Goal: Task Accomplishment & Management: Complete application form

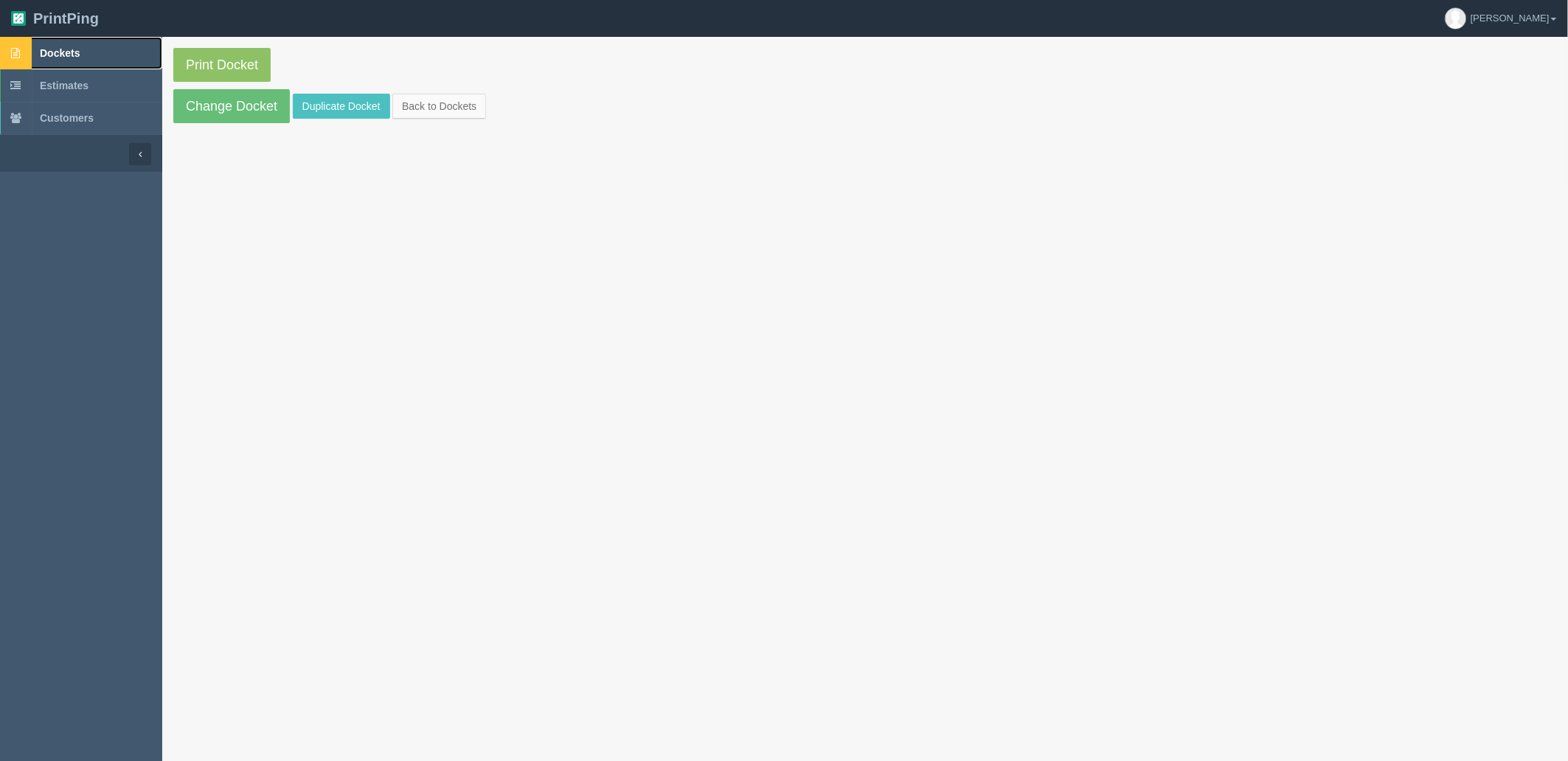
drag, startPoint x: 76, startPoint y: 55, endPoint x: 160, endPoint y: 55, distance: 84.0
click at [76, 55] on span "Dockets" at bounding box center [60, 53] width 40 height 12
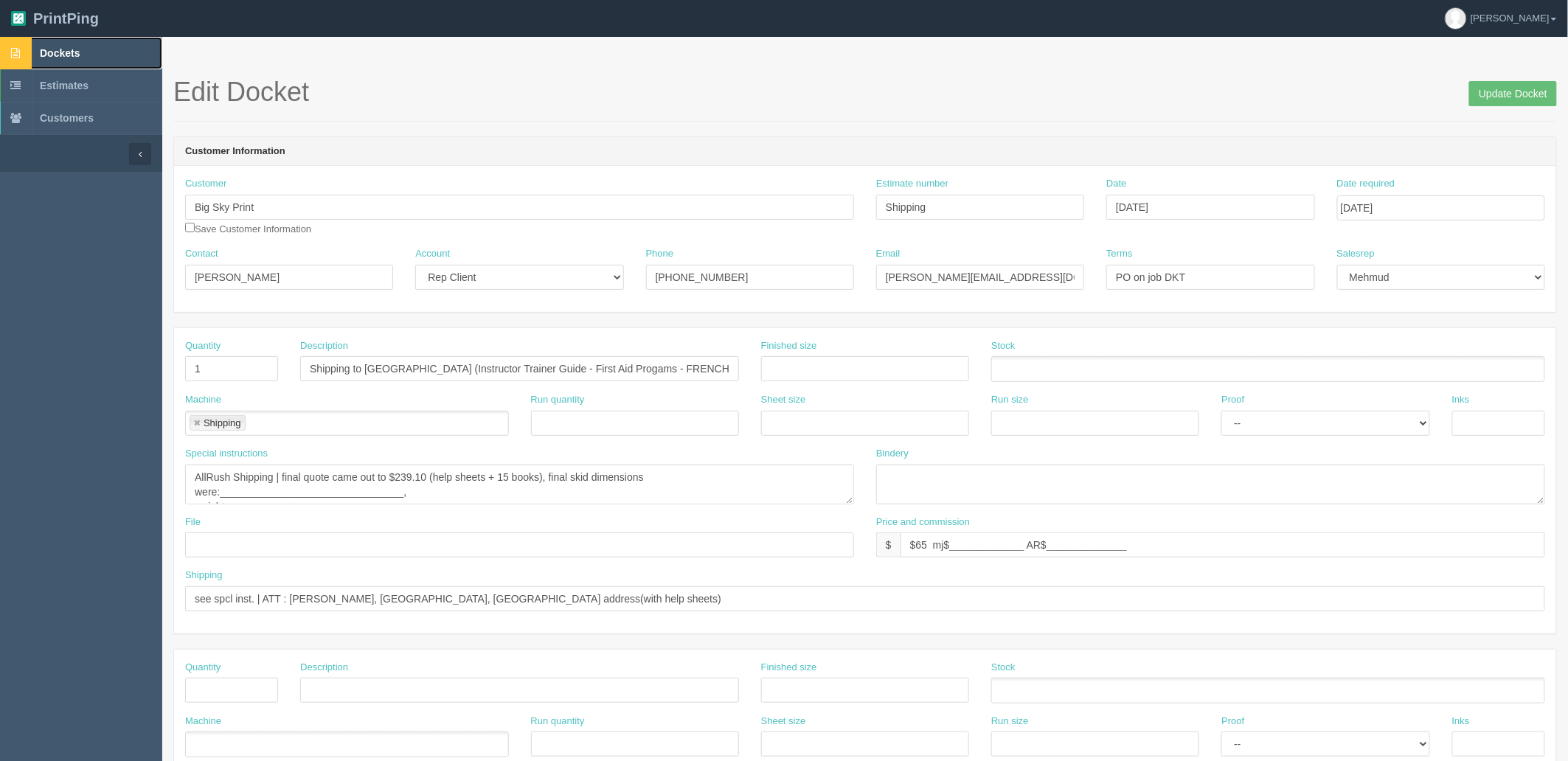
click at [91, 48] on link "Dockets" at bounding box center [81, 53] width 162 height 32
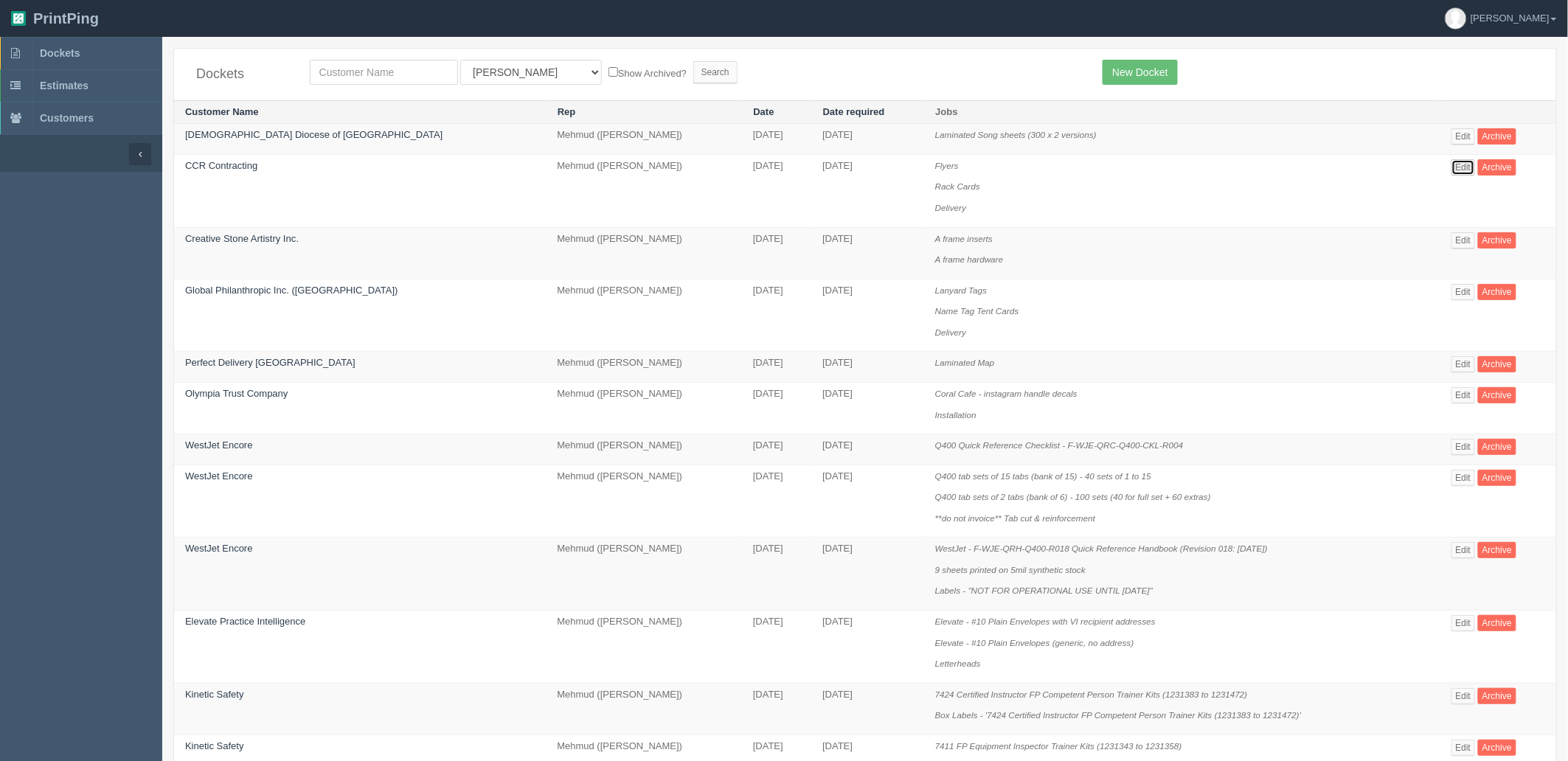
click at [1452, 175] on link "Edit" at bounding box center [1463, 167] width 24 height 17
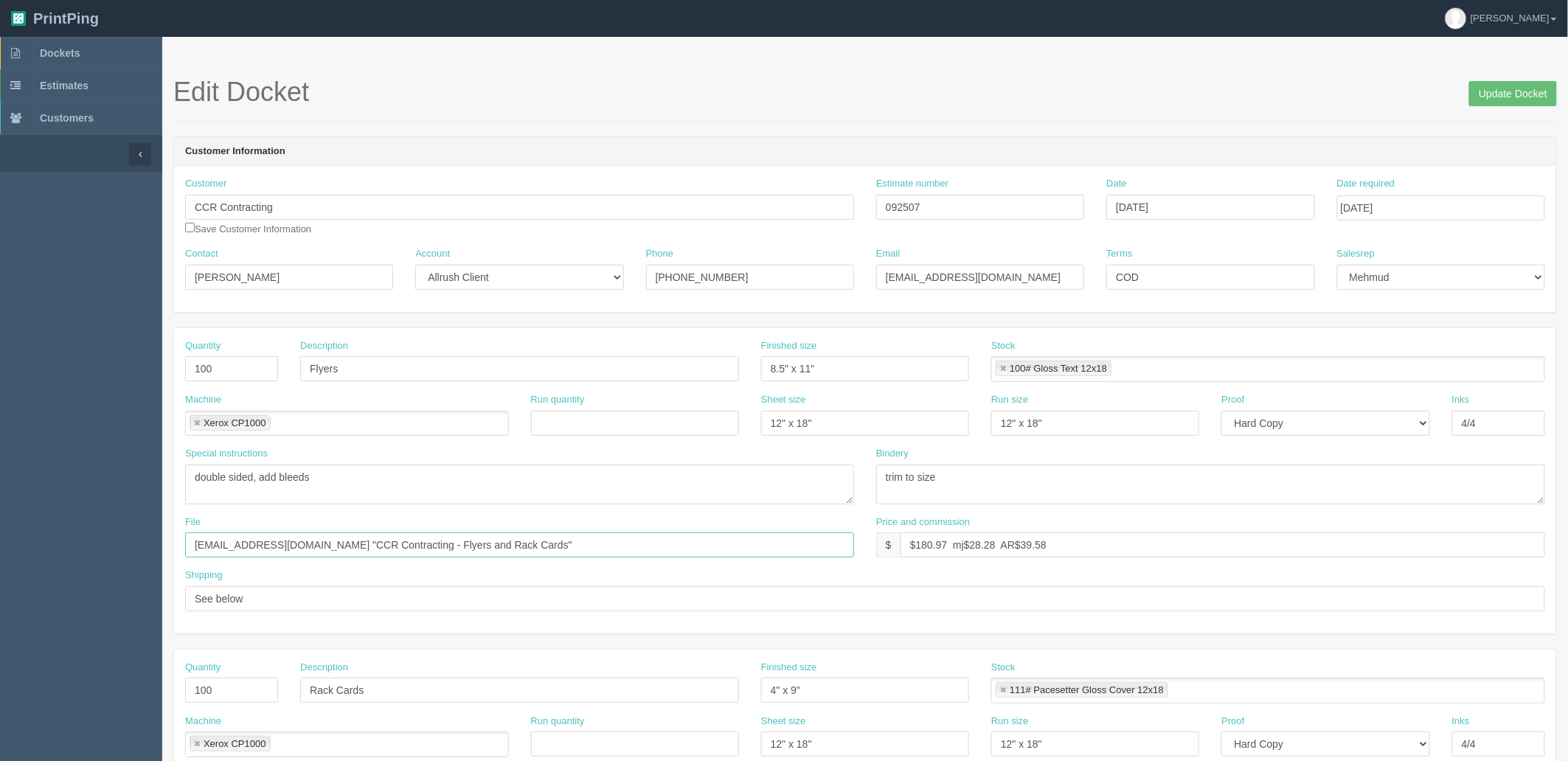
drag, startPoint x: 467, startPoint y: 545, endPoint x: 277, endPoint y: 549, distance: 190.0
click at [277, 549] on input "files@allrush.ca "CCR Contracting - Flyers and Rack Cards"" at bounding box center [519, 545] width 669 height 25
click at [86, 60] on link "Dockets" at bounding box center [81, 53] width 162 height 32
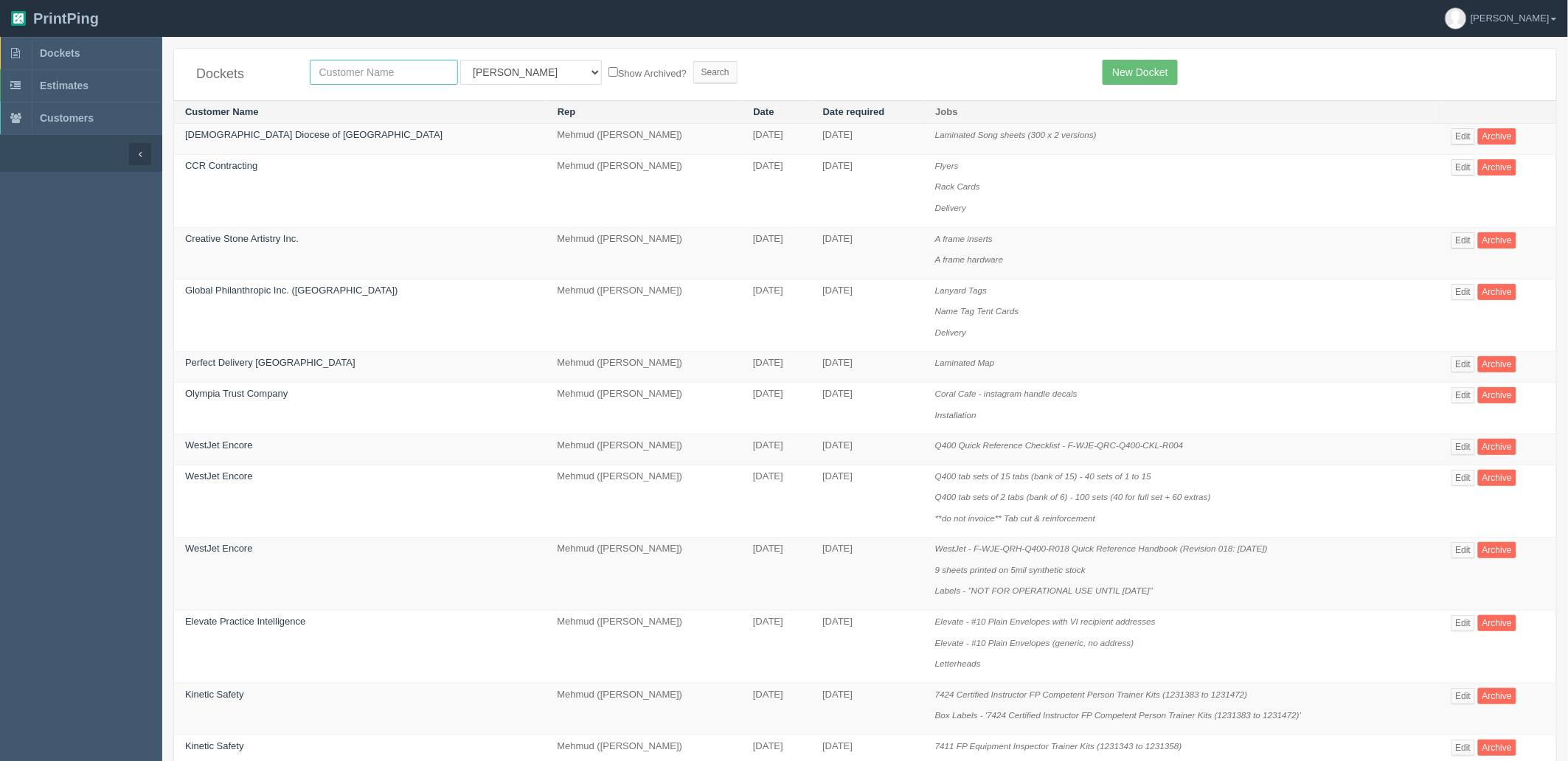
click at [393, 68] on input "text" at bounding box center [384, 72] width 148 height 25
type input "energy"
click at [693, 61] on input "Search" at bounding box center [715, 72] width 44 height 22
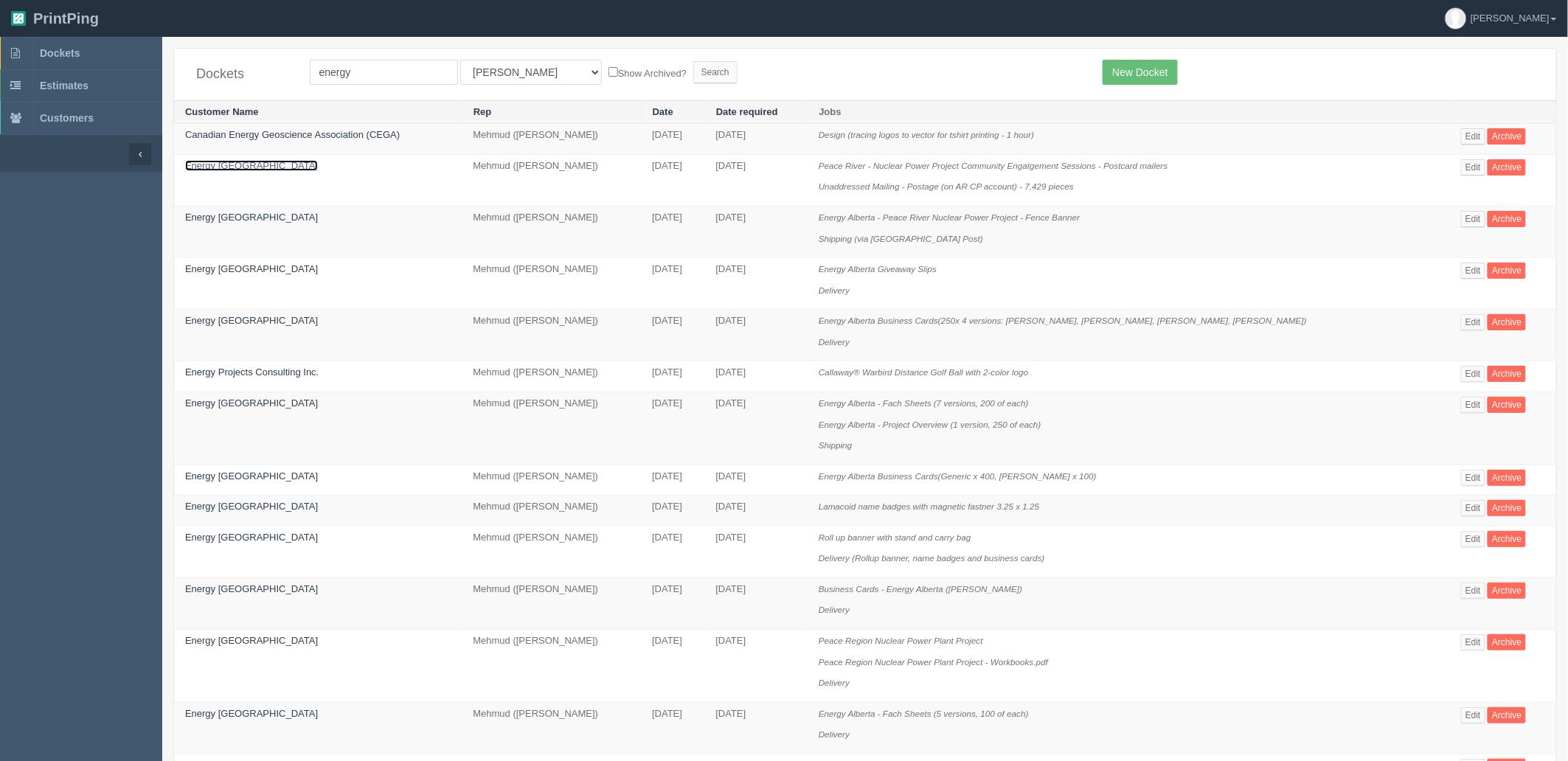
click at [218, 170] on link "Energy [GEOGRAPHIC_DATA]" at bounding box center [251, 165] width 133 height 11
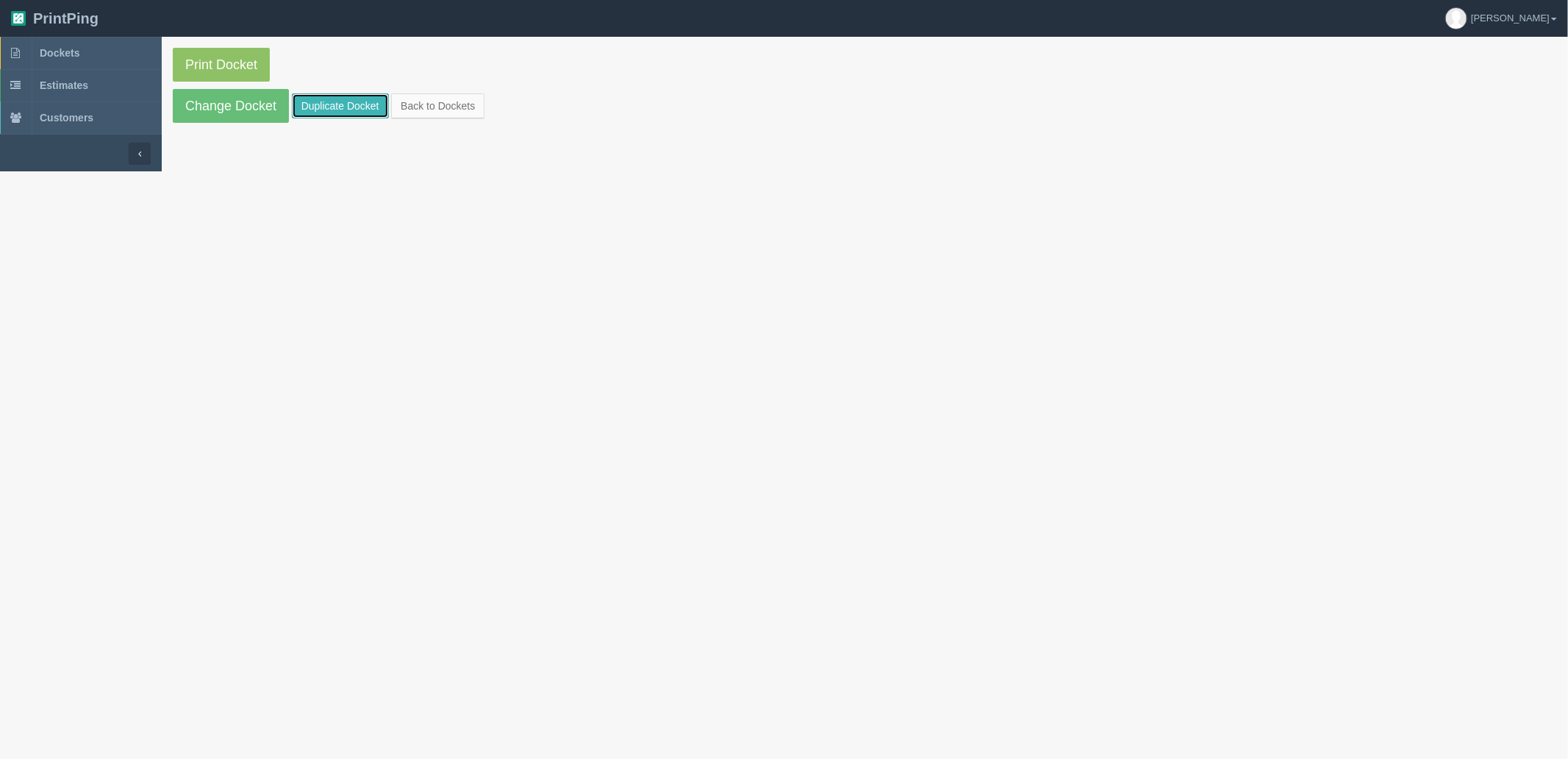
click at [355, 103] on link "Duplicate Docket" at bounding box center [340, 106] width 97 height 25
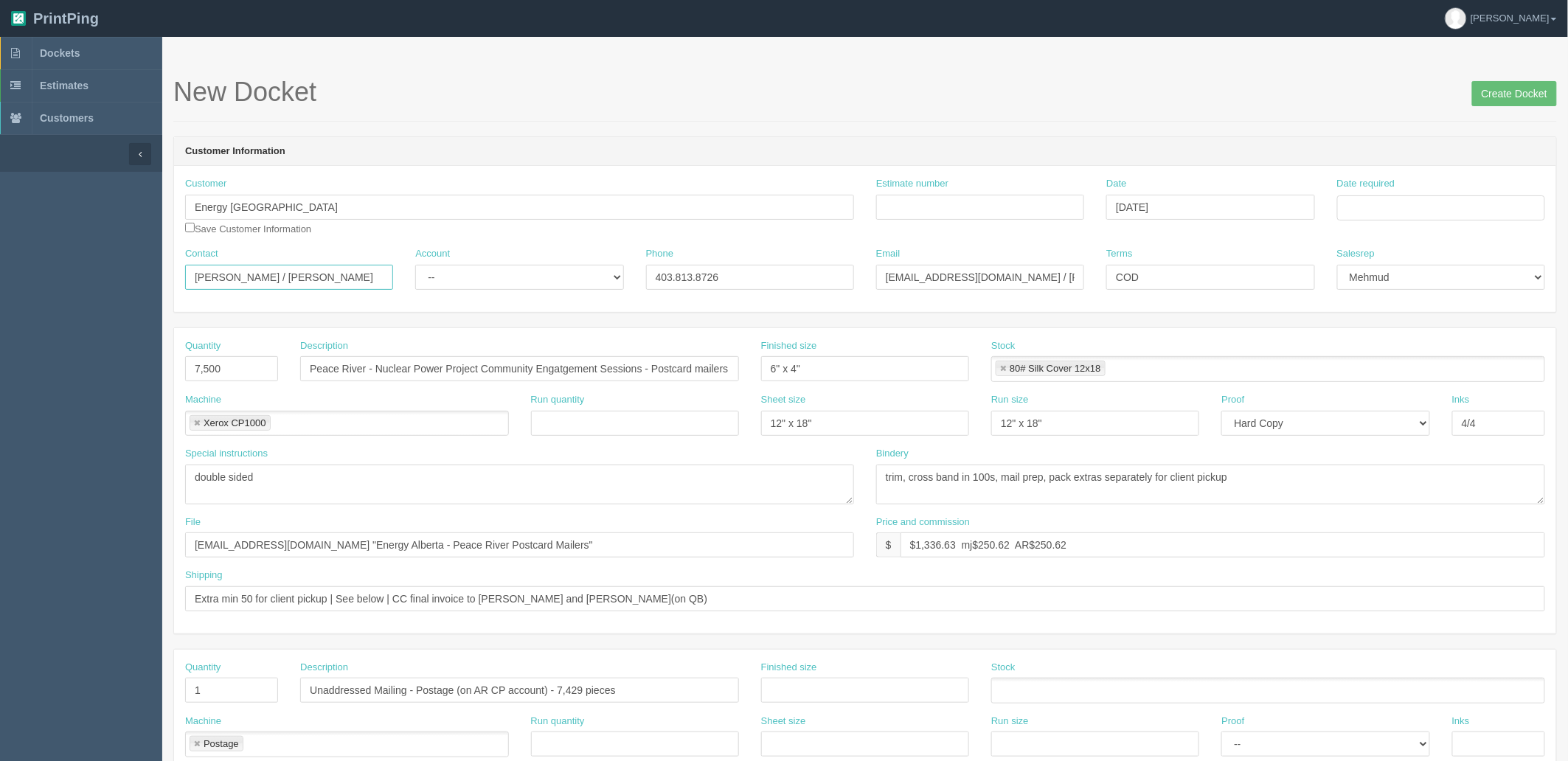
drag, startPoint x: 264, startPoint y: 272, endPoint x: -43, endPoint y: 278, distance: 307.1
click at [0, 278] on html "PrintPing Zack Edit account ( zack@allrush.ca ) Logout Dockets Estimates" at bounding box center [784, 670] width 1568 height 1339
paste input "Sohila Shahin /"
type input "Amanda Martin / Sohila Shahin"
select select "Rep Client"
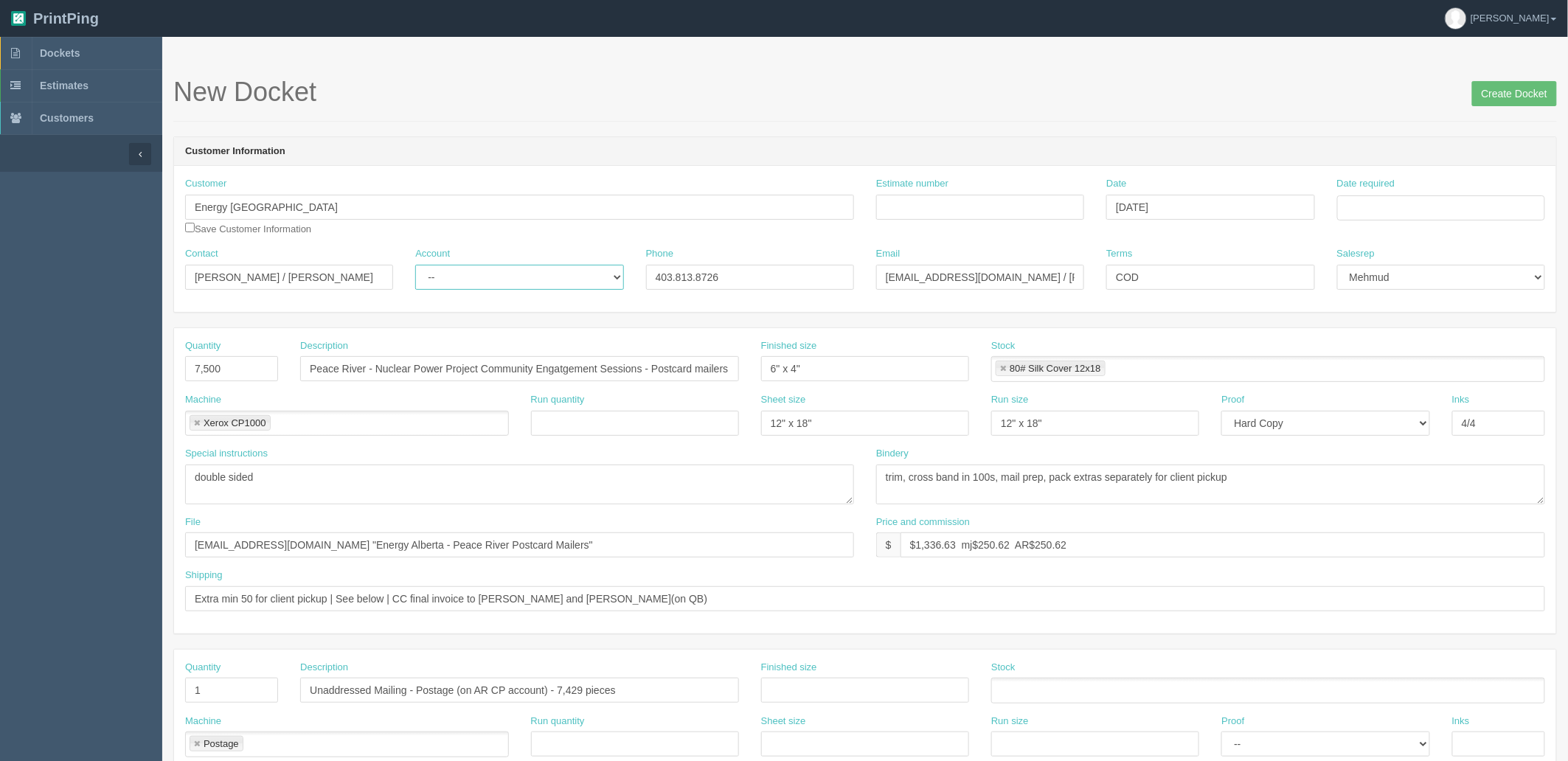
click at [415, 265] on select "-- Existing Client Allrush Client Rep Client" at bounding box center [519, 278] width 208 height 25
drag, startPoint x: 1049, startPoint y: 272, endPoint x: 216, endPoint y: 259, distance: 833.1
click at [238, 279] on div "Contact Amanda Martin / Sohila Shahin Account -- Existing Client Allrush Client…" at bounding box center [865, 274] width 1382 height 54
paste input "sohila.shahin@energyalberta.com"
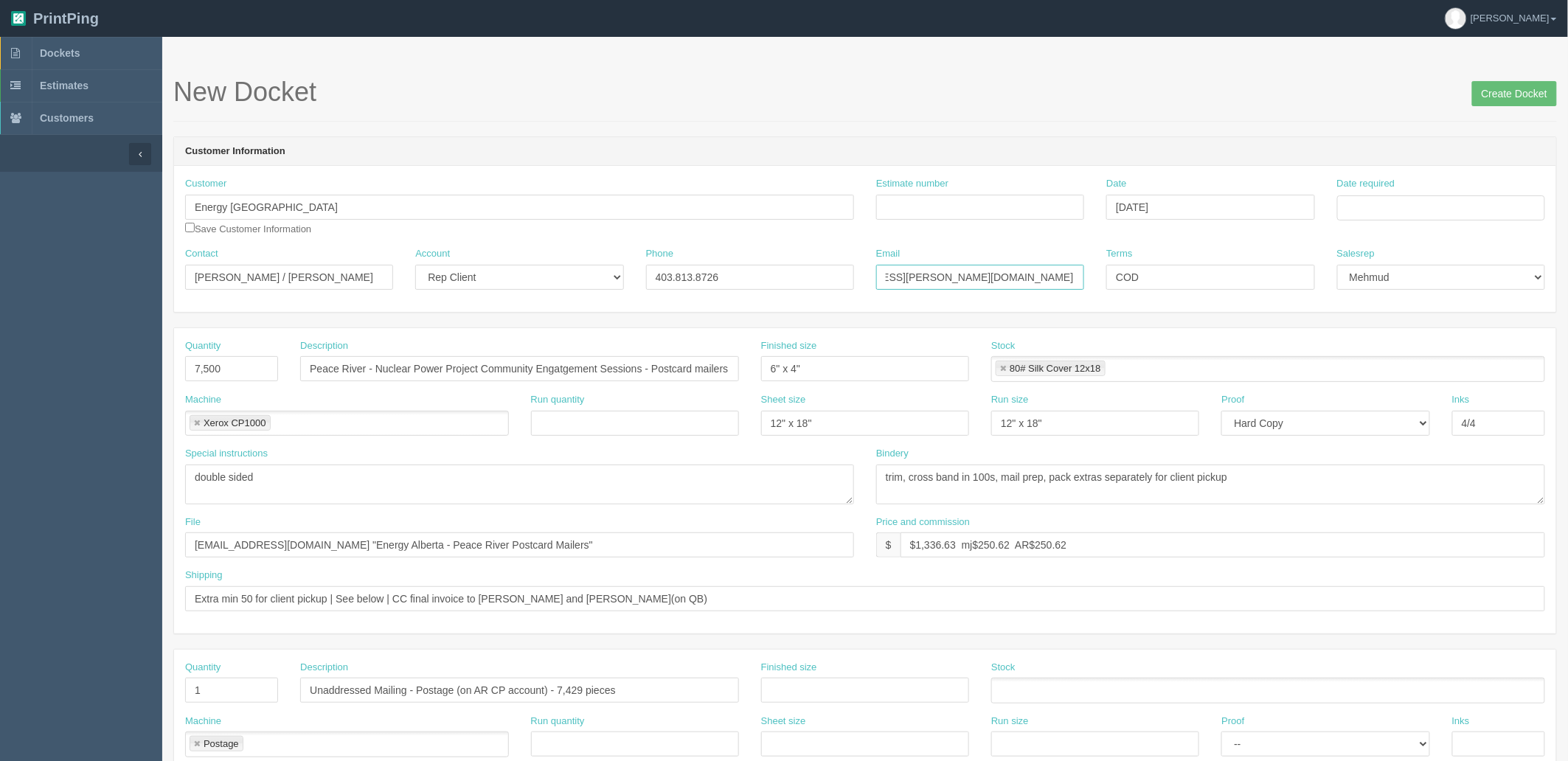
type input "amanda.martin@energyalberta.com / sohila.shahin@energyalberta.com"
click at [1350, 206] on input "Date required" at bounding box center [1441, 208] width 208 height 25
click at [1397, 329] on td "16" at bounding box center [1391, 328] width 18 height 21
click at [1452, 327] on td "19" at bounding box center [1450, 328] width 17 height 21
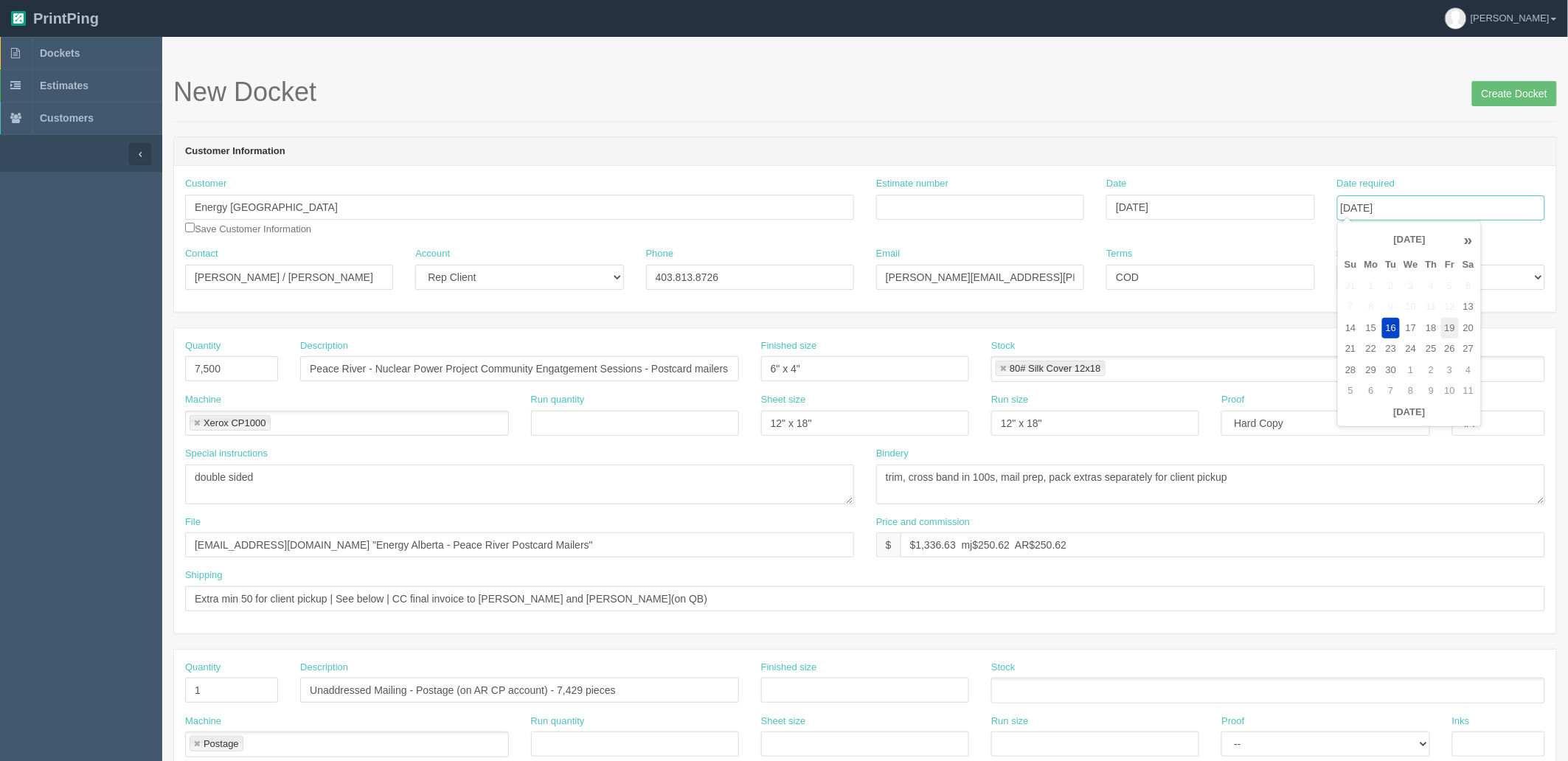
type input "September 19, 2025"
click at [1226, 112] on div "New Docket Create Docket" at bounding box center [865, 99] width 1383 height 44
drag, startPoint x: 227, startPoint y: 364, endPoint x: -114, endPoint y: 359, distance: 341.0
click at [0, 359] on html "PrintPing Zack Edit account ( [PERSON_NAME][EMAIL_ADDRESS][DOMAIN_NAME] ) Logou…" at bounding box center [784, 670] width 1568 height 1339
type input "250"
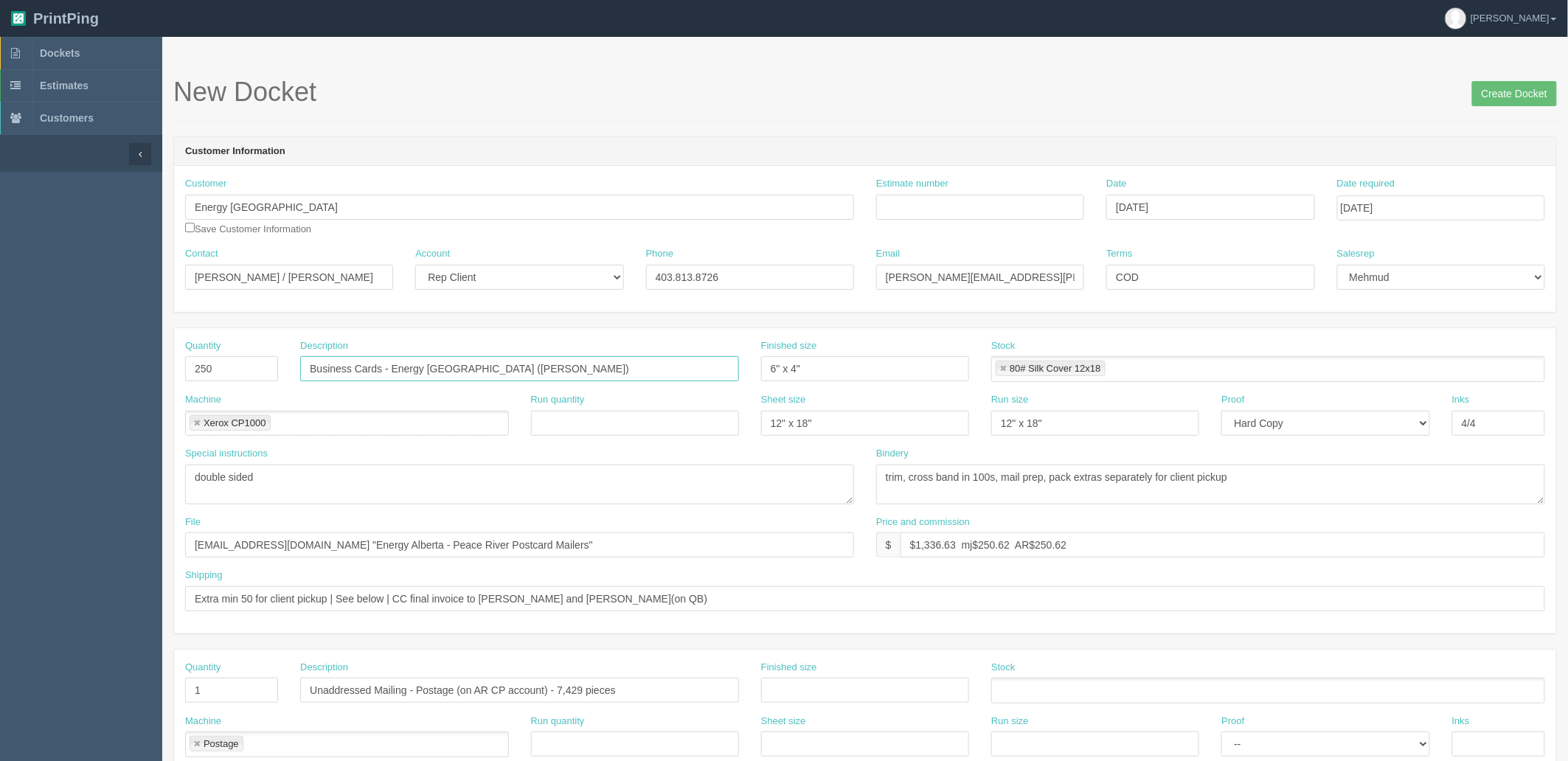
type input "Business Cards - Energy Alberta (Mary French)"
type input "3.5" x 2""
click at [909, 201] on input "Estimate number" at bounding box center [980, 207] width 208 height 25
paste input "092511"
type input "092511 /"
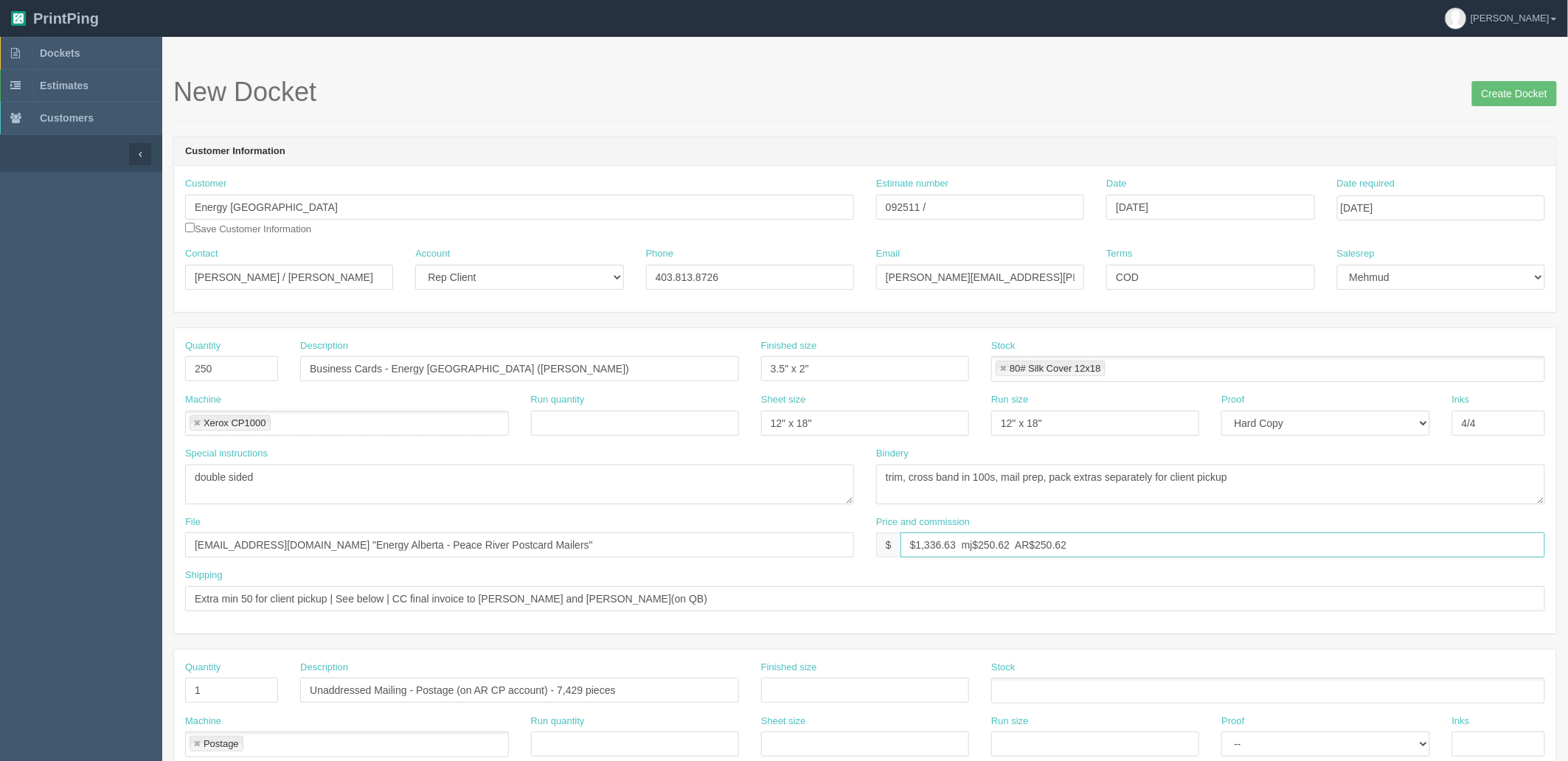
drag, startPoint x: 917, startPoint y: 546, endPoint x: 1572, endPoint y: 524, distance: 655.4
click at [1567, 524] on html "PrintPing Zack Edit account ( zack@allrush.ca ) Logout Dockets Estimates" at bounding box center [784, 670] width 1568 height 1339
click at [1059, 545] on input "$85 mj$ AR$" at bounding box center [1223, 545] width 644 height 25
drag, startPoint x: 950, startPoint y: 542, endPoint x: 1042, endPoint y: 567, distance: 95.3
click at [951, 542] on input "$85 mj$ AR$15.34" at bounding box center [1223, 545] width 644 height 25
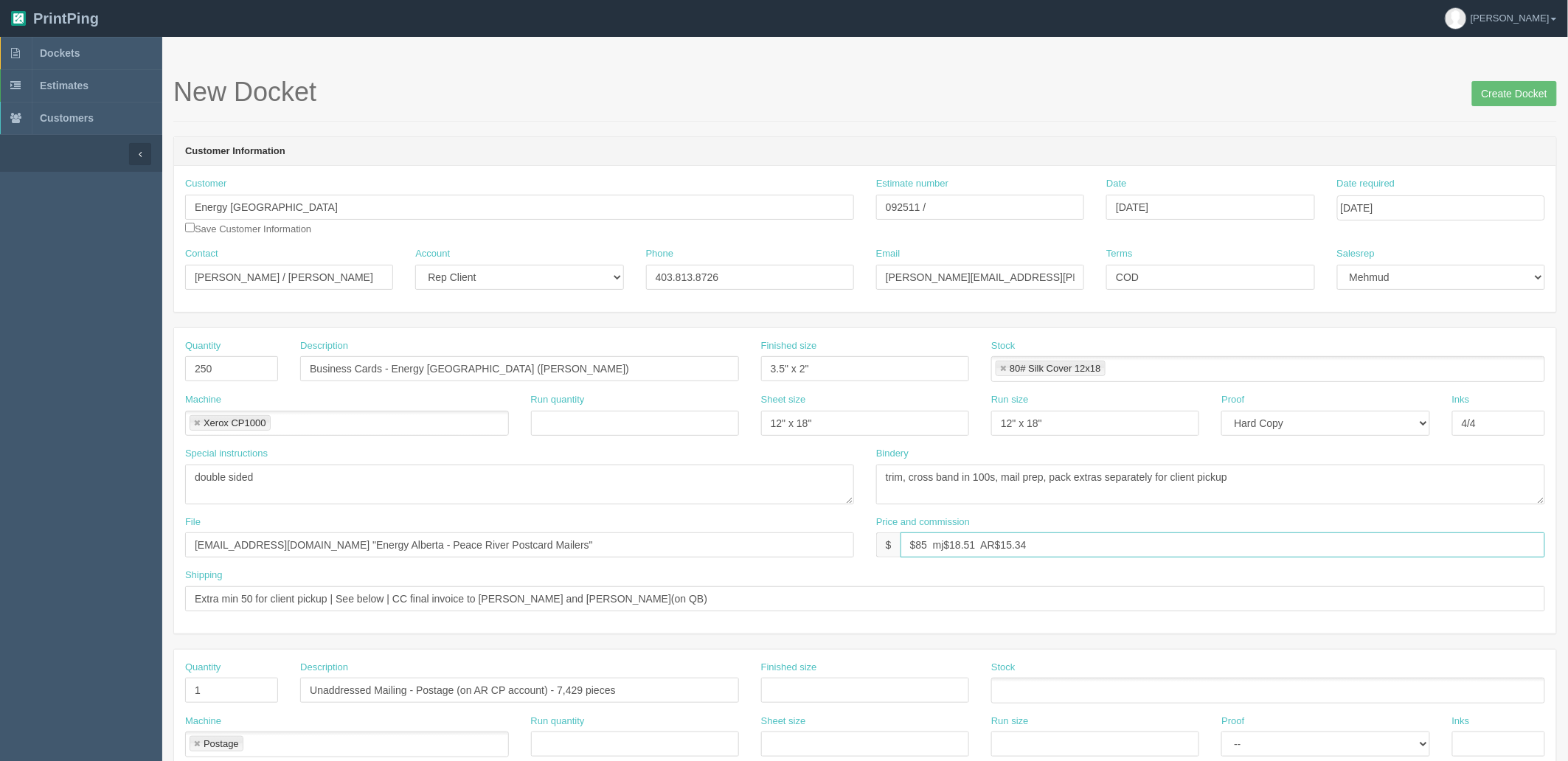
type input "$85 mj$18.51 AR$15.34"
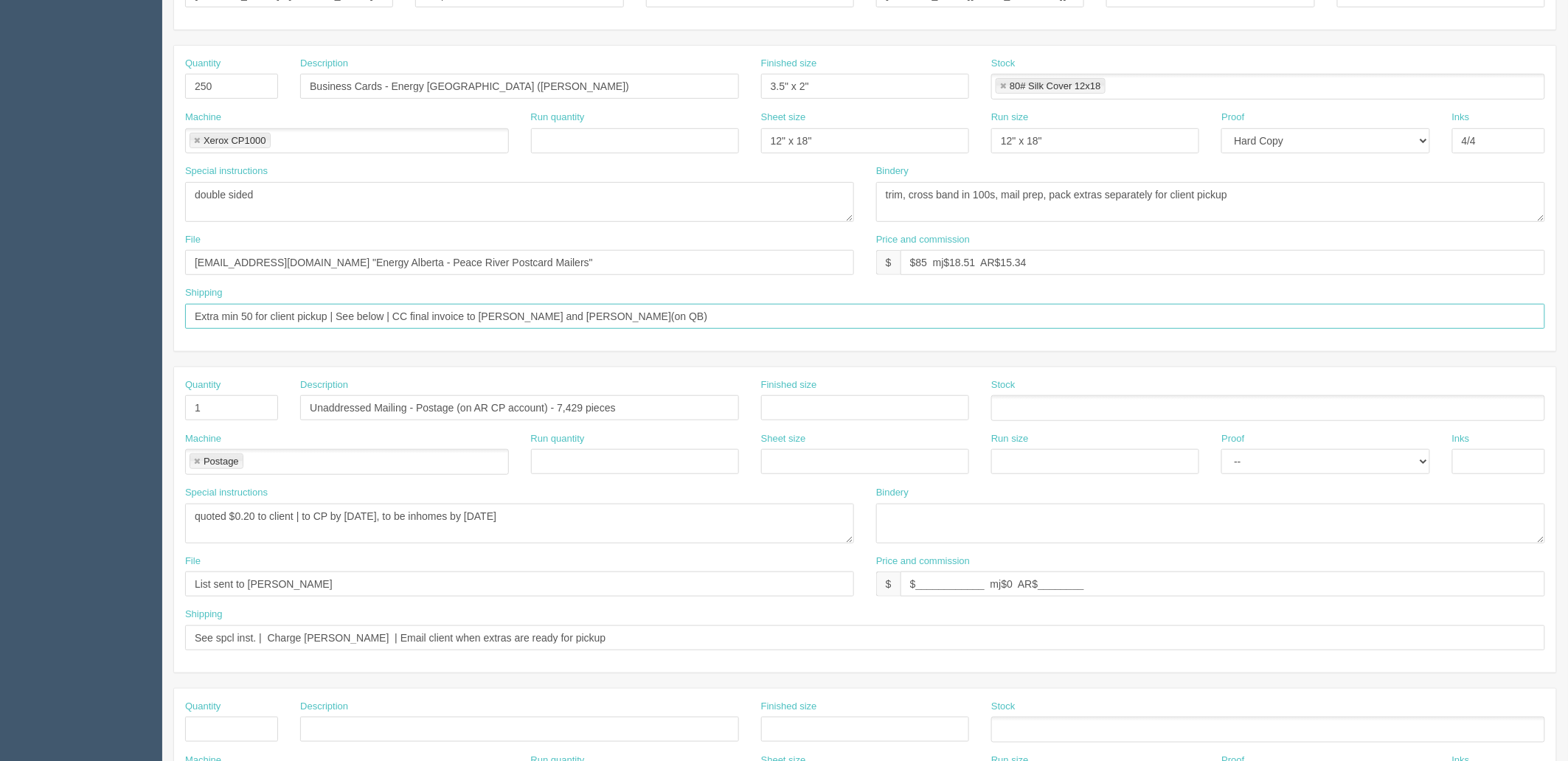
scroll to position [327, 0]
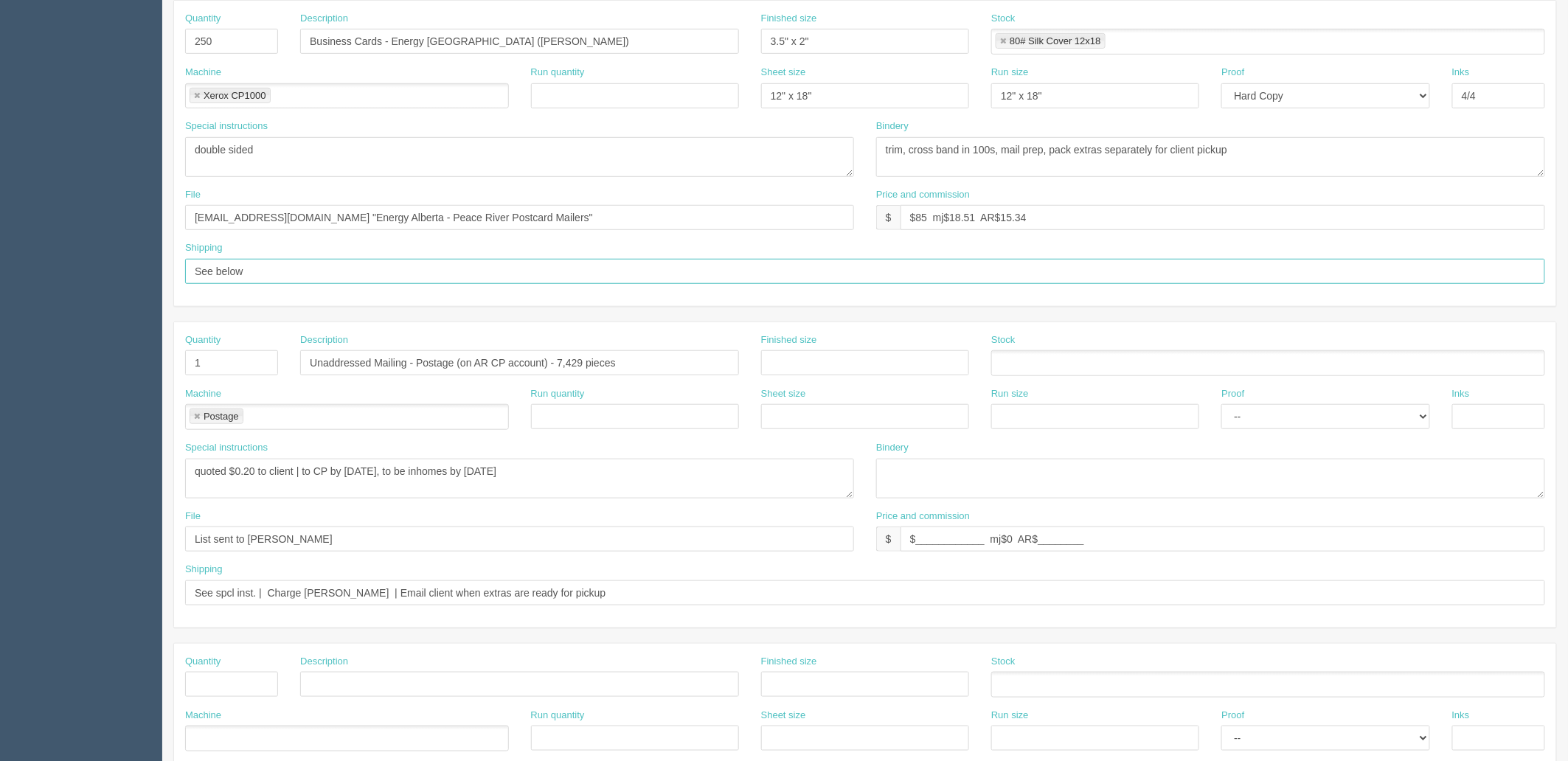
type input "See below"
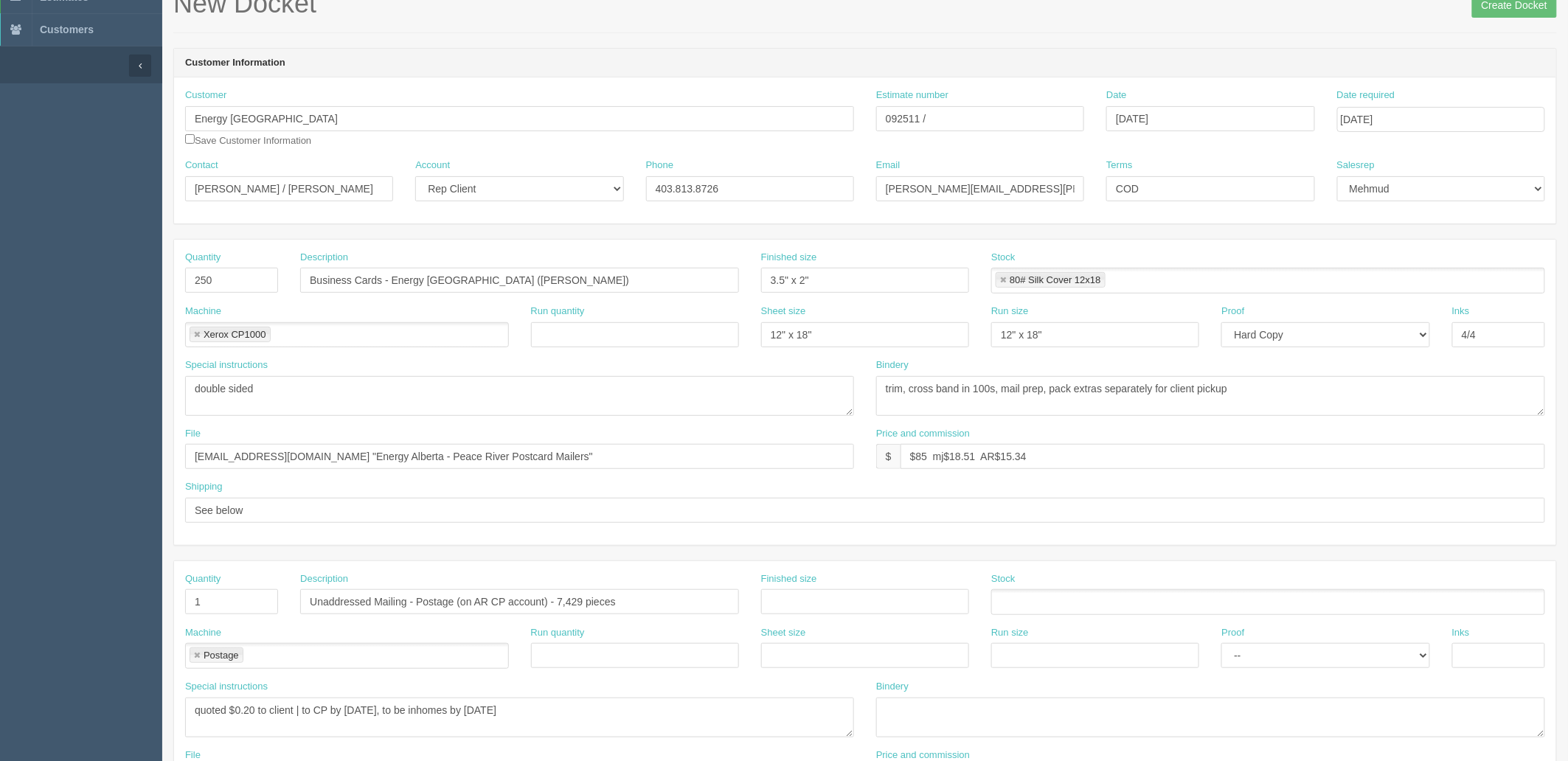
scroll to position [0, 0]
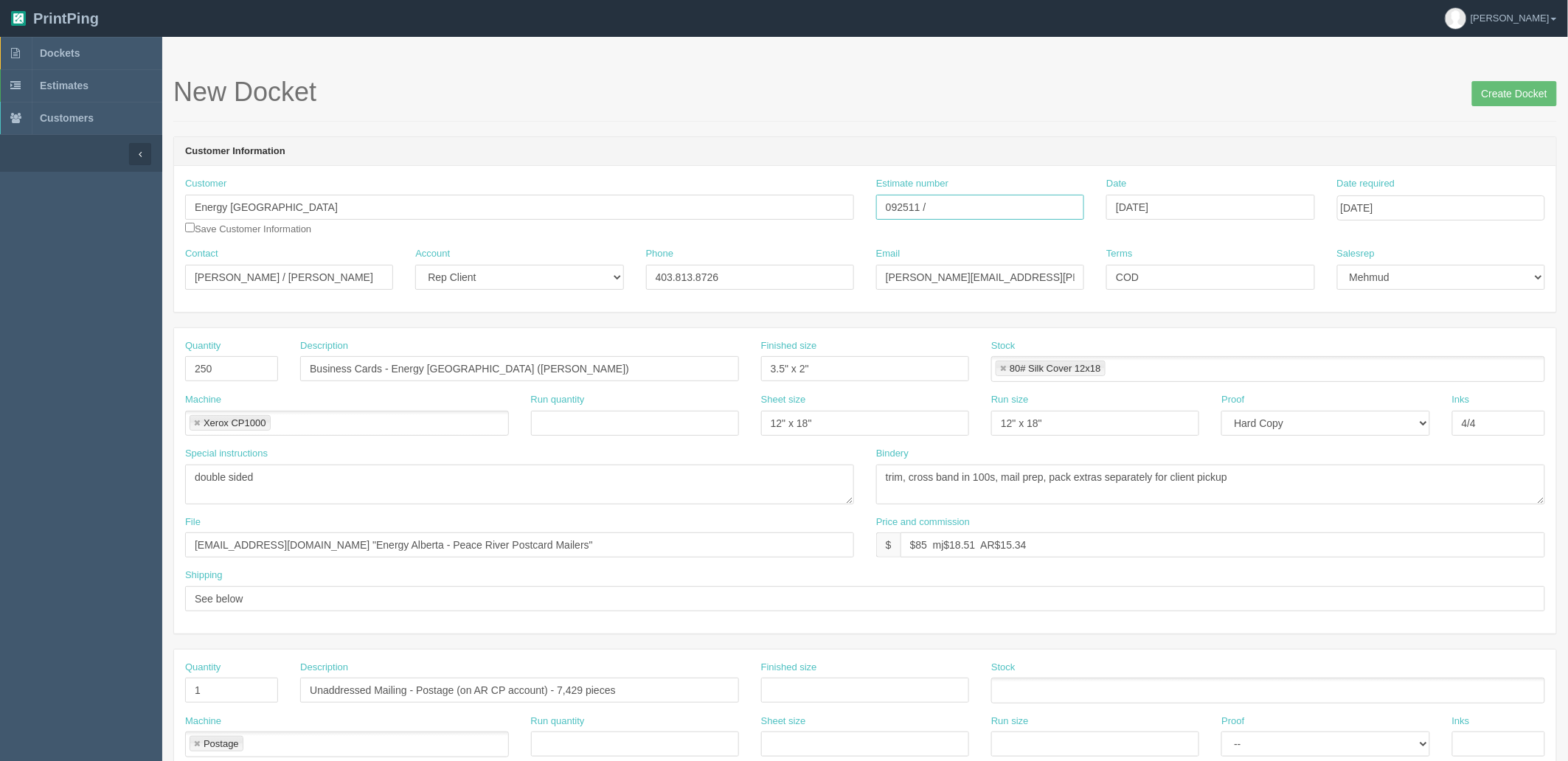
click at [977, 211] on input "092511 /" at bounding box center [980, 207] width 208 height 25
paste input "092508"
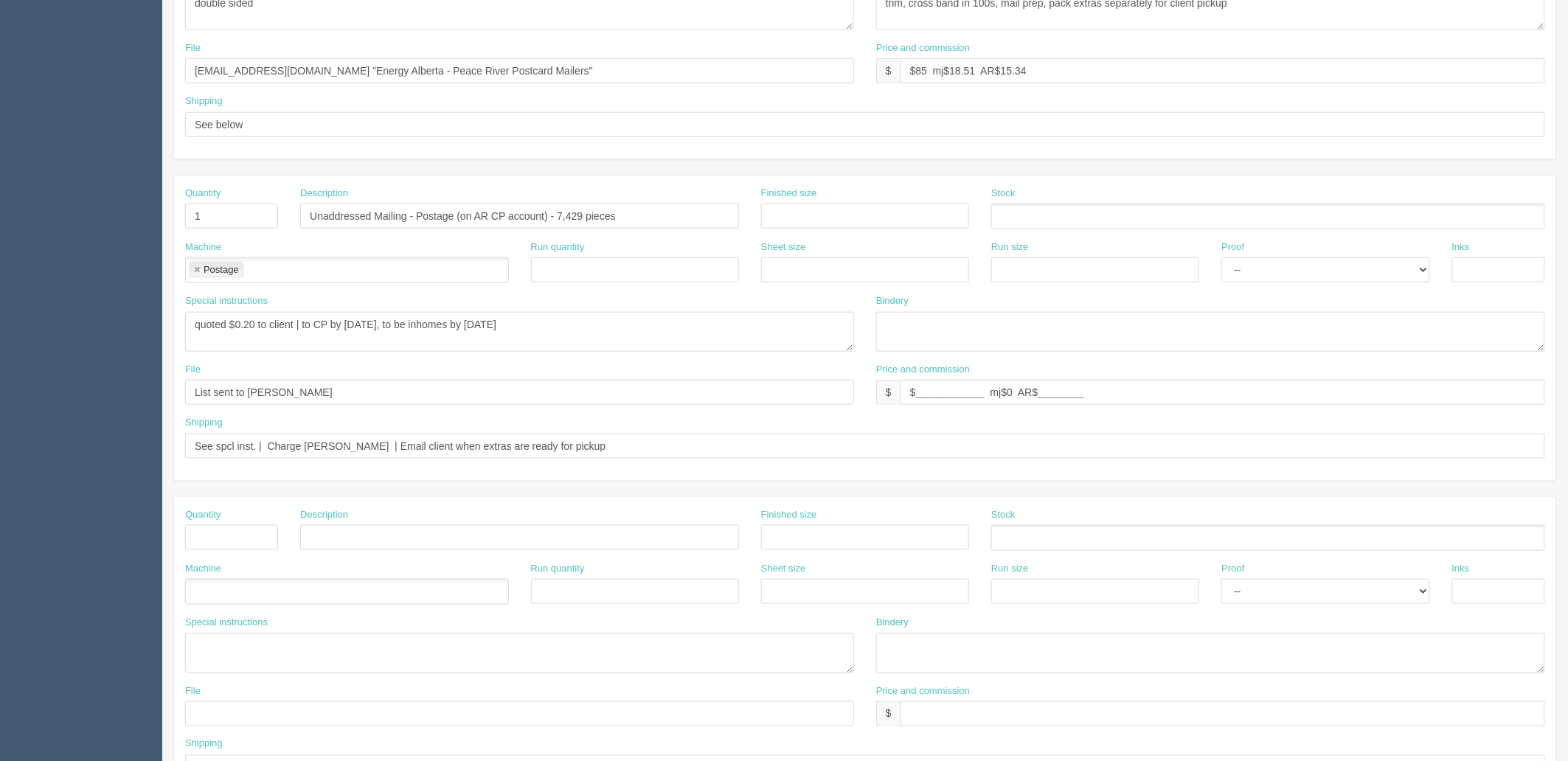
scroll to position [416, 0]
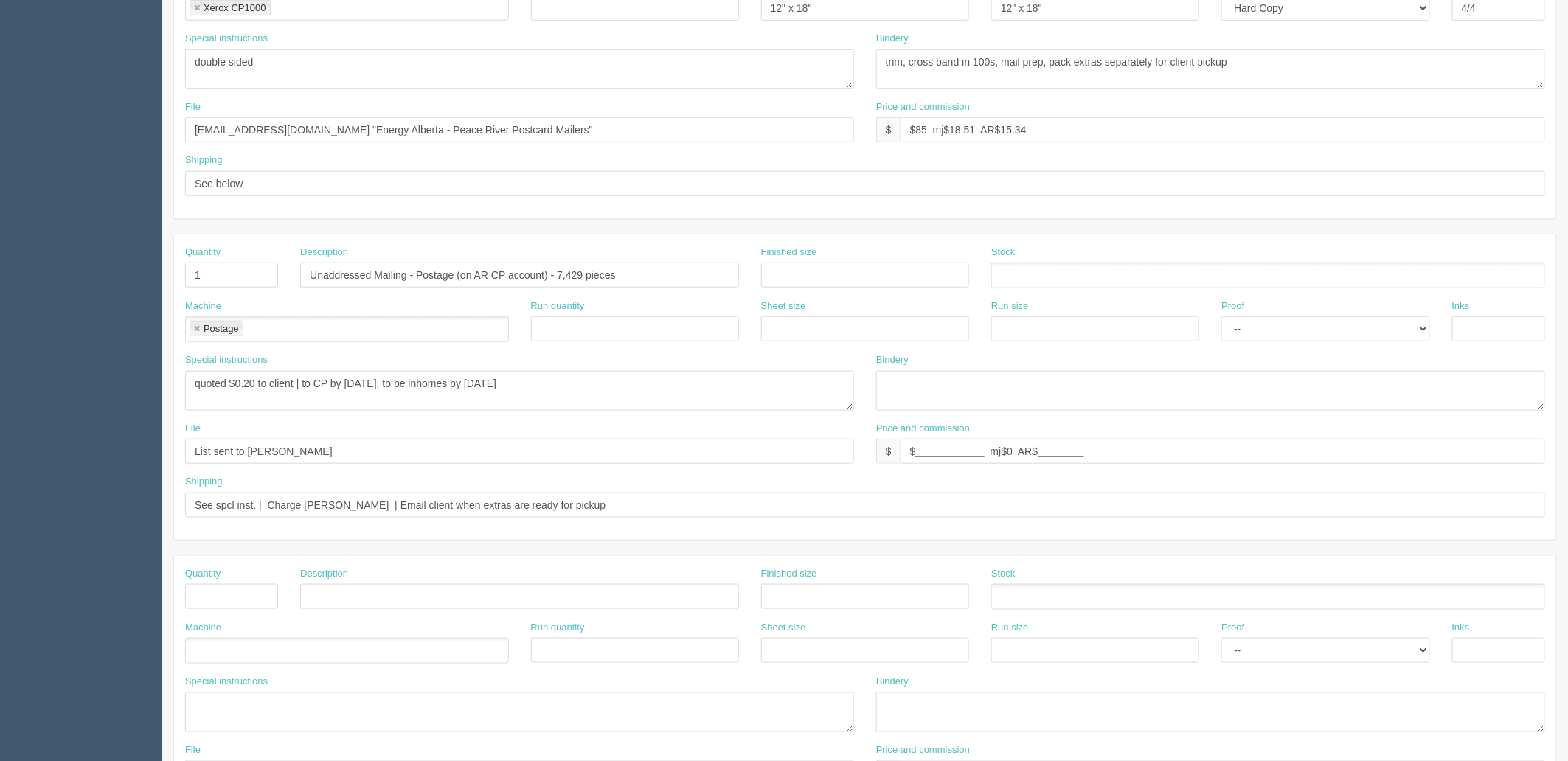
type input "092511 / 092508"
drag, startPoint x: -108, startPoint y: 286, endPoint x: -156, endPoint y: 273, distance: 49.7
click at [0, 273] on html "PrintPing Zack Edit account ( zack@allrush.ca ) Logout Dockets Estimates" at bounding box center [784, 254] width 1568 height 1339
type input "30"
type input "Technical Workbooks"
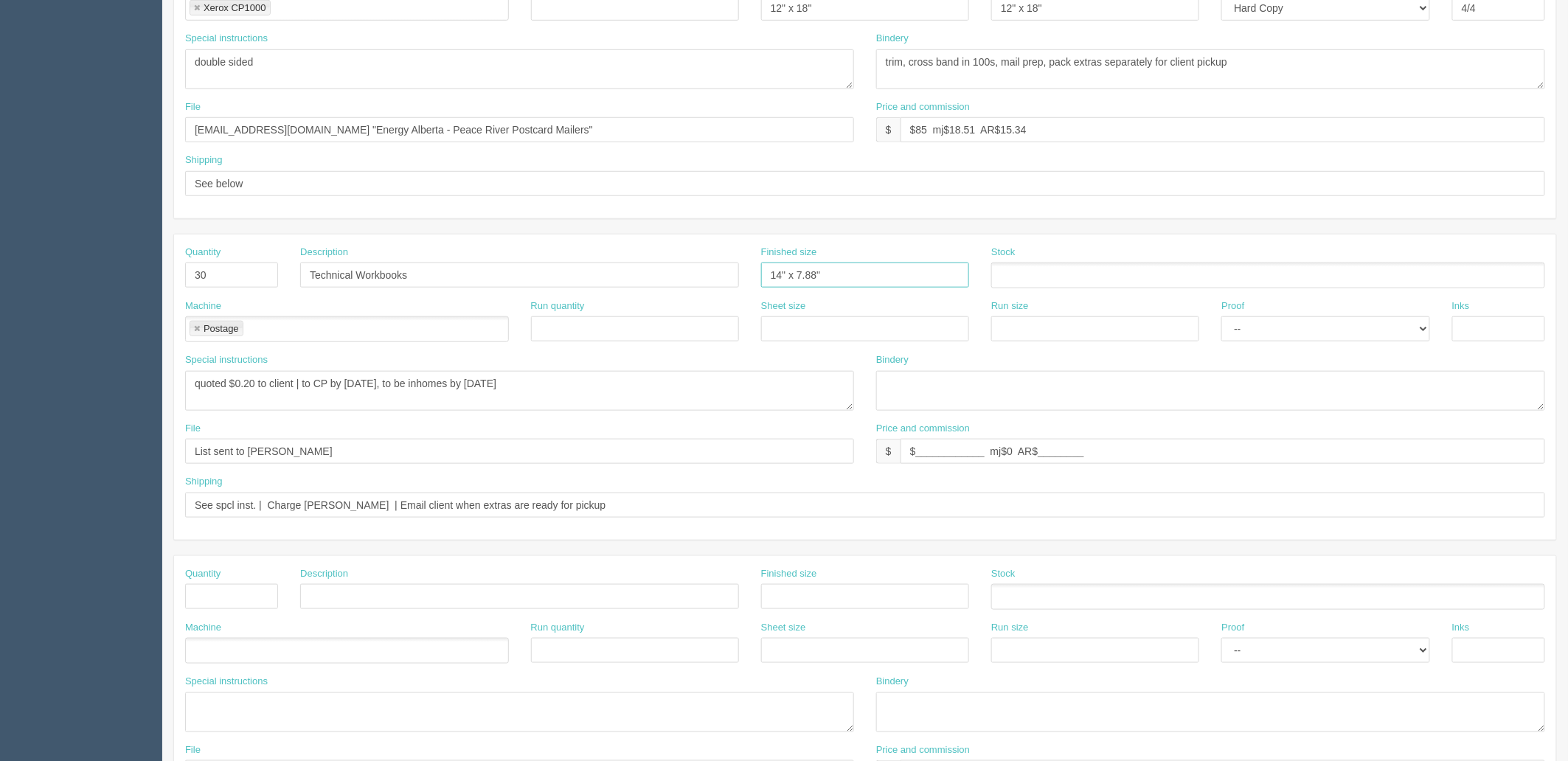
type input "14" x 7.88""
click at [1097, 280] on input "text" at bounding box center [1266, 275] width 548 height 21
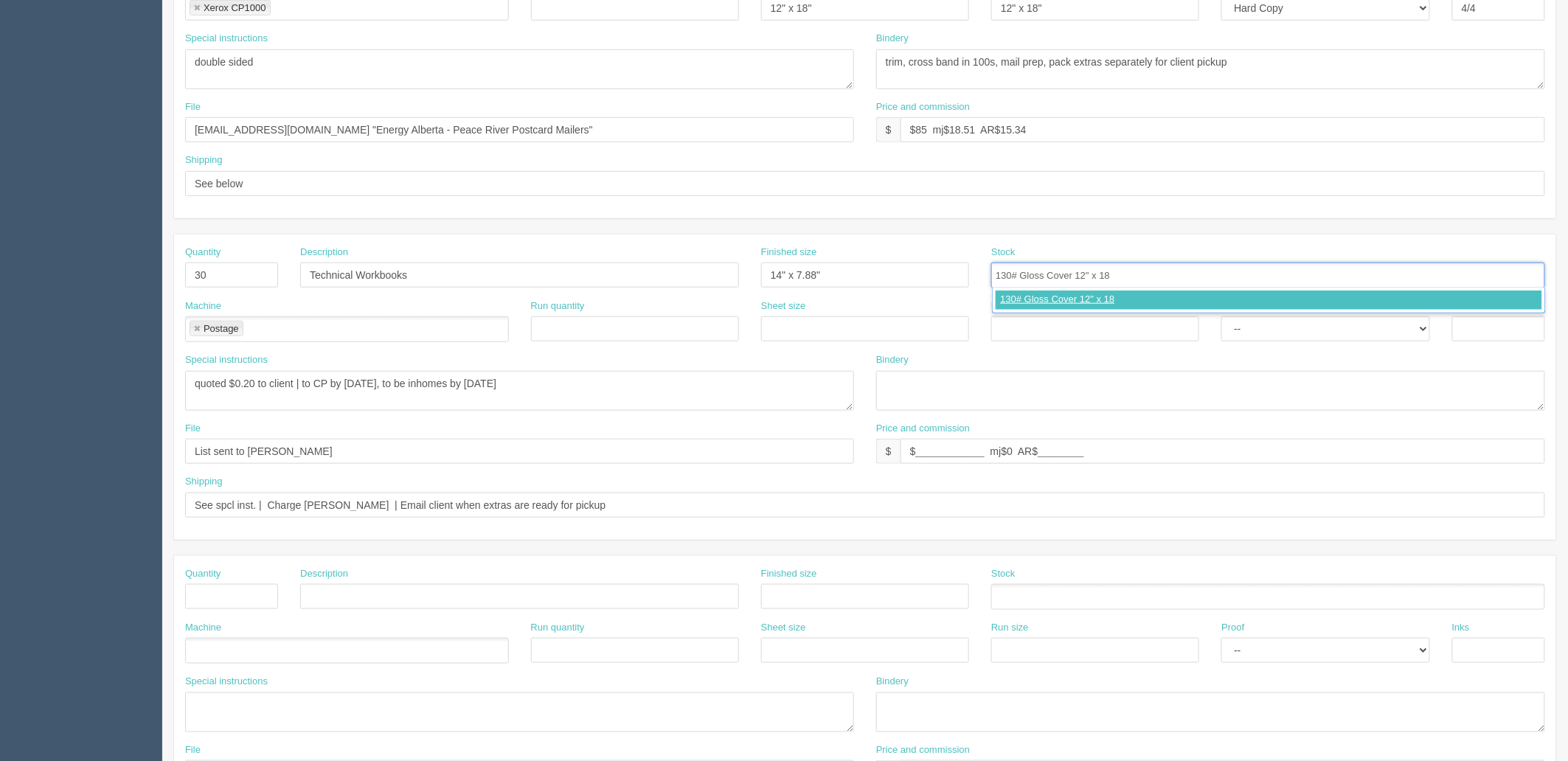
type input "130# Gloss Cover 12" x 18""
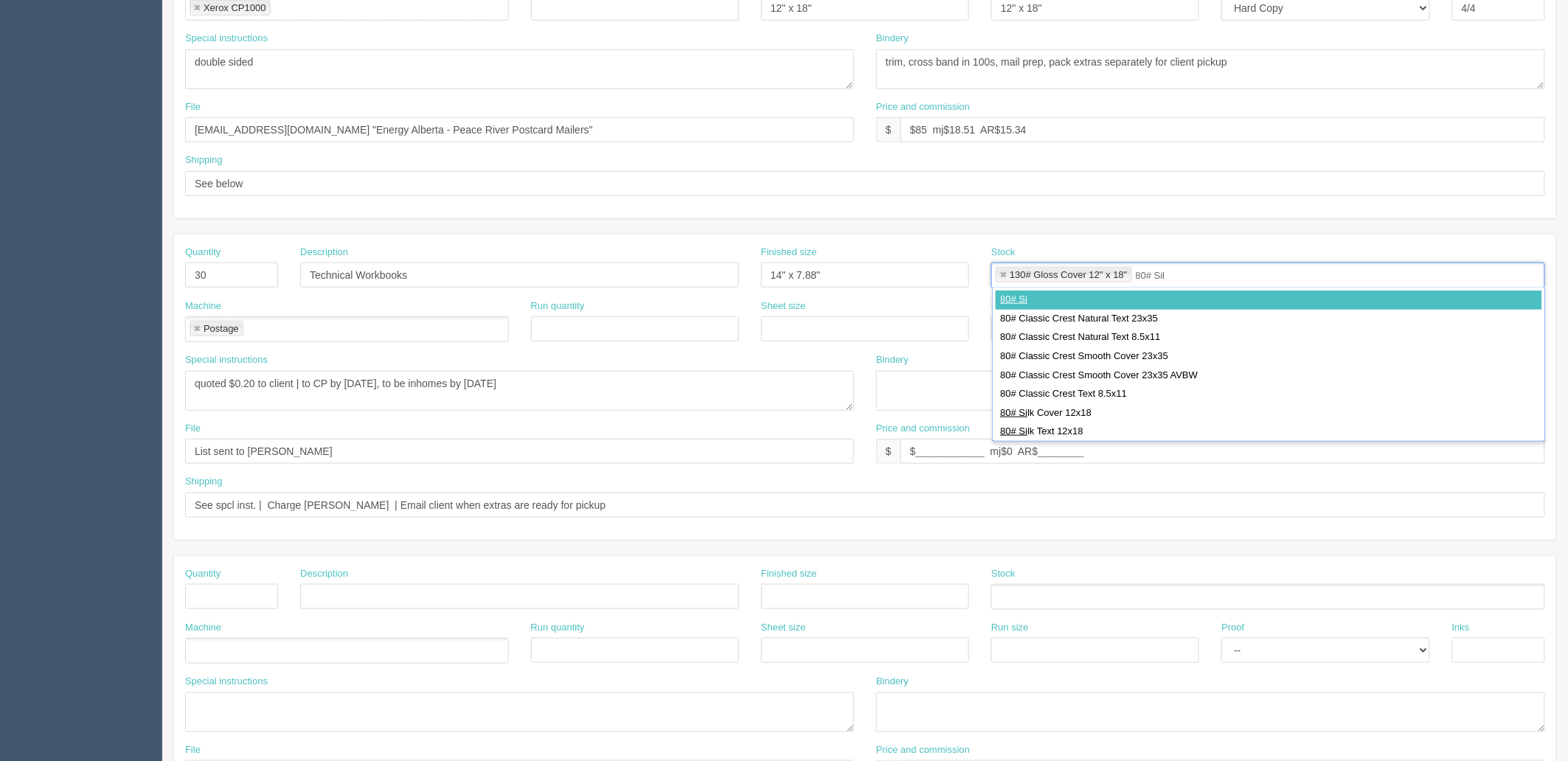
type input "80# Silk"
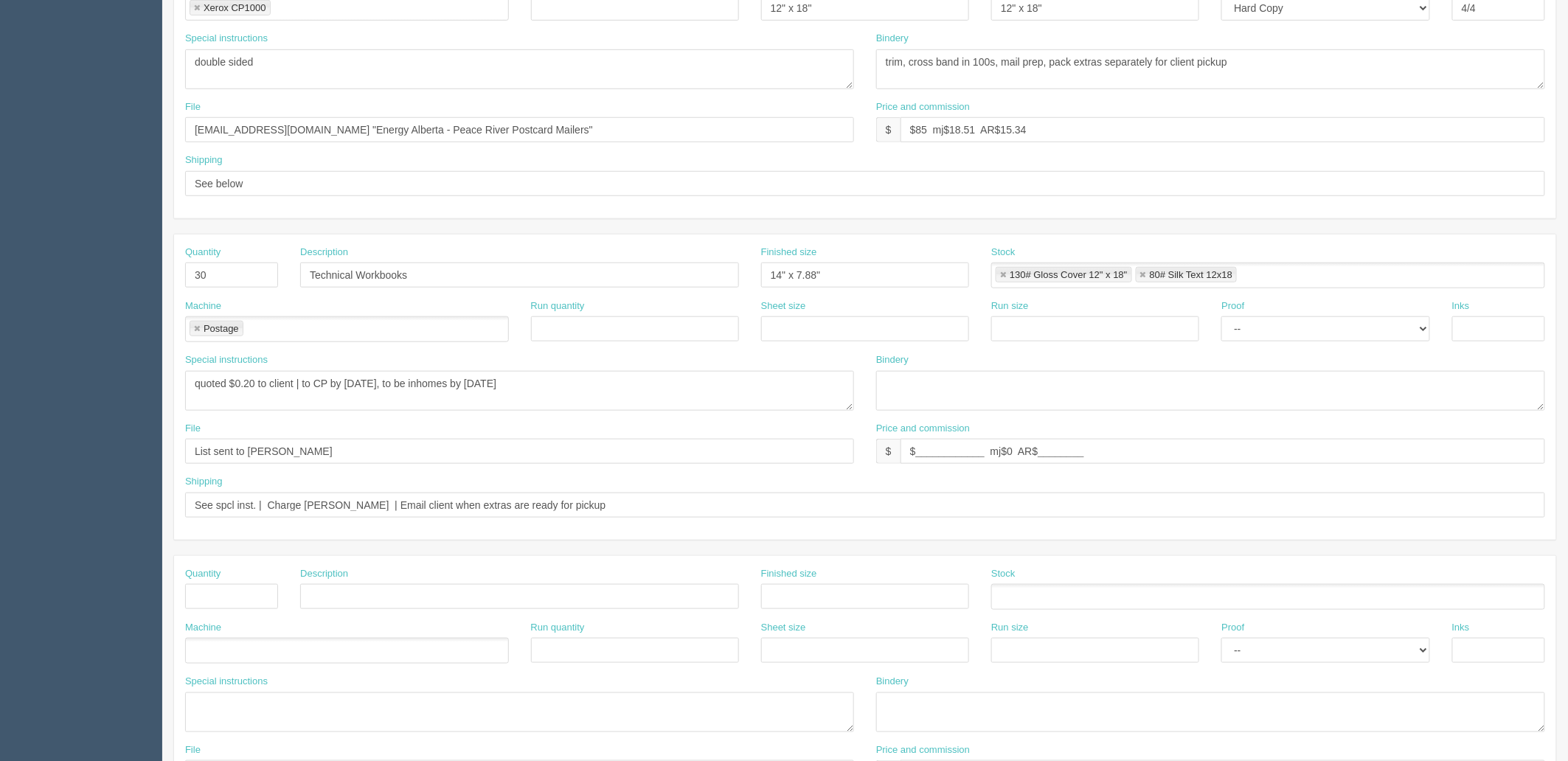
click at [1002, 272] on link at bounding box center [1002, 275] width 9 height 9
type input "80# Silk Text 12x18"
click at [1139, 276] on input "text" at bounding box center [1246, 275] width 297 height 21
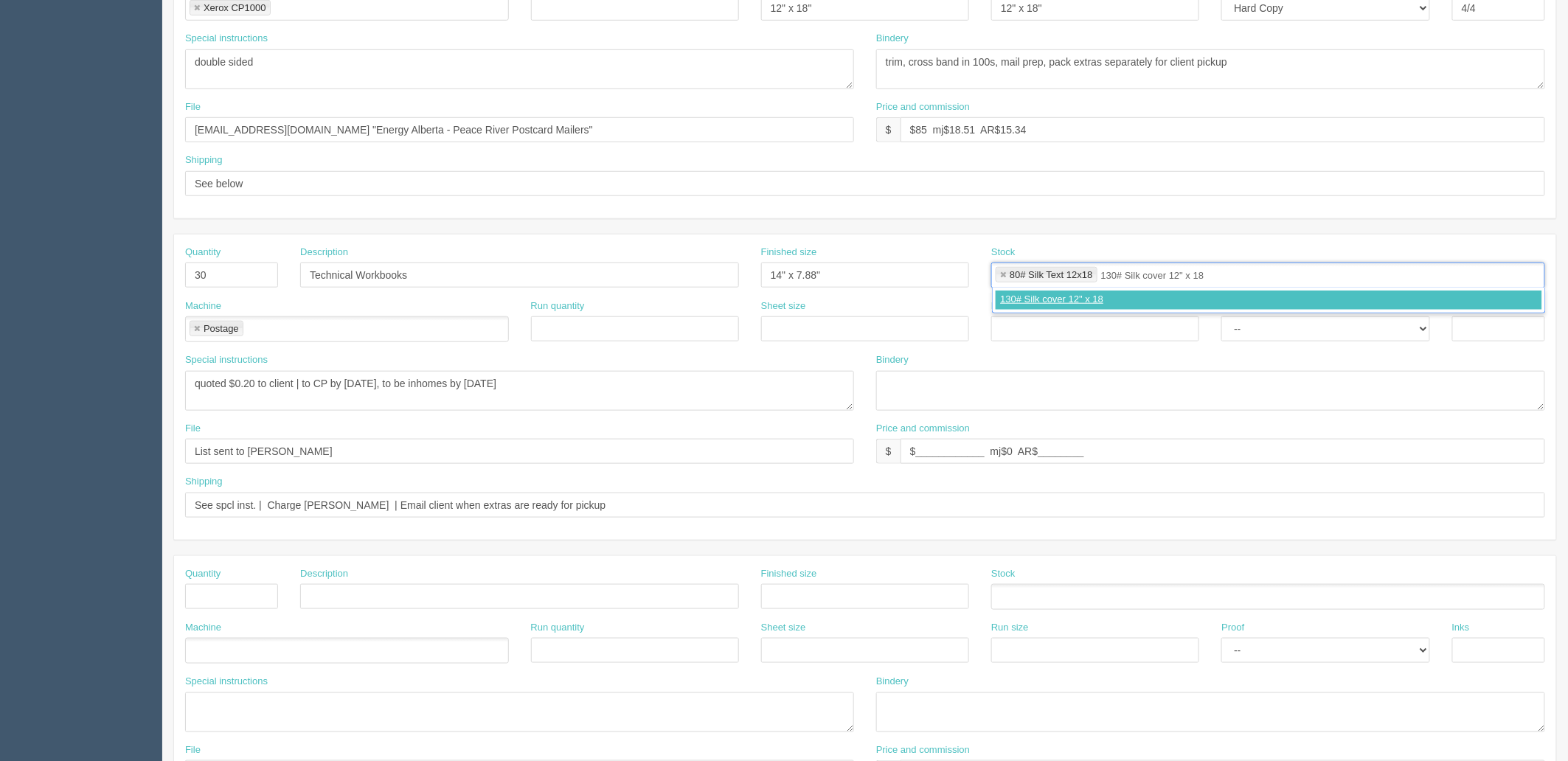
type input "130# Silk cover 12" x 18""
type input "80# Silk Text 12x18,130# Silk cover 12" x 18""
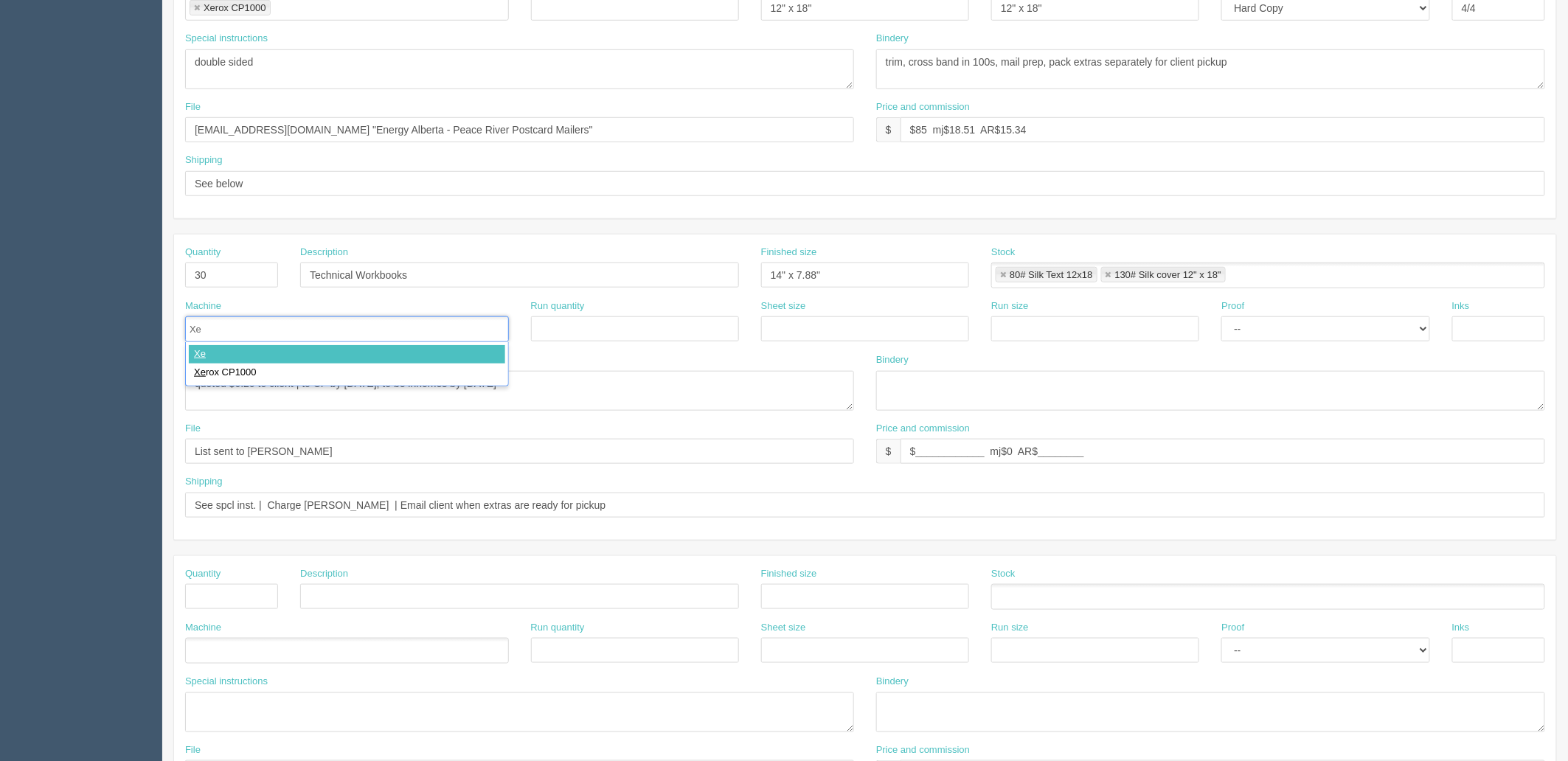
type input "Xer"
type input "Xerox CP1000"
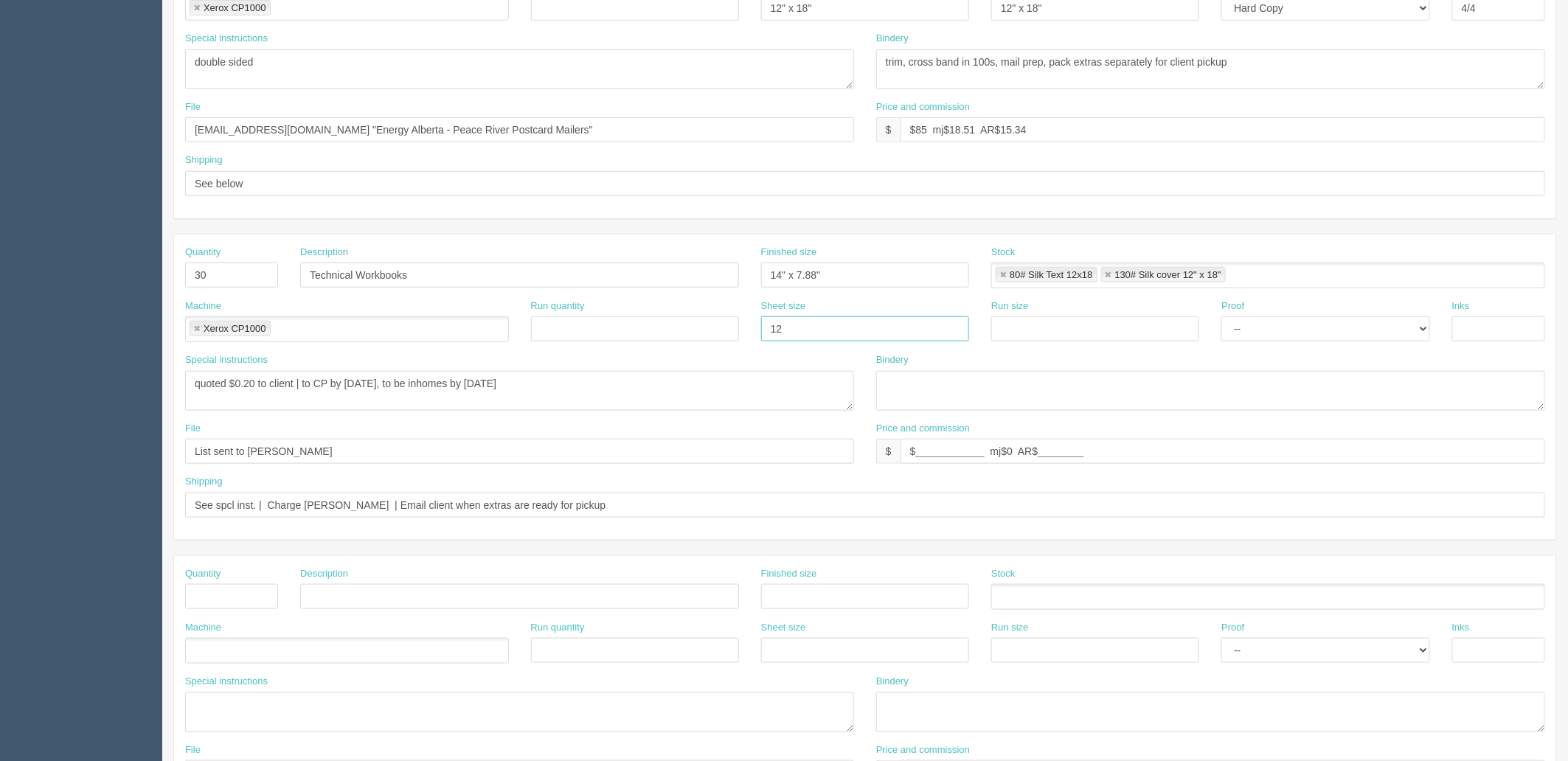
type input "12" x 18""
select select "Hard Copy"
click at [1221, 316] on select "-- Email Hard Copy" at bounding box center [1325, 329] width 208 height 25
type input "4/4"
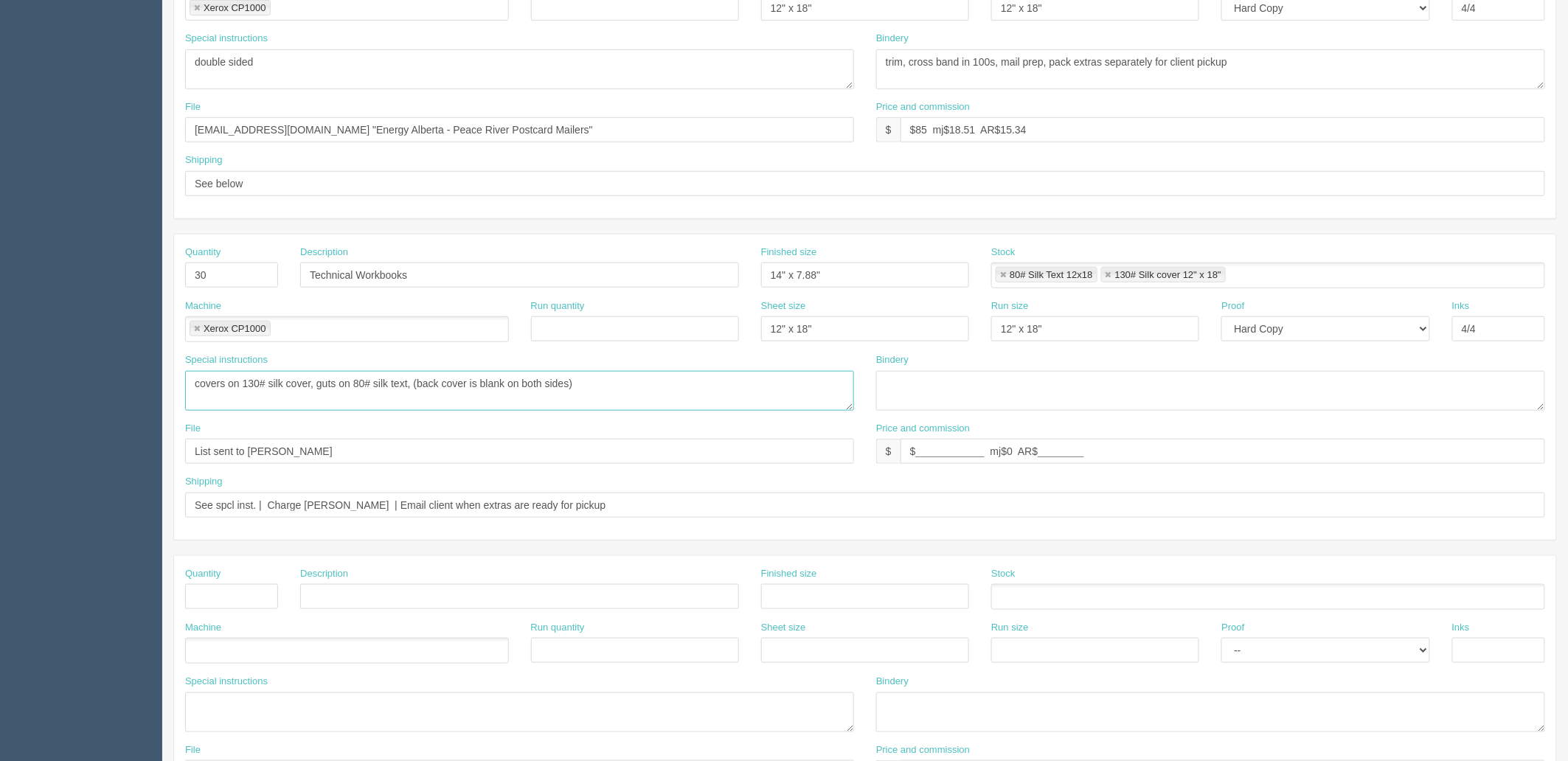
type textarea "covers on 130# silk cover, guts on 80# silk text, (back cover is blank on both …"
type textarea "trim to size, coil bind"
click at [546, 120] on input "files@allrush.ca "Energy Alberta - Peace River Postcard Mailers"" at bounding box center [519, 130] width 669 height 25
type input "files@allrush.ca "Energy Alberta - Bus cards and workbooks""
drag, startPoint x: 304, startPoint y: 445, endPoint x: 113, endPoint y: 425, distance: 192.0
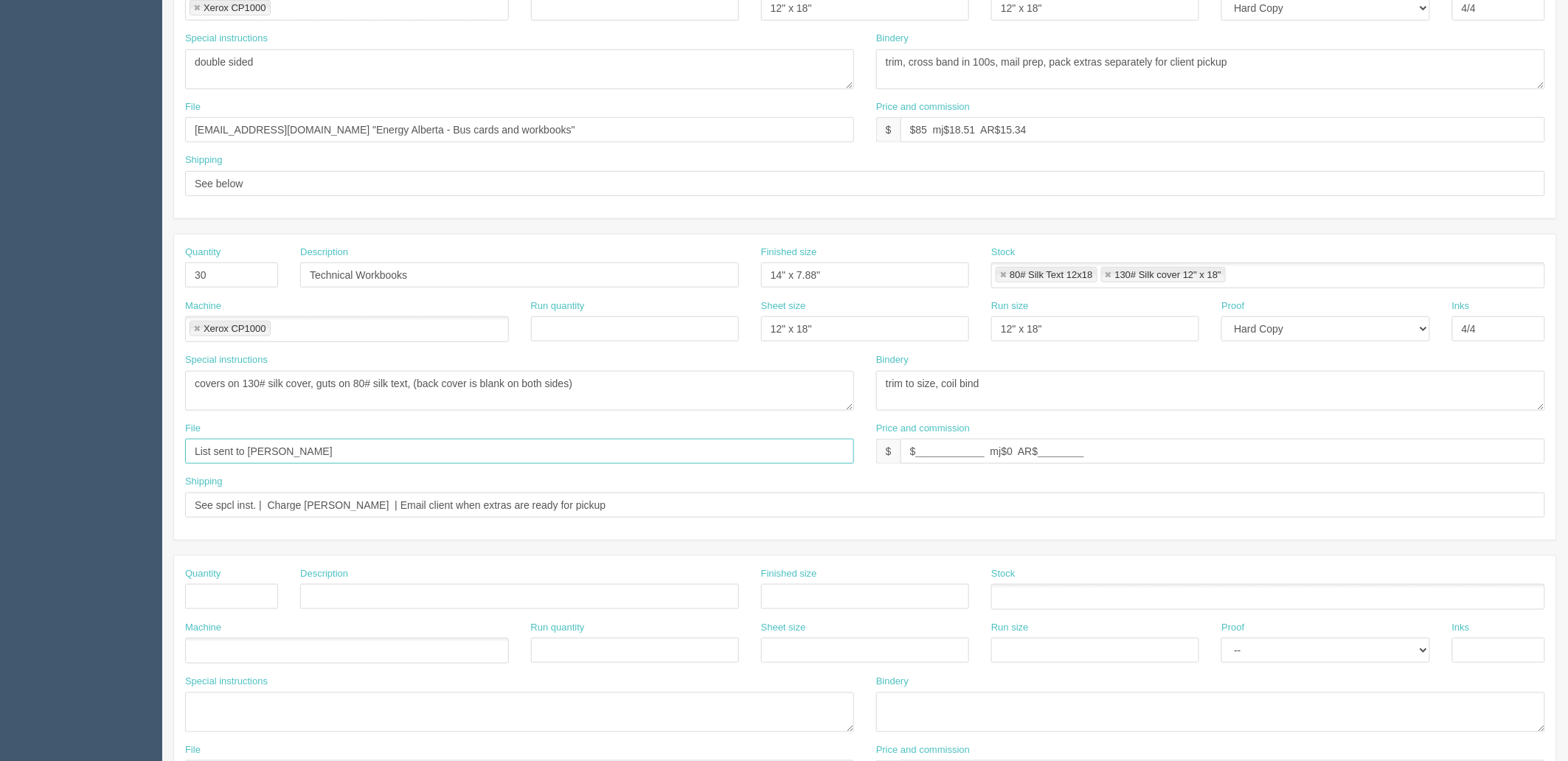
click at [0, 445] on html "PrintPing Zack Edit account ( zack@allrush.ca ) Logout Dockets Estimates" at bounding box center [784, 254] width 1568 height 1339
paste input "files@allrush.ca "Energy Alberta - Bus cards and workbooks""
type input "files@allrush.ca "Energy Alberta - Bus cards and workbooks""
drag, startPoint x: 1112, startPoint y: 445, endPoint x: 76, endPoint y: 444, distance: 1036.0
click at [77, 445] on section "Dockets Estimates Customers" at bounding box center [784, 272] width 1568 height 1302
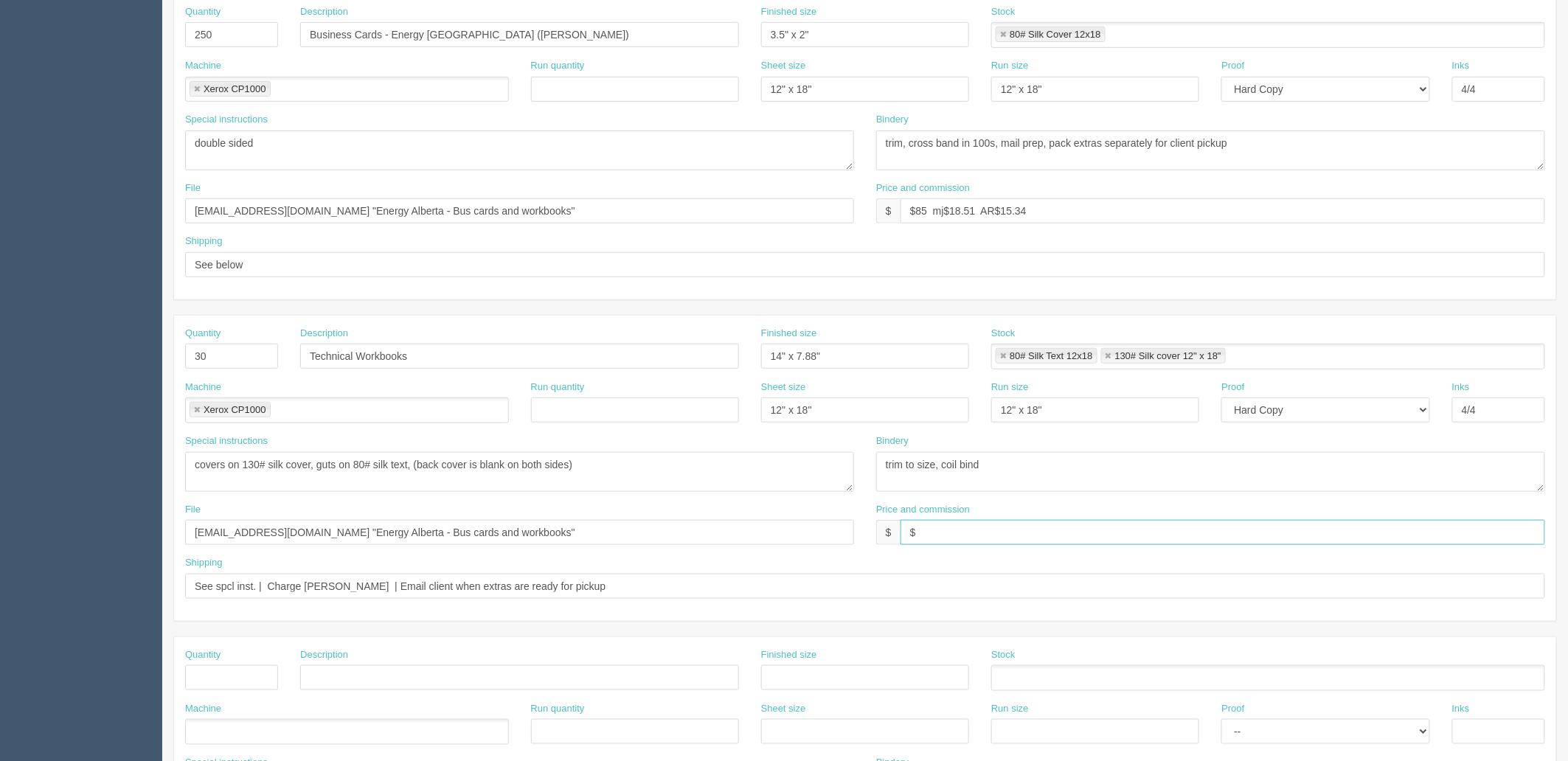
scroll to position [170, 0]
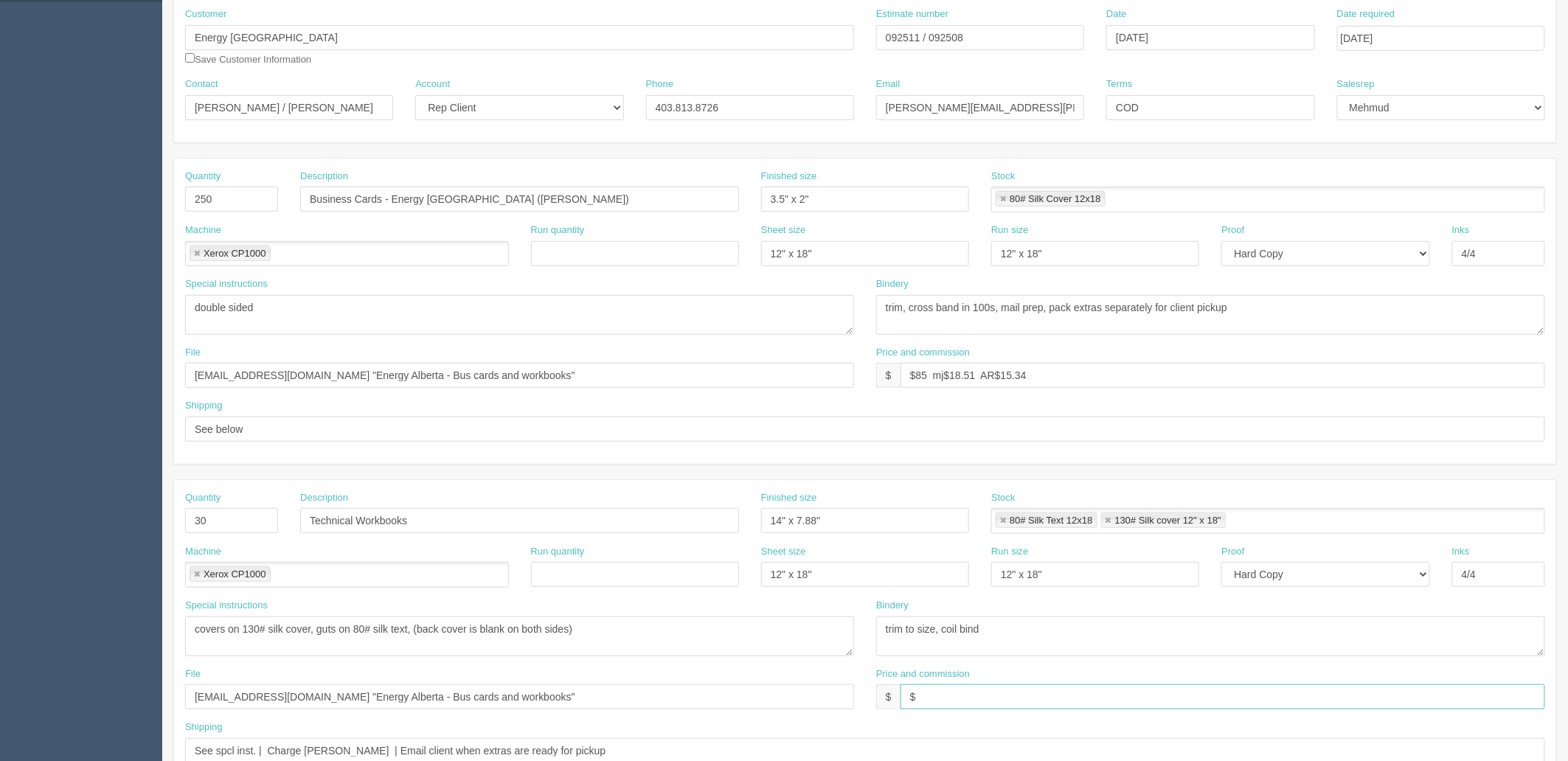
type input "$"
click at [945, 40] on input "092511 / 092508" at bounding box center [980, 38] width 208 height 25
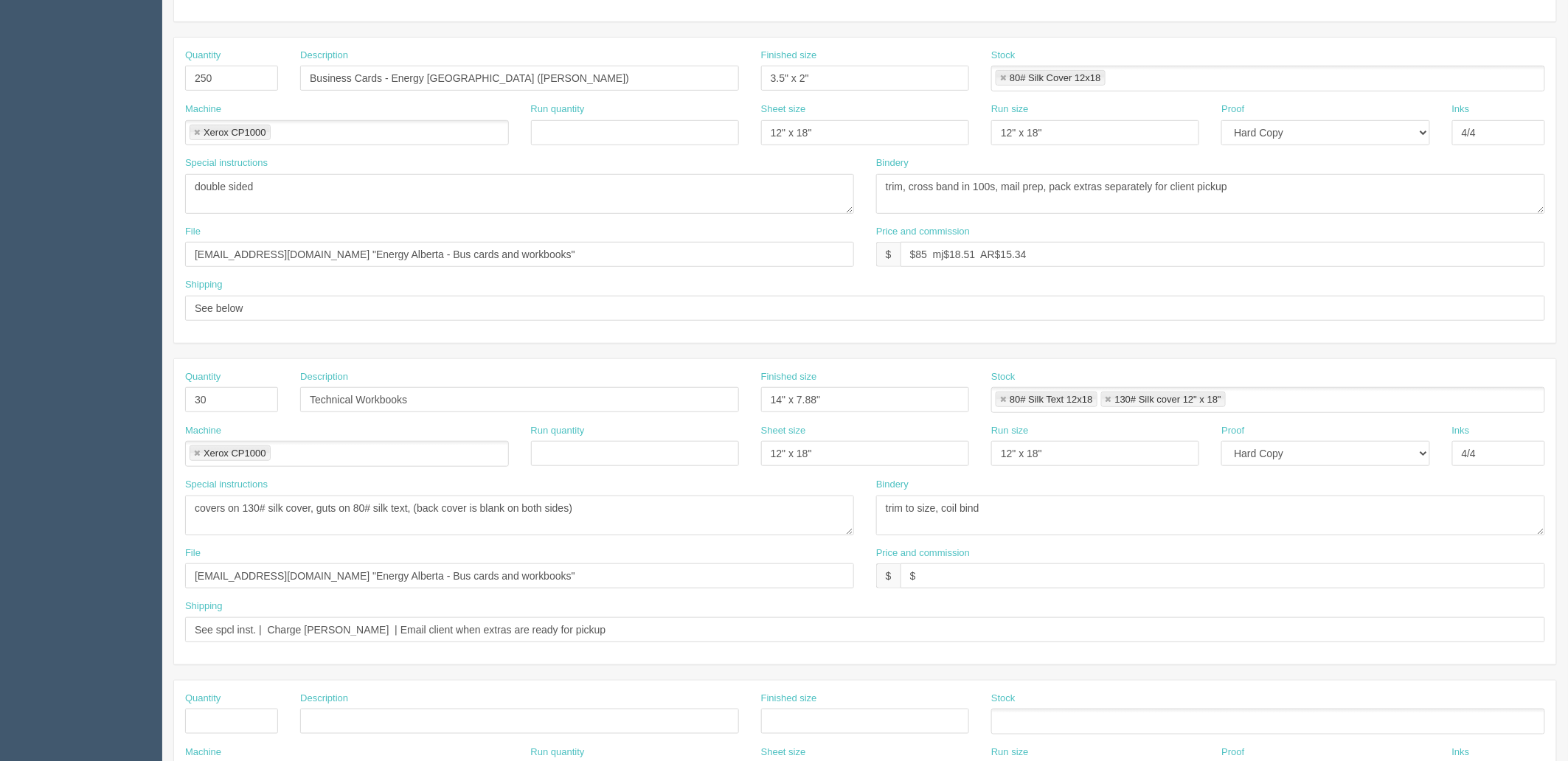
scroll to position [334, 0]
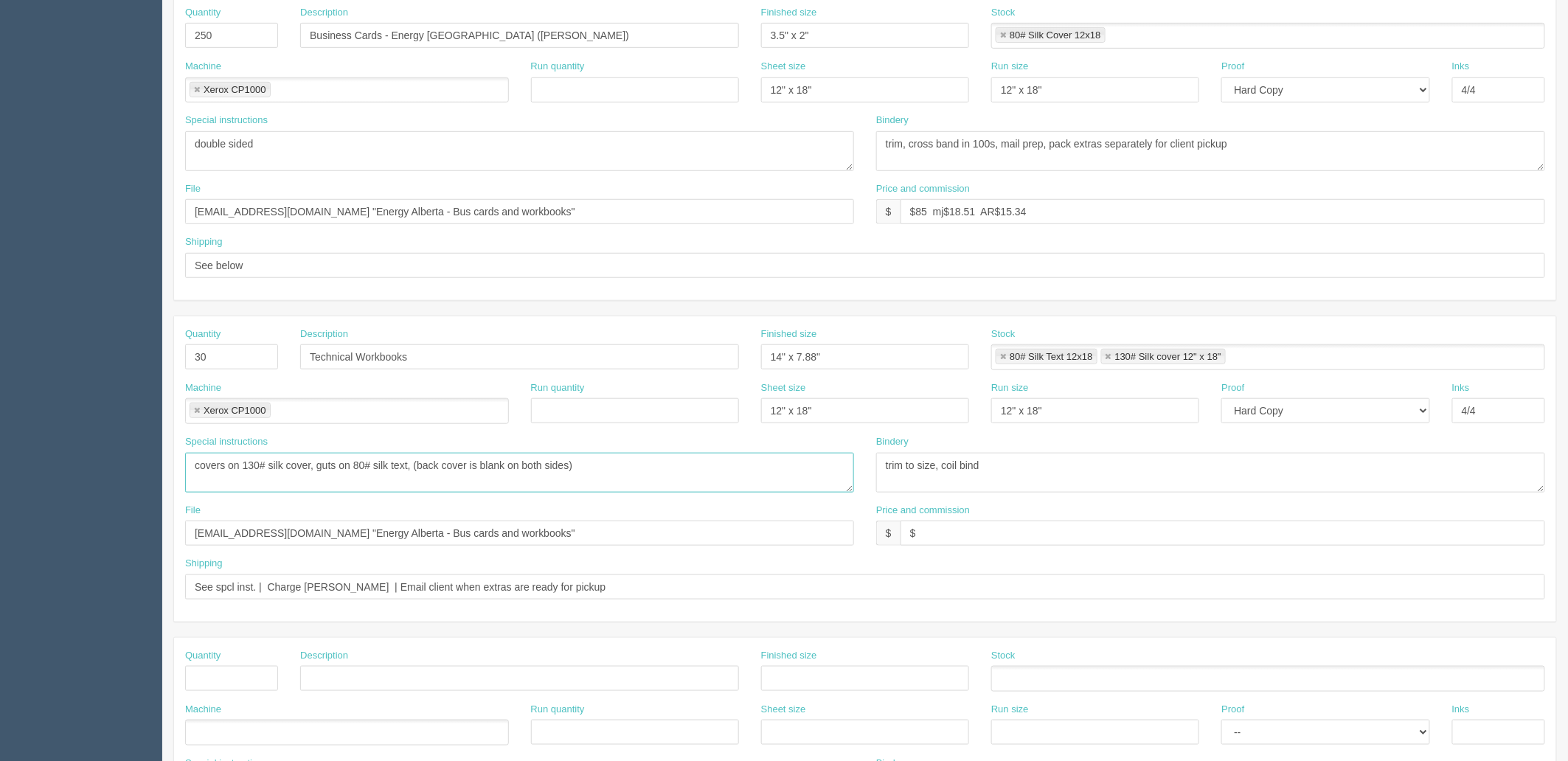
click at [318, 463] on textarea "quoted $0.20 to client | to CP by 3rd September, to be inhomes by 8th September" at bounding box center [519, 473] width 669 height 40
click at [323, 465] on textarea "quoted $0.20 to client | to CP by 3rd September, to be inhomes by 8th September" at bounding box center [519, 473] width 669 height 40
paste textarea "68 pages guts on 80# silk text,"
click at [783, 468] on textarea "quoted $0.20 to client | to CP by 3rd September, to be inhomes by 8th September" at bounding box center [519, 473] width 669 height 40
type textarea "68 pages guts on 80# silk text, front and back covers on 130# silk cover (back …"
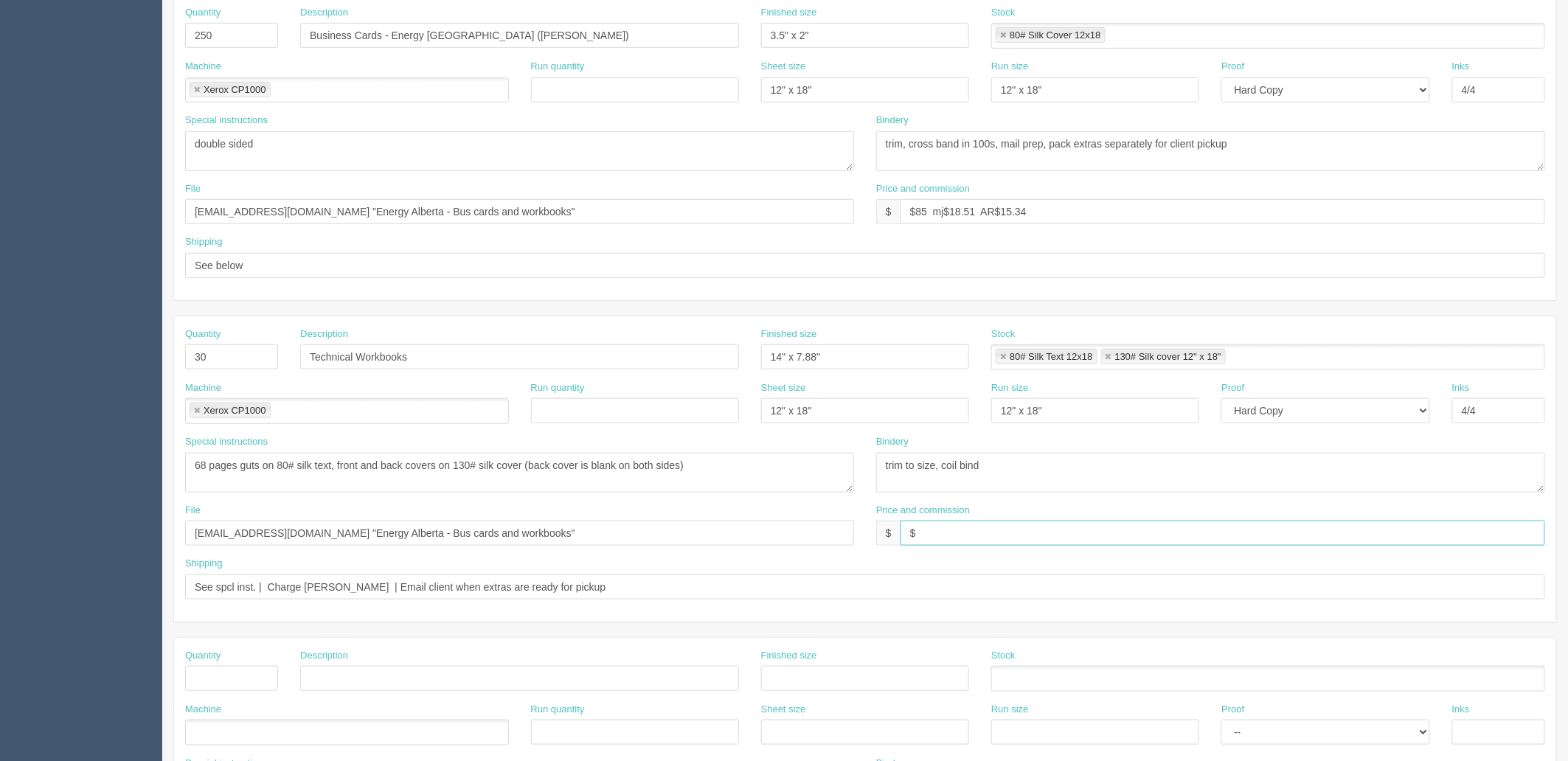
click at [960, 533] on input "$" at bounding box center [1223, 534] width 644 height 25
click at [950, 535] on input "$" at bounding box center [1223, 534] width 644 height 25
click at [956, 530] on input "$" at bounding box center [1223, 534] width 644 height 25
click at [1024, 527] on input "$758." at bounding box center [1223, 534] width 644 height 25
drag, startPoint x: 1016, startPoint y: 533, endPoint x: 1016, endPoint y: 522, distance: 11.0
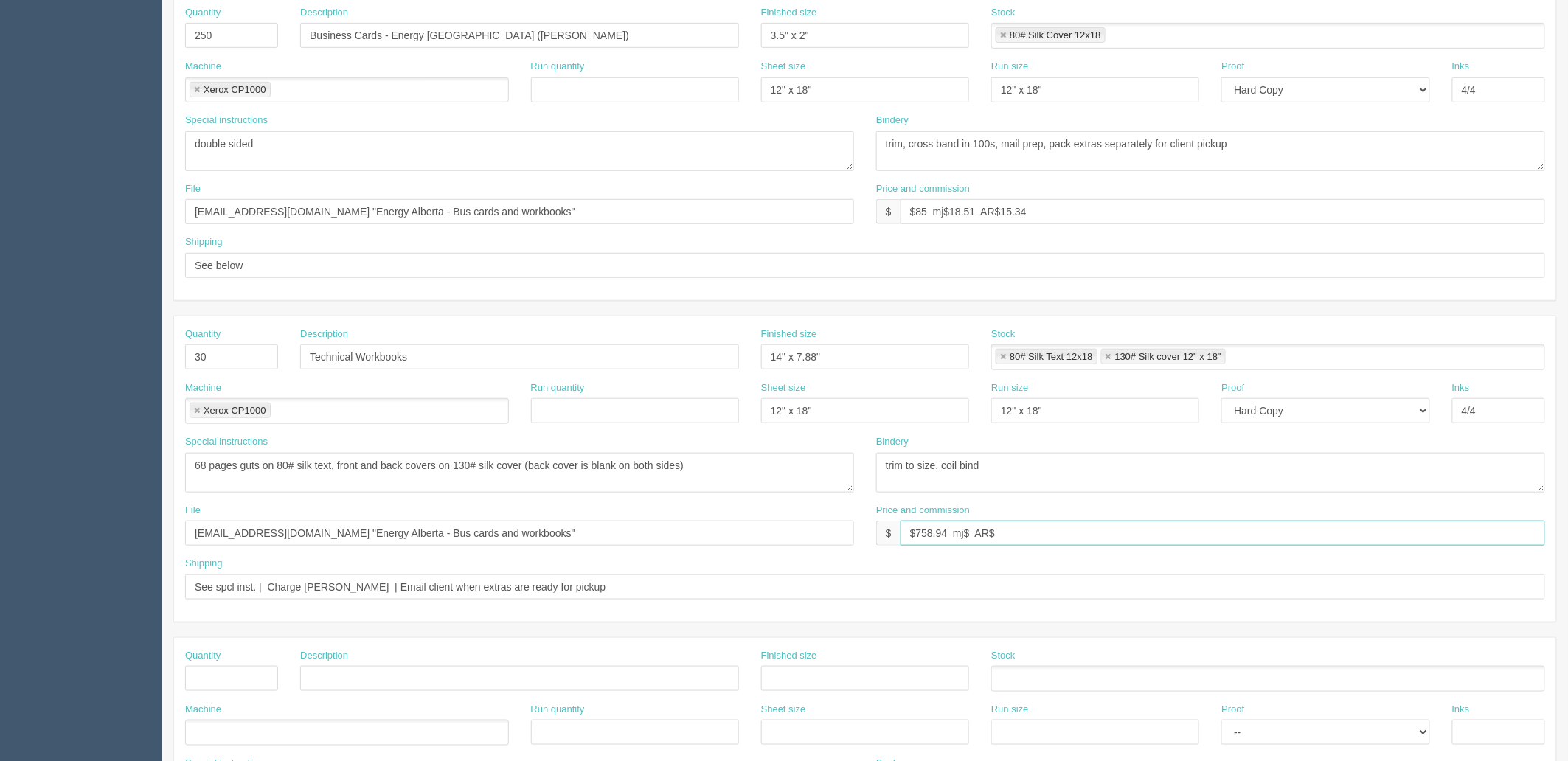
click at [1016, 533] on input "$758.94 mj$ AR$" at bounding box center [1223, 534] width 644 height 25
paste input "142.30"
type input "$758.94 mj$142.30 AR$142.30"
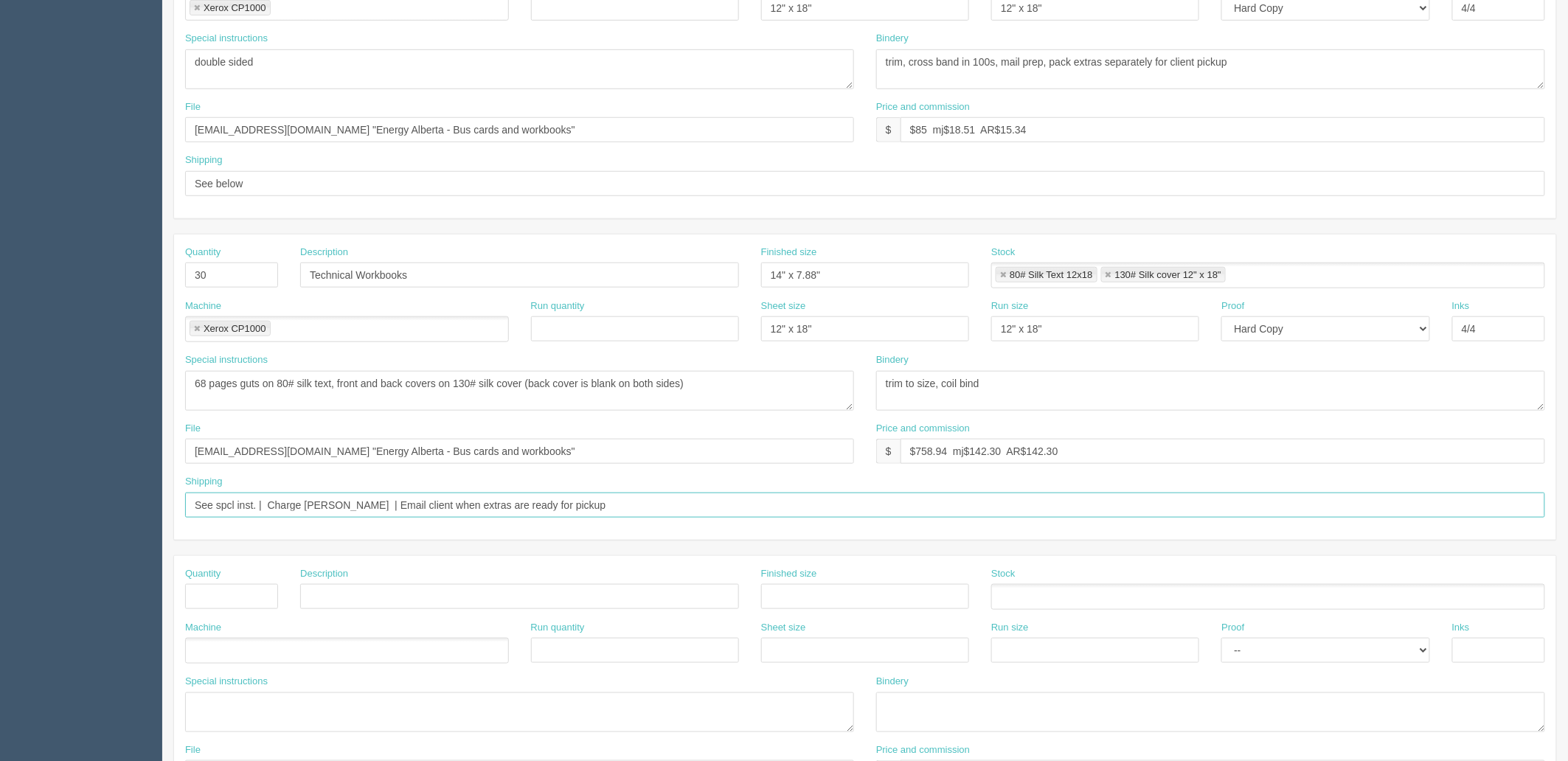
click at [616, 504] on input "See spcl inst. | Charge Scott's CC | Email client when extras are ready for pic…" at bounding box center [865, 505] width 1360 height 25
drag, startPoint x: 975, startPoint y: 519, endPoint x: 1151, endPoint y: 519, distance: 176.0
click at [1151, 519] on div "Shipping See spcl inst. | Charge Scott's CC | Email client when extras are read…" at bounding box center [865, 502] width 1382 height 54
type input "See spcl inst. | Charge [PERSON_NAME] | Email client when ready for pickup - **…"
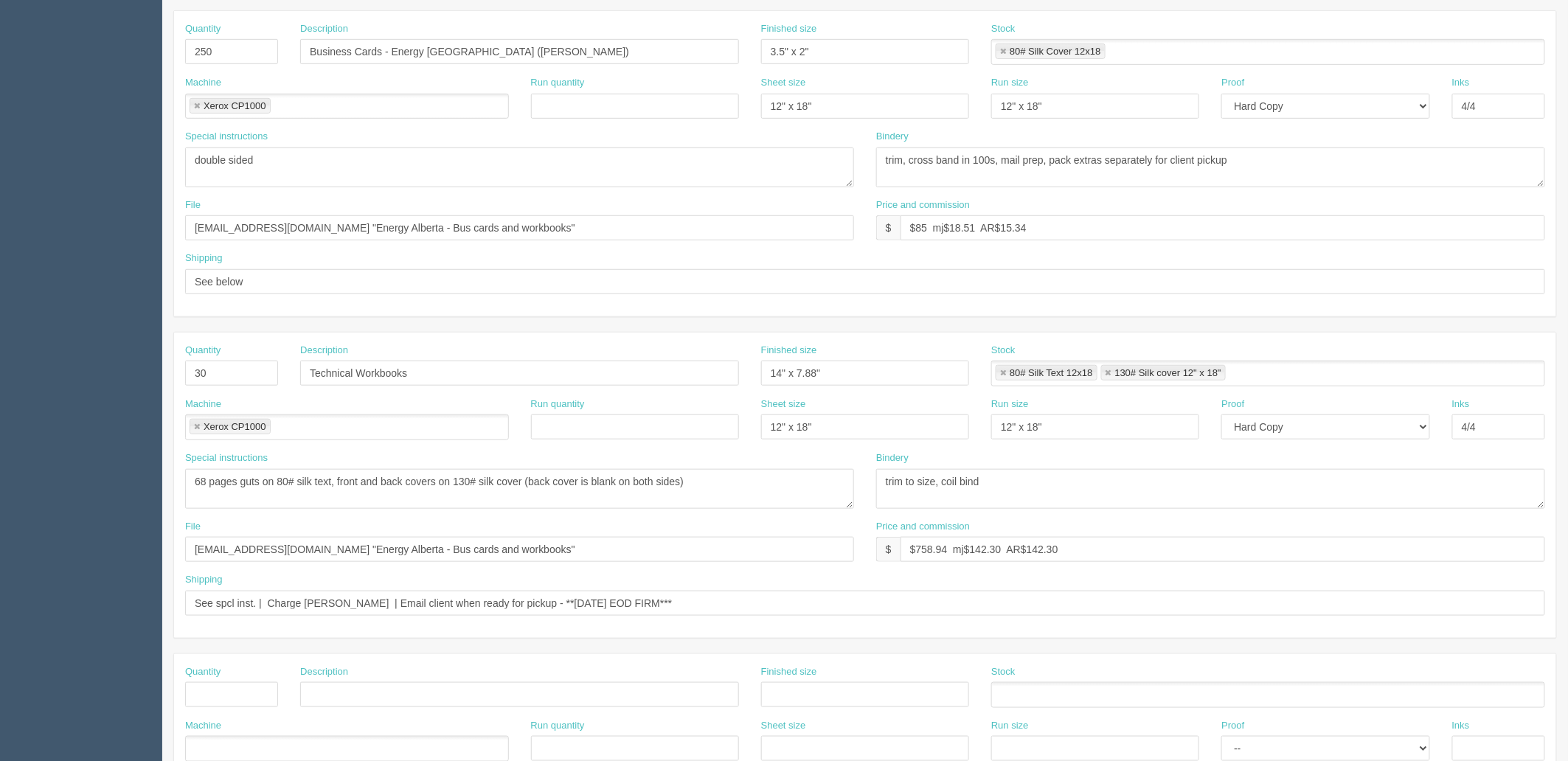
scroll to position [409, 0]
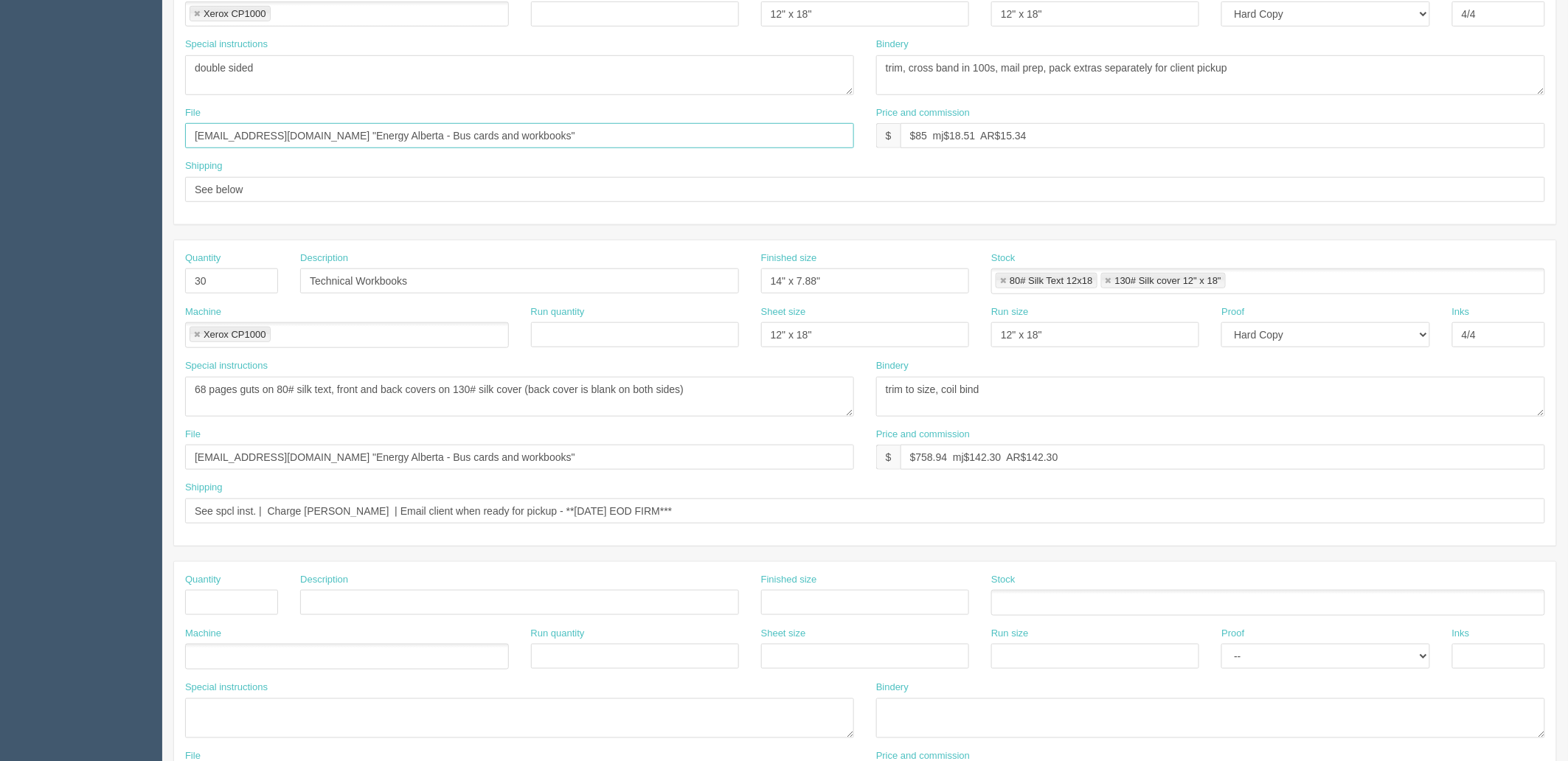
click at [477, 136] on input "[EMAIL_ADDRESS][DOMAIN_NAME] "Energy Alberta - Bus cards and workbooks"" at bounding box center [519, 136] width 669 height 25
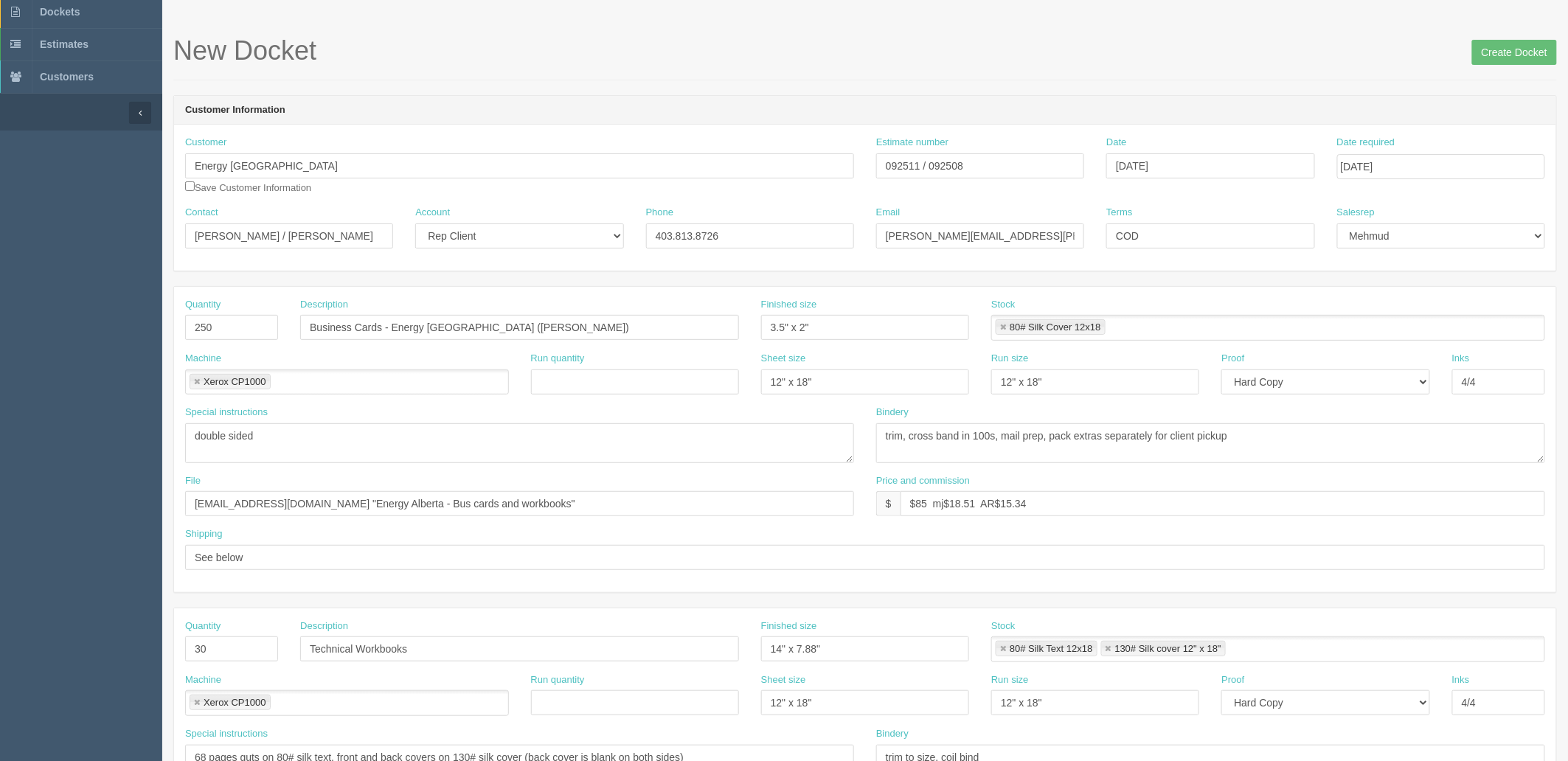
scroll to position [0, 0]
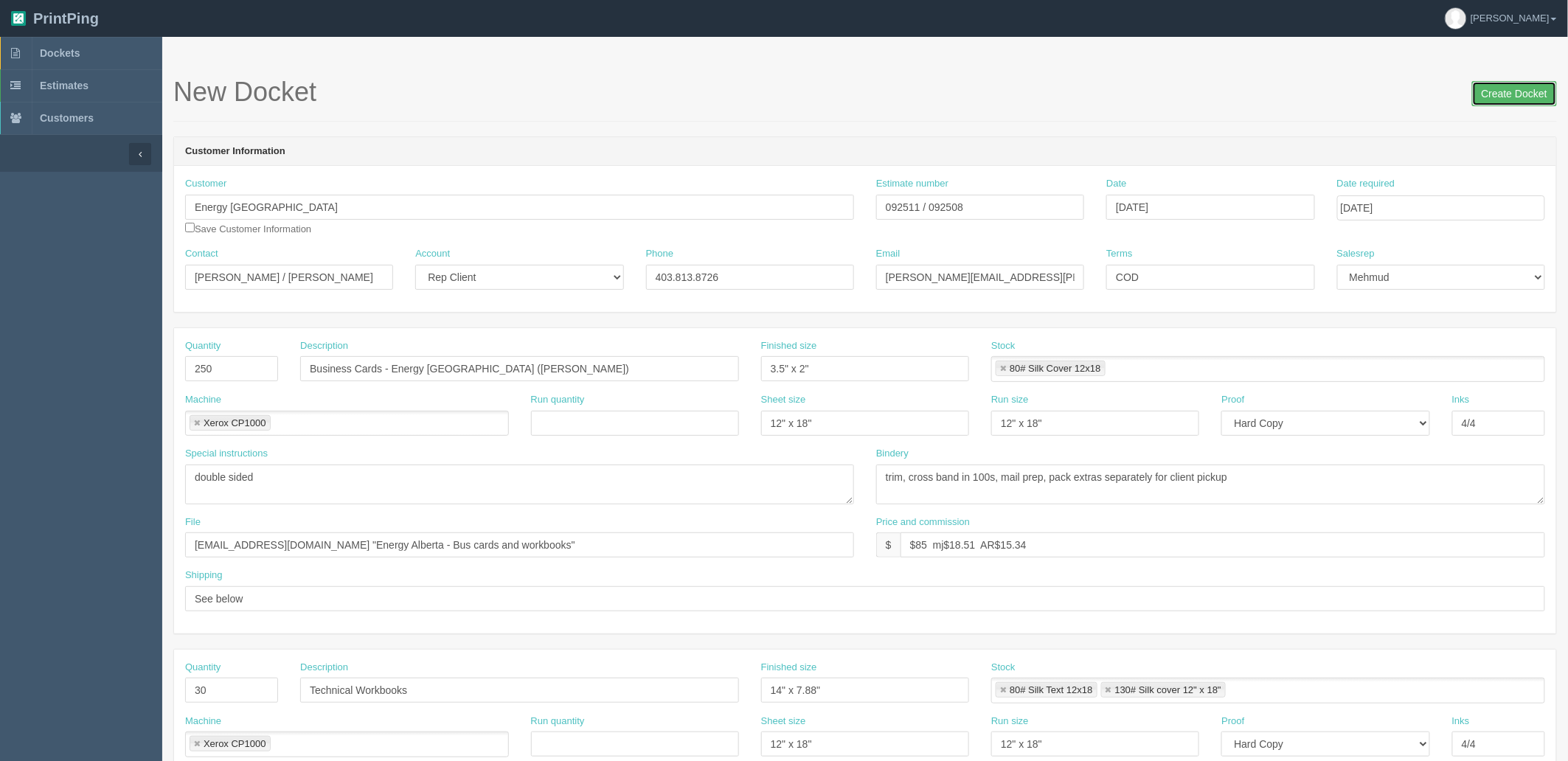
click at [1486, 88] on input "Create Docket" at bounding box center [1515, 94] width 85 height 25
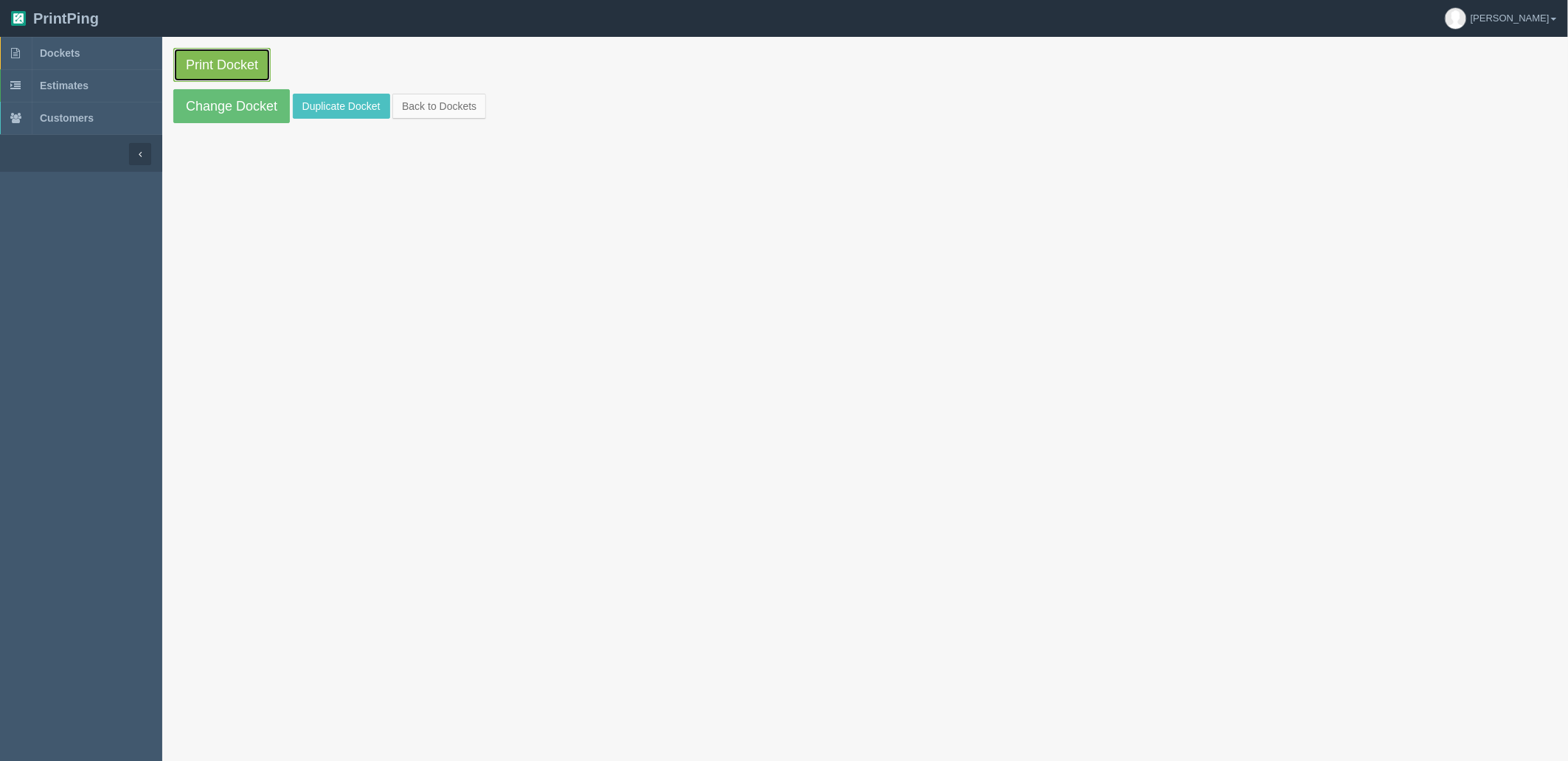
click at [232, 61] on link "Print Docket" at bounding box center [222, 65] width 98 height 34
click at [105, 42] on link "Dockets" at bounding box center [81, 53] width 162 height 32
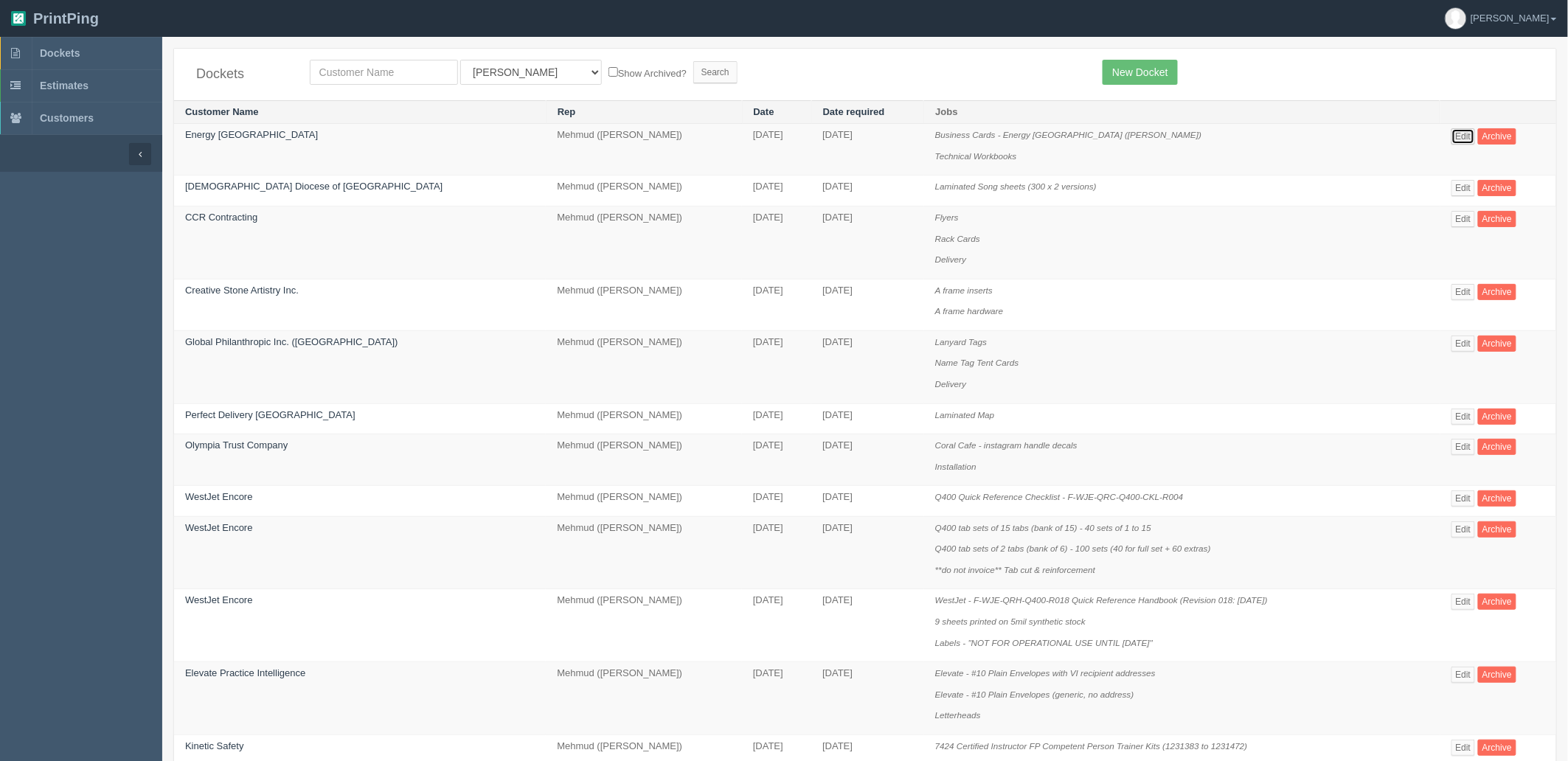
click at [1453, 135] on link "Edit" at bounding box center [1463, 136] width 24 height 17
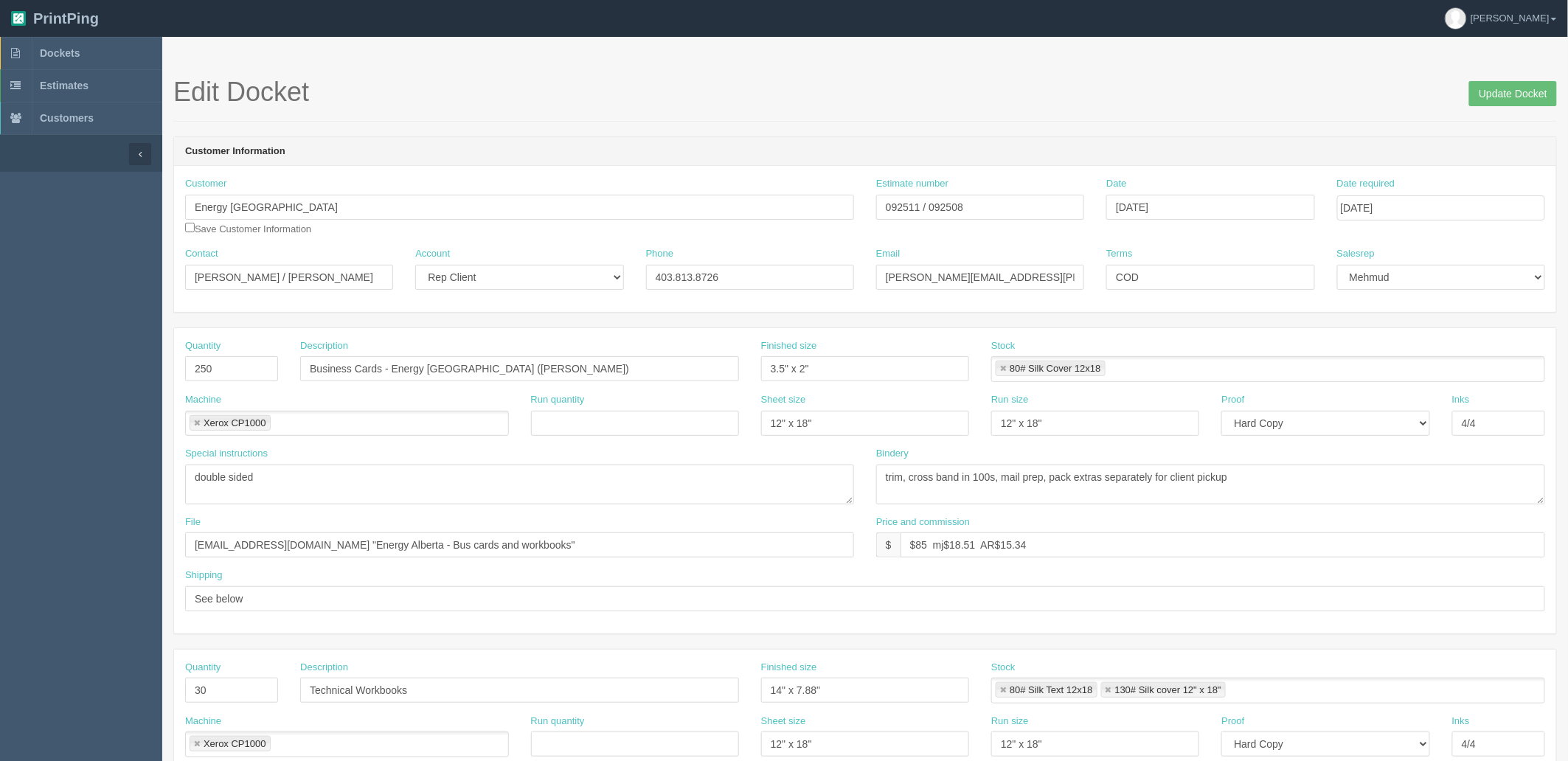
click at [1007, 364] on link at bounding box center [1002, 369] width 9 height 9
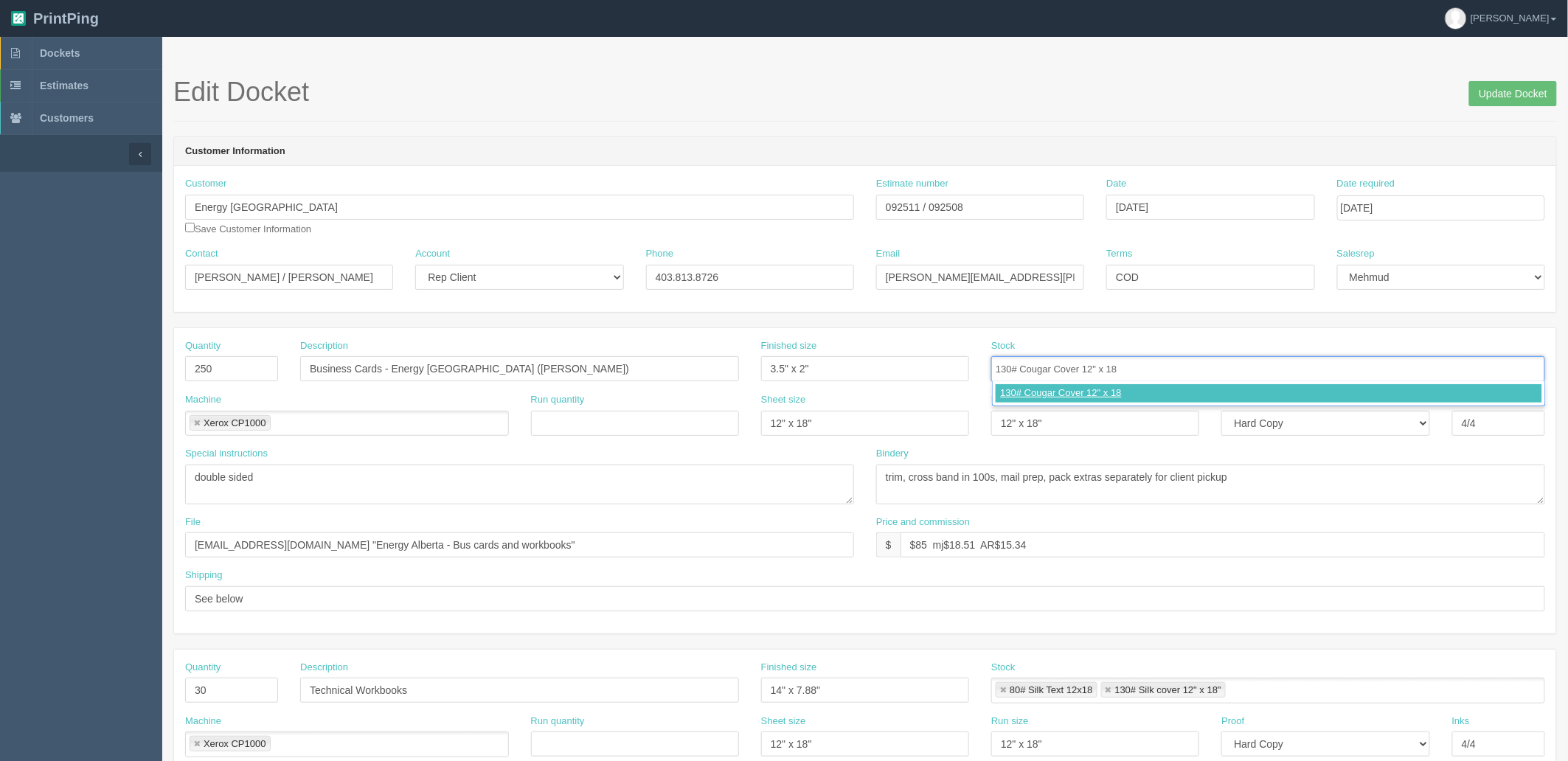
type input "130# Cougar Cover 12" x 18""
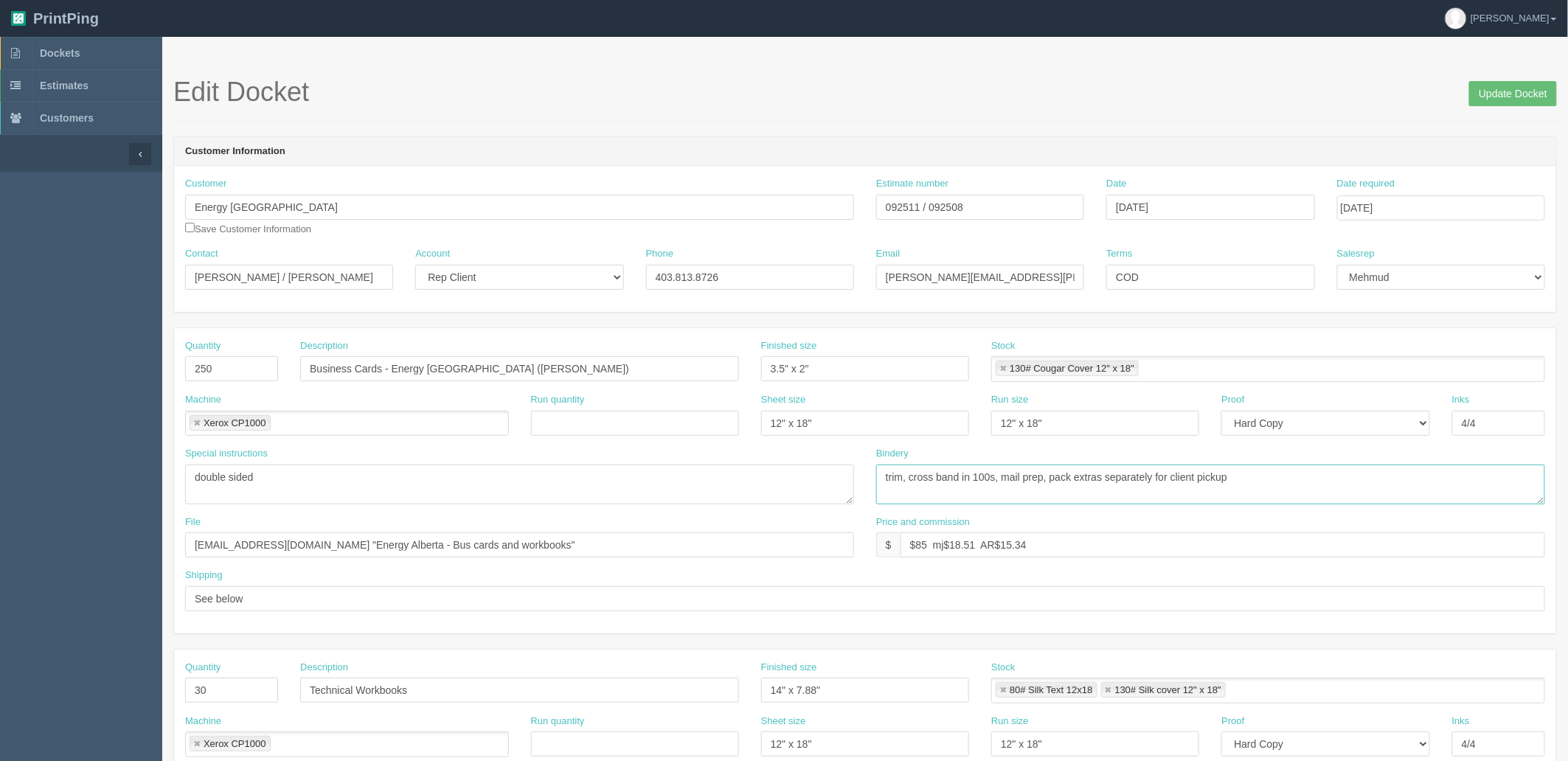
drag, startPoint x: 1315, startPoint y: 475, endPoint x: 913, endPoint y: 470, distance: 402.0
click at [913, 470] on textarea "trim, cross band in 100s, mail prep, pack extras separately for client pickup" at bounding box center [1211, 485] width 669 height 40
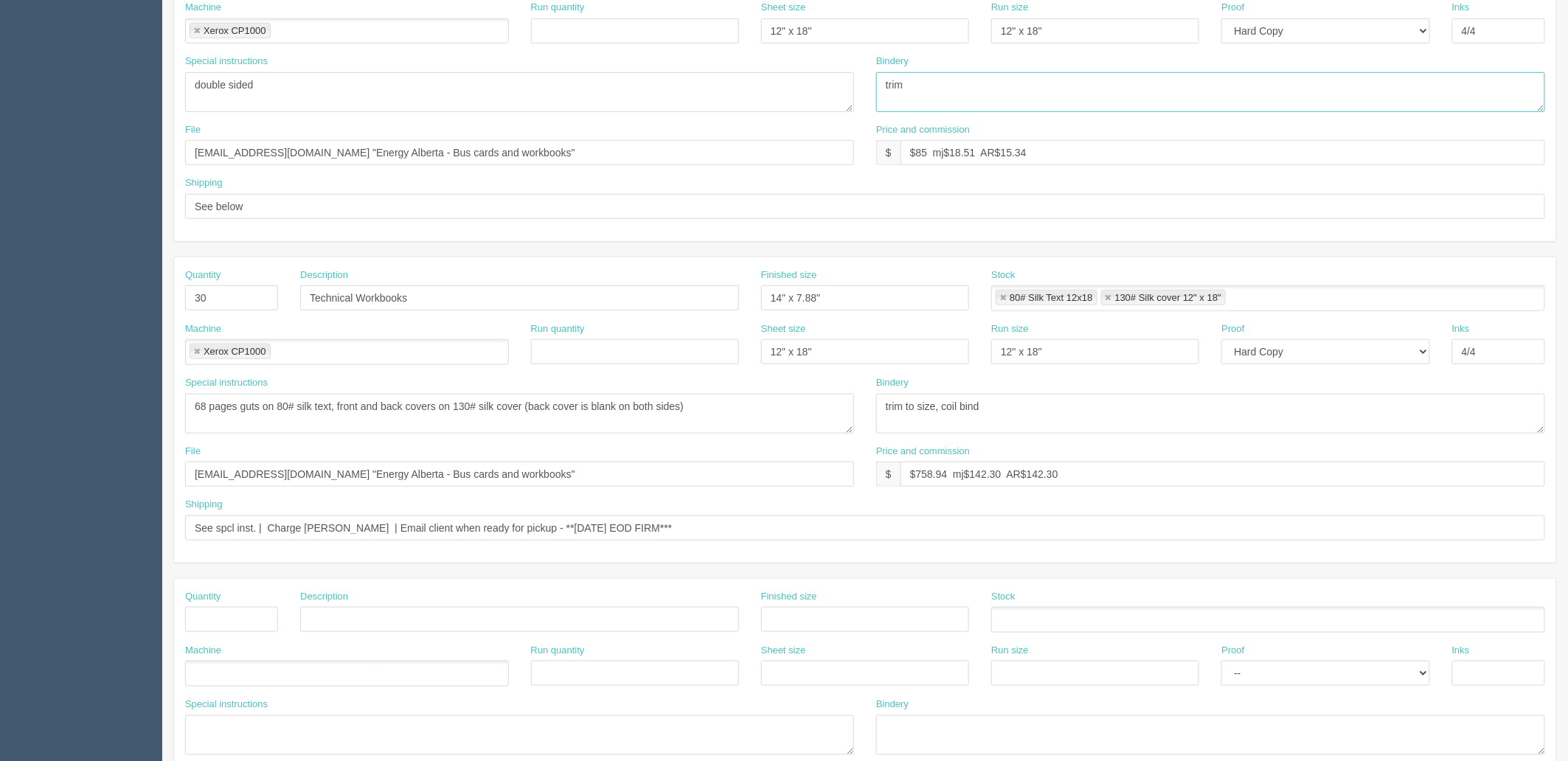
scroll to position [409, 0]
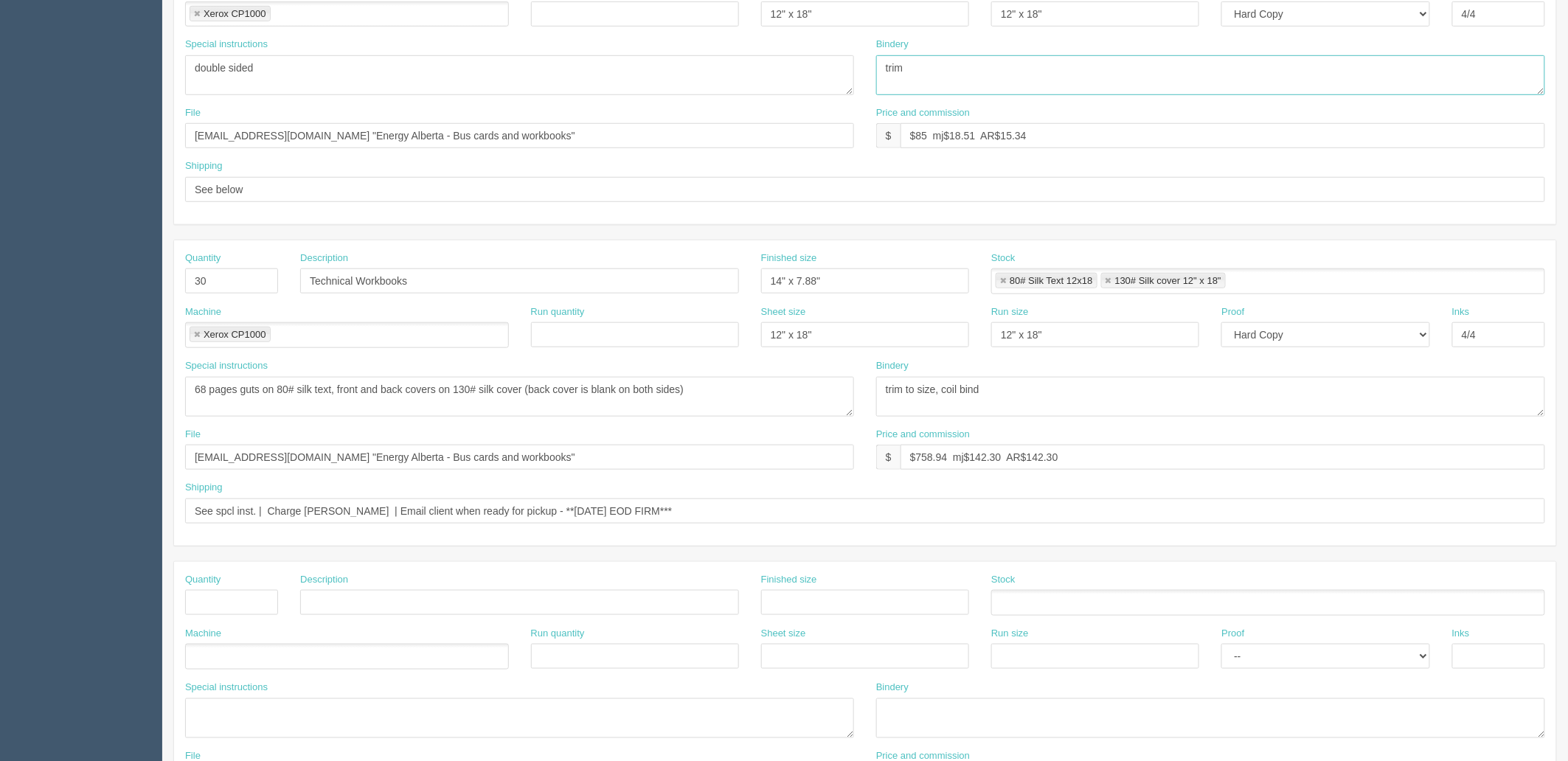
type textarea "trim"
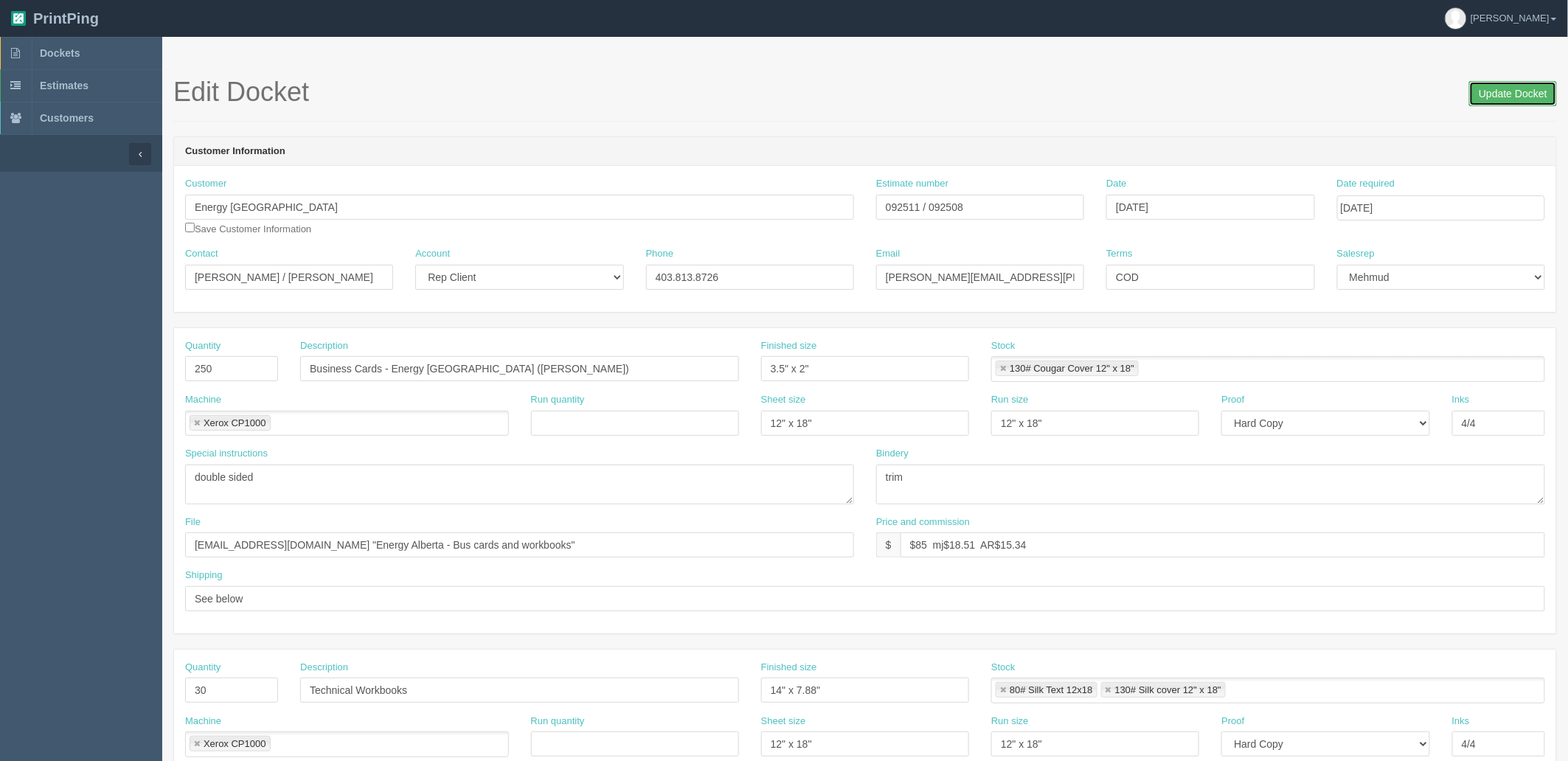
click at [1507, 102] on input "Update Docket" at bounding box center [1513, 94] width 88 height 25
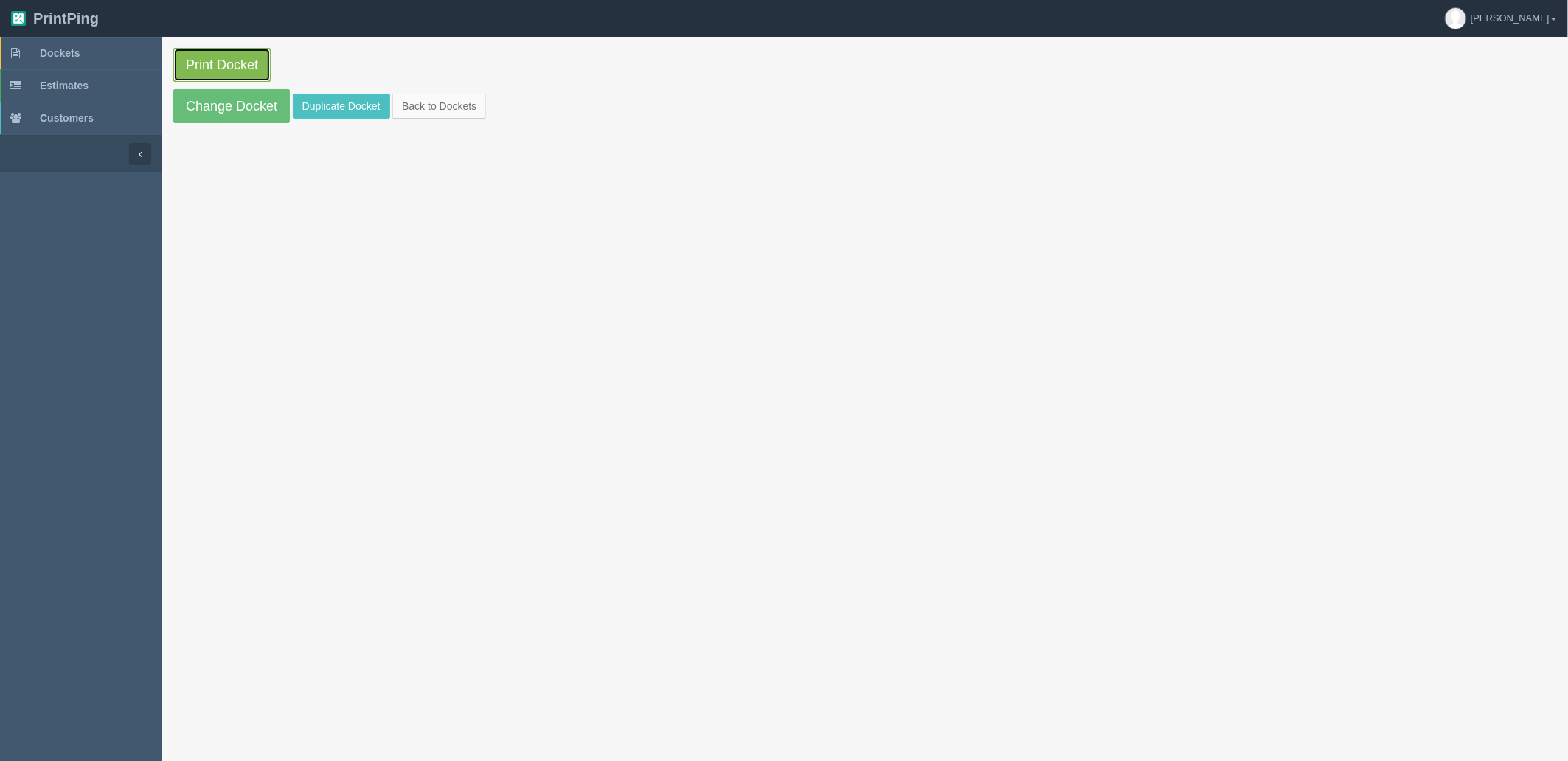
click at [234, 62] on link "Print Docket" at bounding box center [222, 65] width 98 height 34
click at [74, 48] on span "Dockets" at bounding box center [60, 53] width 40 height 12
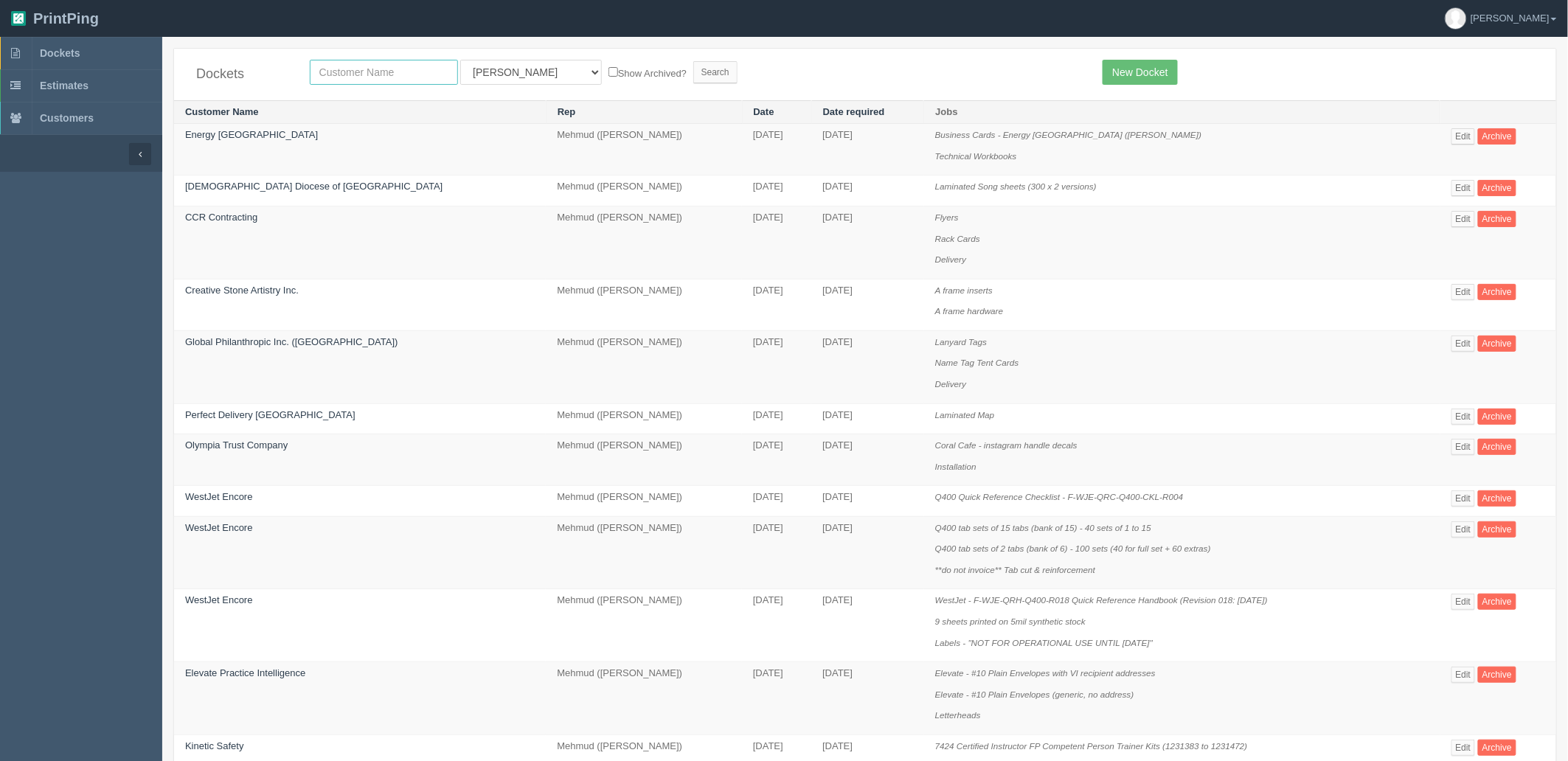
click at [417, 76] on input "text" at bounding box center [384, 72] width 148 height 25
type input "wts"
click at [693, 61] on input "Search" at bounding box center [715, 72] width 44 height 22
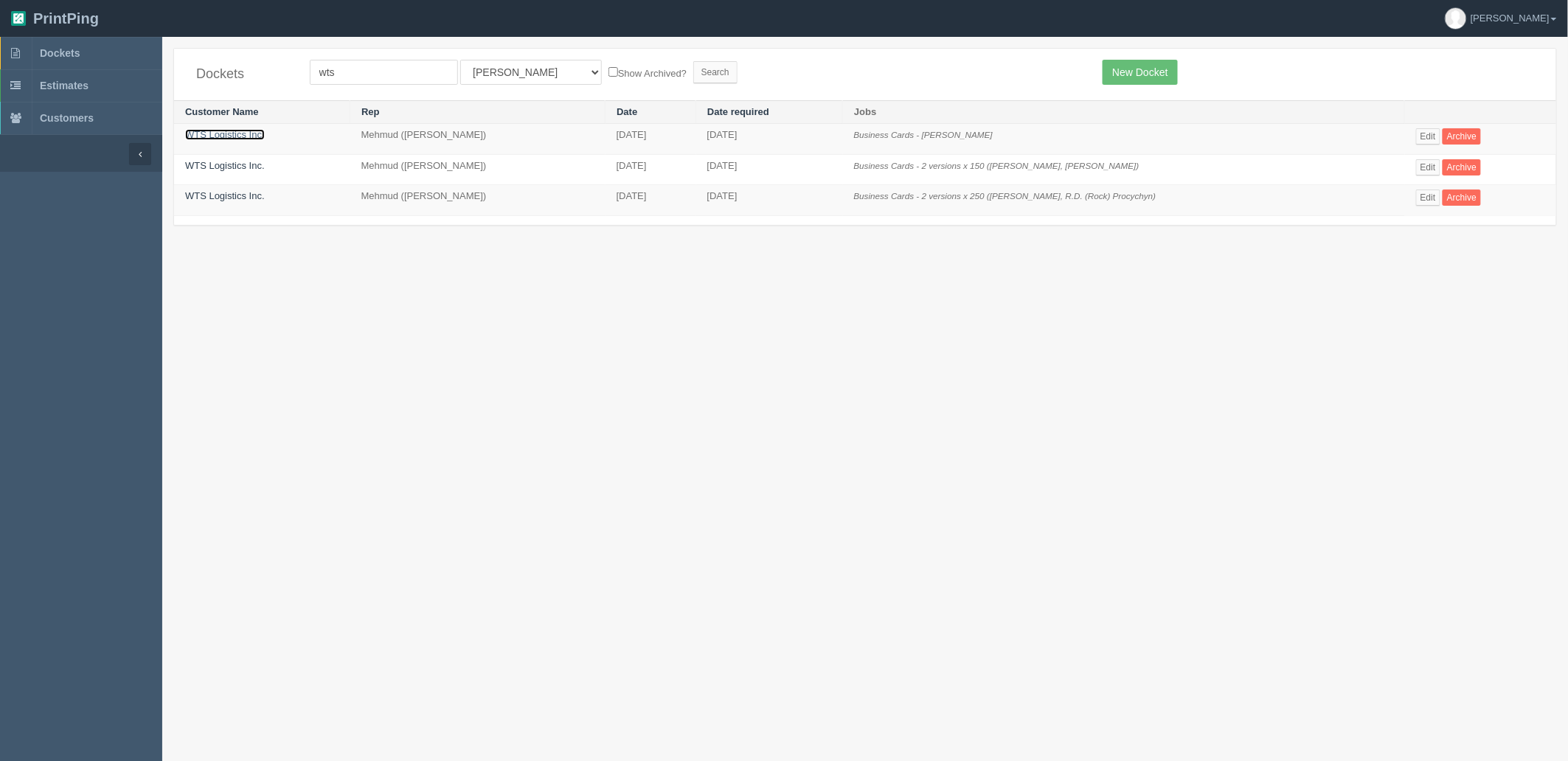
click at [246, 133] on link "WTS Logistics Inc." at bounding box center [224, 135] width 79 height 11
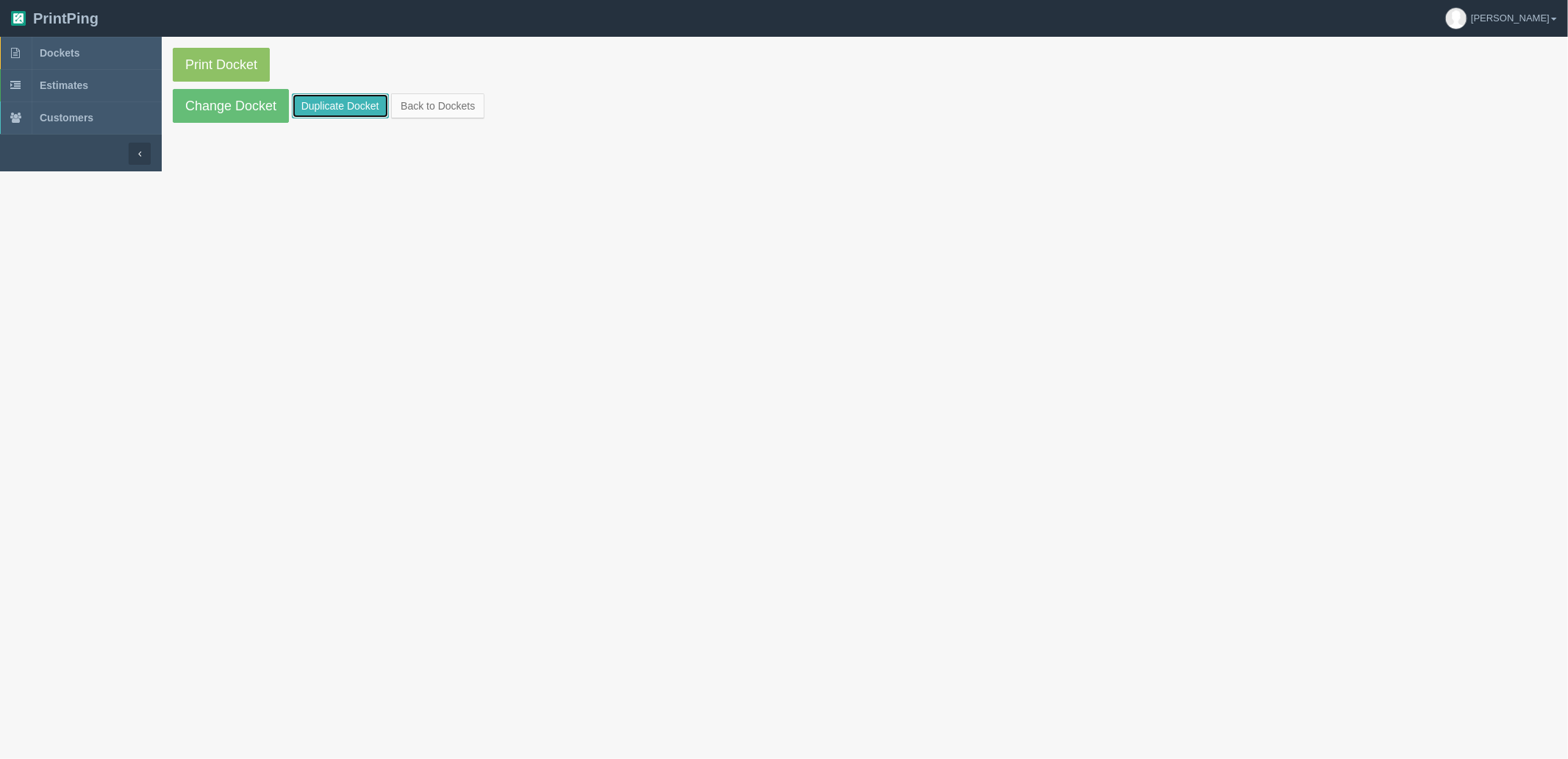
click at [339, 111] on link "Duplicate Docket" at bounding box center [340, 106] width 97 height 25
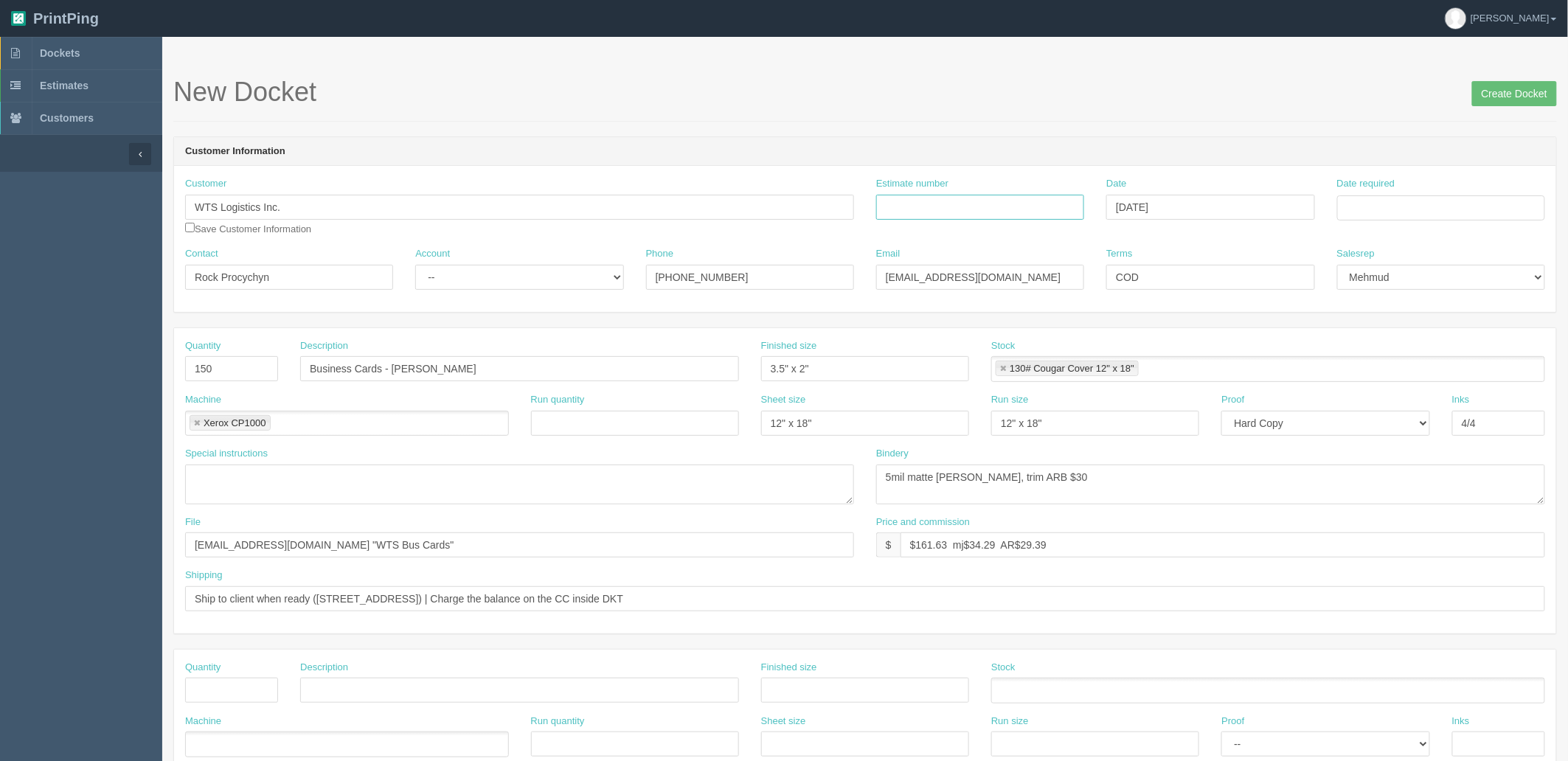
click at [1036, 203] on input "Estimate number" at bounding box center [980, 207] width 208 height 25
paste input "092503"
type input "092503"
drag, startPoint x: 1385, startPoint y: 205, endPoint x: 1385, endPoint y: 220, distance: 15.0
click at [1385, 205] on input "Date required" at bounding box center [1441, 208] width 208 height 25
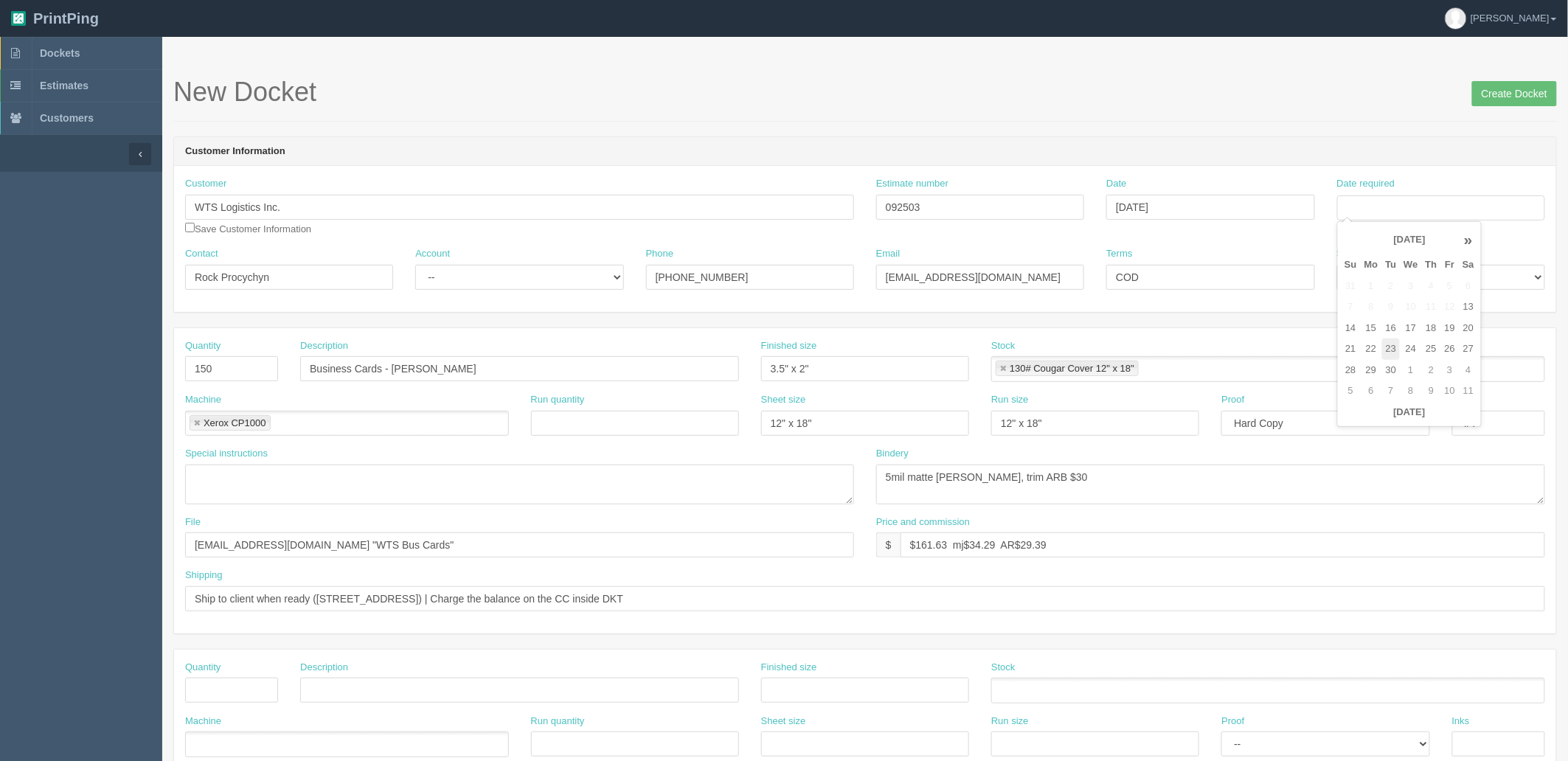
click at [1390, 347] on td "23" at bounding box center [1391, 349] width 18 height 21
type input "September 23, 2025"
click at [820, 142] on header "Customer Information" at bounding box center [865, 151] width 1382 height 29
click at [462, 272] on select "-- Existing Client Allrush Client Rep Client" at bounding box center [519, 278] width 208 height 25
select select "Rep Client"
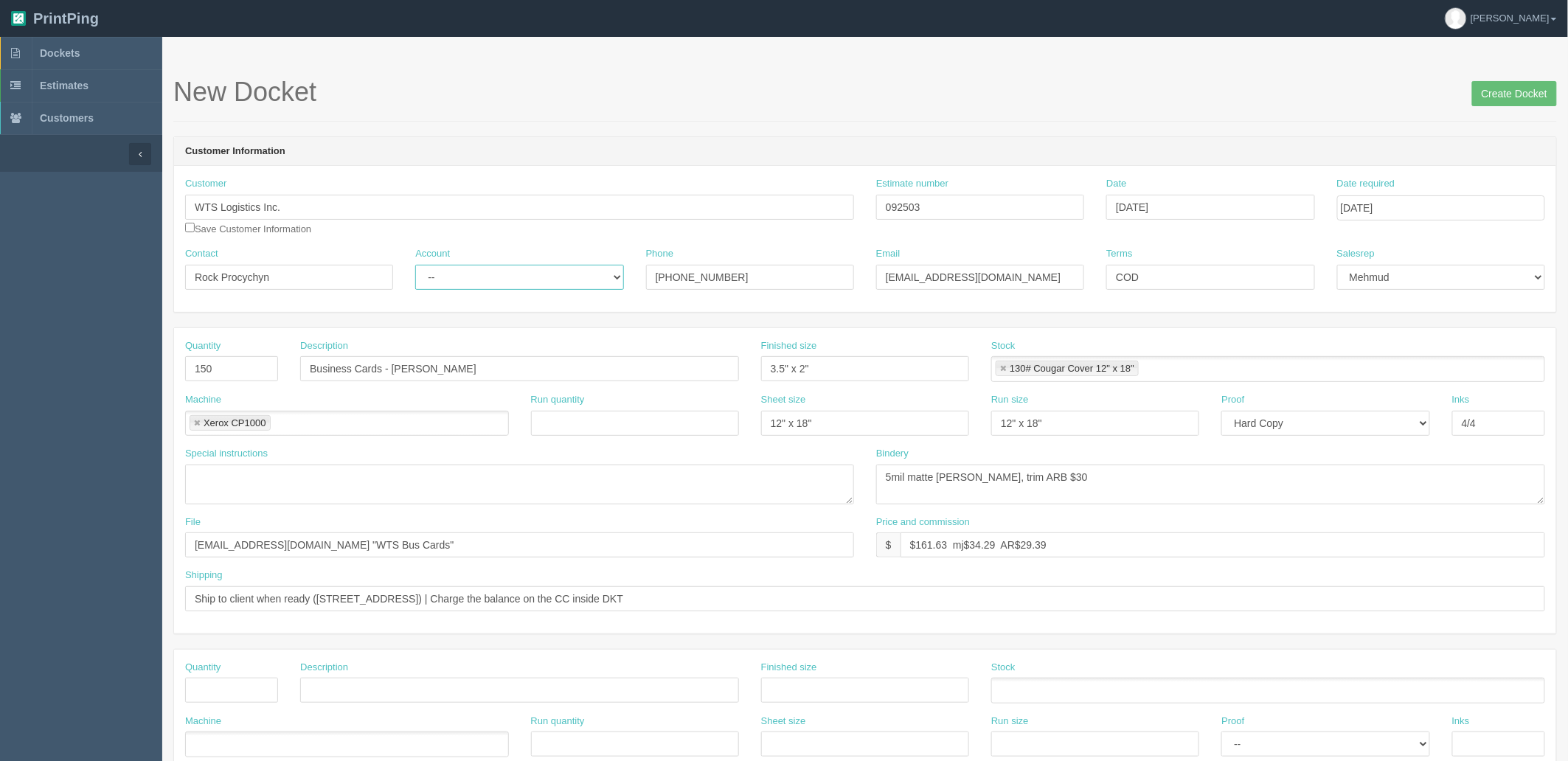
click at [415, 265] on select "-- Existing Client Allrush Client Rep Client" at bounding box center [519, 278] width 208 height 25
drag, startPoint x: 245, startPoint y: 364, endPoint x: -41, endPoint y: 356, distance: 286.1
click at [0, 356] on html "PrintPing Zack Edit account ( zack@allrush.ca ) Logout Dockets Estimates" at bounding box center [784, 670] width 1568 height 1339
type input "750"
click at [511, 367] on input "Business Cards - Danielle Procychyn" at bounding box center [520, 369] width 439 height 25
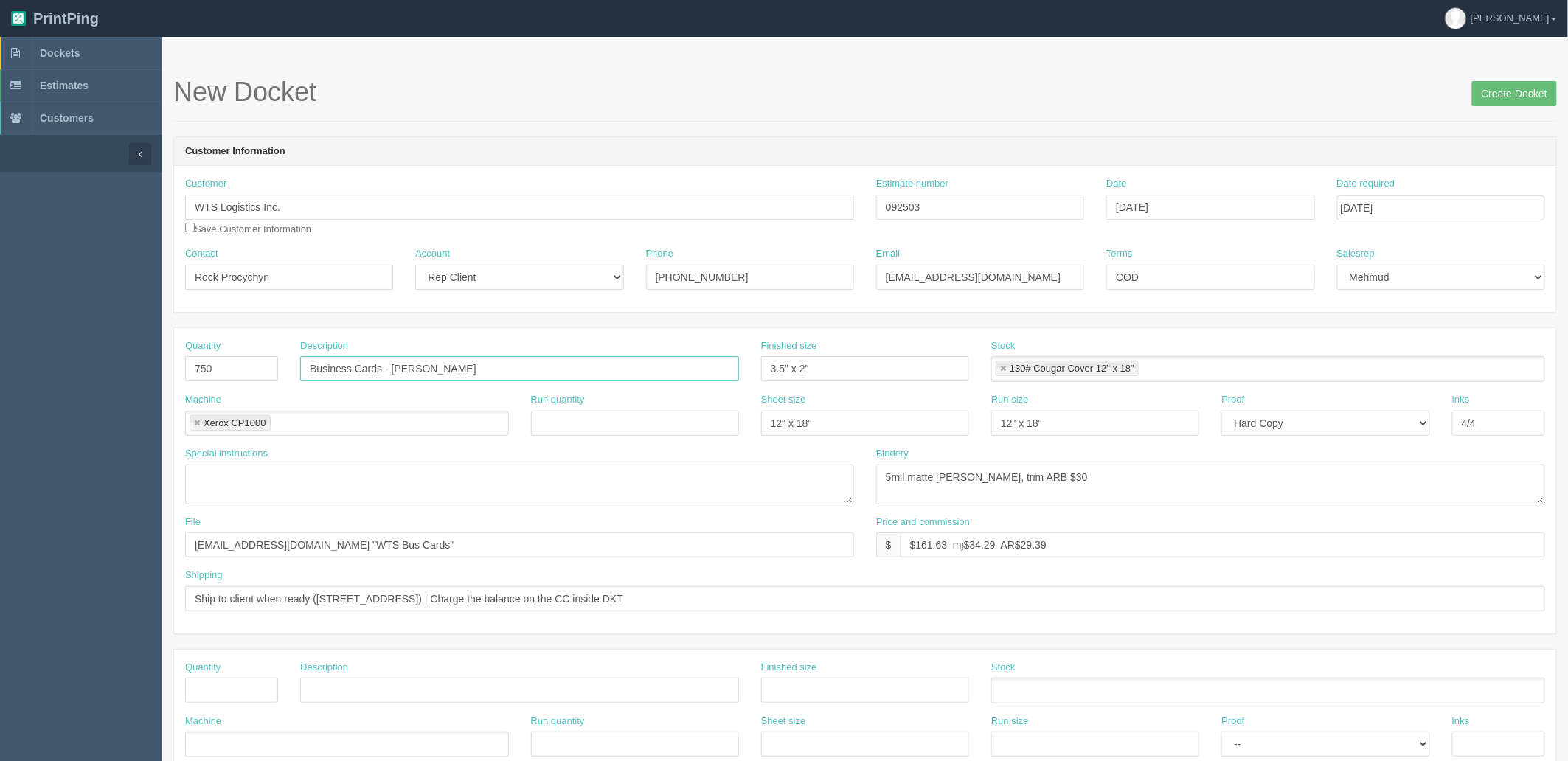
drag, startPoint x: 394, startPoint y: 366, endPoint x: 1572, endPoint y: 317, distance: 1179.0
click at [1567, 318] on html "PrintPing Zack Edit account ( zack@allrush.ca ) Logout Dockets Estimates" at bounding box center [784, 670] width 1568 height 1339
click at [514, 370] on input "Business Cards - Kenji Saito," at bounding box center [520, 369] width 439 height 25
paste input "SHELLEY WHITTINGTON"
drag, startPoint x: 454, startPoint y: 365, endPoint x: 664, endPoint y: 538, distance: 272.1
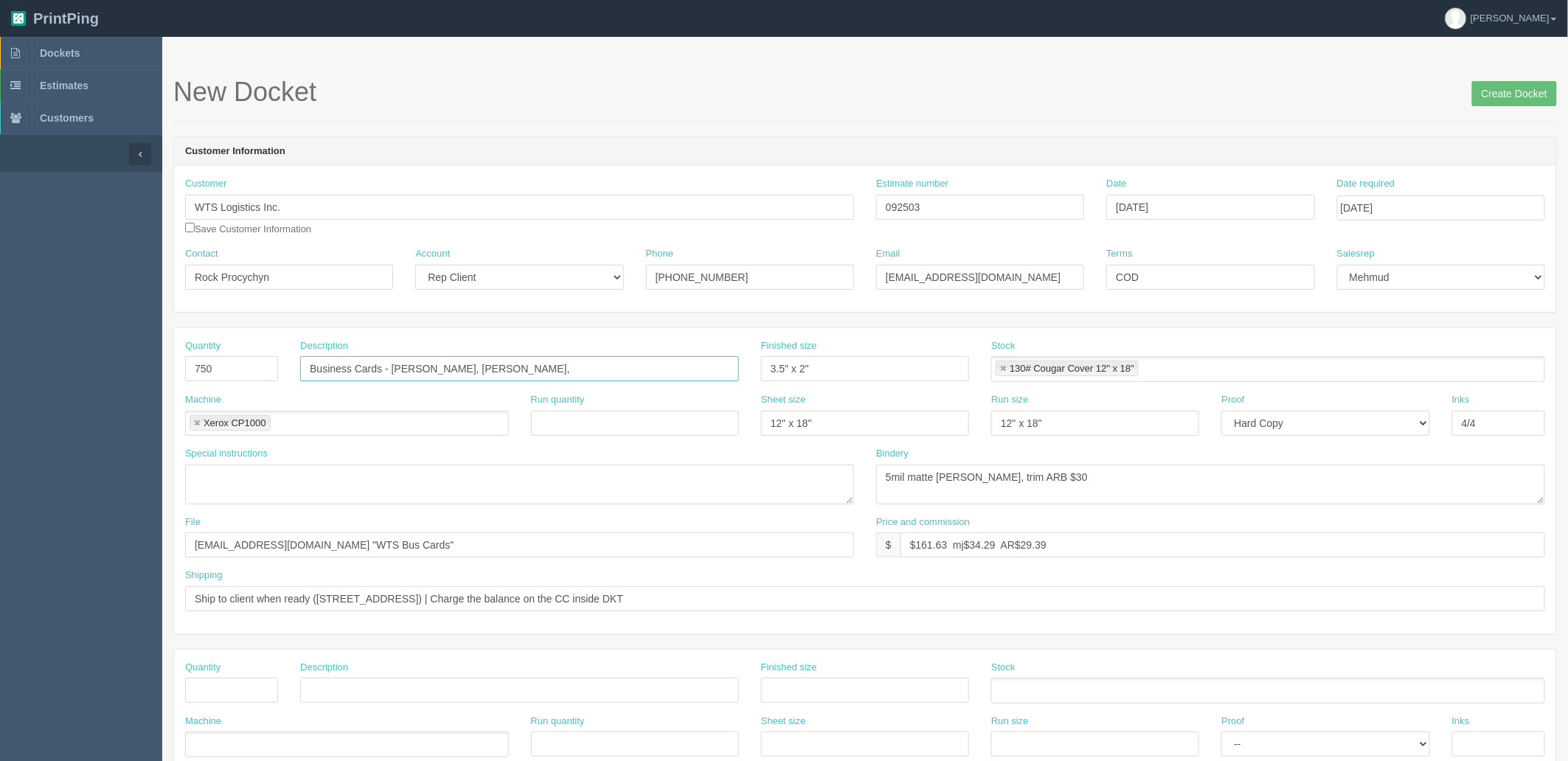
click at [455, 365] on input "Business Cards - Kenji Saito, SHELLEY WHITTINGTON," at bounding box center [520, 369] width 439 height 25
click at [591, 363] on input "Business Cards - Kenji Saito, Shelley Whittington," at bounding box center [520, 369] width 439 height 25
type input "Business Cards - Kenji Saito, Shelley Whittington, Jellyn Castro"
click at [408, 485] on textarea at bounding box center [519, 485] width 669 height 40
paste textarea "Kenji Saito, Shelley Whittington, Jellyn Castro"
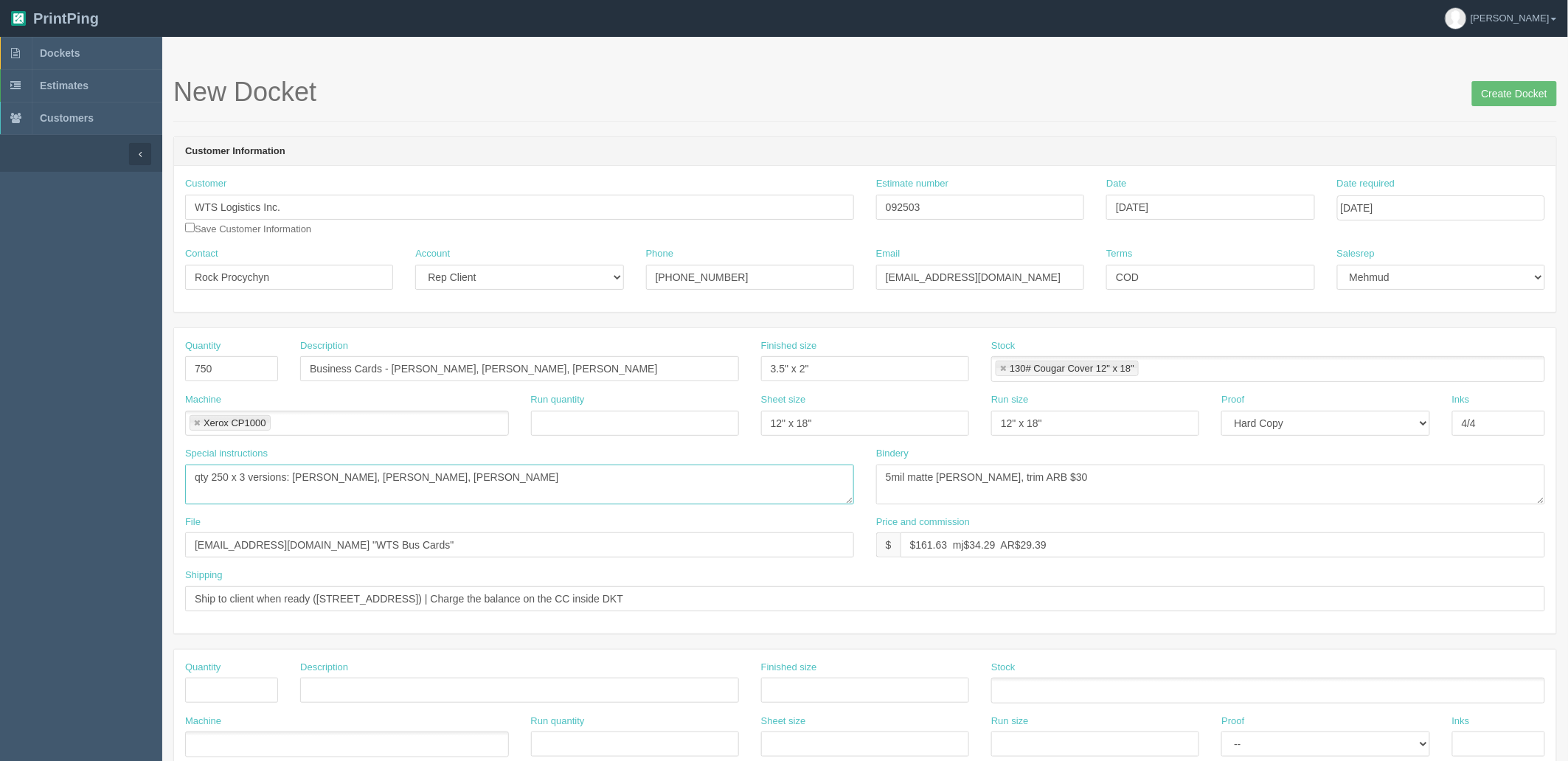
type textarea "qty 250 x 3 versions: Kenji Saito, Shelley Whittington, Jellyn Castro"
drag, startPoint x: 939, startPoint y: 204, endPoint x: 571, endPoint y: 232, distance: 369.1
click at [571, 232] on div "Customer WTS Logistics Inc. Save Customer Information Estimate number 092503 Da…" at bounding box center [865, 212] width 1382 height 70
drag, startPoint x: 1014, startPoint y: 479, endPoint x: 1277, endPoint y: 422, distance: 269.1
click at [1277, 423] on div "Quantity 750 Description Business Cards - Kenji Saito, Shelley Whittington, Jel…" at bounding box center [865, 481] width 1382 height 305
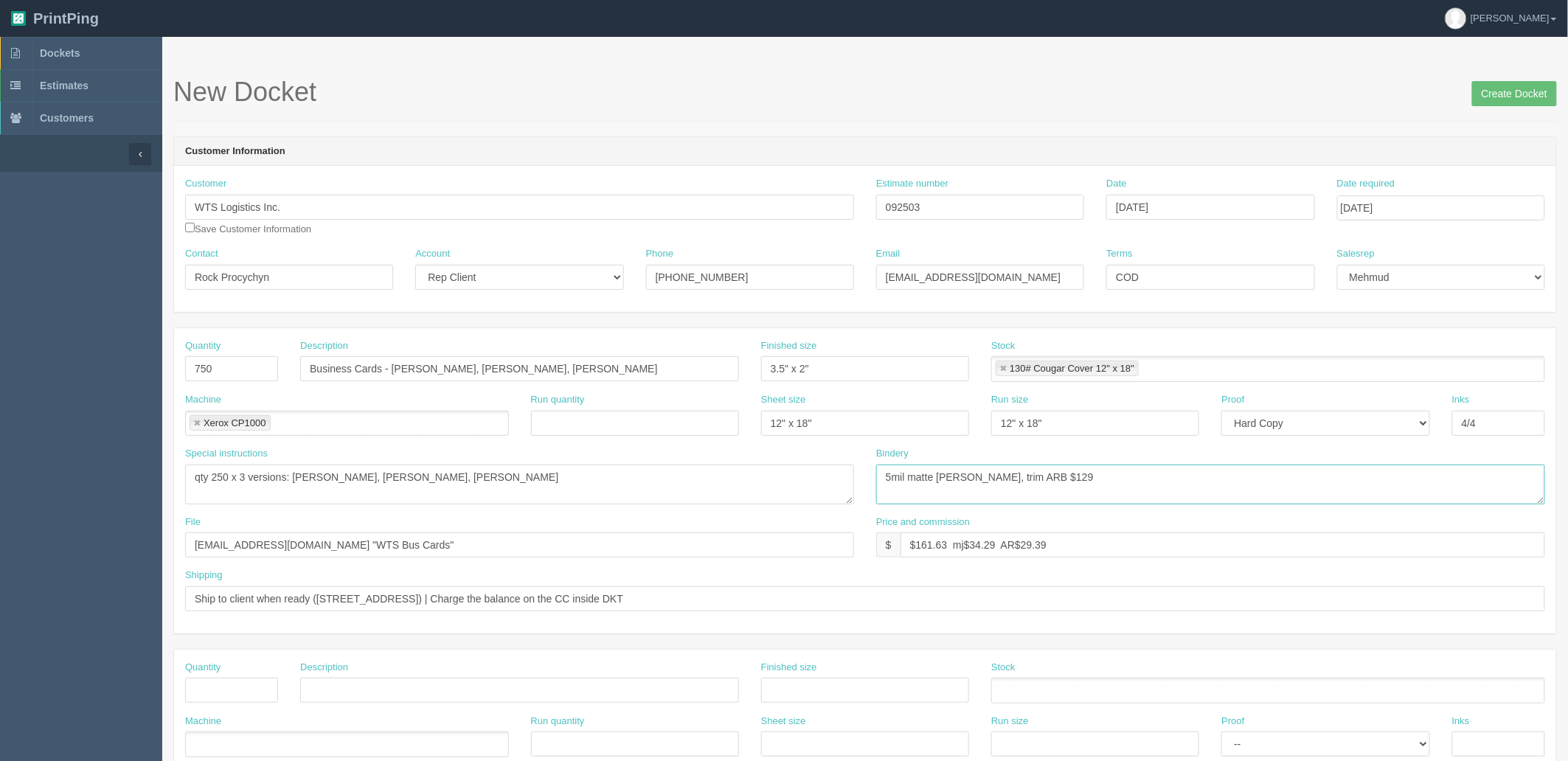
type textarea "5mil matte lam, trim ARB $129"
drag, startPoint x: 917, startPoint y: 543, endPoint x: 1572, endPoint y: 394, distance: 671.7
click at [1567, 394] on html "PrintPing Zack Edit account ( zack@allrush.ca ) Logout Dockets Estimates" at bounding box center [784, 670] width 1568 height 1339
click at [1053, 541] on input "$374.78 mj$ AR$" at bounding box center [1223, 545] width 644 height 25
click at [971, 541] on input "$374.78 mj$ AR$69.60" at bounding box center [1223, 545] width 644 height 25
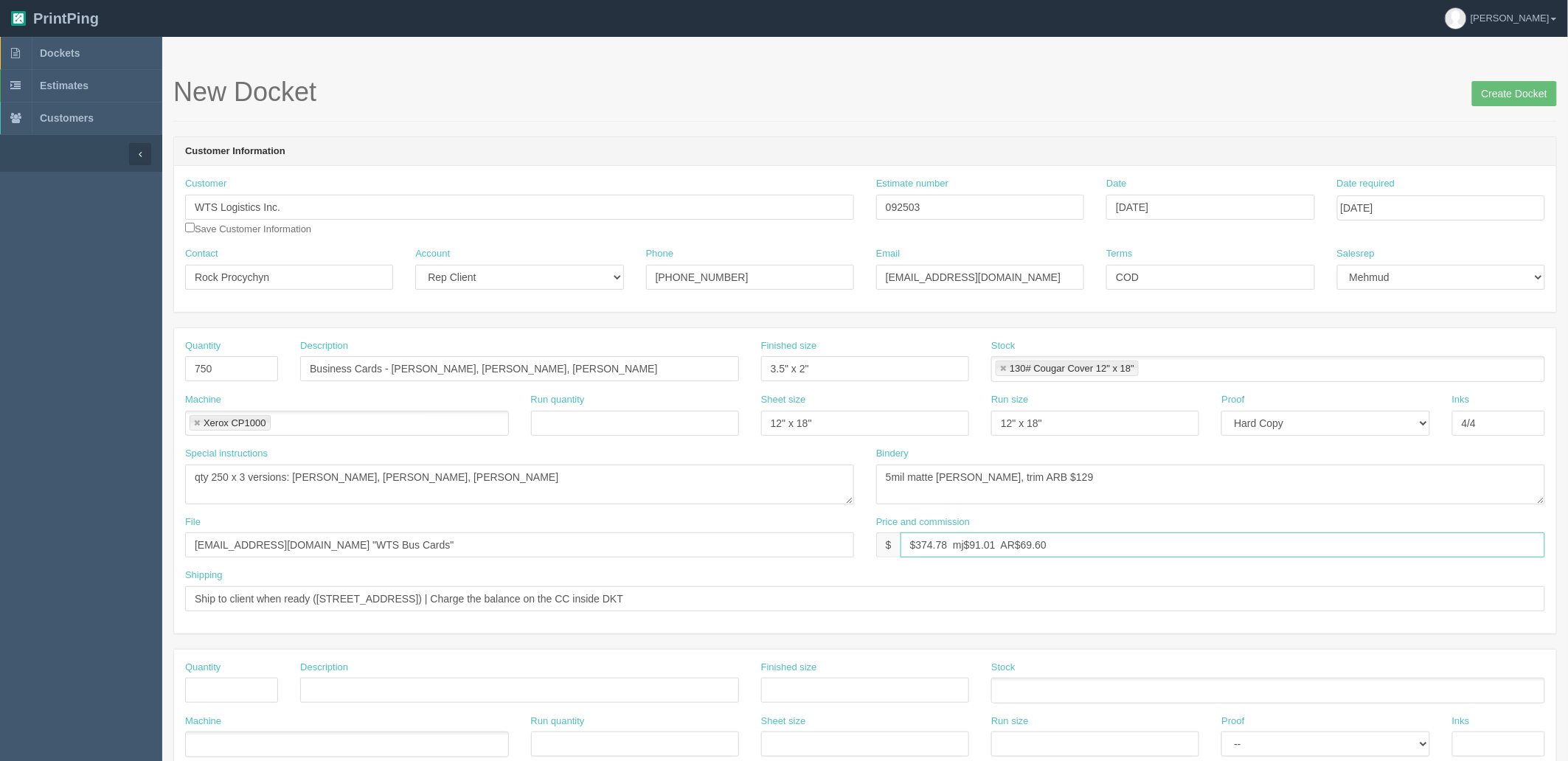
type input "$374.78 mj$91.01 AR$69.60"
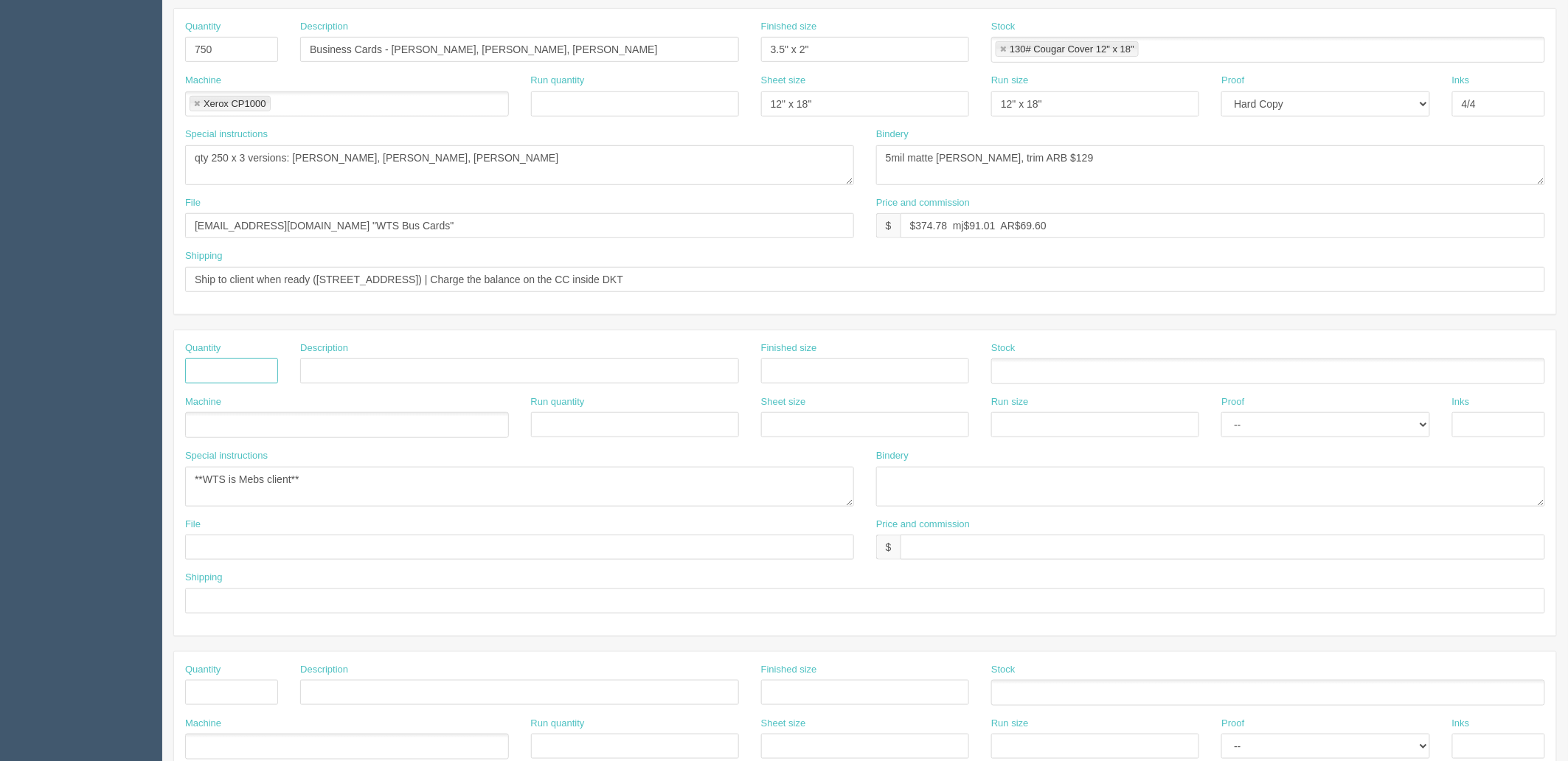
scroll to position [327, 0]
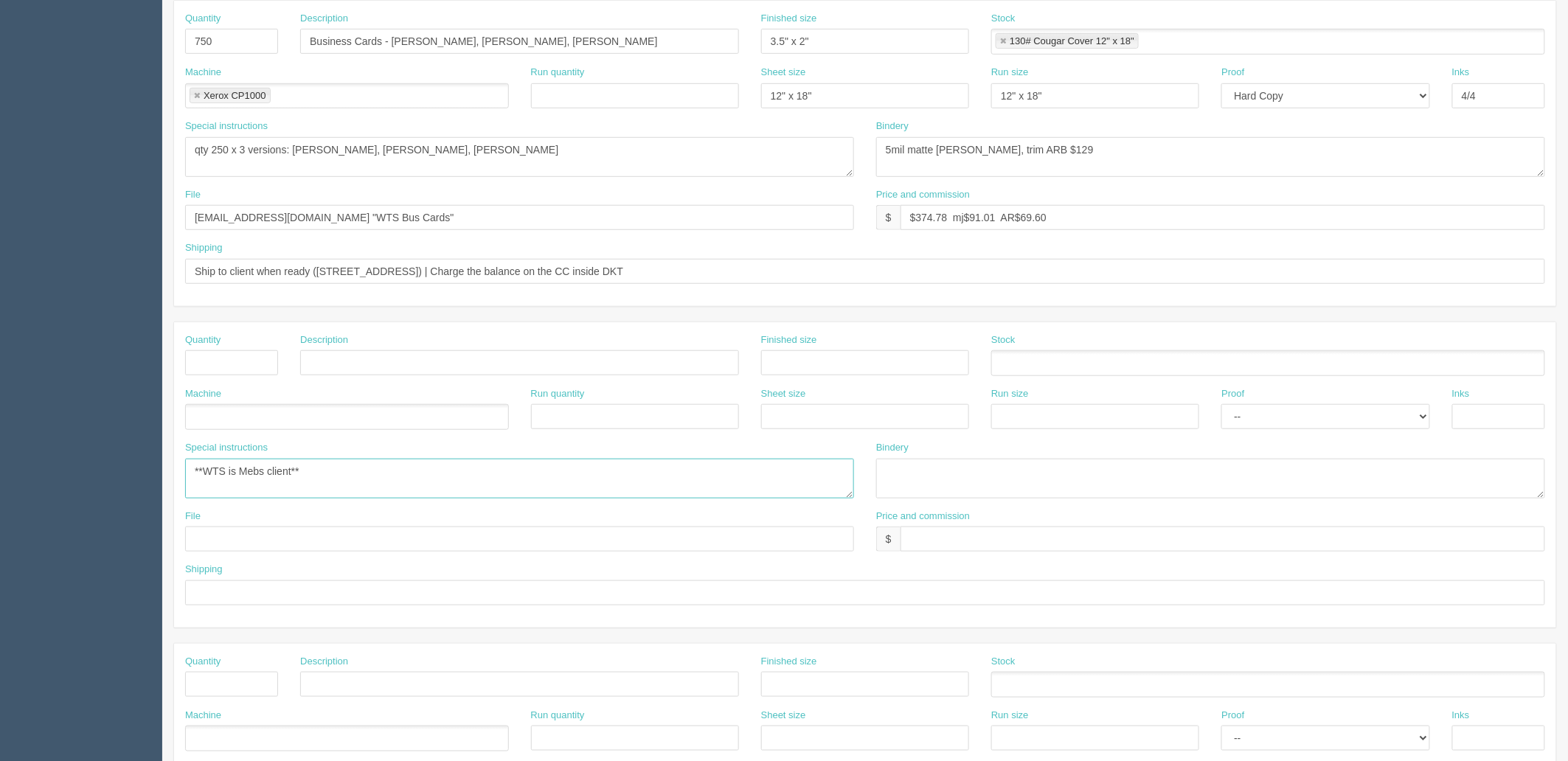
click at [378, 477] on textarea "**WTS is Mebs client**" at bounding box center [519, 478] width 669 height 40
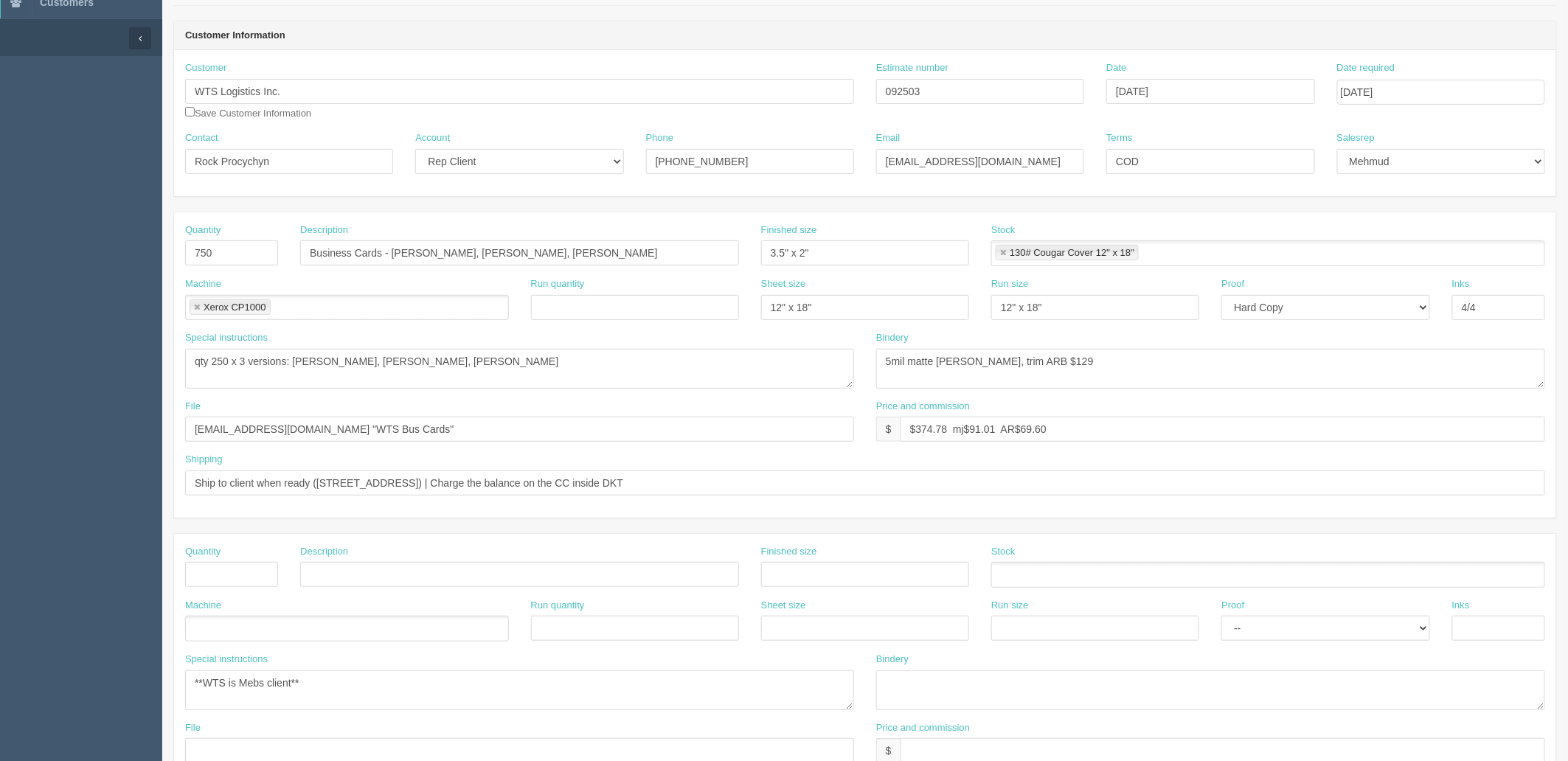
scroll to position [0, 0]
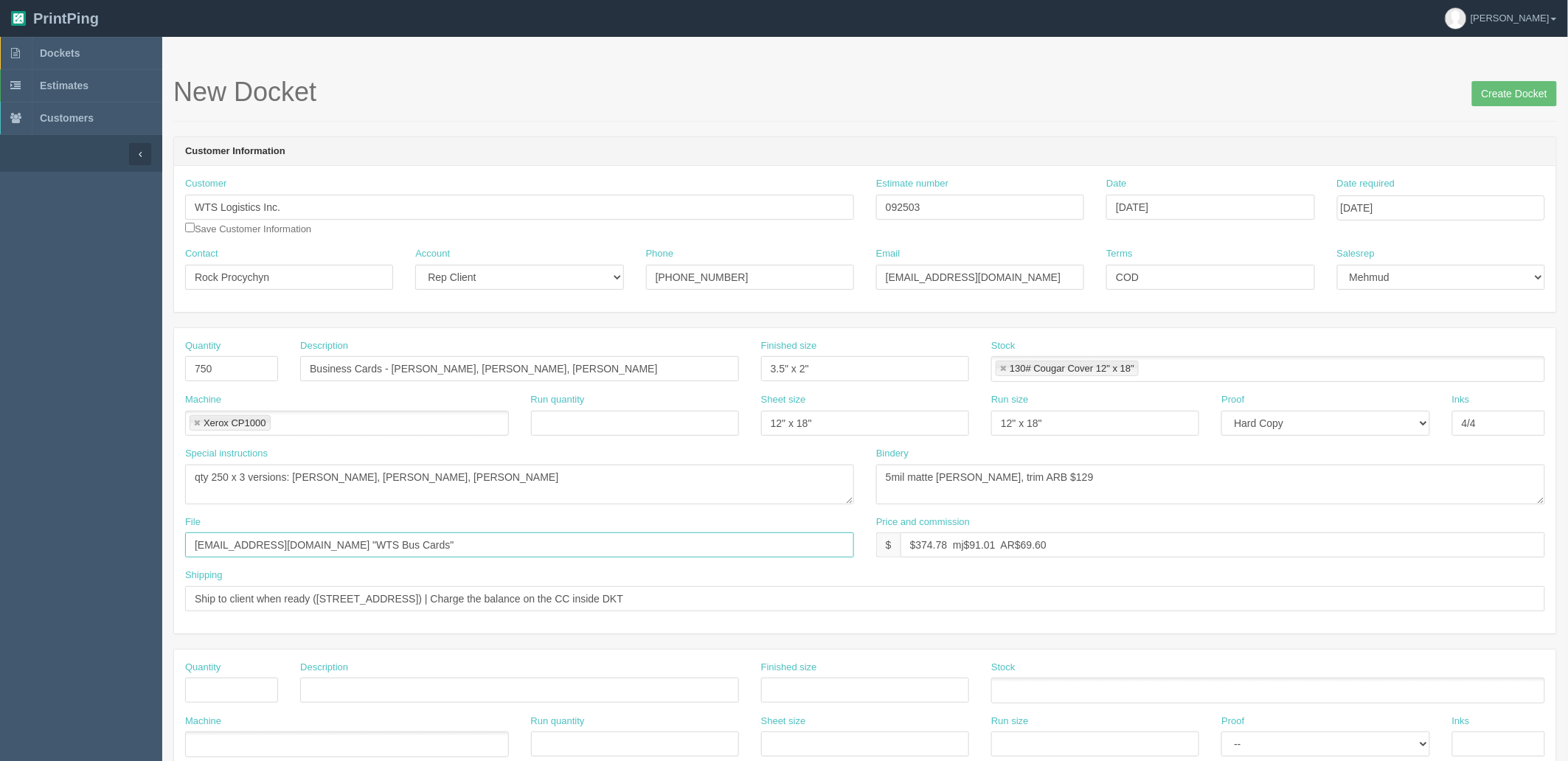
click at [415, 539] on input "files@allrush.ca "WTS Bus Cards"" at bounding box center [519, 545] width 669 height 25
click at [1500, 91] on input "Create Docket" at bounding box center [1515, 94] width 85 height 25
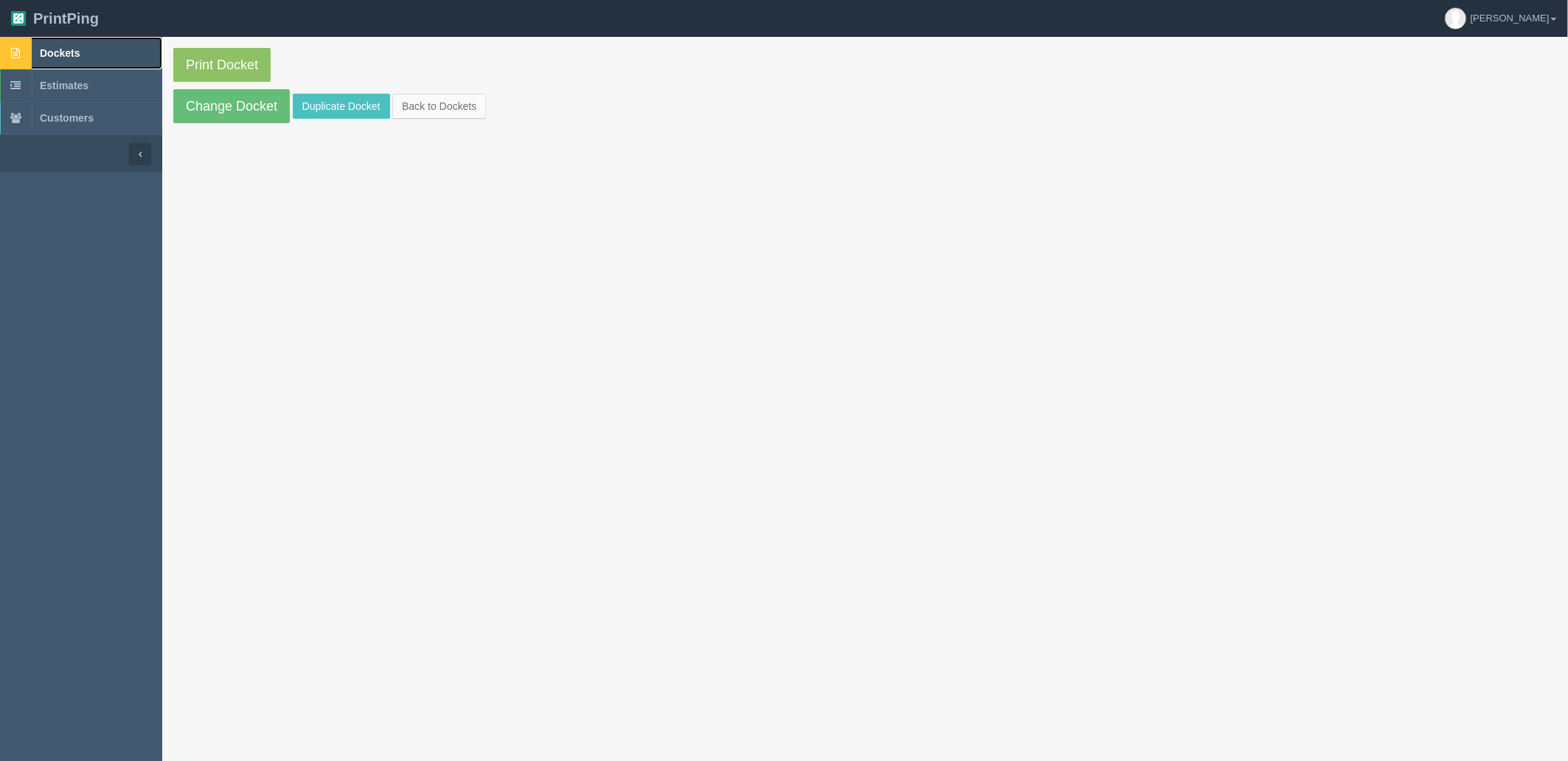
click at [79, 47] on span "Dockets" at bounding box center [60, 53] width 40 height 12
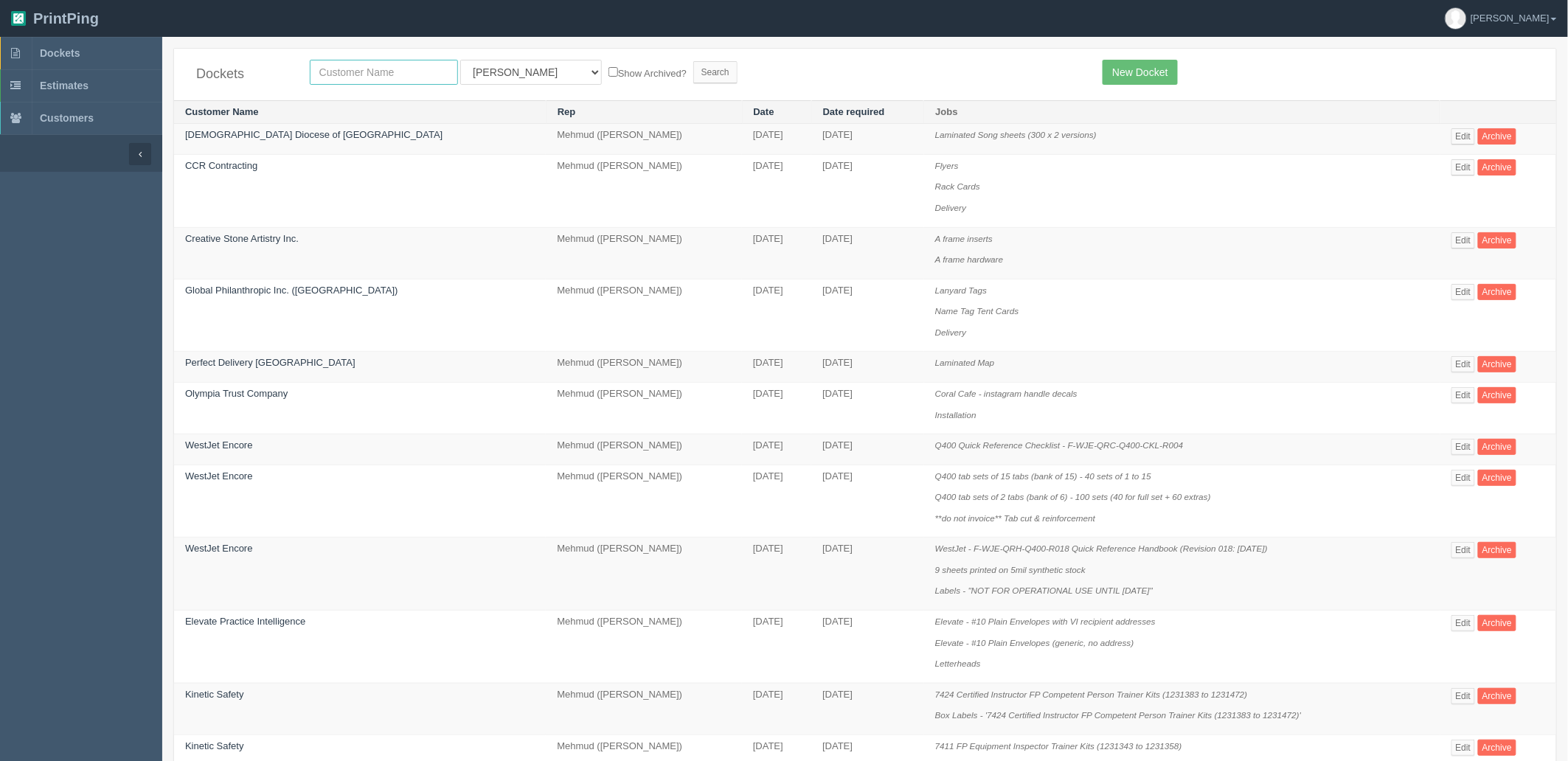
drag, startPoint x: 422, startPoint y: 76, endPoint x: 401, endPoint y: 27, distance: 53.3
click at [415, 63] on input "text" at bounding box center [384, 72] width 148 height 25
type input "corteva"
click at [693, 61] on input "Search" at bounding box center [715, 72] width 44 height 22
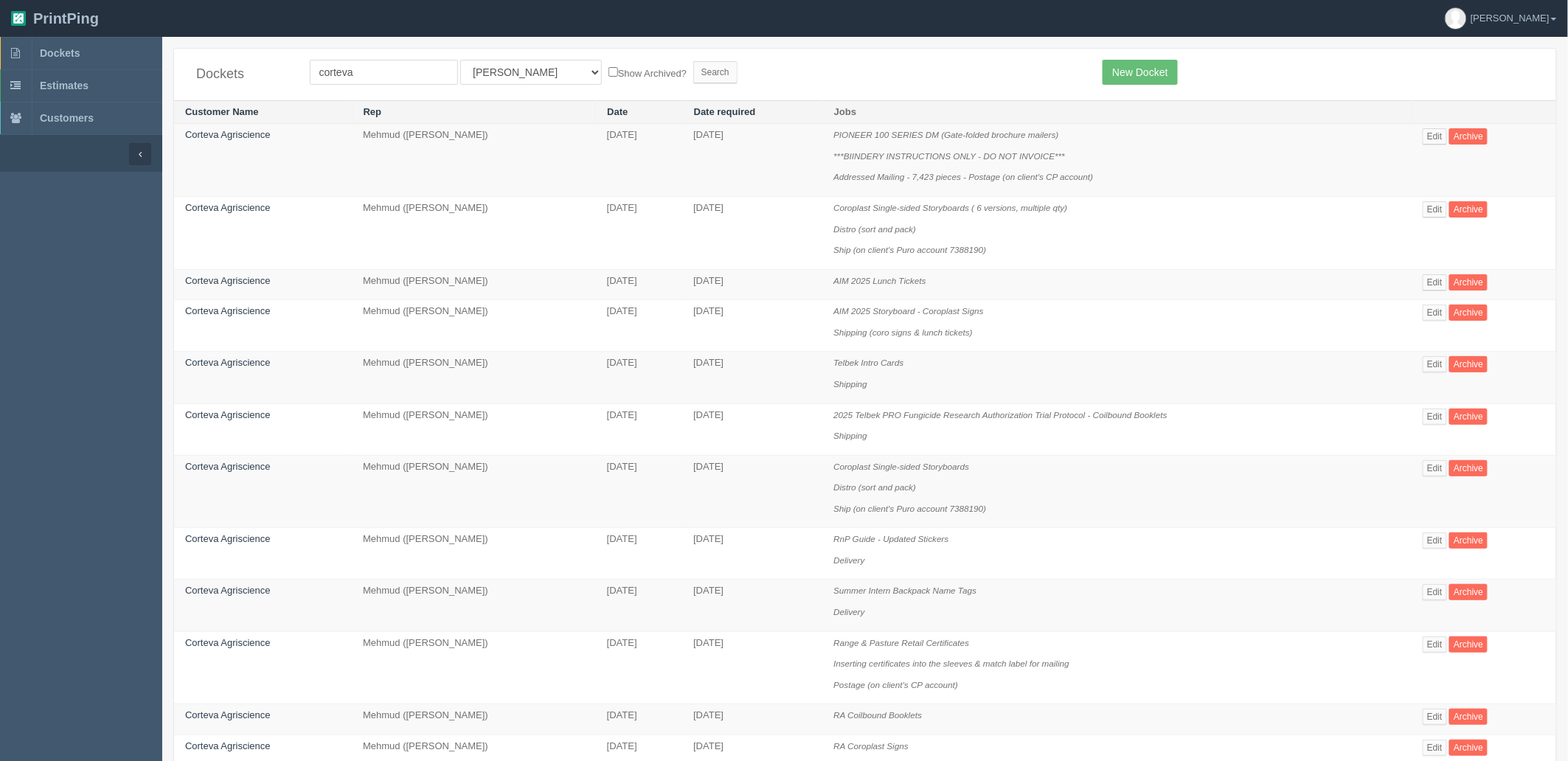
scroll to position [457, 0]
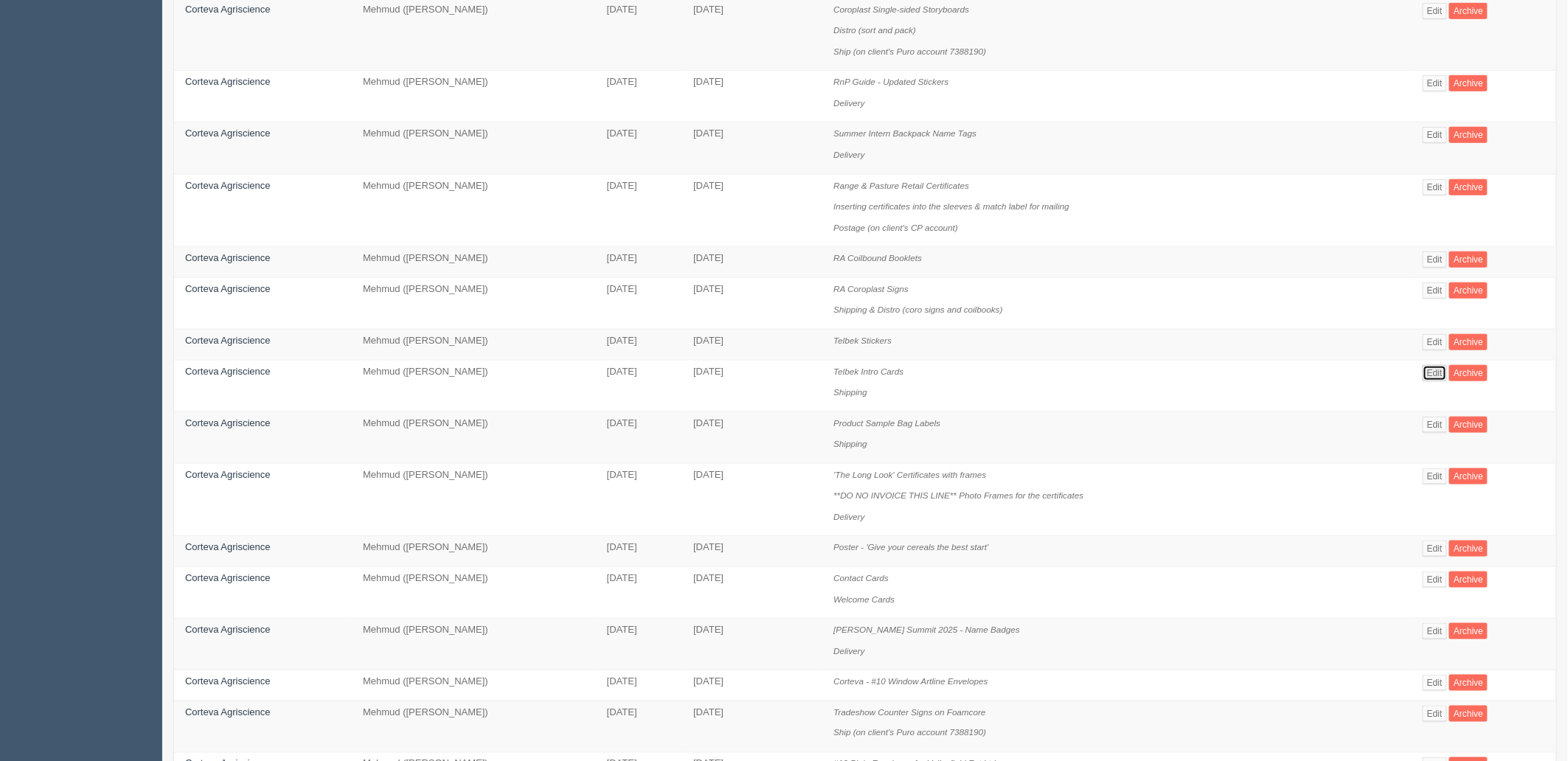
click at [1433, 379] on link "Edit" at bounding box center [1434, 373] width 24 height 17
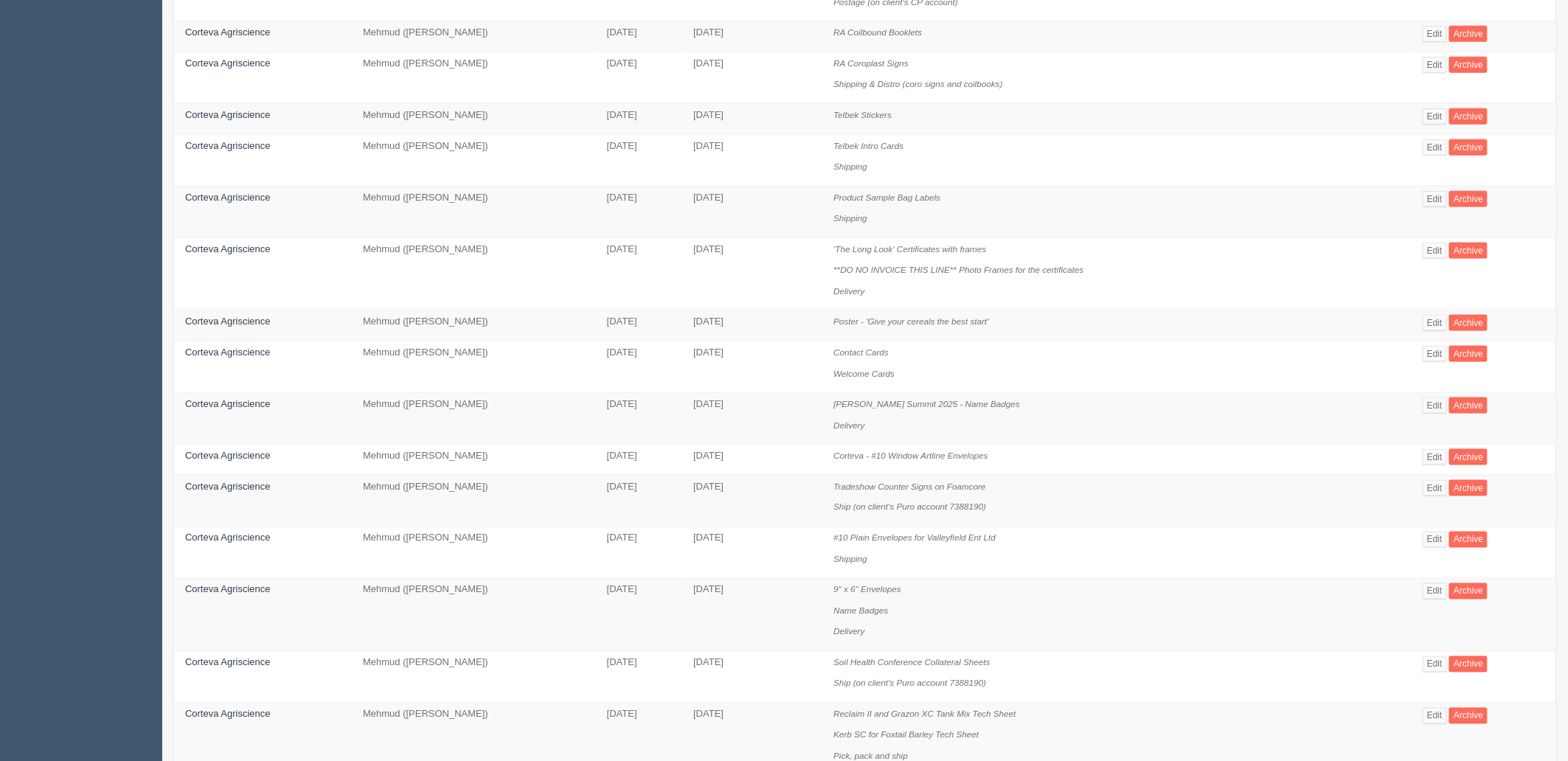
scroll to position [703, 0]
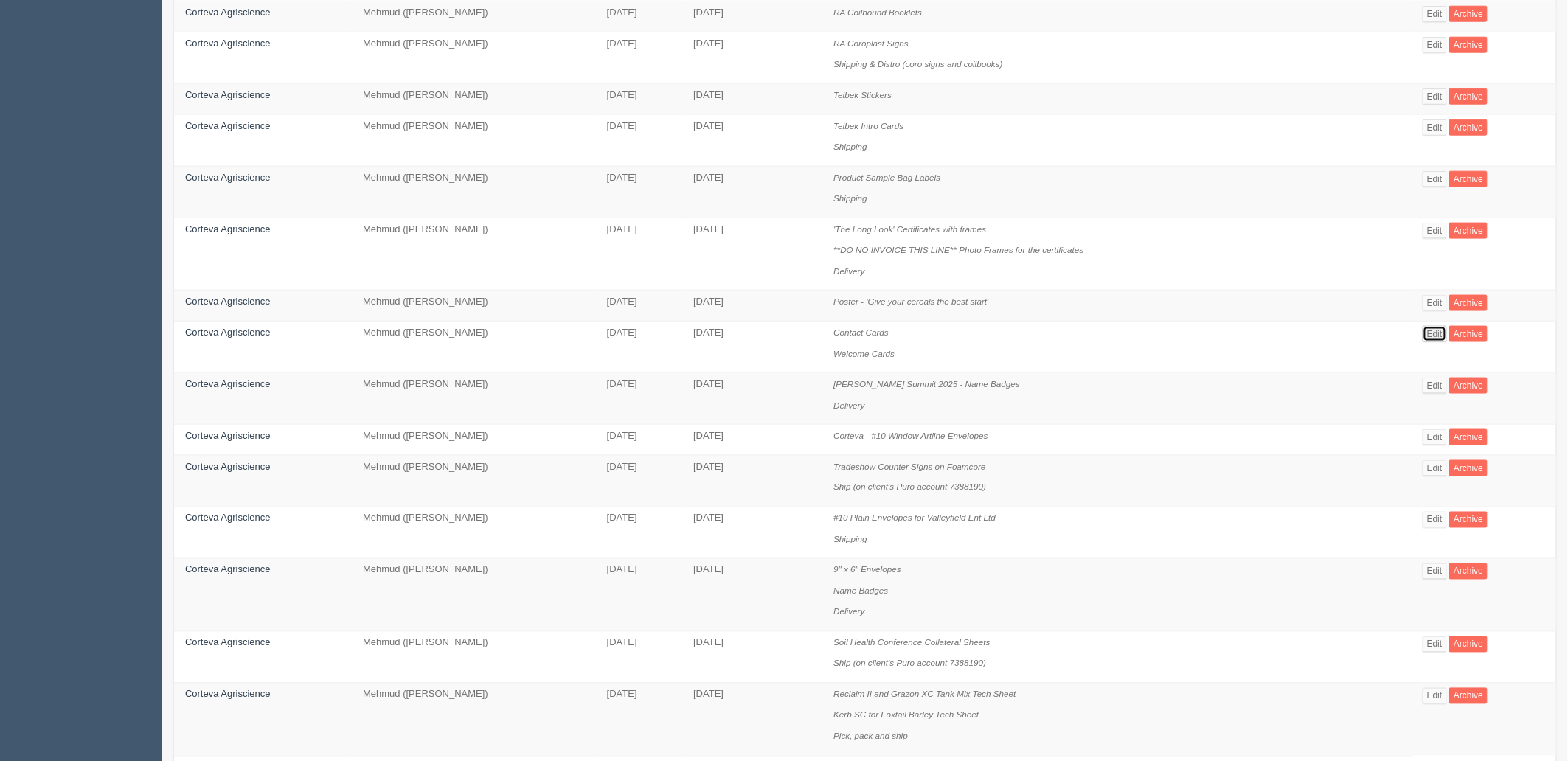
click at [1433, 339] on link "Edit" at bounding box center [1434, 334] width 24 height 17
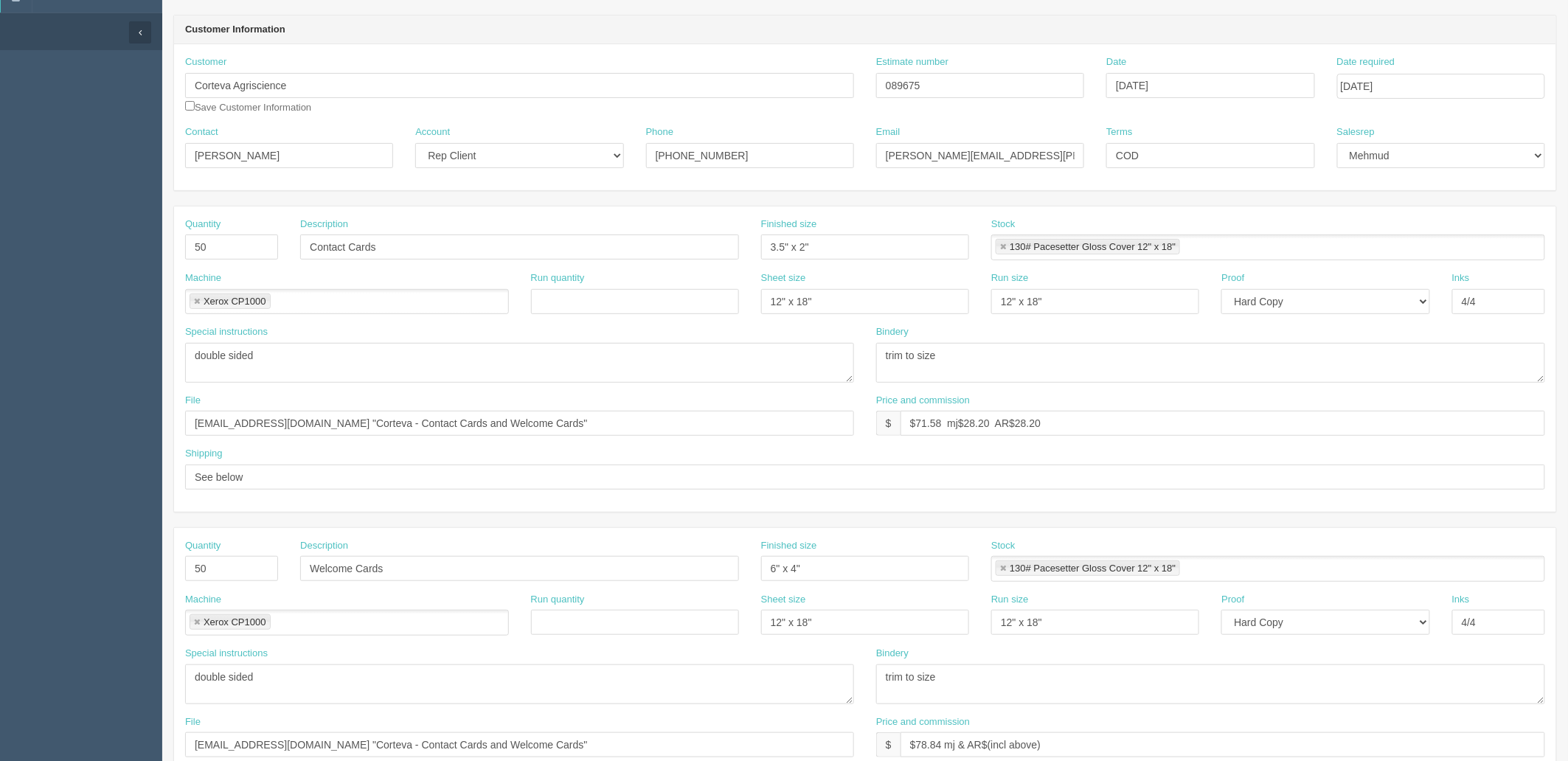
scroll to position [327, 0]
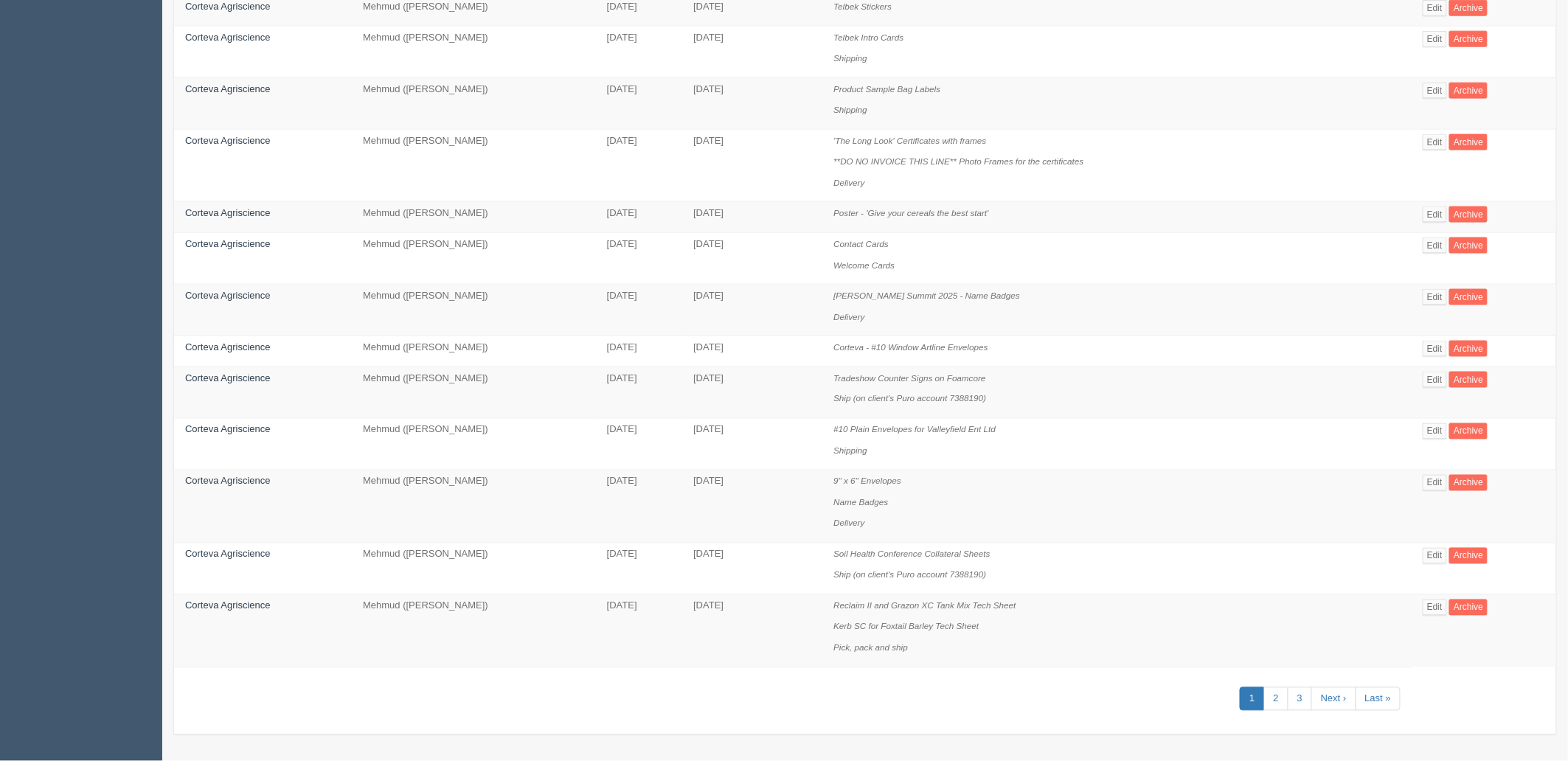
scroll to position [806, 0]
click at [1279, 704] on link "2" at bounding box center [1275, 700] width 24 height 24
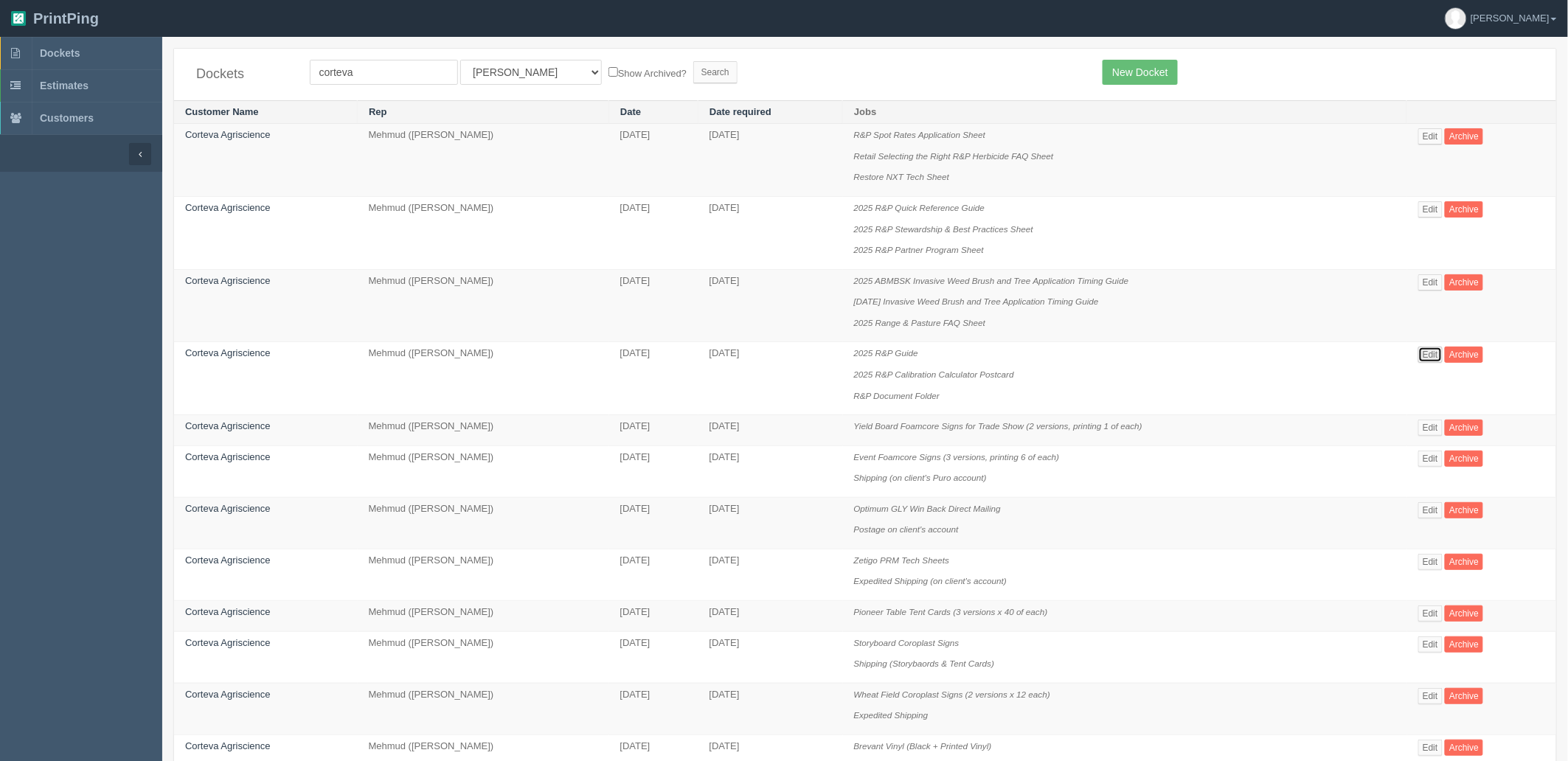
click at [1434, 354] on link "Edit" at bounding box center [1430, 355] width 24 height 17
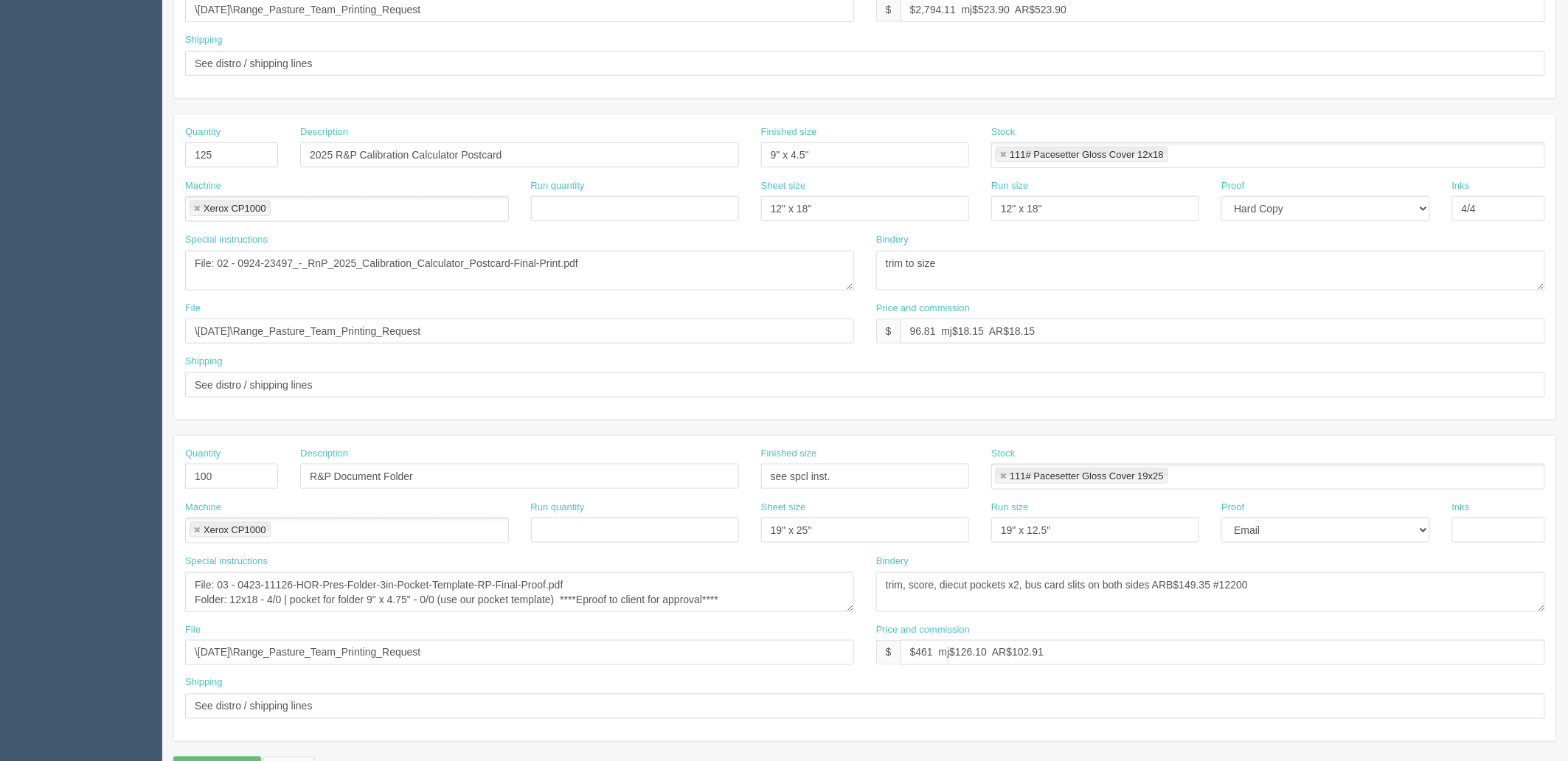
scroll to position [579, 0]
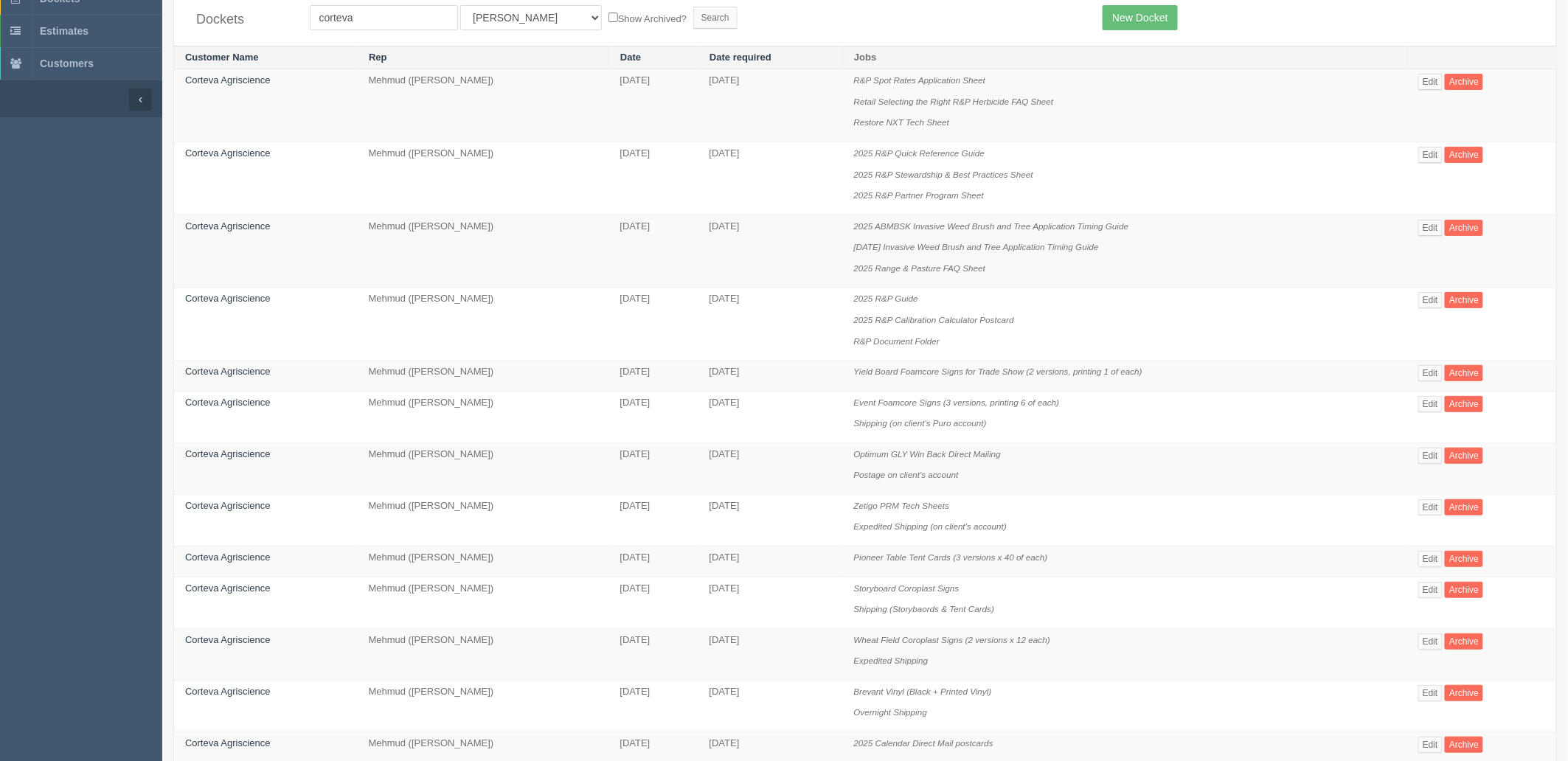
scroll to position [327, 0]
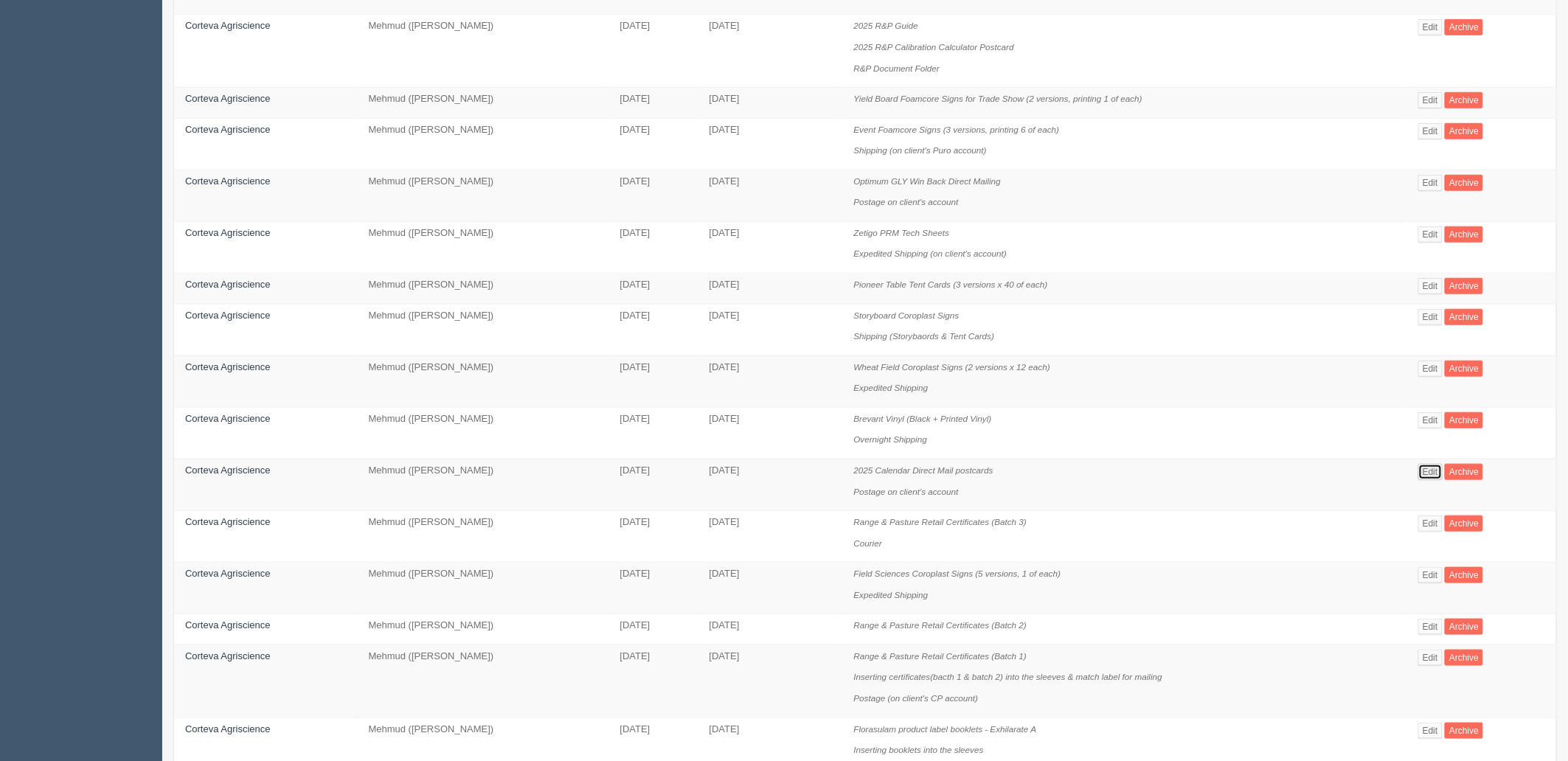
click at [1437, 475] on link "Edit" at bounding box center [1430, 472] width 24 height 17
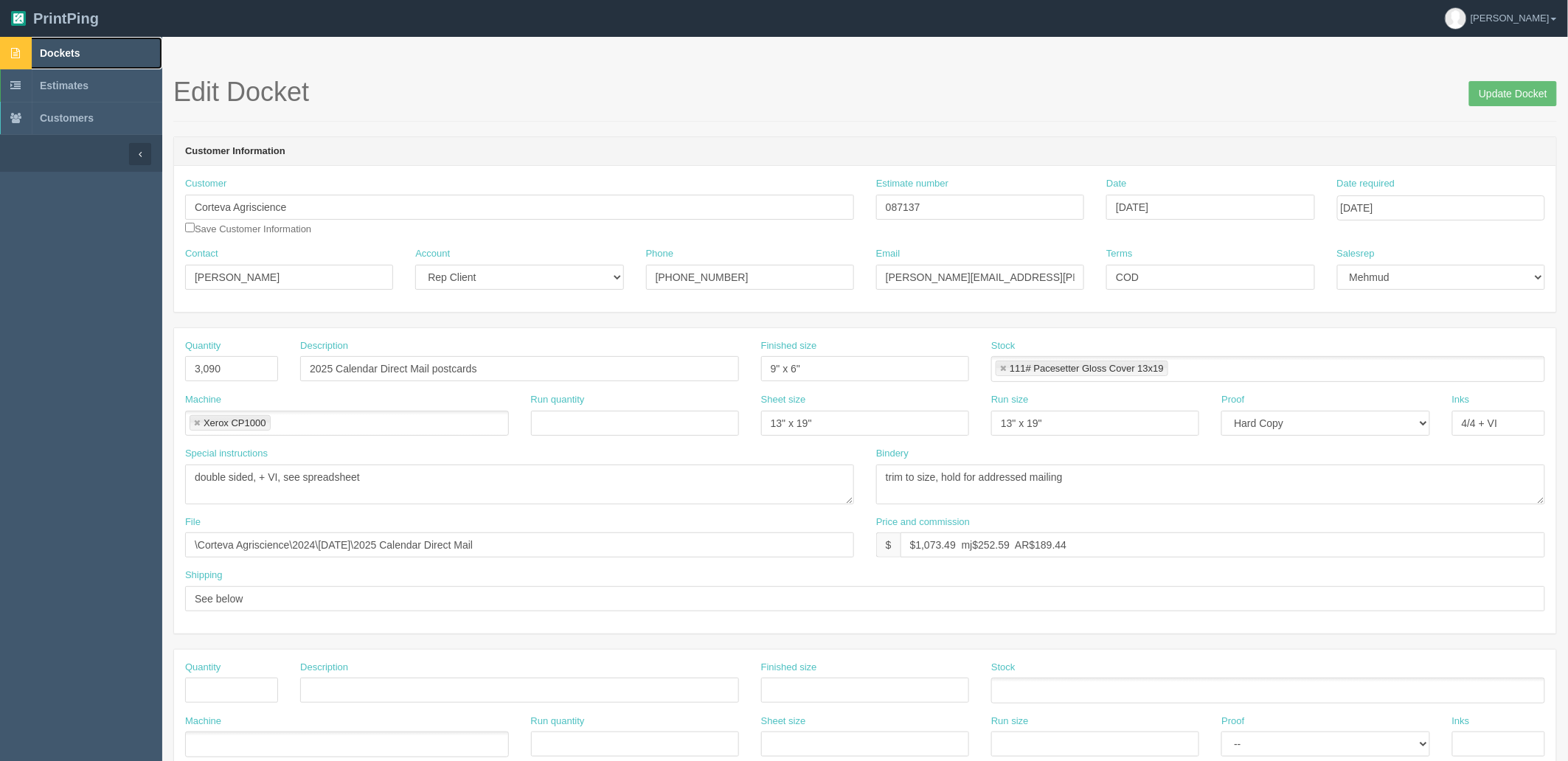
click at [83, 47] on link "Dockets" at bounding box center [81, 53] width 162 height 32
click at [65, 49] on span "Dockets" at bounding box center [60, 53] width 40 height 12
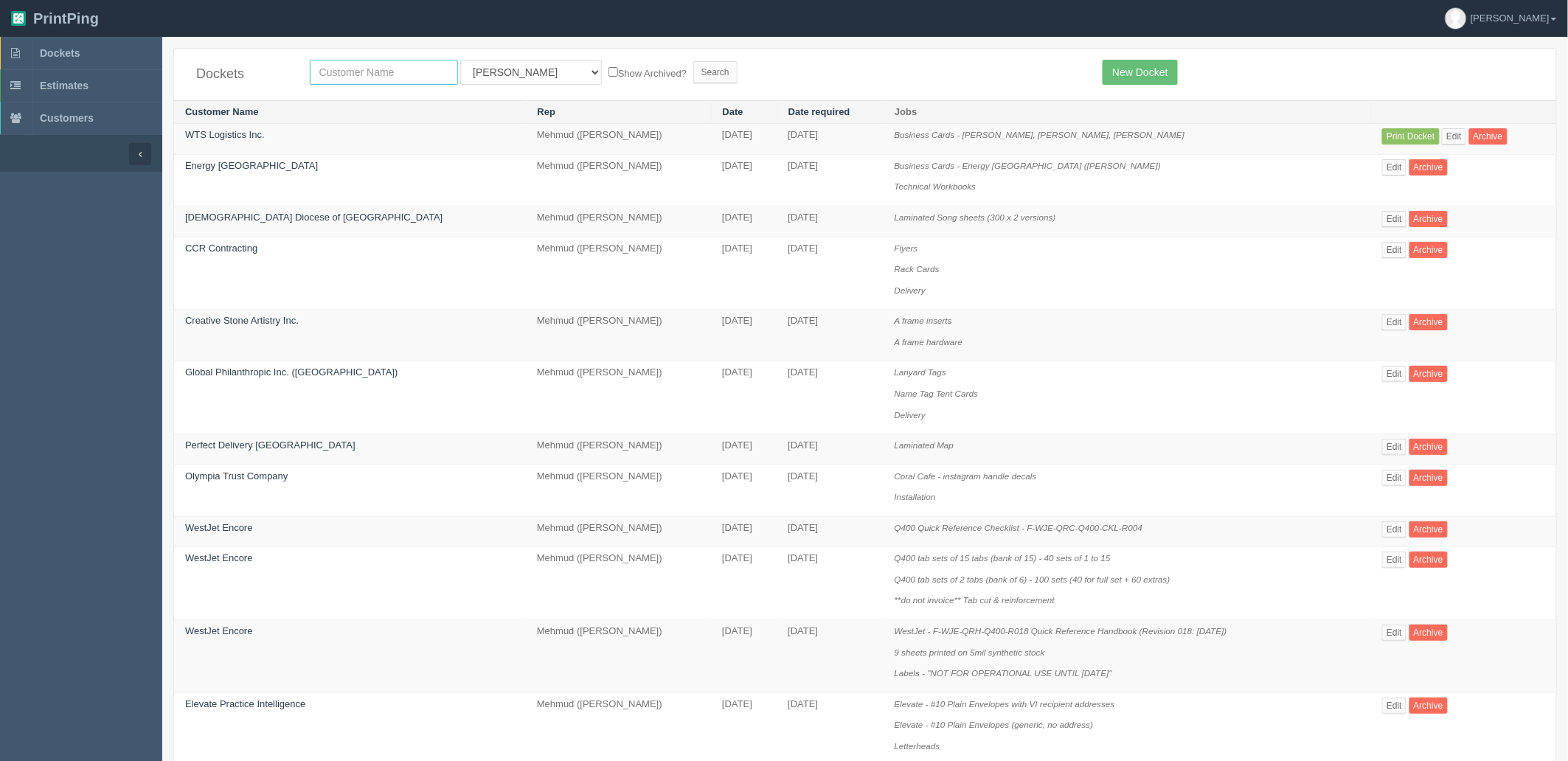
click at [356, 68] on input "text" at bounding box center [384, 72] width 148 height 25
type input "fall"
click at [693, 61] on input "Search" at bounding box center [715, 72] width 44 height 22
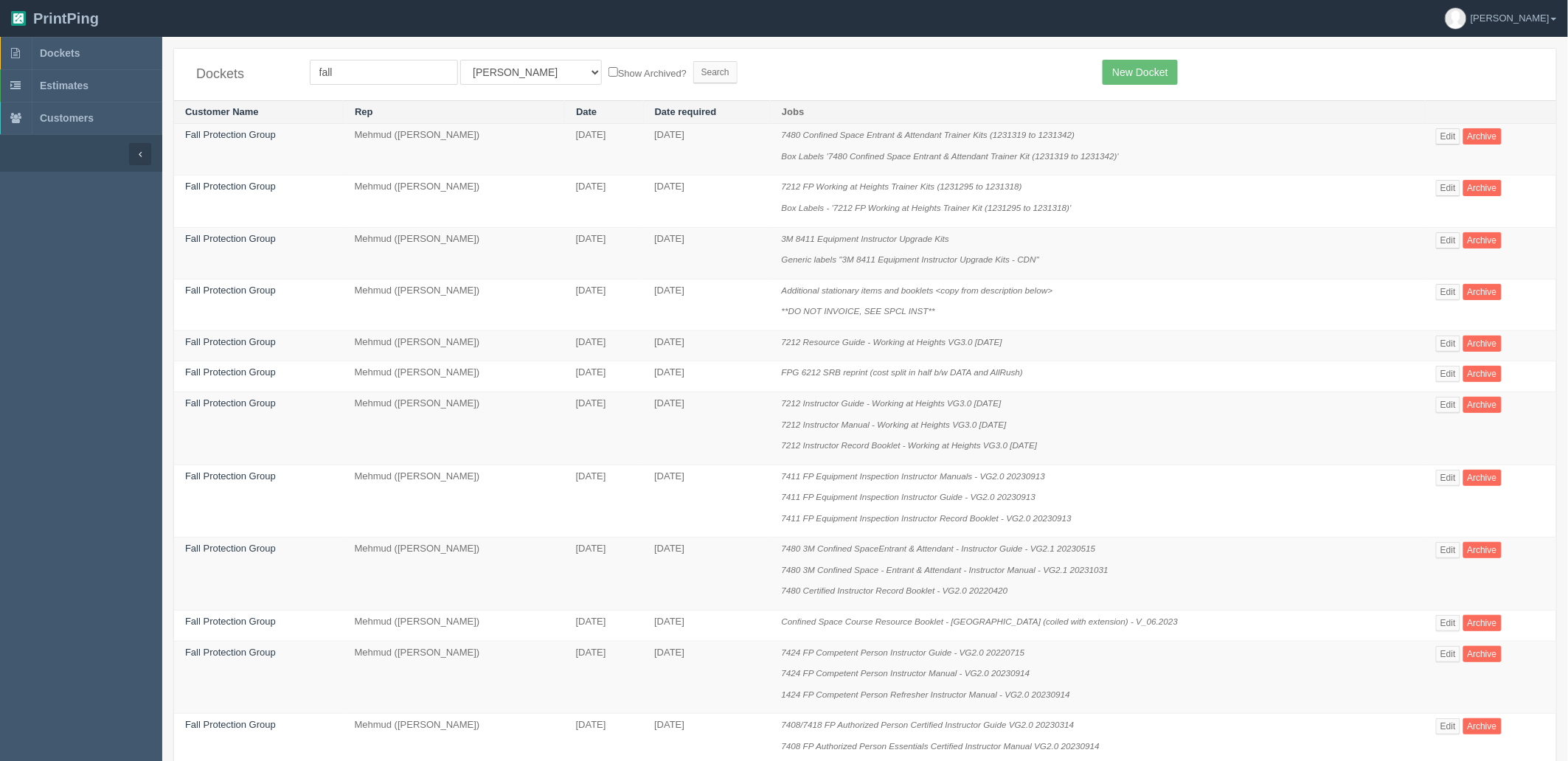
scroll to position [489, 0]
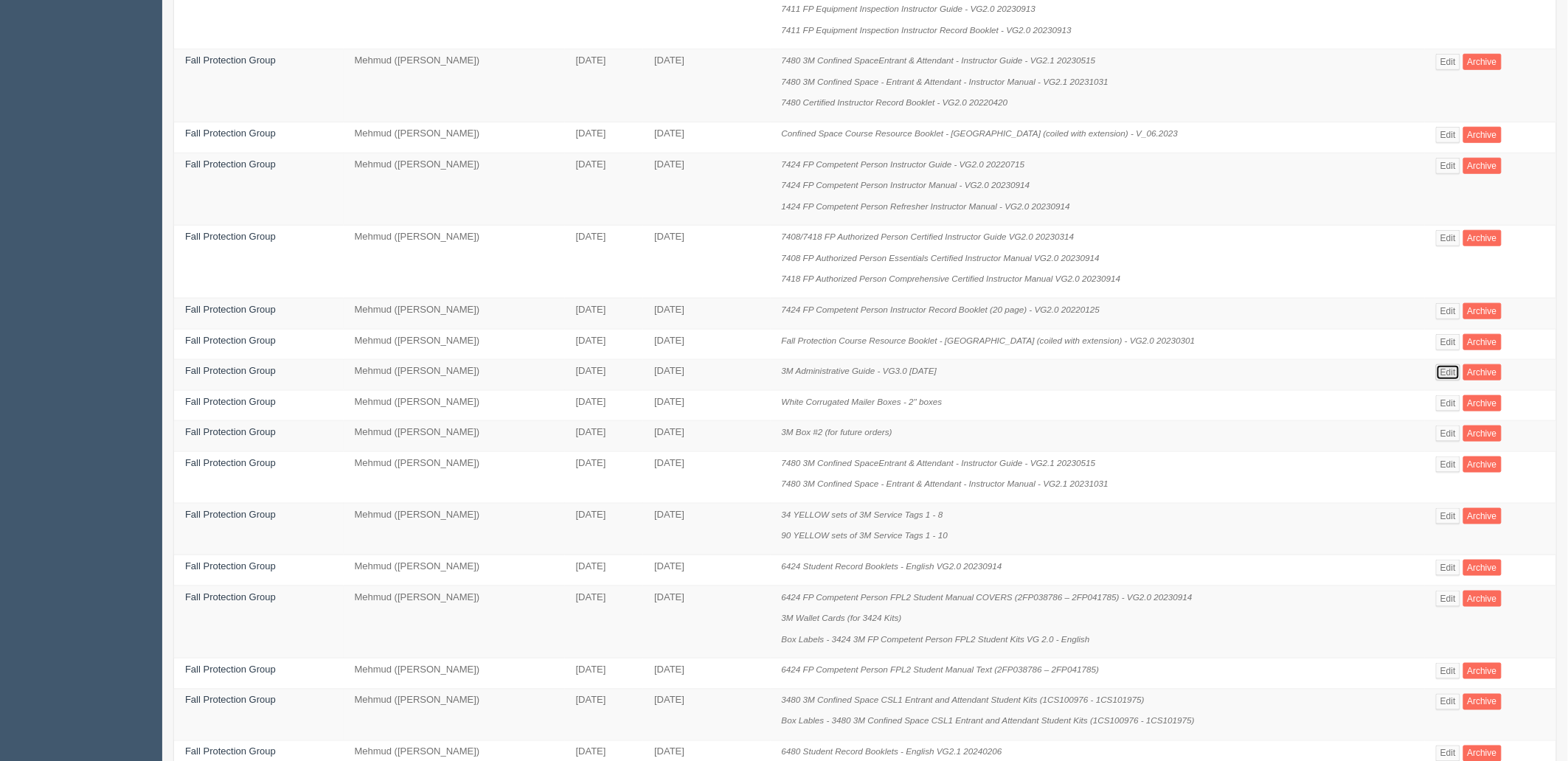
click at [1449, 381] on link "Edit" at bounding box center [1448, 372] width 24 height 17
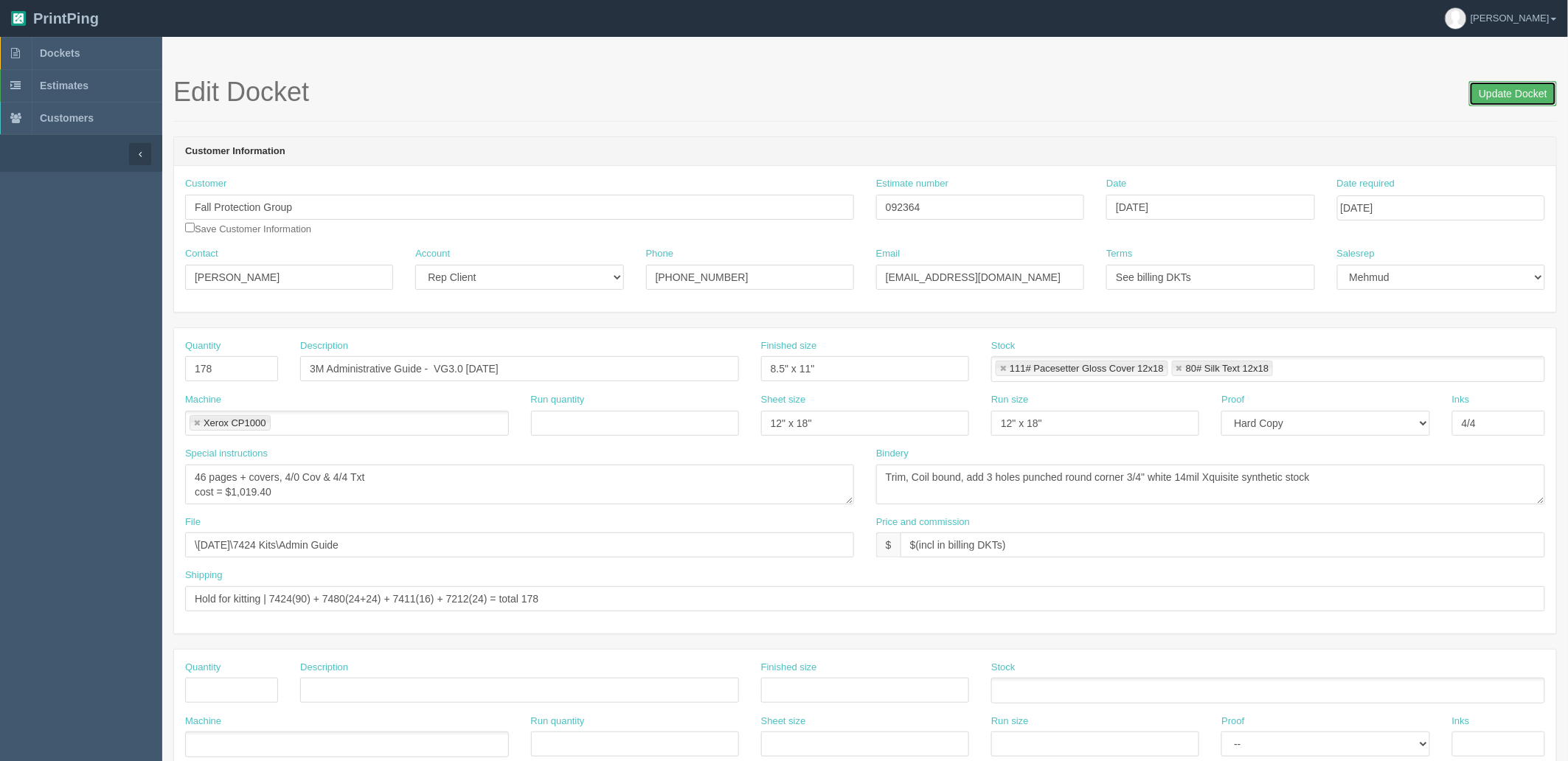
click at [1500, 93] on input "Update Docket" at bounding box center [1513, 94] width 88 height 25
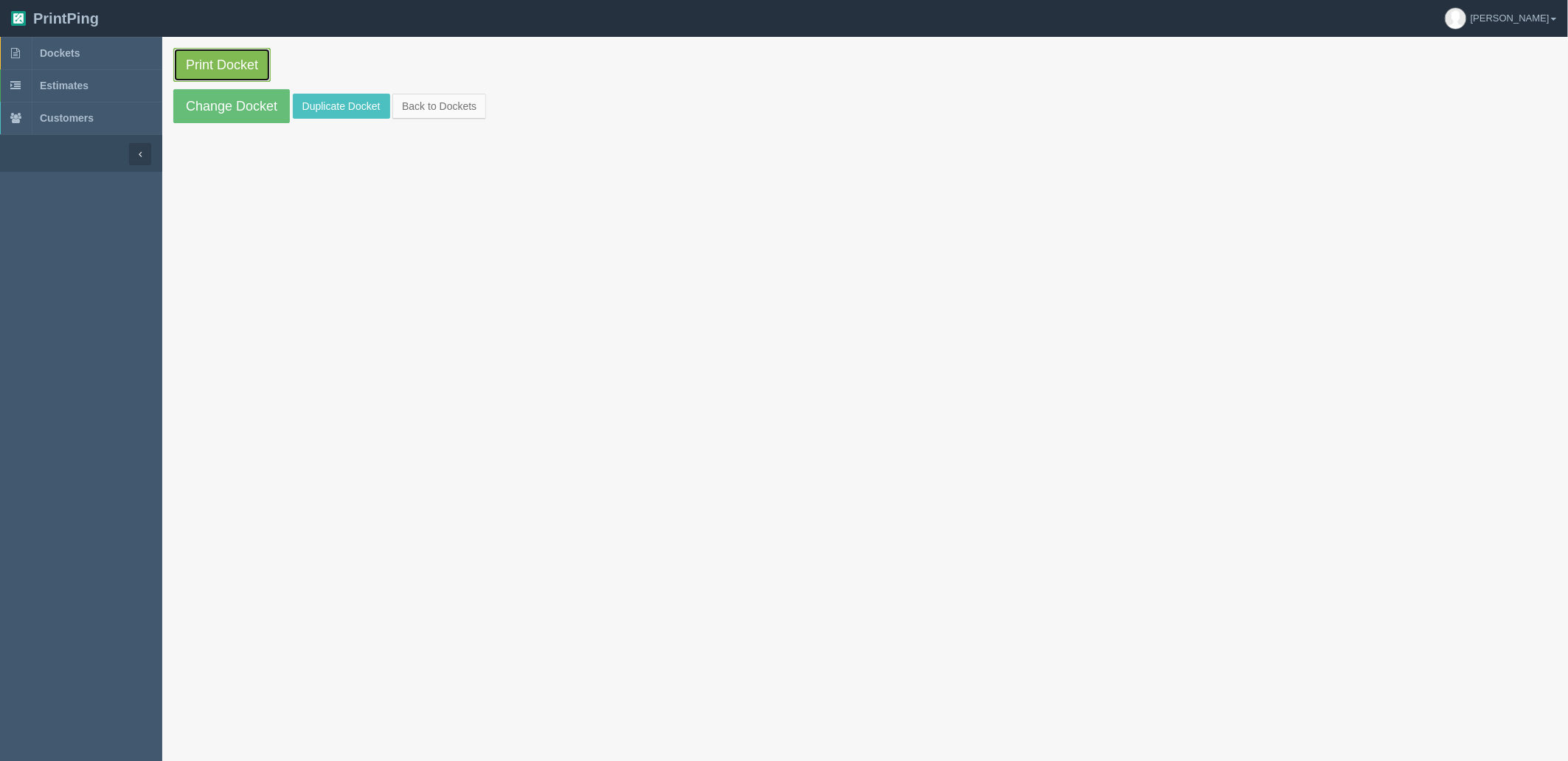
click at [251, 61] on link "Print Docket" at bounding box center [222, 65] width 98 height 34
click at [113, 59] on link "Dockets" at bounding box center [81, 53] width 162 height 32
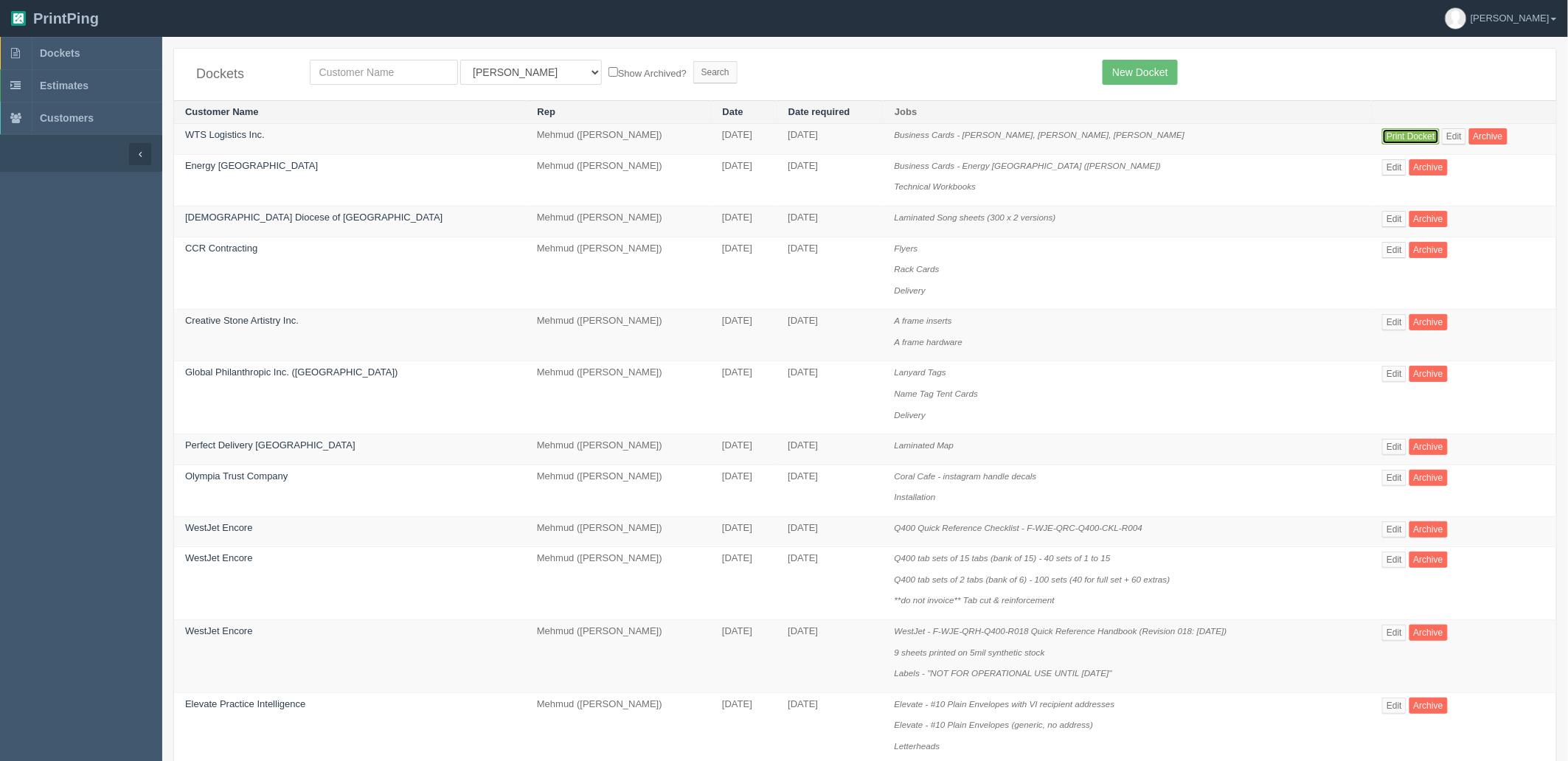
click at [1419, 137] on link "Print Docket" at bounding box center [1411, 136] width 57 height 17
click at [1442, 135] on link "Edit" at bounding box center [1454, 136] width 24 height 17
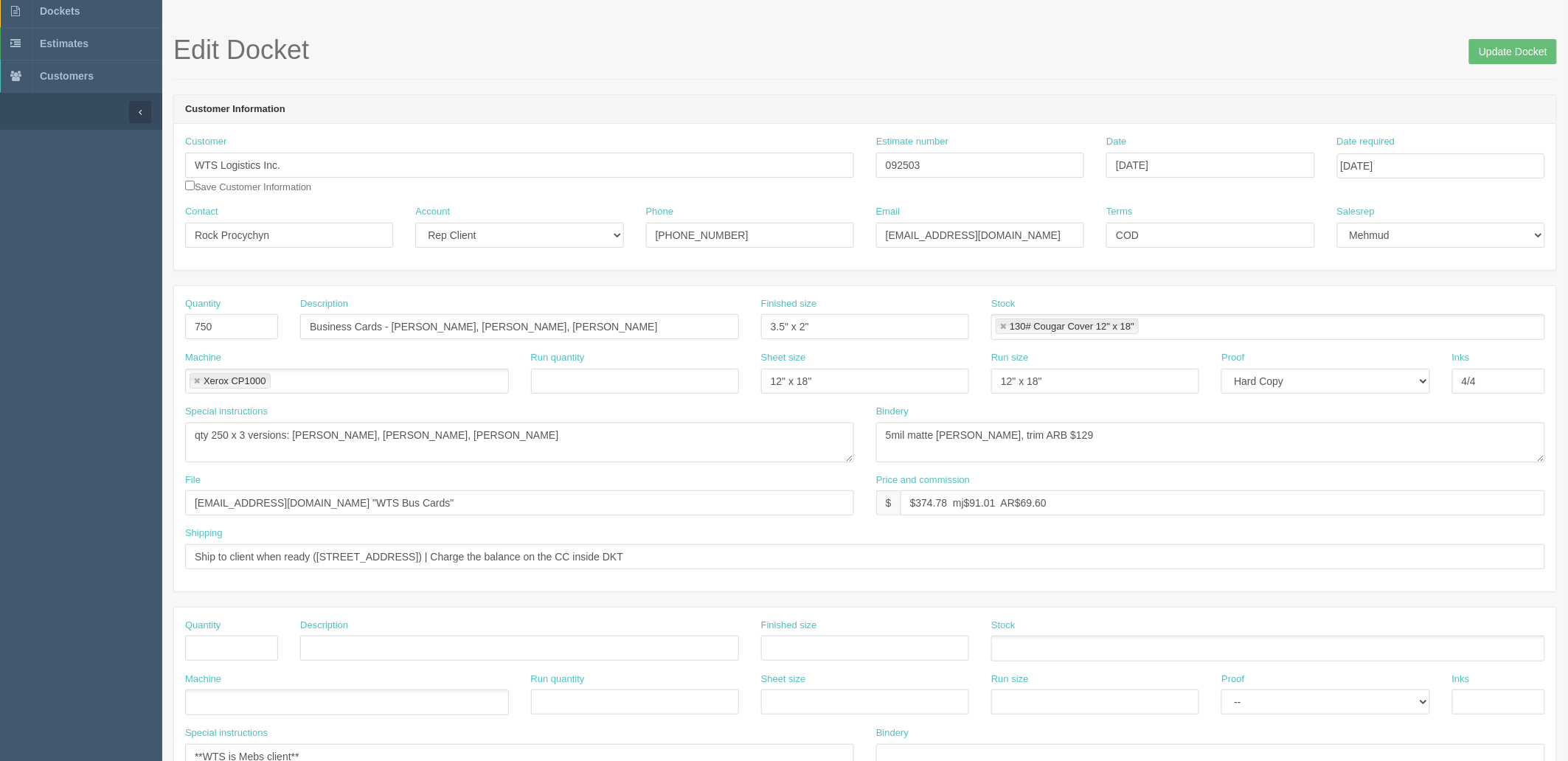
scroll to position [82, 0]
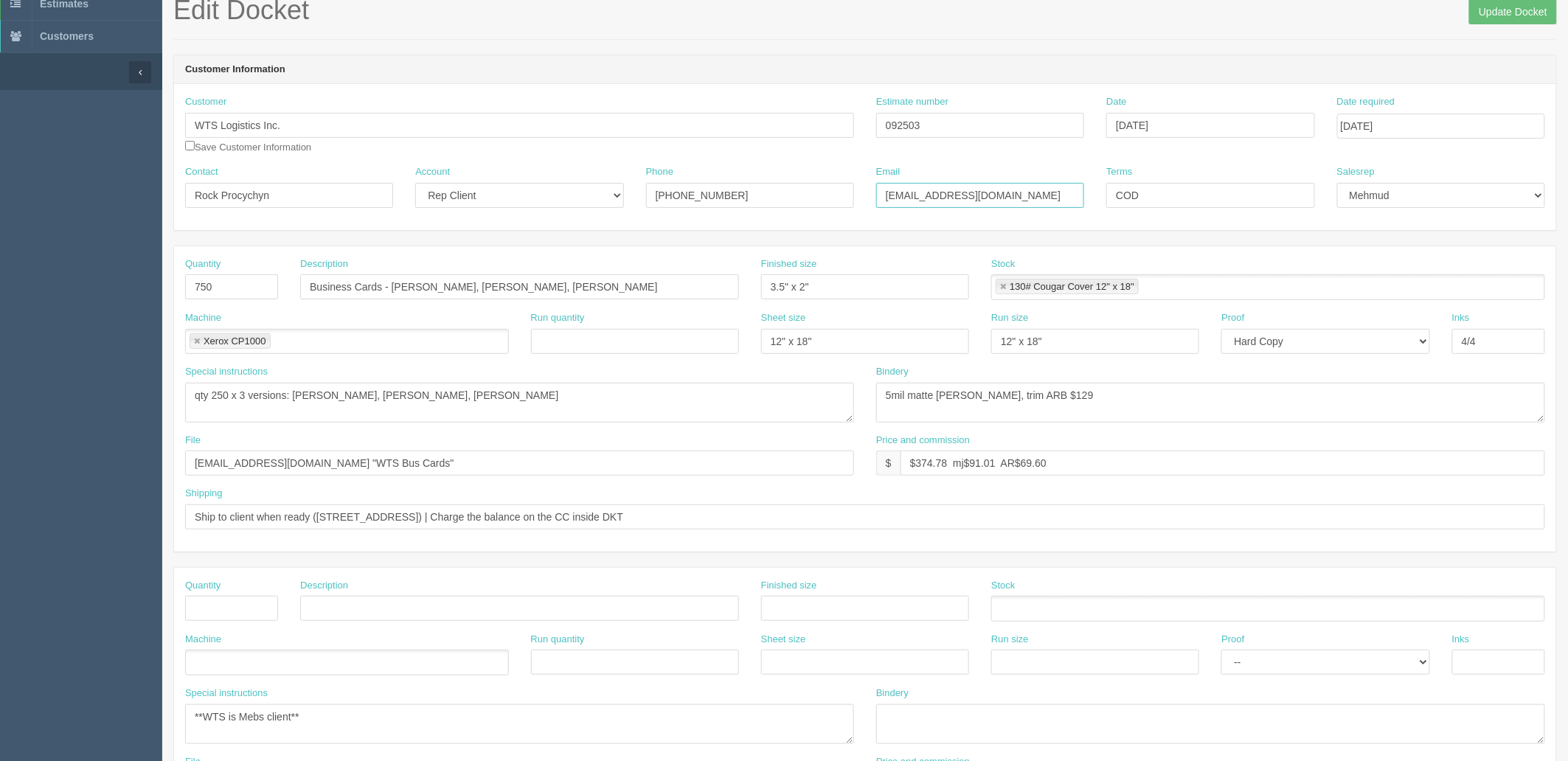
click at [1004, 201] on input "rock@wtslogistics.com" at bounding box center [980, 195] width 208 height 25
paste input "Accounting WTS <accounting@wtslogistics.com>"
drag, startPoint x: 922, startPoint y: 194, endPoint x: 938, endPoint y: 212, distance: 24.1
click at [924, 194] on input "rock@wtslogistics.comAccounting WTS <accounting@wtslogistics.com>" at bounding box center [980, 195] width 208 height 25
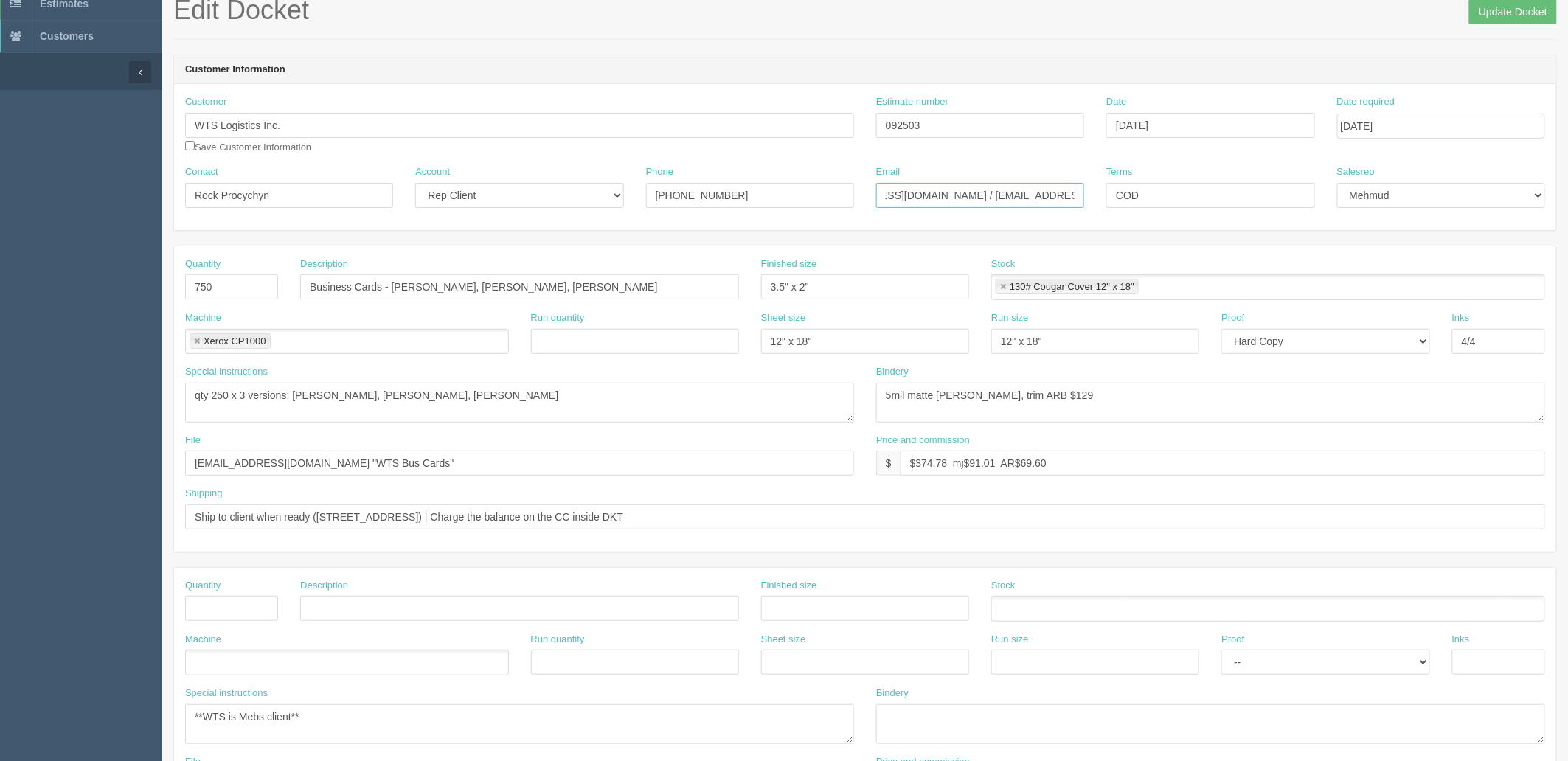
scroll to position [0, 68]
type input "rock@wtslogistics.com / accounting@wtslogistics.com"
click at [1483, 16] on input "Update Docket" at bounding box center [1513, 12] width 88 height 25
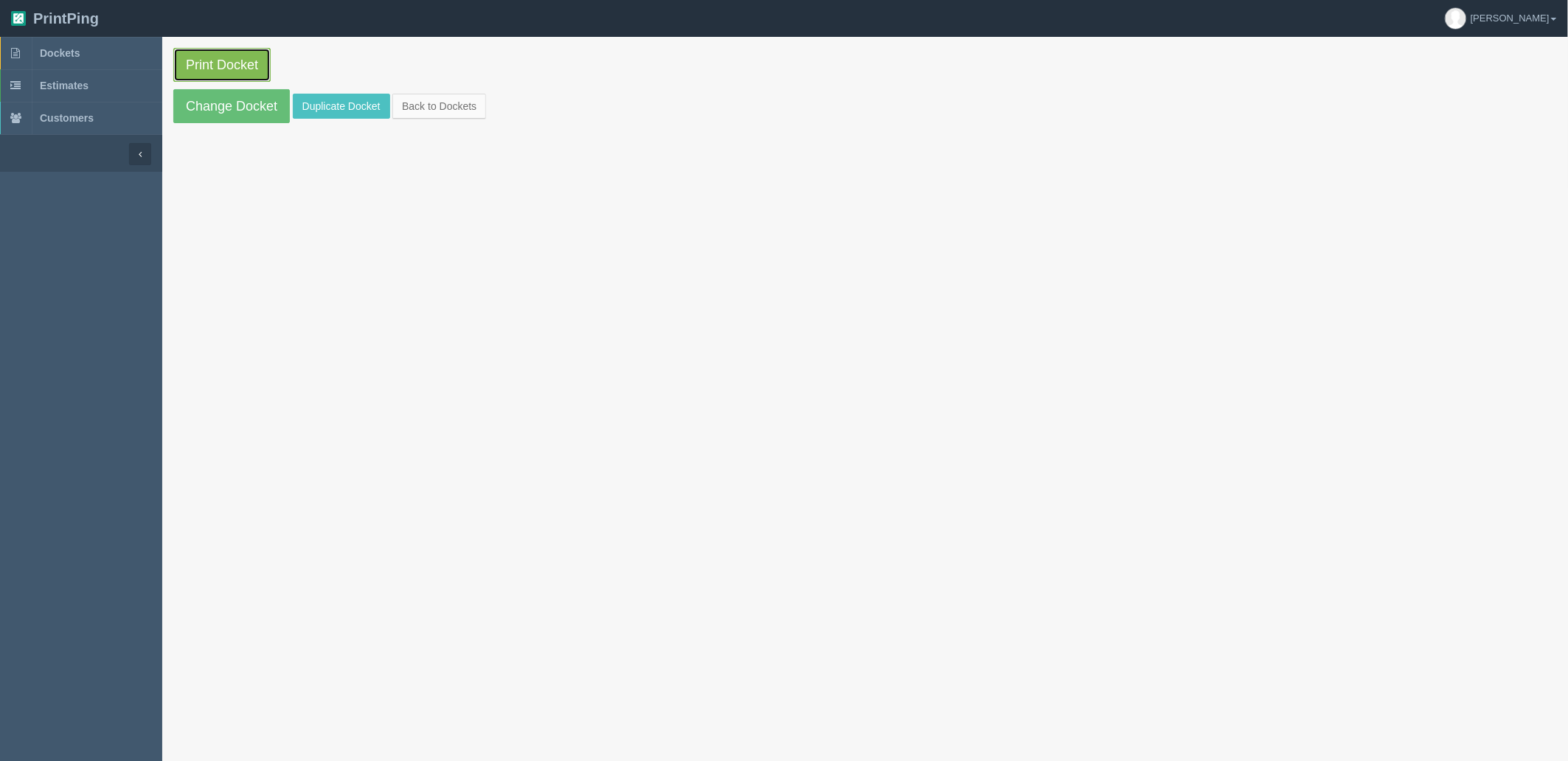
click at [244, 56] on link "Print Docket" at bounding box center [222, 65] width 98 height 34
click at [124, 46] on link "Dockets" at bounding box center [81, 53] width 162 height 32
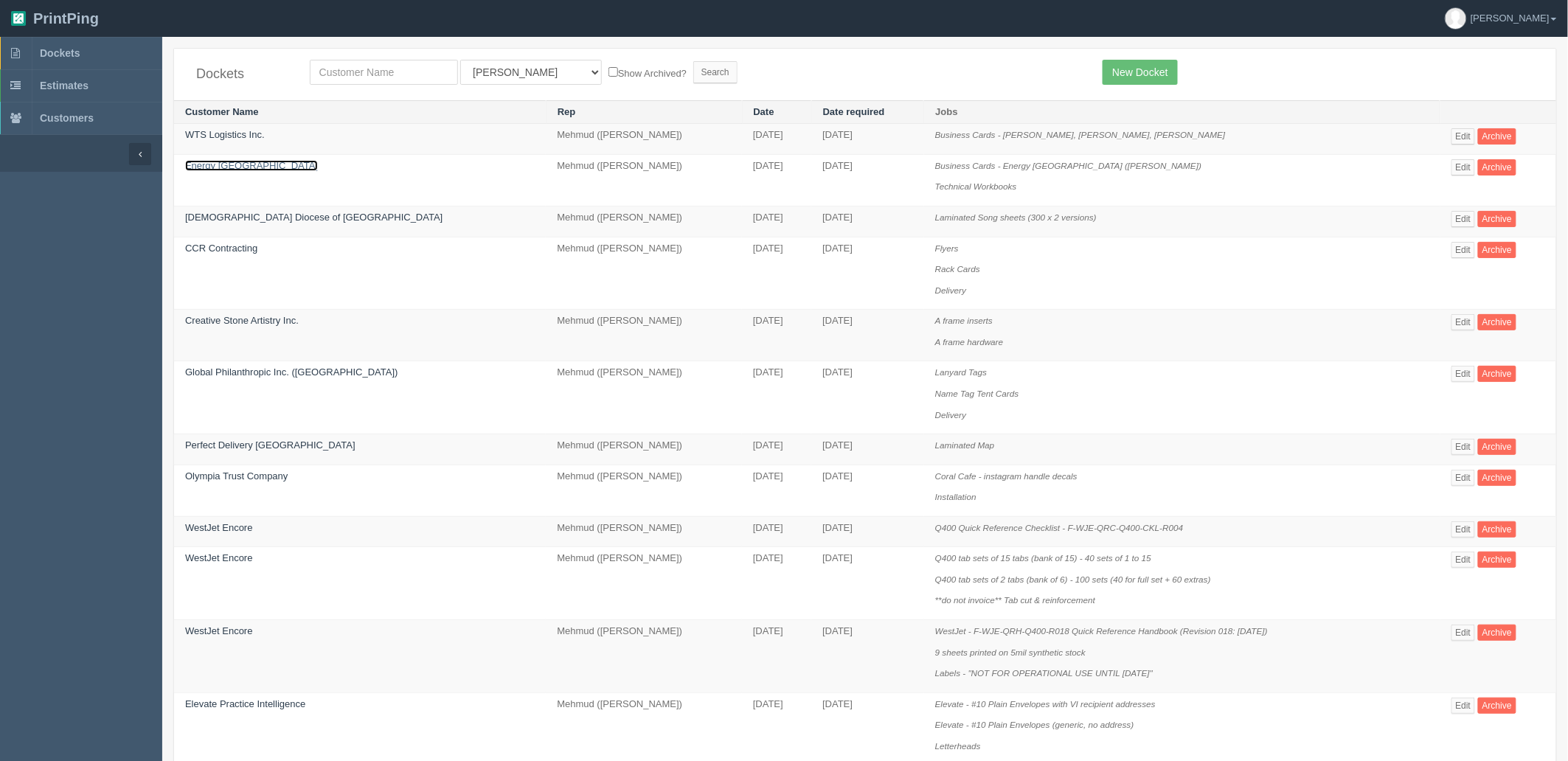
click at [232, 164] on link "Energy [GEOGRAPHIC_DATA]" at bounding box center [251, 165] width 133 height 11
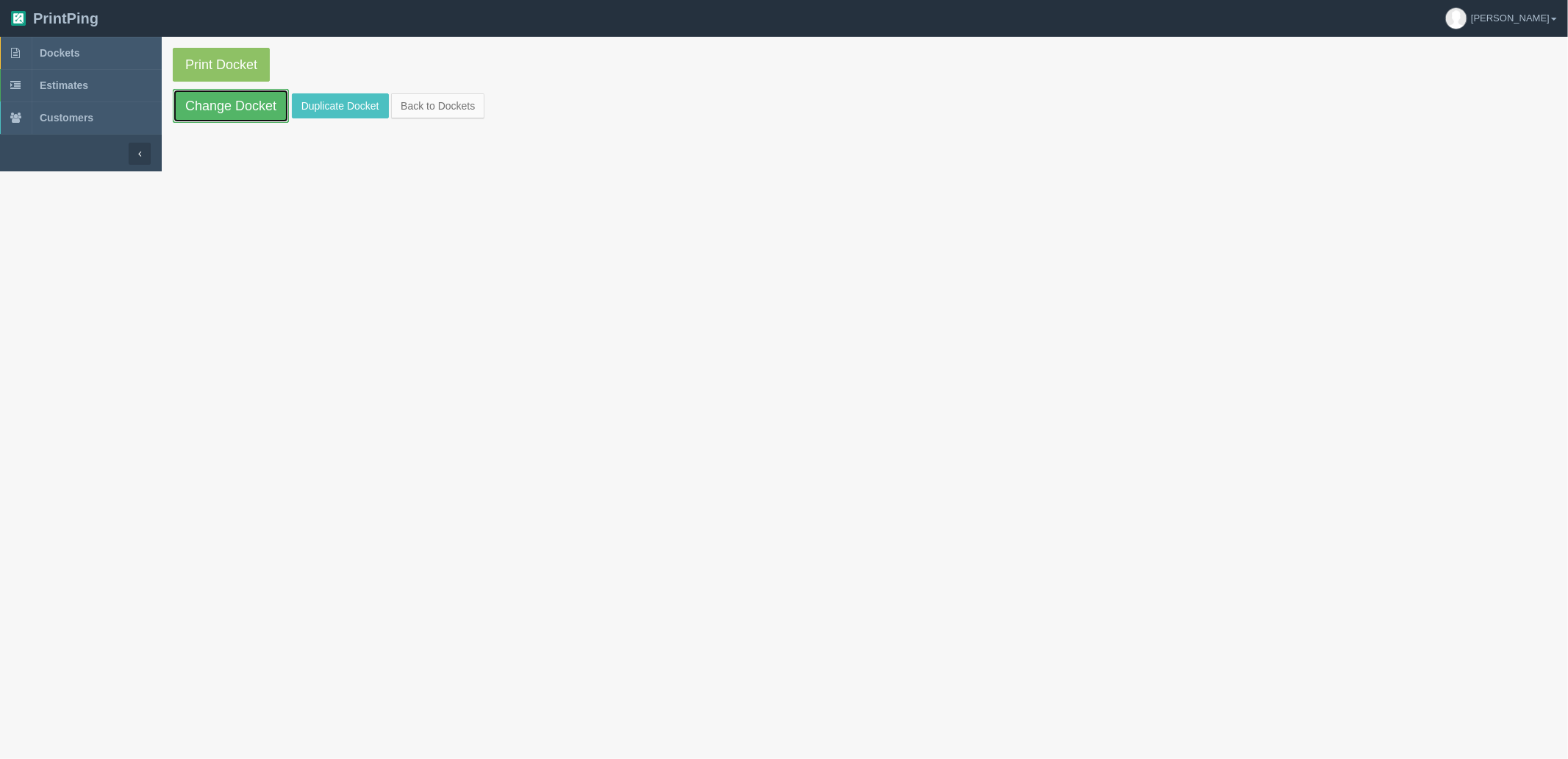
click at [254, 104] on link "Change Docket" at bounding box center [231, 105] width 116 height 34
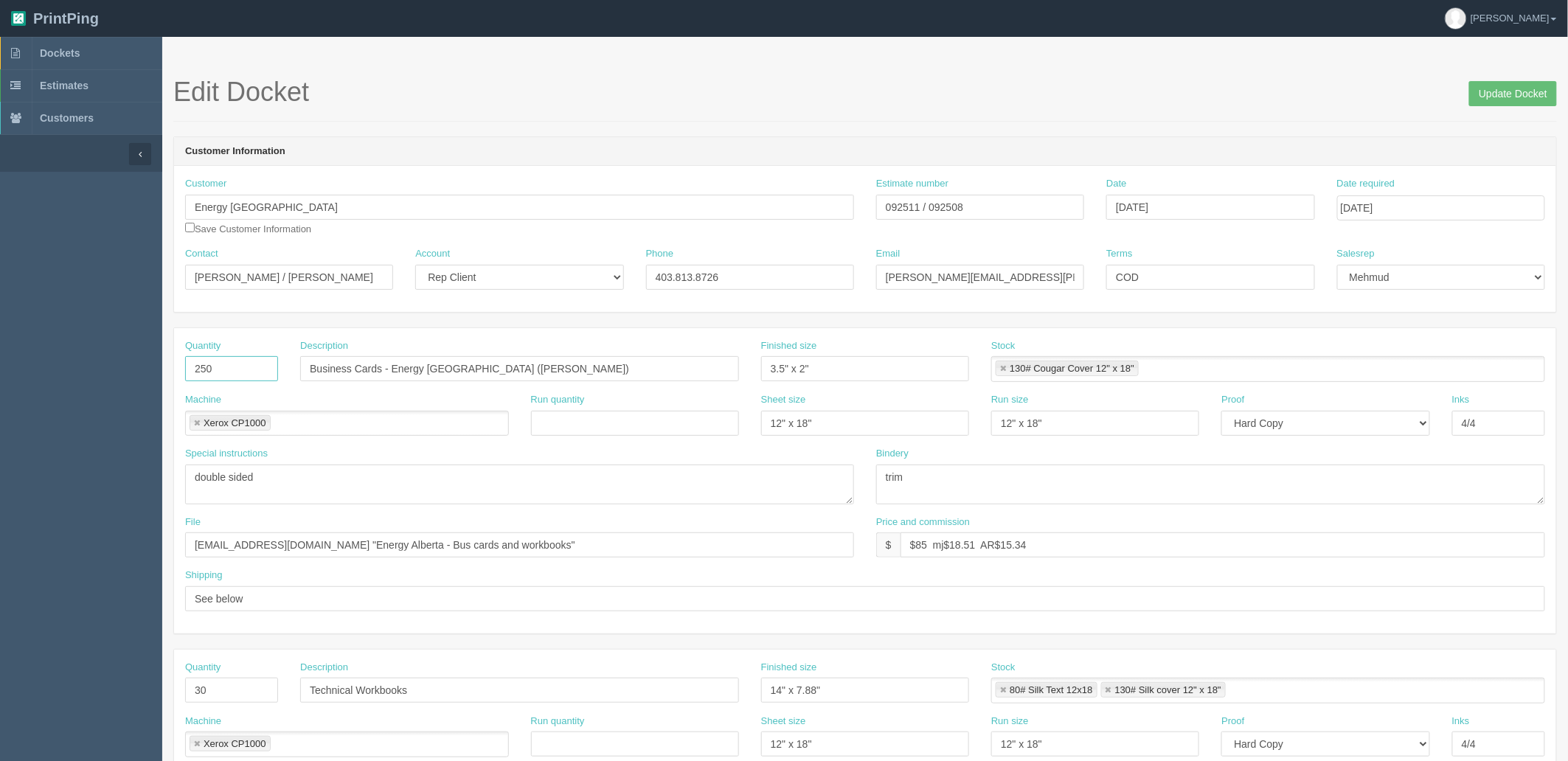
drag, startPoint x: 226, startPoint y: 361, endPoint x: -159, endPoint y: 358, distance: 385.0
click at [0, 358] on html "PrintPing Zack Edit account ( zack@allrush.ca ) Logout Dockets Estimates" at bounding box center [784, 670] width 1568 height 1339
type input "500"
click at [564, 363] on input "Business Cards - Energy Alberta (Mary French)" at bounding box center [520, 369] width 439 height 25
type input "Business Cards - Energy Alberta ([PERSON_NAME] 2 versions, with and without cel…"
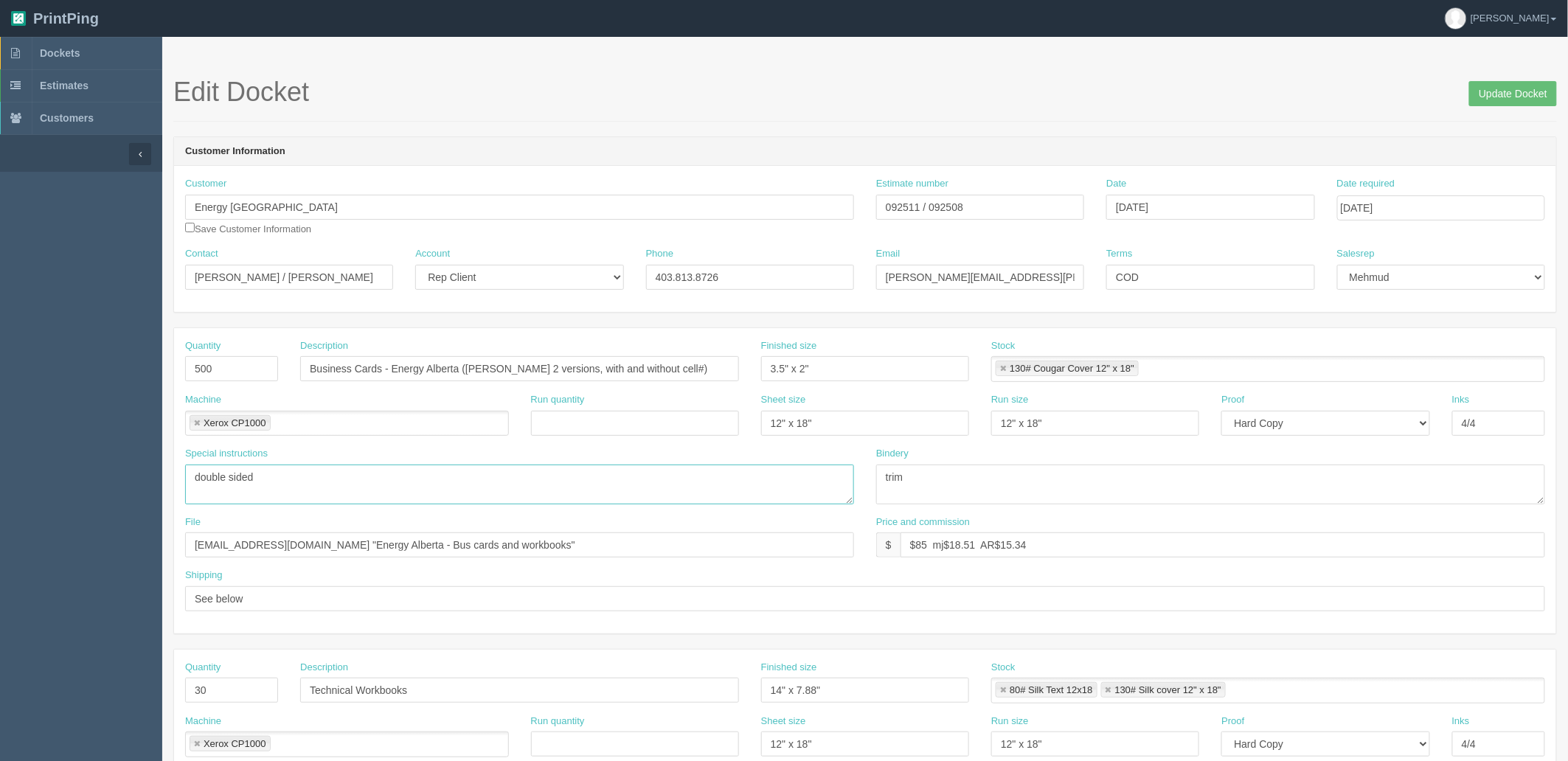
click at [406, 478] on textarea "double sided" at bounding box center [519, 485] width 669 height 40
type textarea "2 versions, qty 250x 2 versions, double sided"
click at [908, 208] on input "092511 / 092508" at bounding box center [980, 207] width 208 height 25
drag, startPoint x: 915, startPoint y: 548, endPoint x: 1572, endPoint y: 435, distance: 666.6
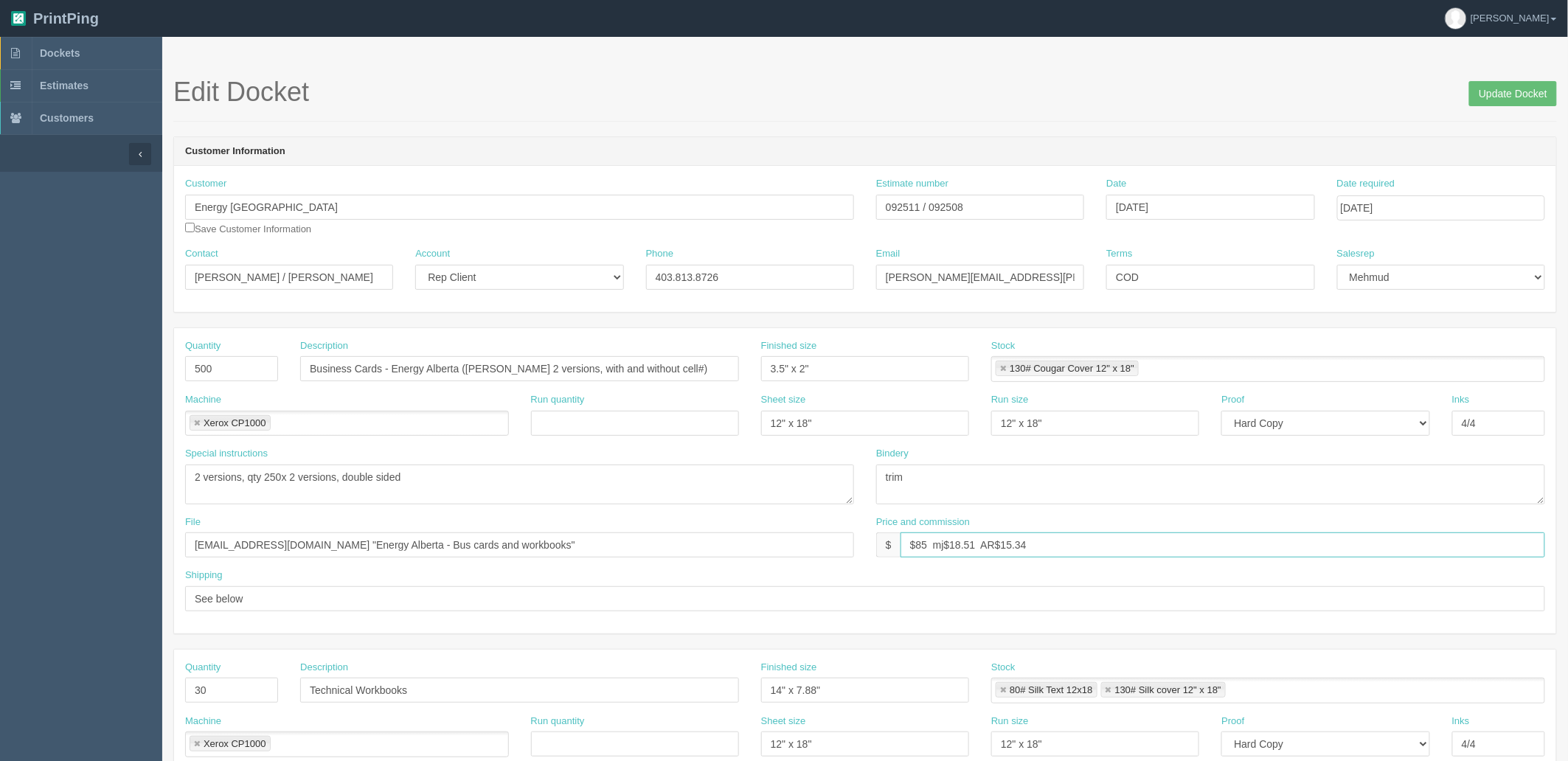
click at [1567, 412] on html "PrintPing Zack Edit account ( zack@allrush.ca ) Logout Dockets Estimates" at bounding box center [784, 670] width 1568 height 1339
click at [1016, 543] on input "$160 mj$ AR$" at bounding box center [1223, 545] width 644 height 25
click at [957, 542] on input "$160 mj$ AR$43.57" at bounding box center [1223, 545] width 644 height 25
type input "$160 mj$50.19 AR$43.57"
click at [548, 549] on input "files@allrush.ca "Energy Alberta - Bus cards and workbooks"" at bounding box center [519, 545] width 669 height 25
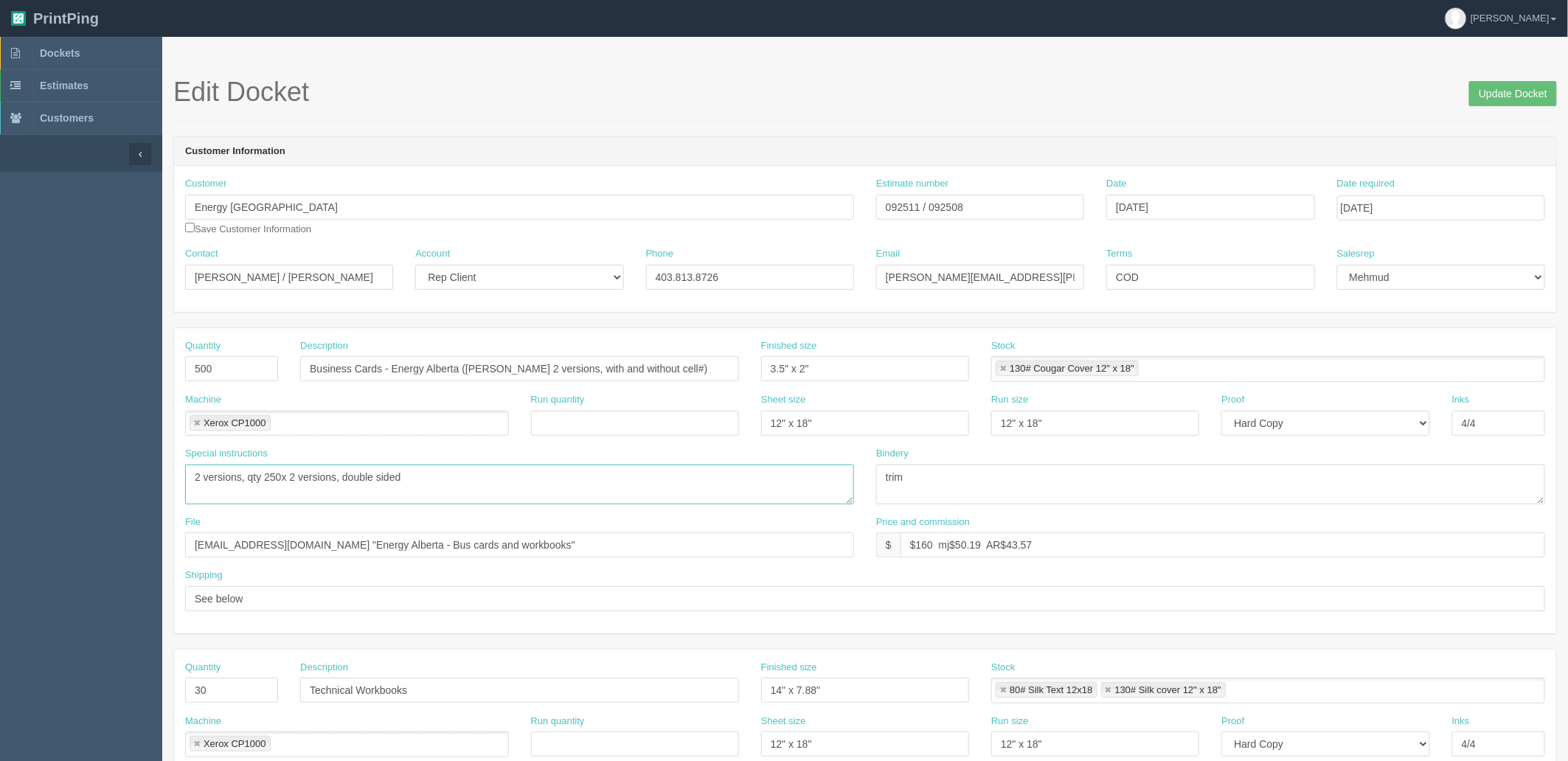
click at [492, 475] on textarea "double sided" at bounding box center [519, 485] width 669 height 40
click at [1494, 100] on input "Update Docket" at bounding box center [1513, 94] width 88 height 25
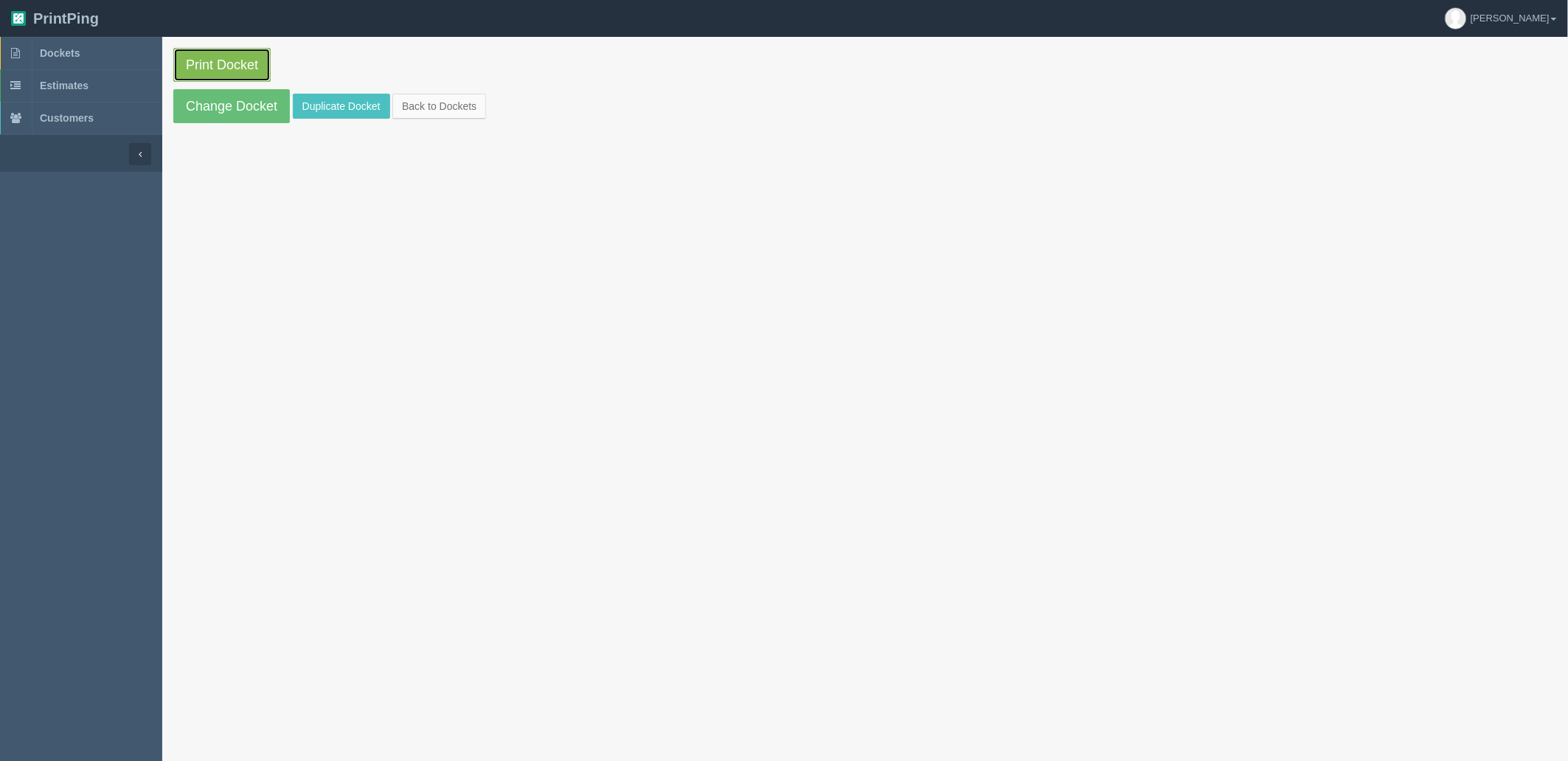
click at [208, 63] on link "Print Docket" at bounding box center [222, 65] width 98 height 34
click at [116, 50] on link "Dockets" at bounding box center [81, 53] width 162 height 32
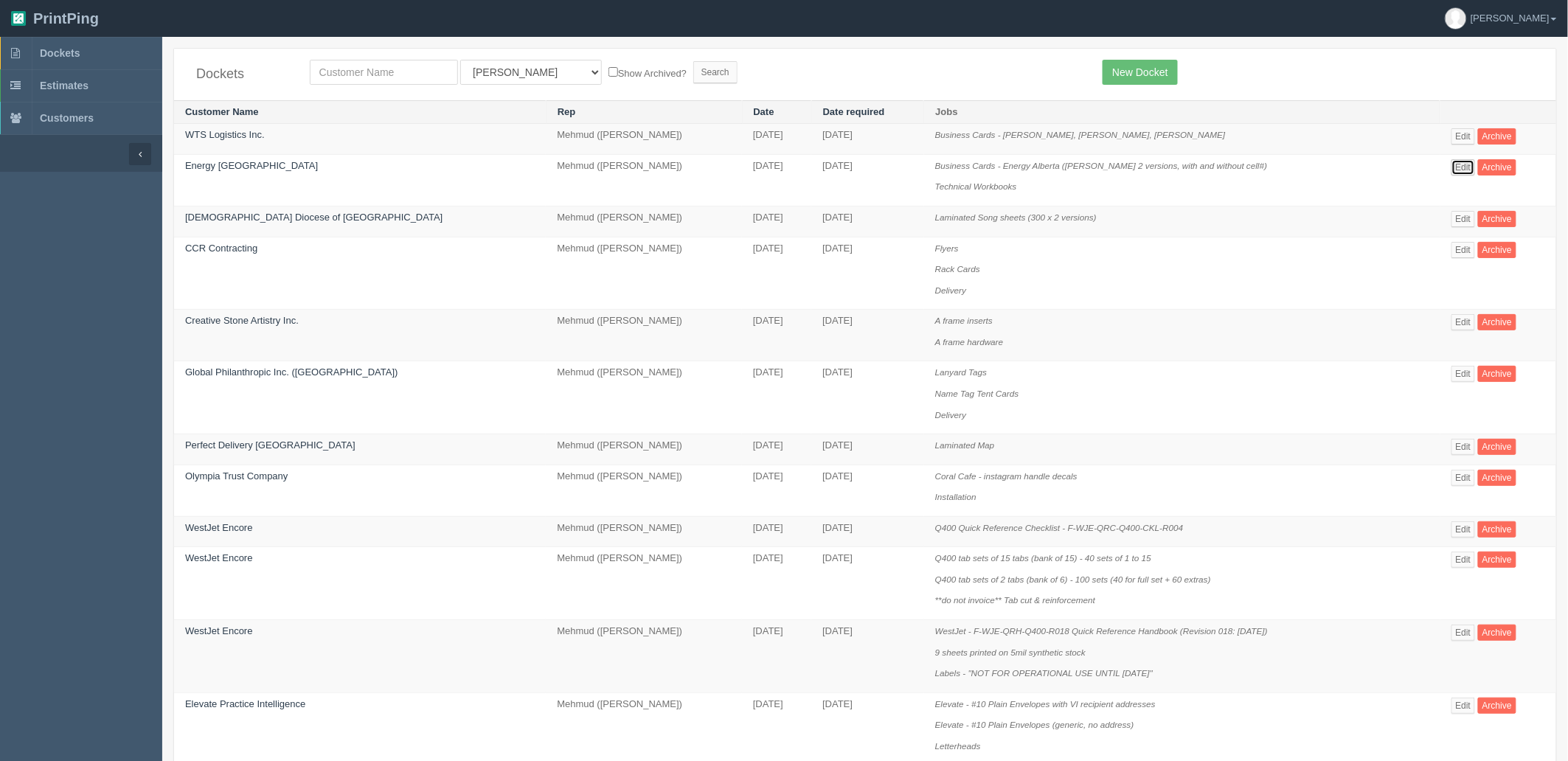
drag, startPoint x: 1454, startPoint y: 159, endPoint x: 1441, endPoint y: 168, distance: 15.8
click at [1454, 159] on link "Edit" at bounding box center [1463, 167] width 24 height 17
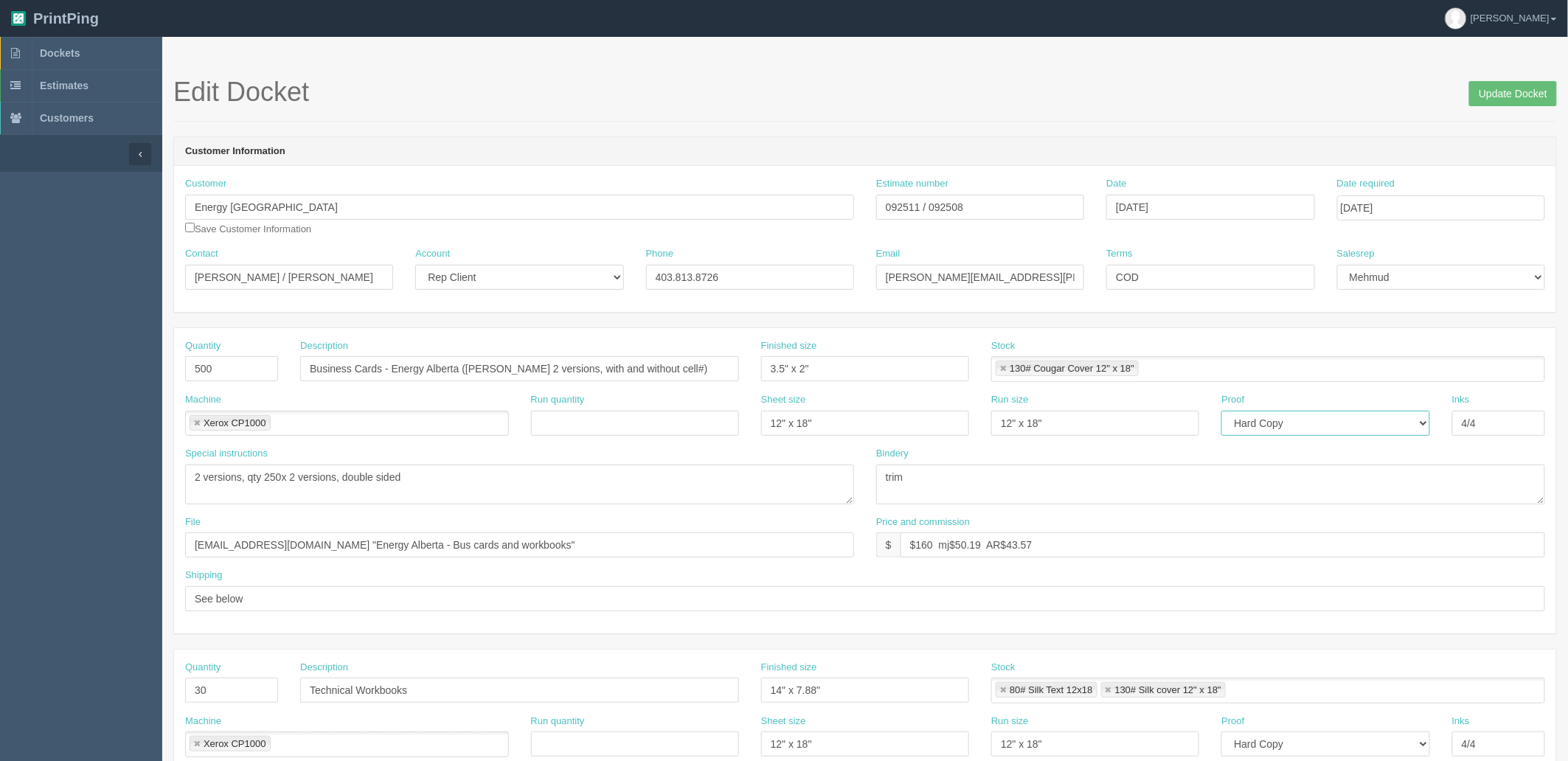
click at [1296, 430] on select "-- Email Hard Copy" at bounding box center [1325, 423] width 208 height 25
select select "Email"
click at [1221, 411] on select "-- Email Hard Copy" at bounding box center [1325, 423] width 208 height 25
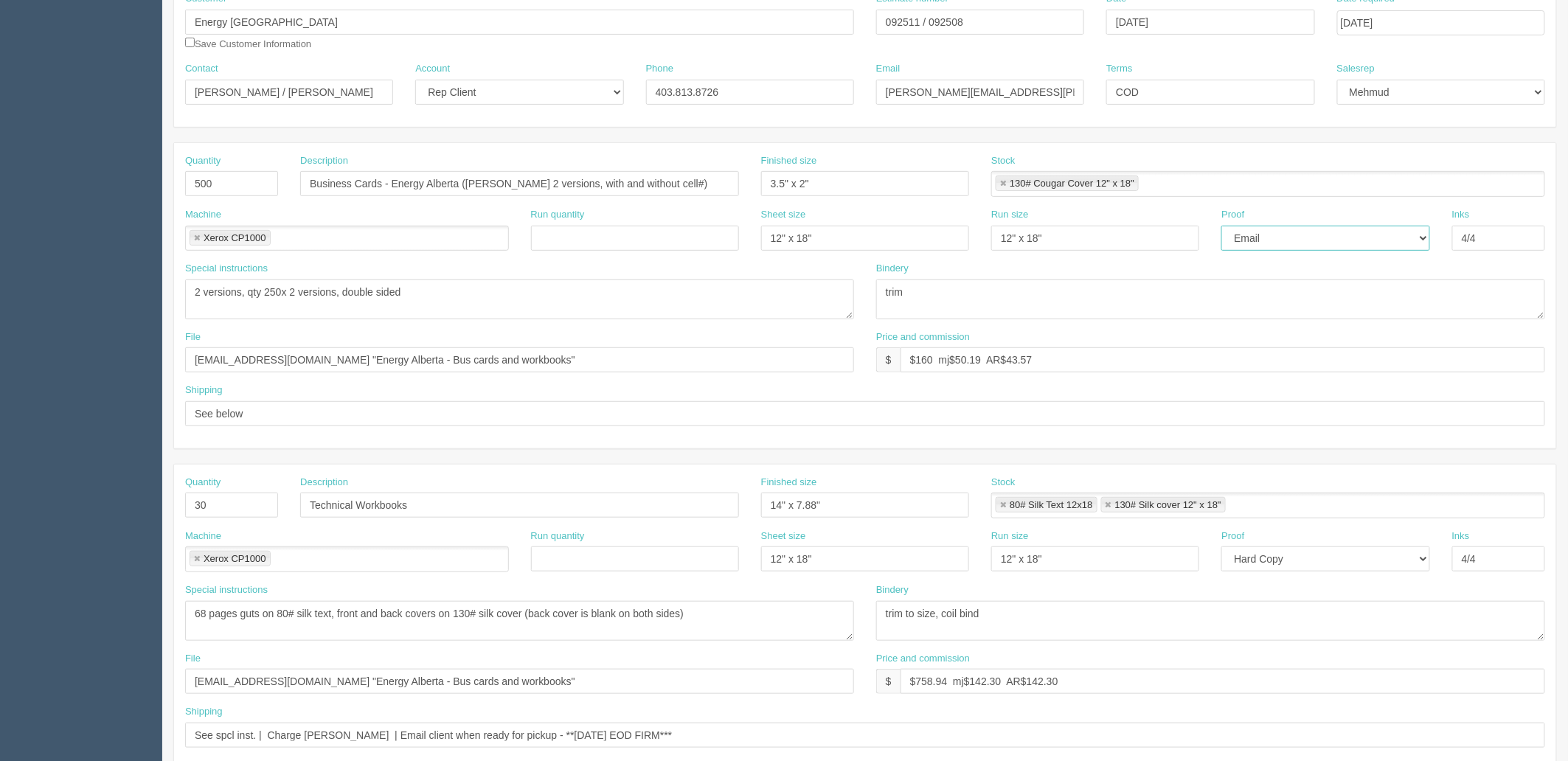
scroll to position [491, 0]
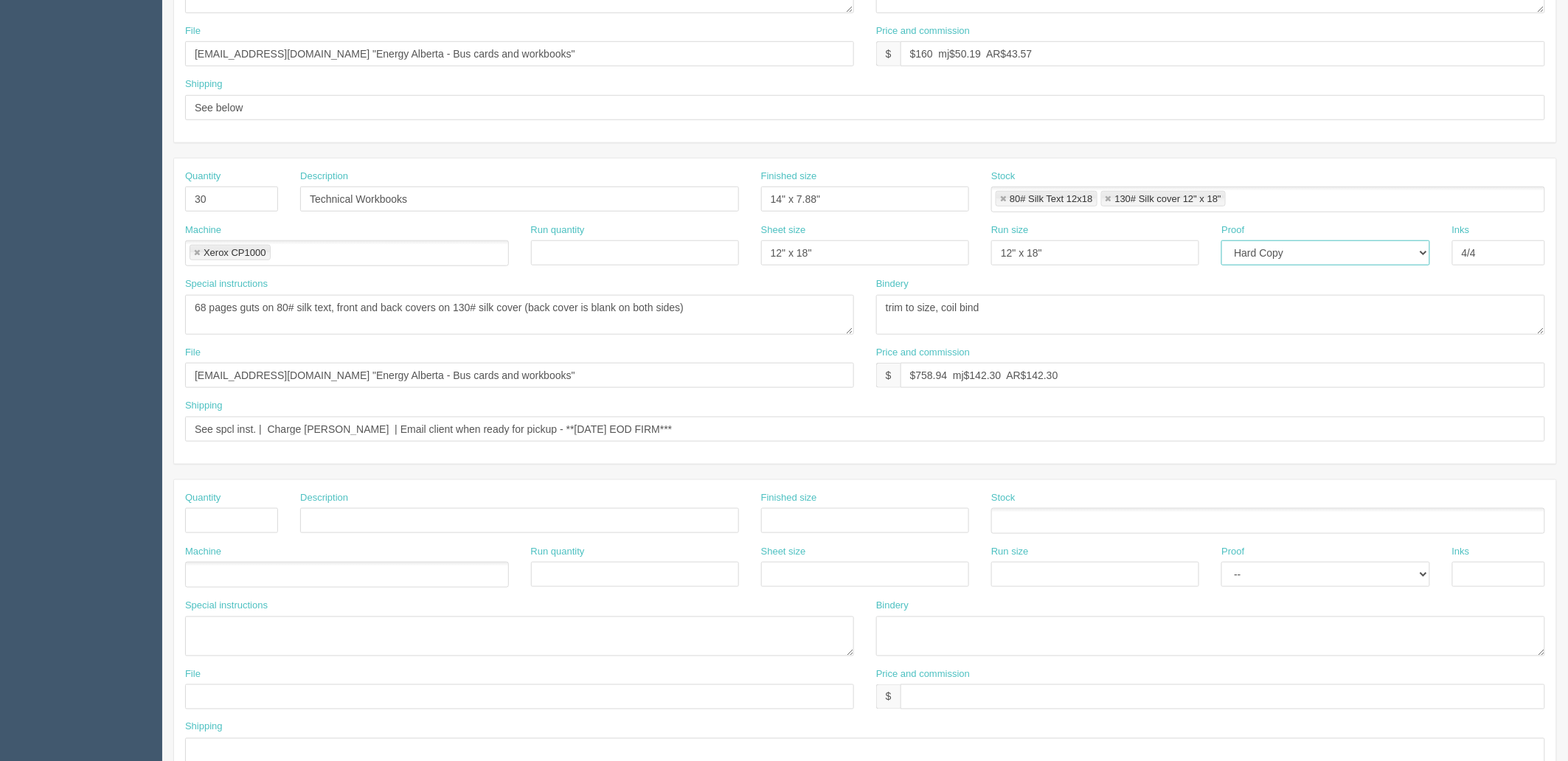
click at [1277, 253] on select "-- Email Hard Copy" at bounding box center [1325, 253] width 208 height 25
select select "Email"
click at [1221, 241] on select "-- Email Hard Copy" at bounding box center [1325, 253] width 208 height 25
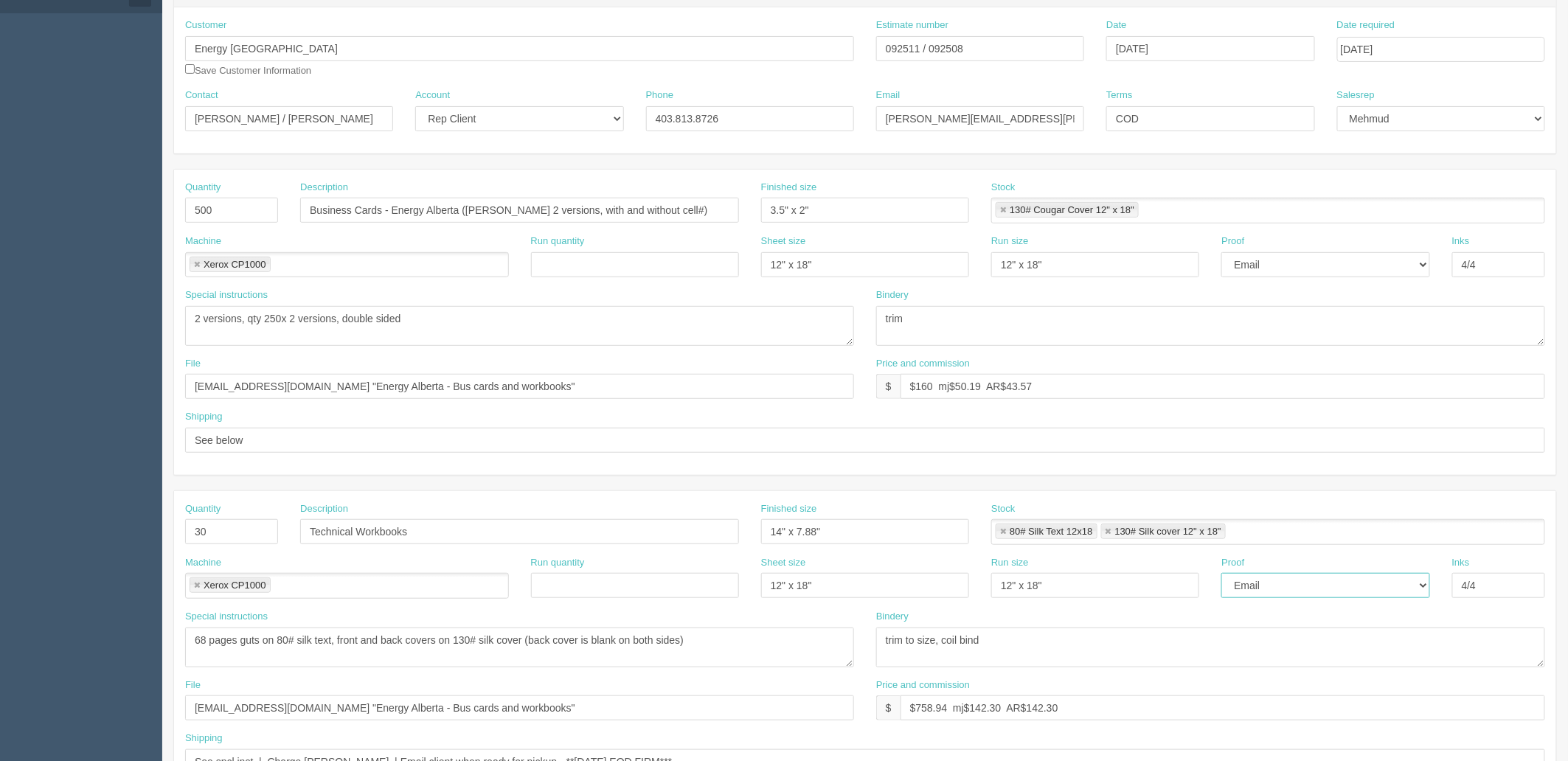
scroll to position [0, 0]
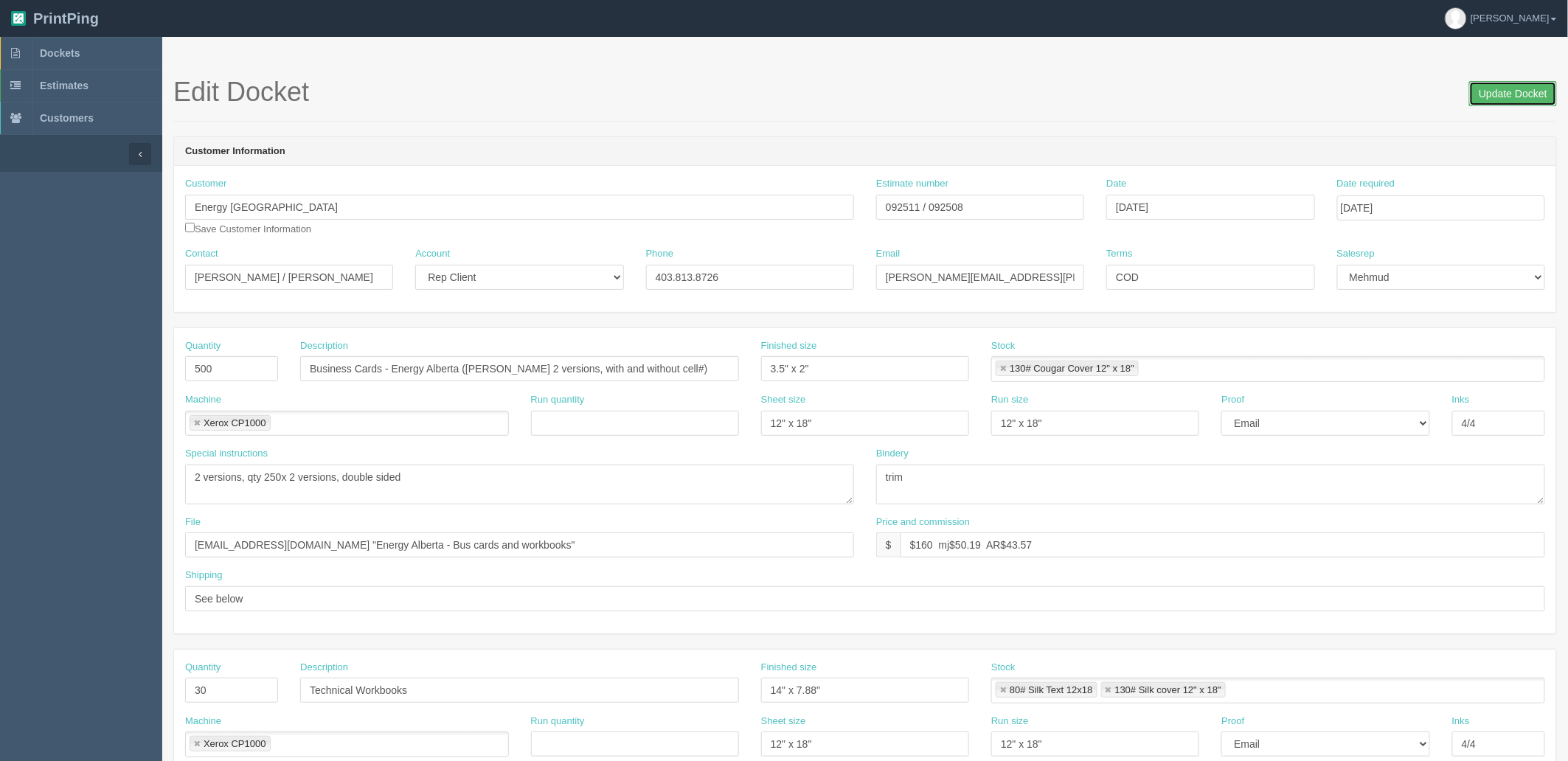
click at [1512, 83] on input "Update Docket" at bounding box center [1513, 94] width 88 height 25
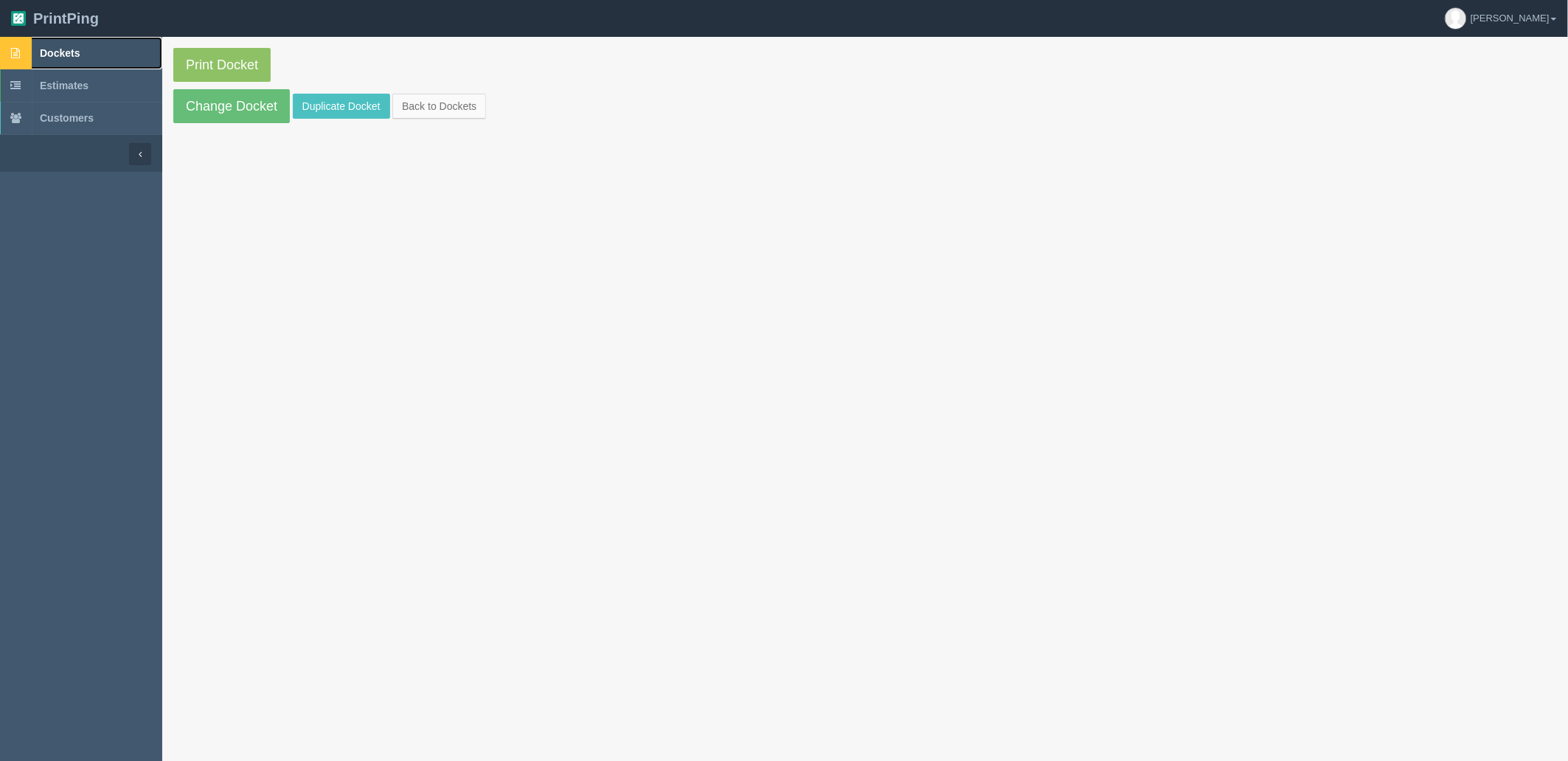
click at [92, 42] on link "Dockets" at bounding box center [81, 53] width 162 height 32
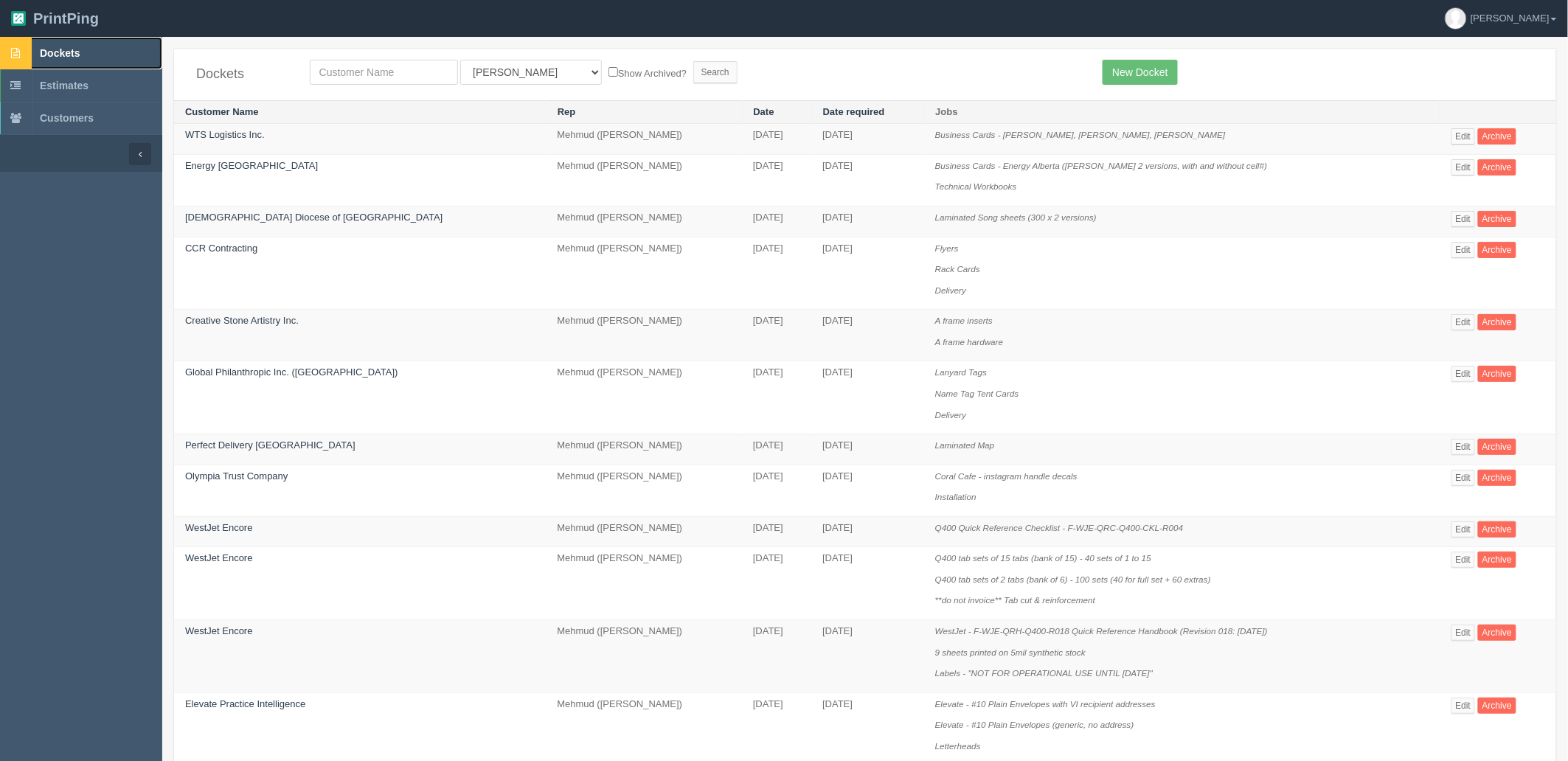
drag, startPoint x: 135, startPoint y: 48, endPoint x: 408, endPoint y: 47, distance: 273.0
click at [135, 48] on link "Dockets" at bounding box center [81, 53] width 162 height 32
click at [97, 46] on link "Dockets" at bounding box center [81, 53] width 162 height 32
click at [411, 71] on input "text" at bounding box center [384, 72] width 148 height 25
type input "fall"
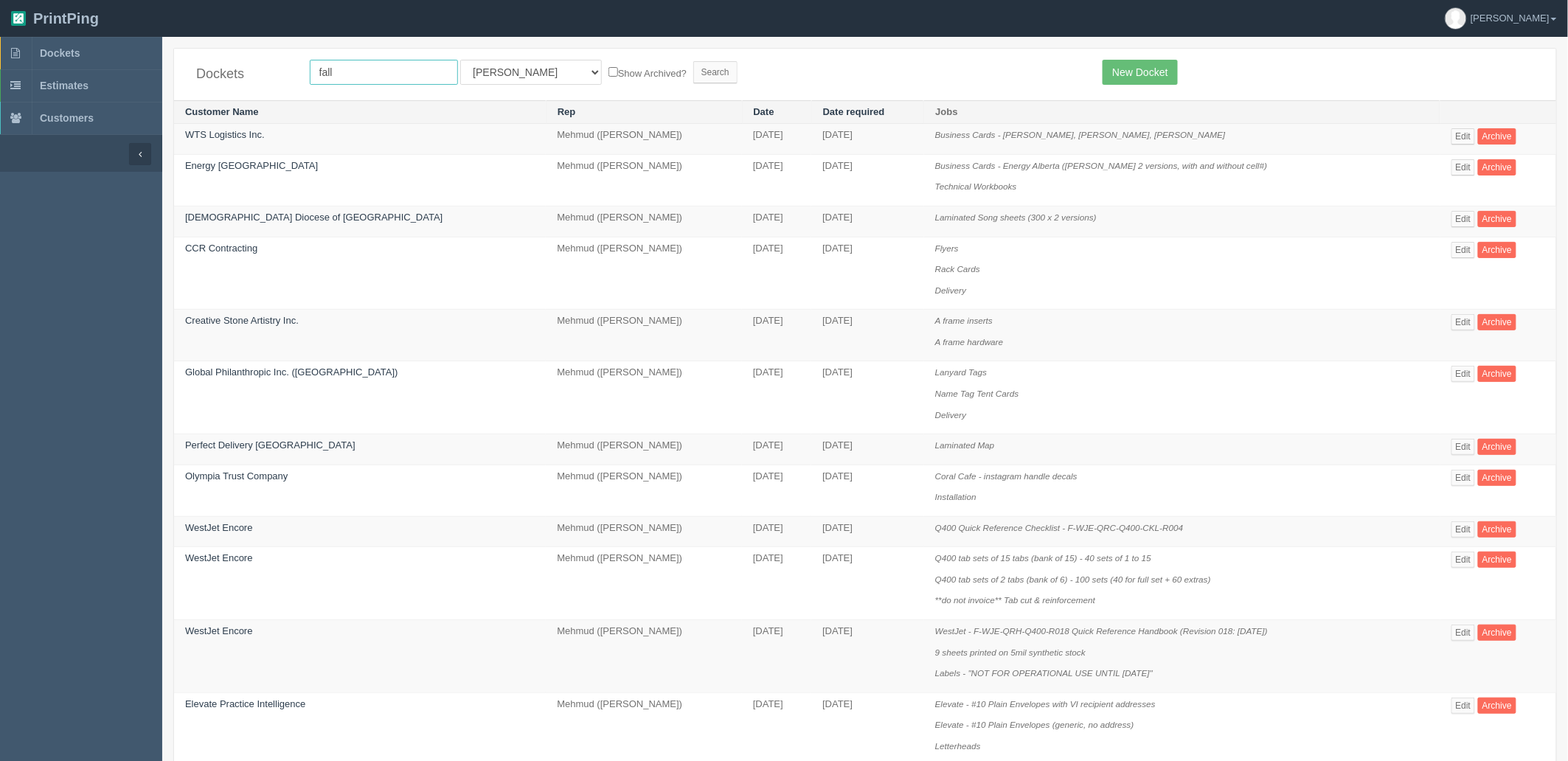
click at [693, 61] on input "Search" at bounding box center [715, 72] width 44 height 22
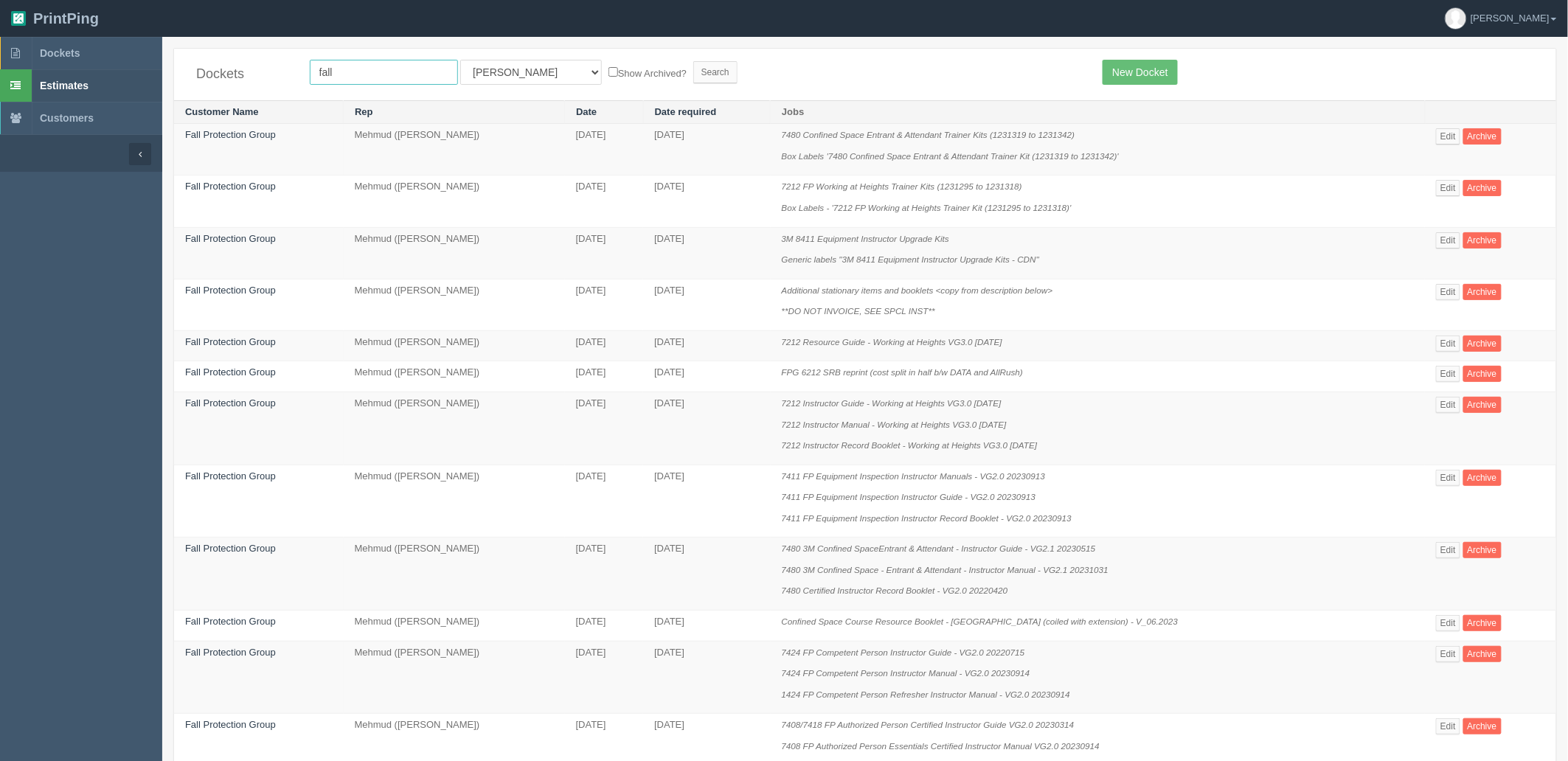
drag, startPoint x: 391, startPoint y: 68, endPoint x: 91, endPoint y: 76, distance: 300.1
click at [92, 76] on section "Dockets Estimates Customers" at bounding box center [784, 711] width 1568 height 1347
type input "kinetic"
click at [693, 61] on input "Search" at bounding box center [715, 72] width 44 height 22
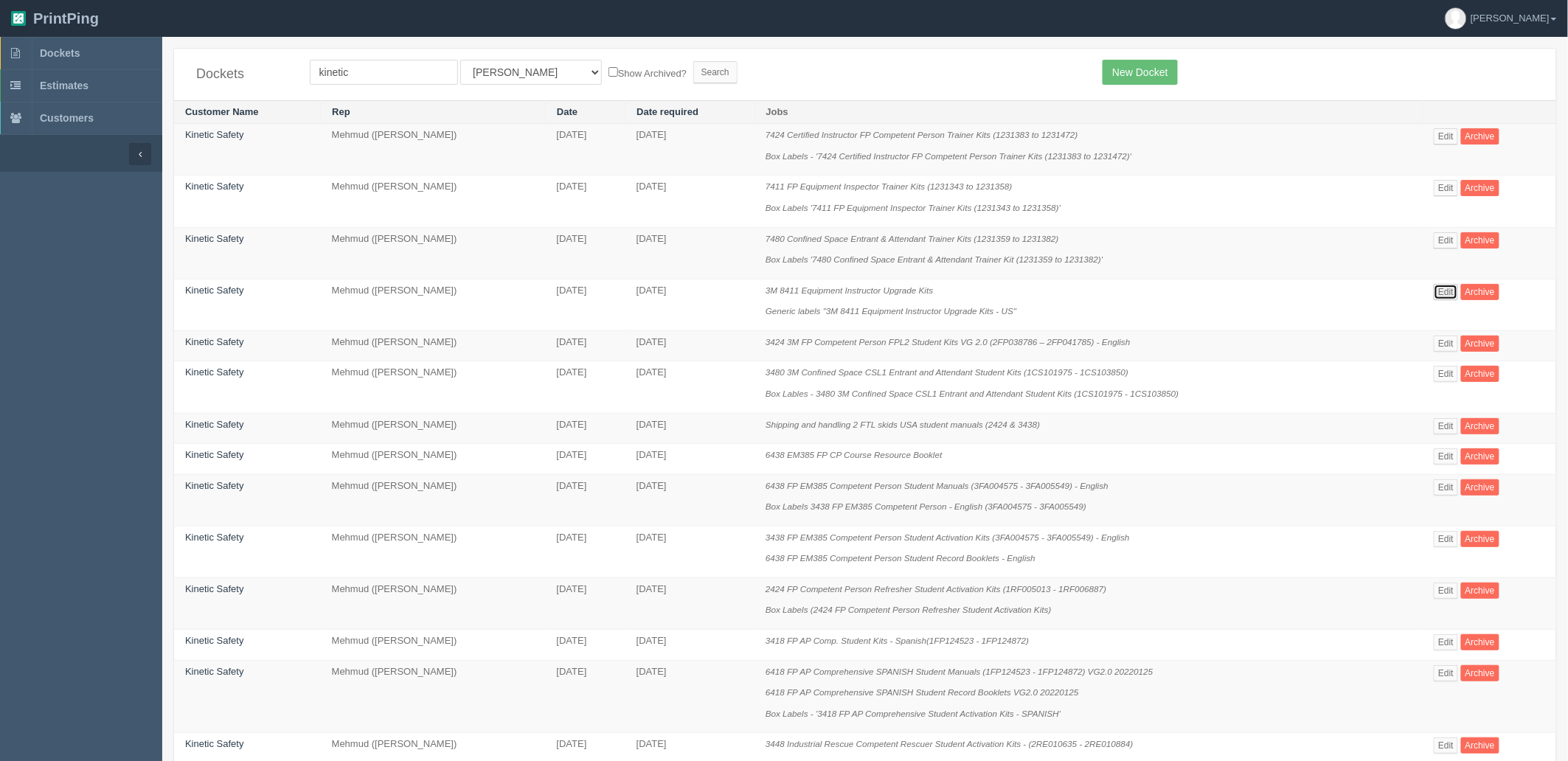
click at [1451, 289] on link "Edit" at bounding box center [1445, 292] width 24 height 17
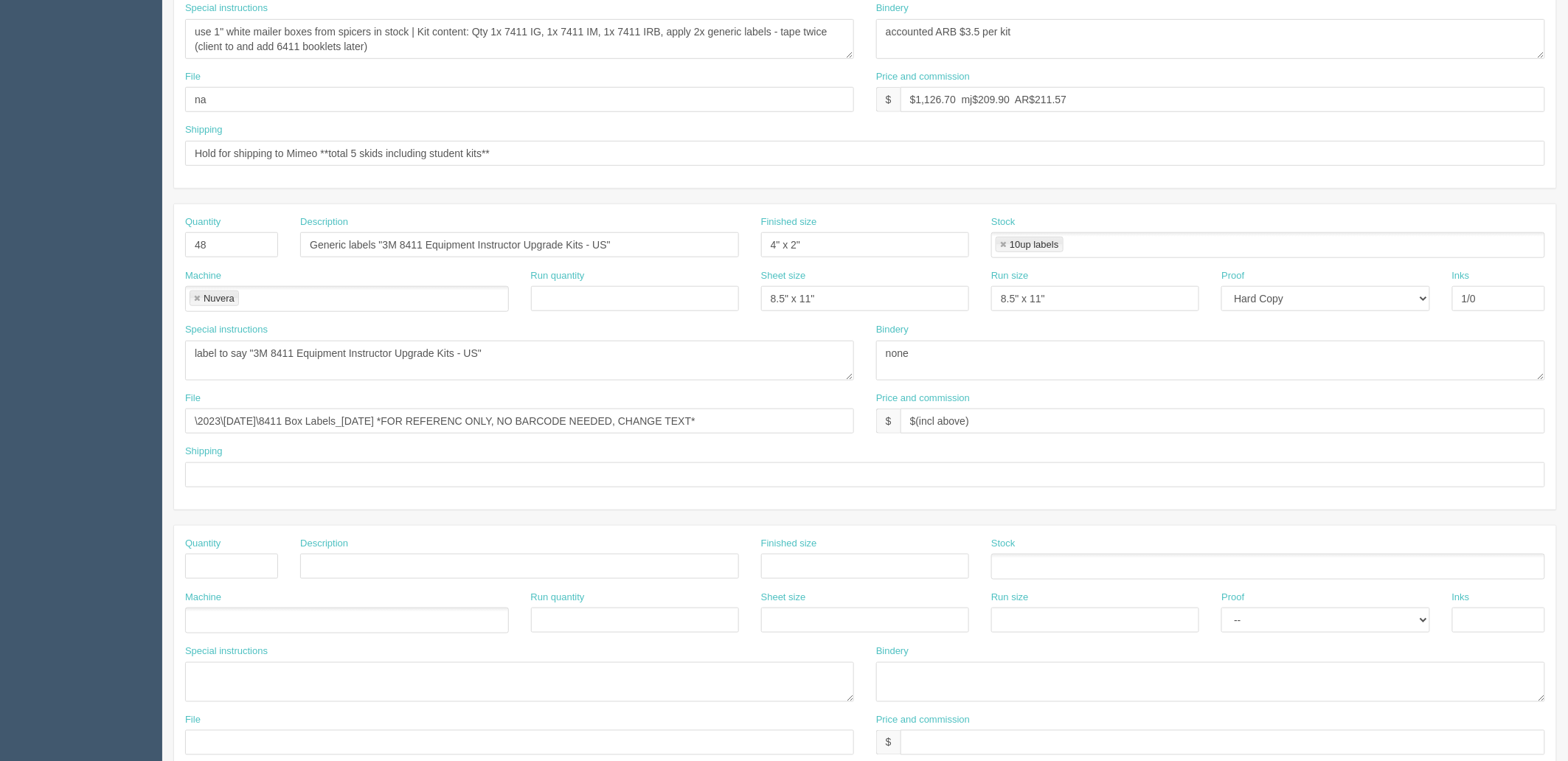
scroll to position [491, 0]
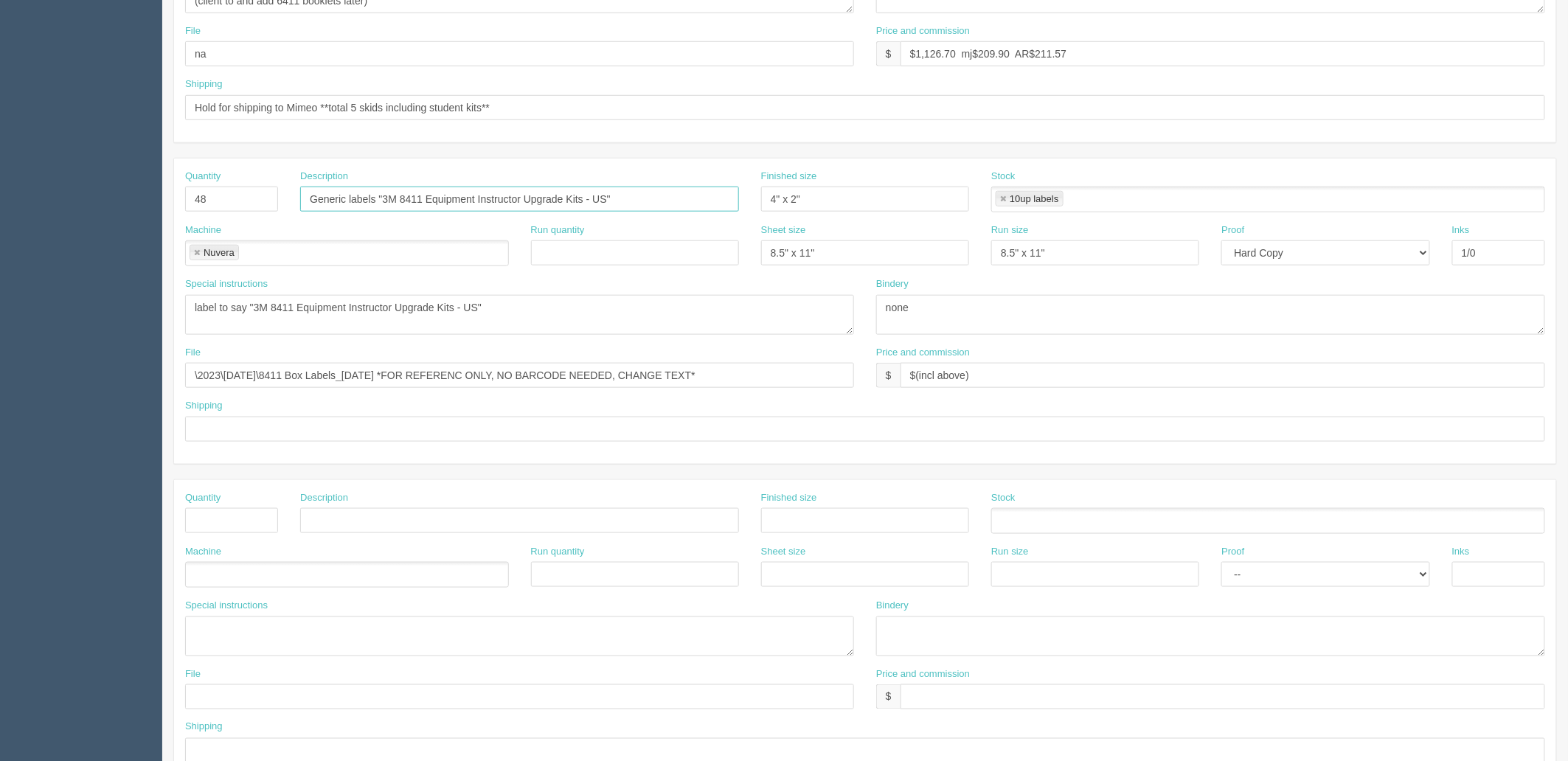
drag, startPoint x: 615, startPoint y: 199, endPoint x: 596, endPoint y: 195, distance: 19.4
click at [596, 195] on input "Generic labels "3M 8411 Equipment Instructor Upgrade Kits - US"" at bounding box center [520, 199] width 439 height 25
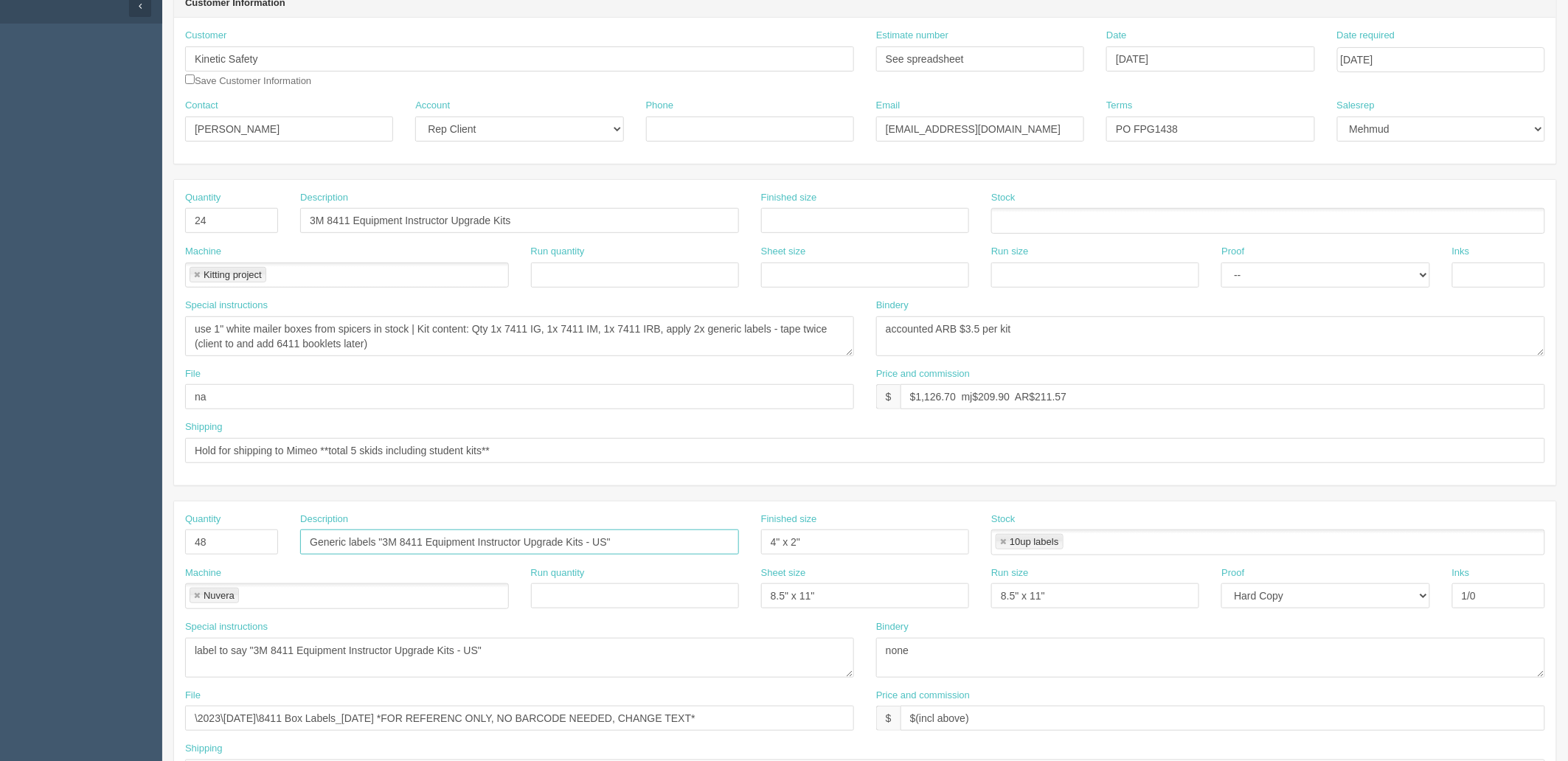
scroll to position [0, 0]
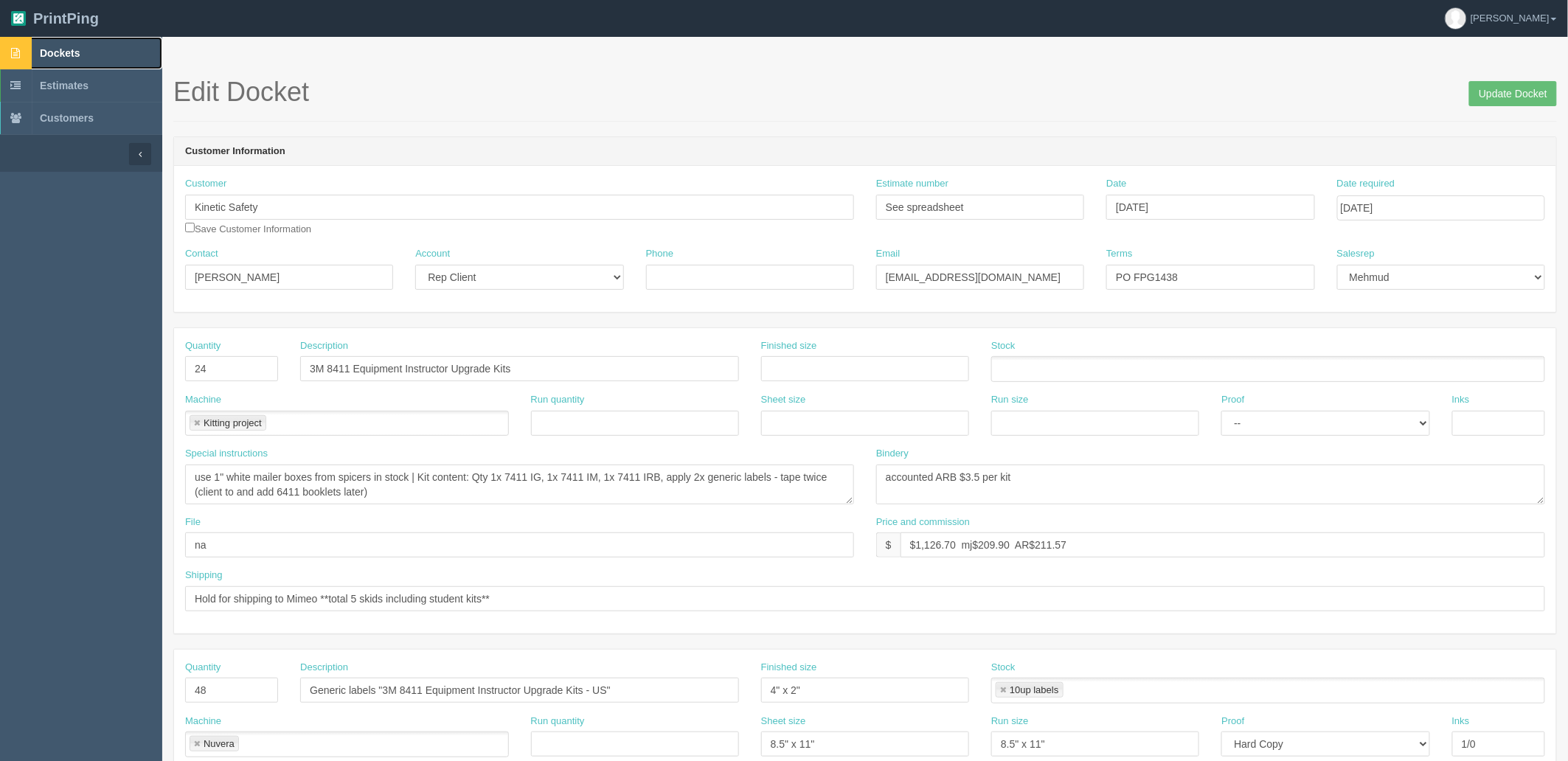
click at [37, 46] on link "Dockets" at bounding box center [81, 53] width 162 height 32
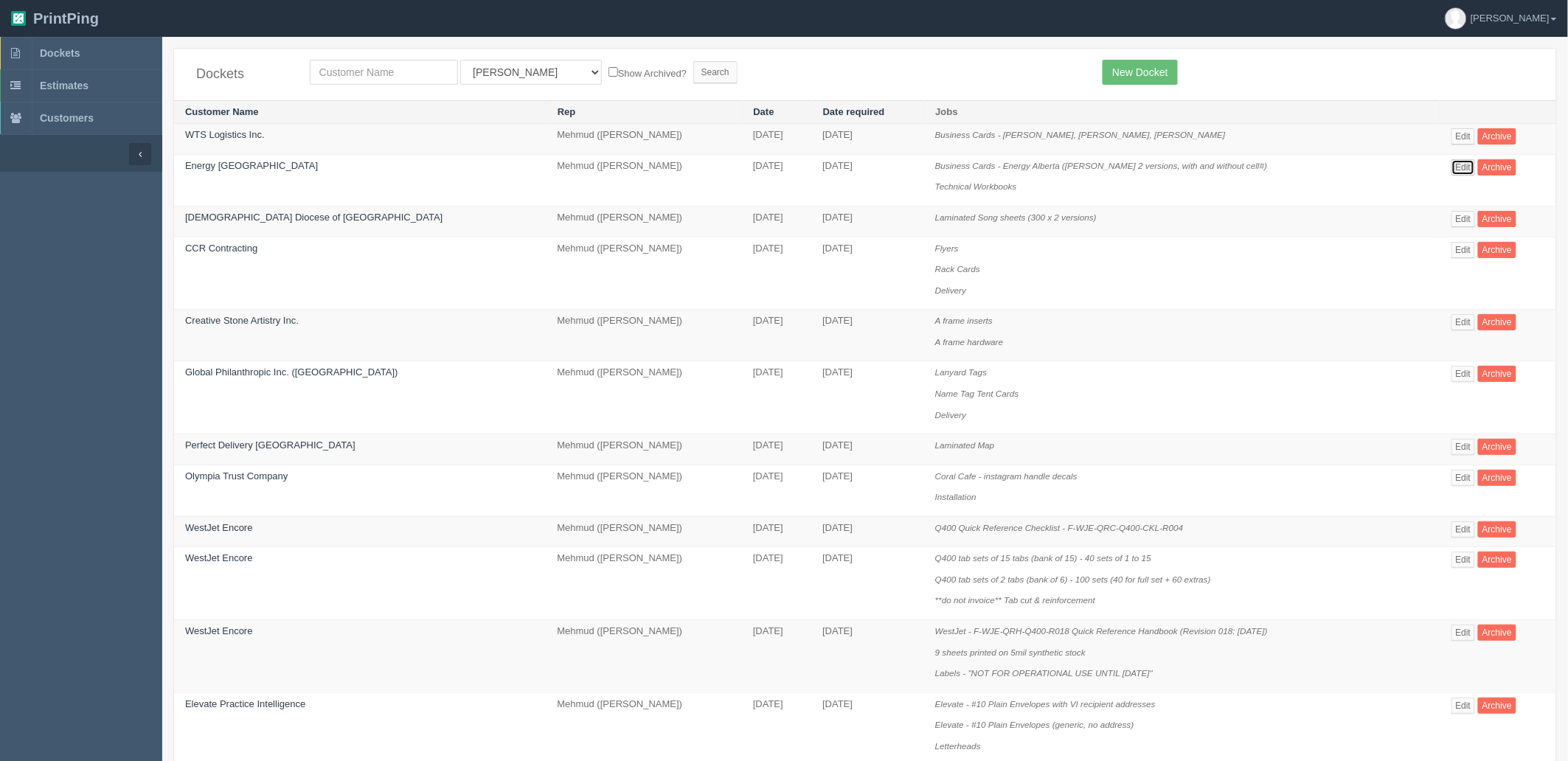
click at [1462, 165] on link "Edit" at bounding box center [1463, 167] width 24 height 17
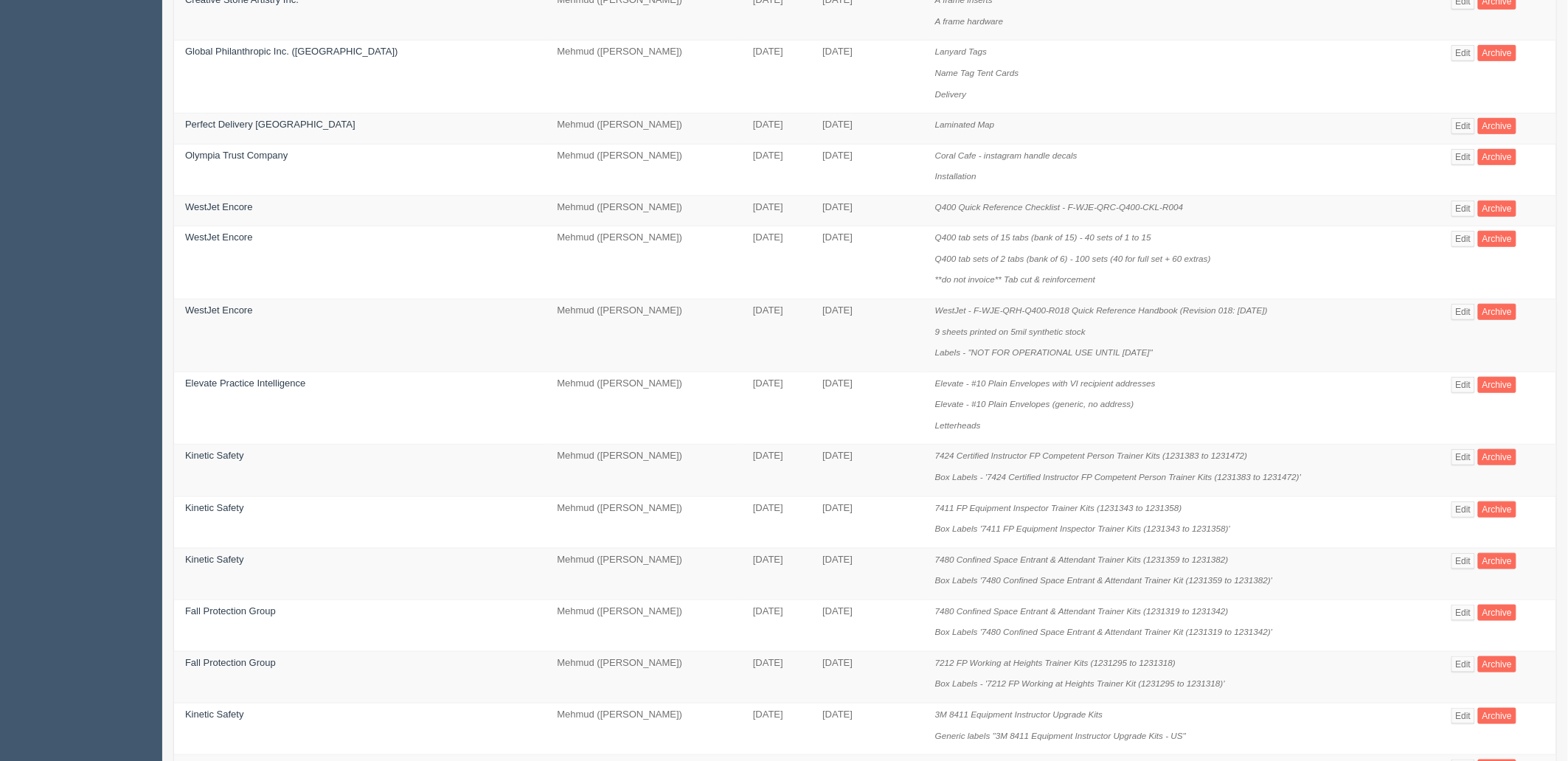
scroll to position [141, 0]
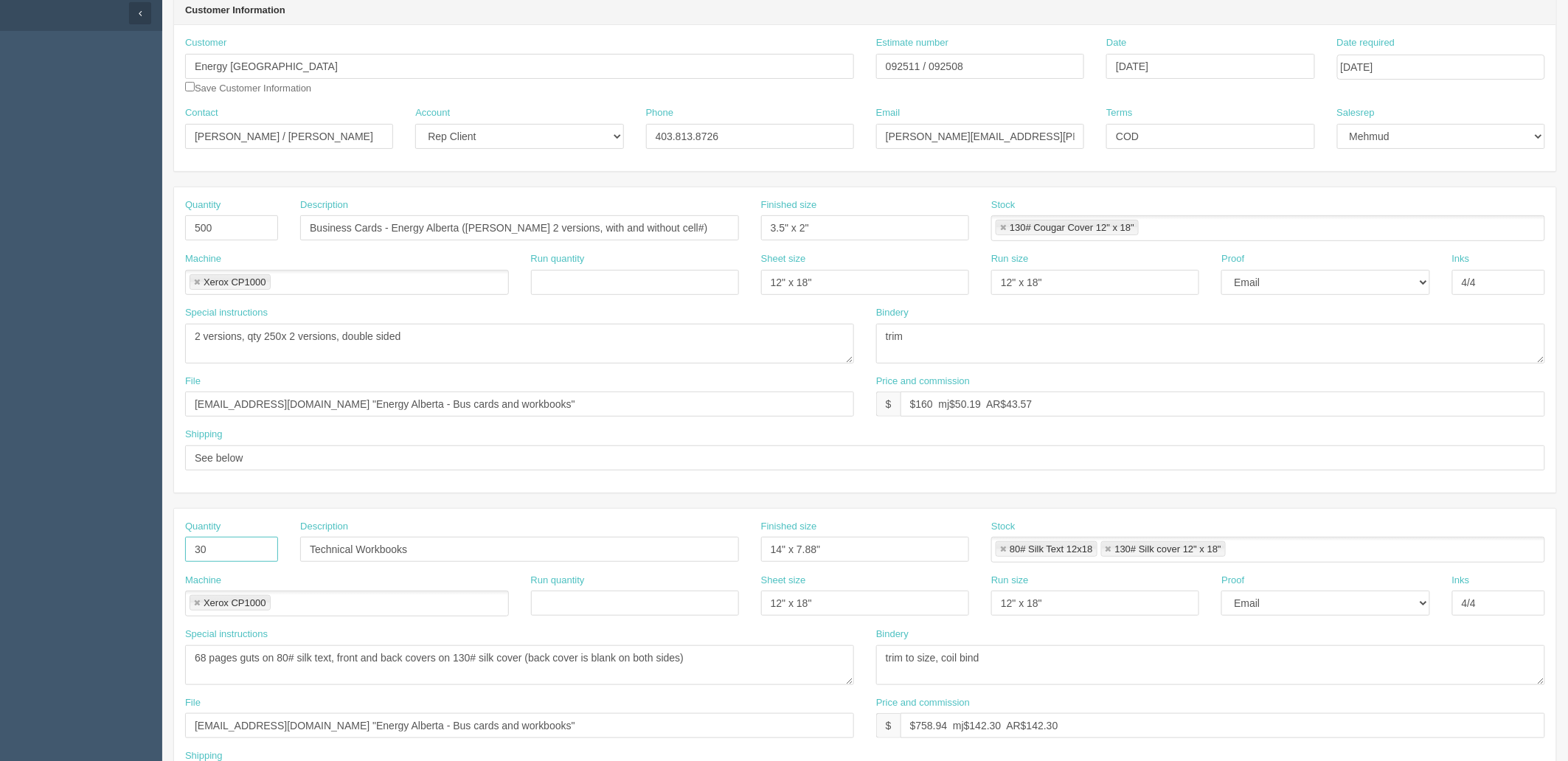
drag, startPoint x: 204, startPoint y: 548, endPoint x: 123, endPoint y: 548, distance: 81.0
click at [123, 548] on section "Dockets Estimates Customers" at bounding box center [784, 547] width 1568 height 1302
drag, startPoint x: 413, startPoint y: 547, endPoint x: 113, endPoint y: 541, distance: 300.1
click at [113, 541] on section "Dockets Estimates Customers" at bounding box center [784, 547] width 1568 height 1302
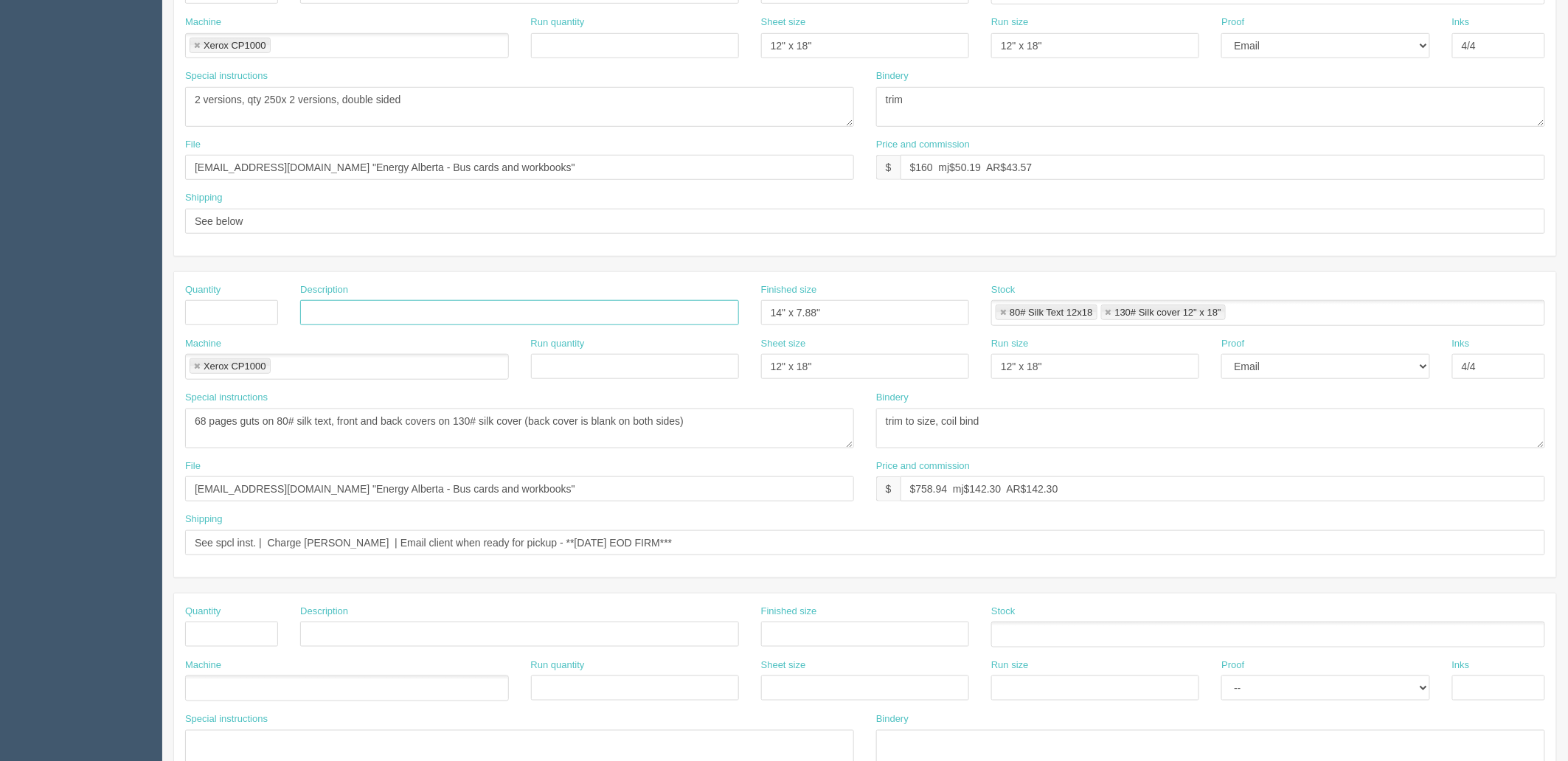
scroll to position [386, 0]
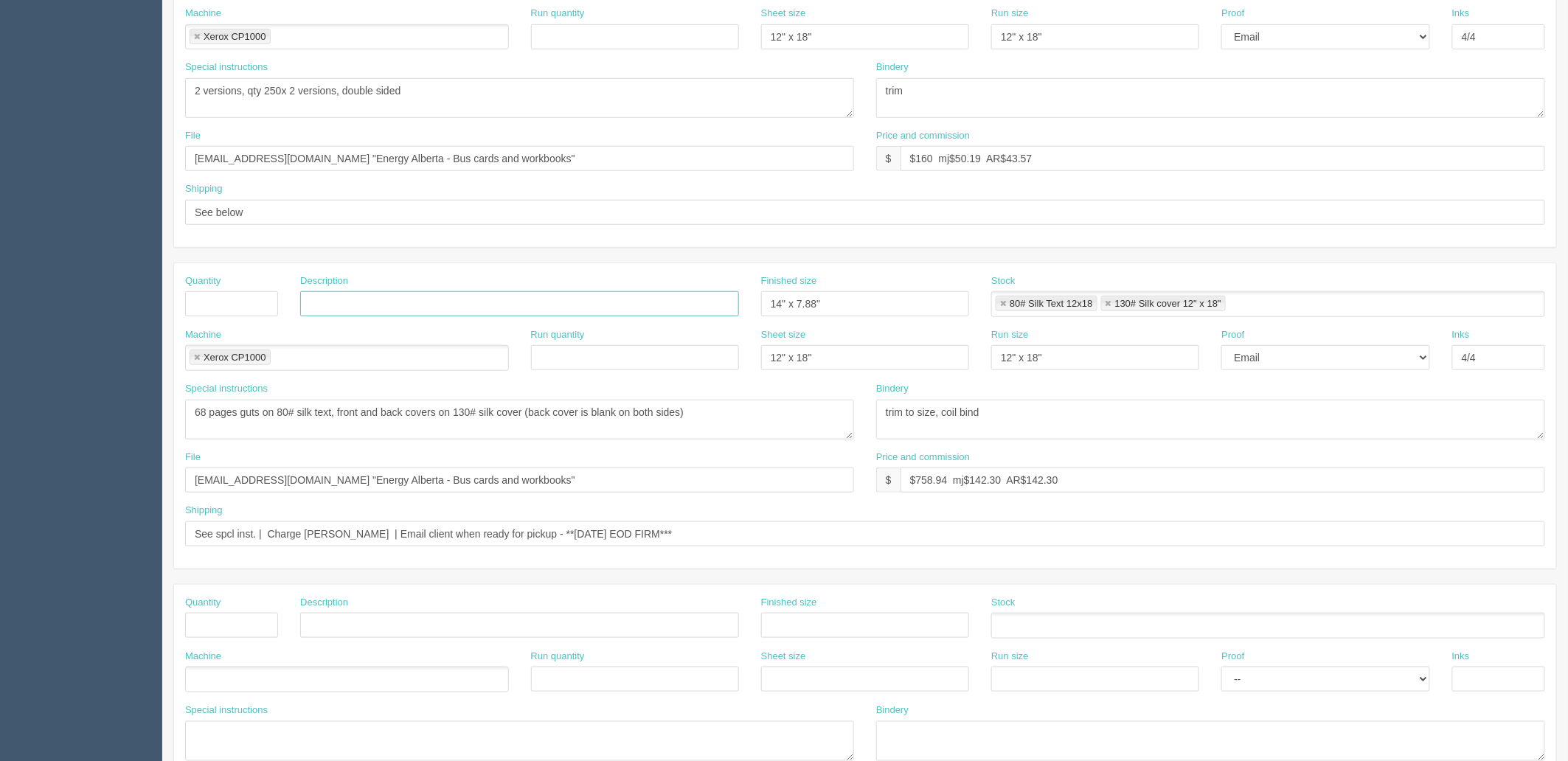
click at [194, 358] on link at bounding box center [197, 358] width 9 height 9
drag, startPoint x: 193, startPoint y: 413, endPoint x: 1041, endPoint y: 409, distance: 848.0
click at [1041, 409] on div "Special instructions 68 pages guts on 80# silk text, front and back covers on 1…" at bounding box center [865, 416] width 1382 height 68
drag, startPoint x: 855, startPoint y: 300, endPoint x: 712, endPoint y: 342, distance: 149.0
click at [701, 326] on div "Quantity Description Finished size 14" x 7.88" Stock 80# Silk Text 12x18 130# S…" at bounding box center [865, 301] width 1382 height 54
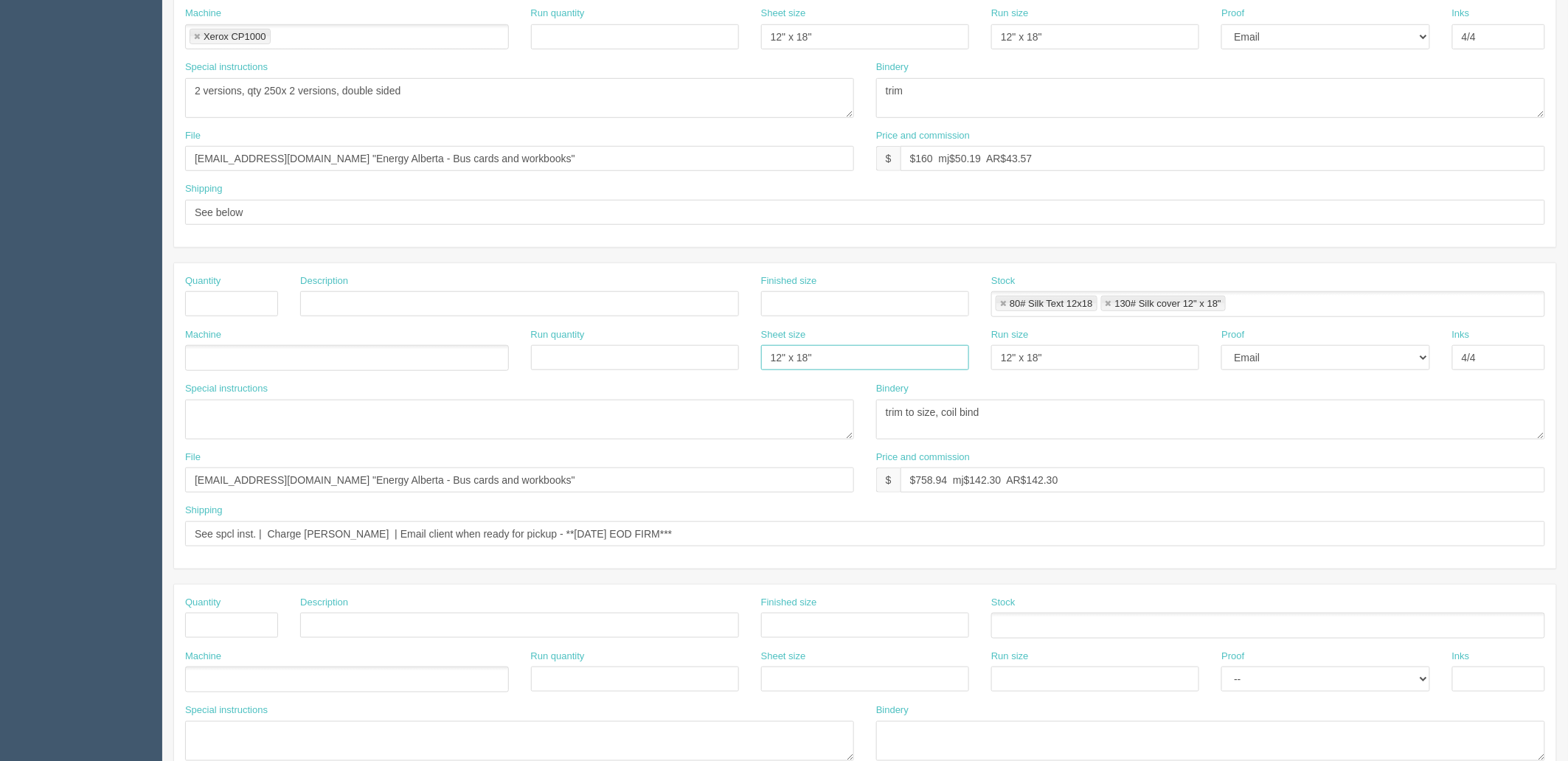
click at [651, 353] on div "Machine Run quantity Sheet size 12" x 18" Run size 12" x 18" Proof -- Email Har…" at bounding box center [865, 355] width 1382 height 54
click at [1002, 305] on link at bounding box center [1002, 305] width 9 height 9
type input "130# Silk cover 12" x 18""
click at [1002, 305] on link at bounding box center [1002, 305] width 9 height 9
drag, startPoint x: 1075, startPoint y: 354, endPoint x: 926, endPoint y: 369, distance: 149.8
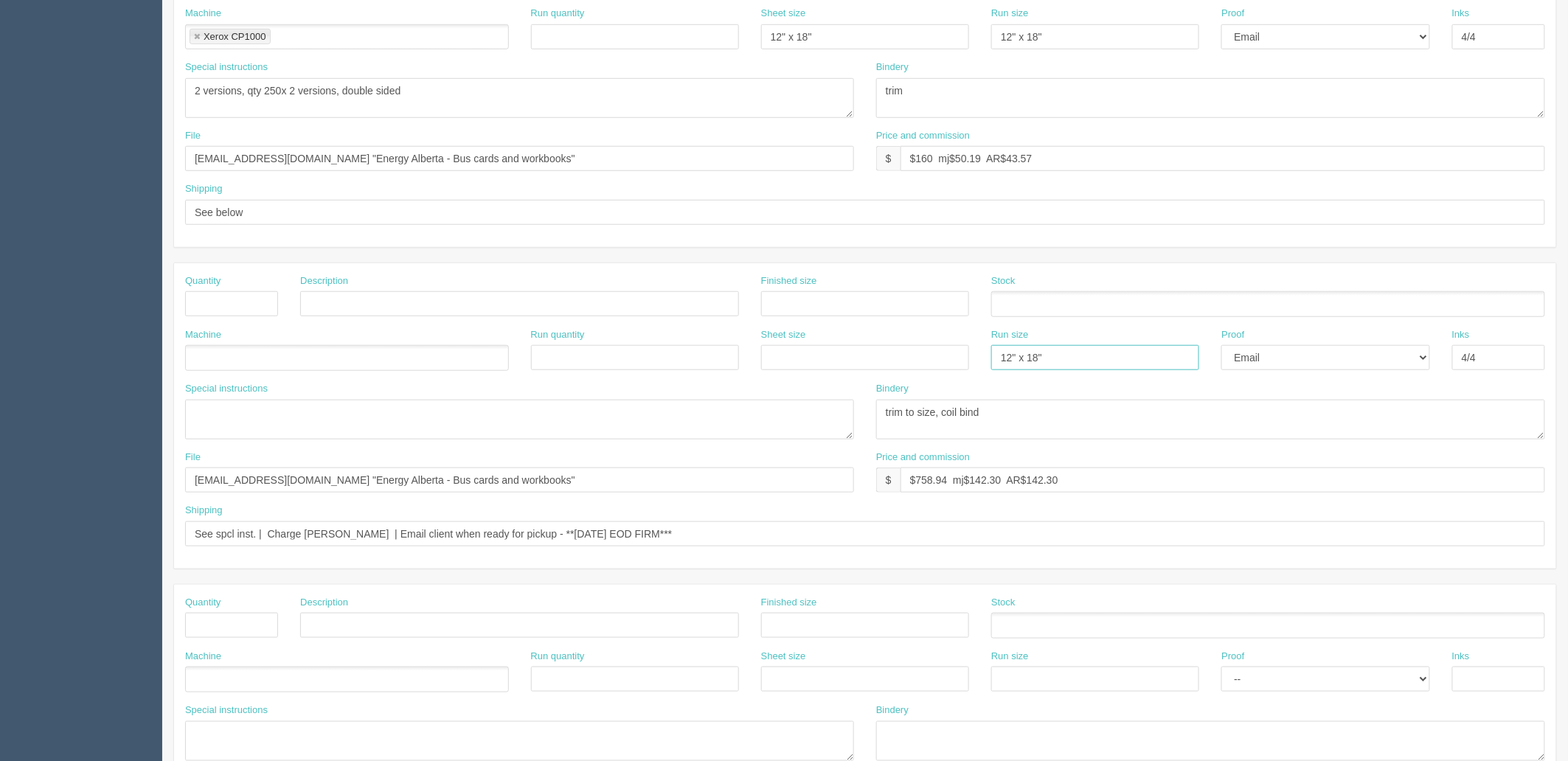
click at [926, 369] on div "Machine Run quantity Sheet size Run size 12" x 18" Proof -- Email Hard Copy Ink…" at bounding box center [865, 355] width 1382 height 54
click at [1293, 363] on select "-- Email Hard Copy" at bounding box center [1325, 358] width 208 height 25
select select
click at [1221, 345] on select "-- Email Hard Copy" at bounding box center [1325, 358] width 208 height 25
drag, startPoint x: 1513, startPoint y: 357, endPoint x: 1012, endPoint y: 402, distance: 503.0
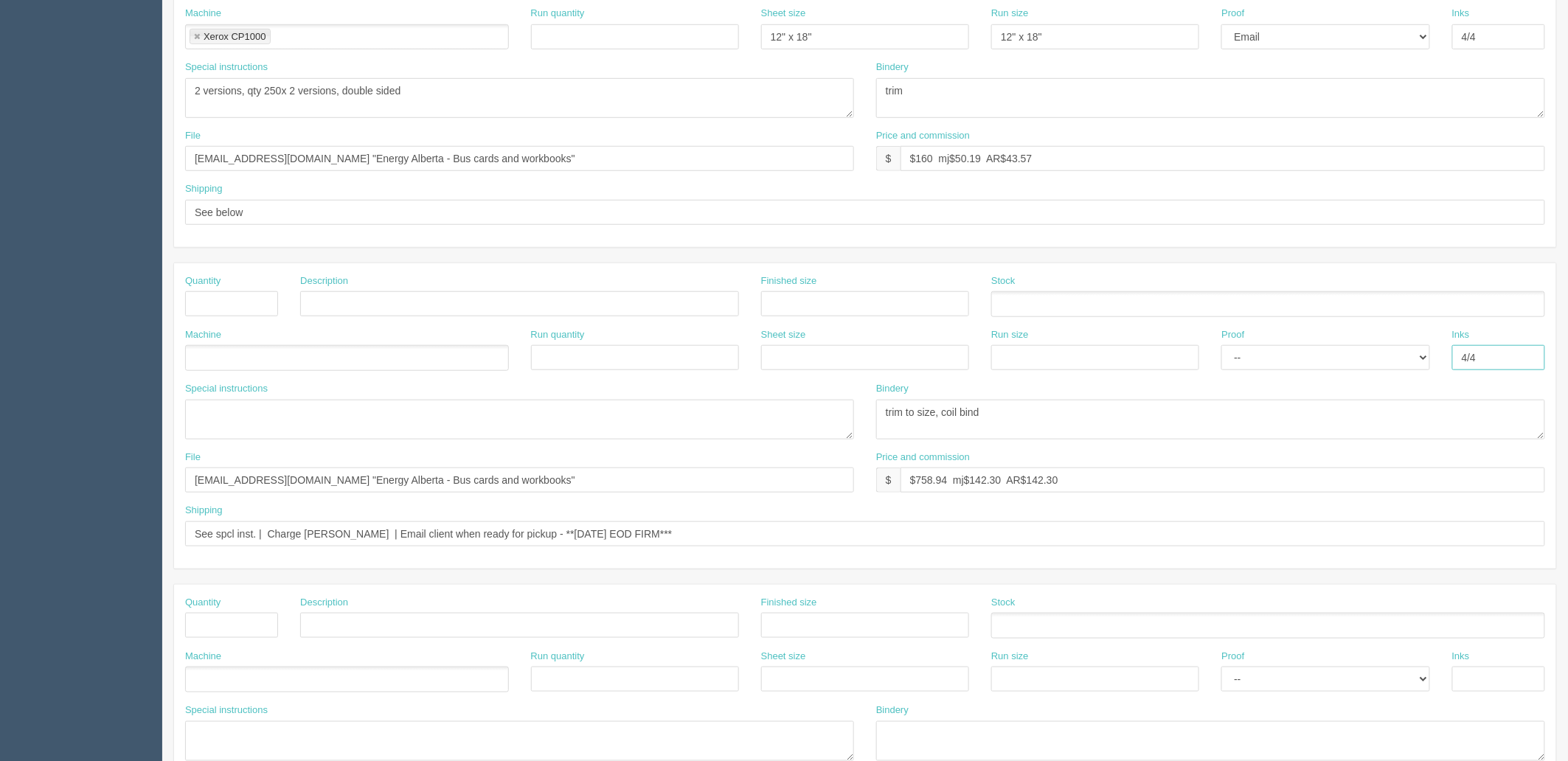
click at [1054, 390] on div "Quantity Description Finished size Stock Machine Run quantity Sheet size Run si…" at bounding box center [865, 416] width 1382 height 305
drag, startPoint x: 612, startPoint y: 422, endPoint x: 1140, endPoint y: 512, distance: 535.6
click at [612, 423] on div "Special instructions 68 pages guts on 80# silk text, front and back covers on 1…" at bounding box center [865, 416] width 1382 height 68
drag, startPoint x: 873, startPoint y: 482, endPoint x: 476, endPoint y: 482, distance: 397.0
click at [476, 482] on div "File files@allrush.ca "Energy Alberta - Bus cards and workbooks" Price and comm…" at bounding box center [865, 478] width 1382 height 54
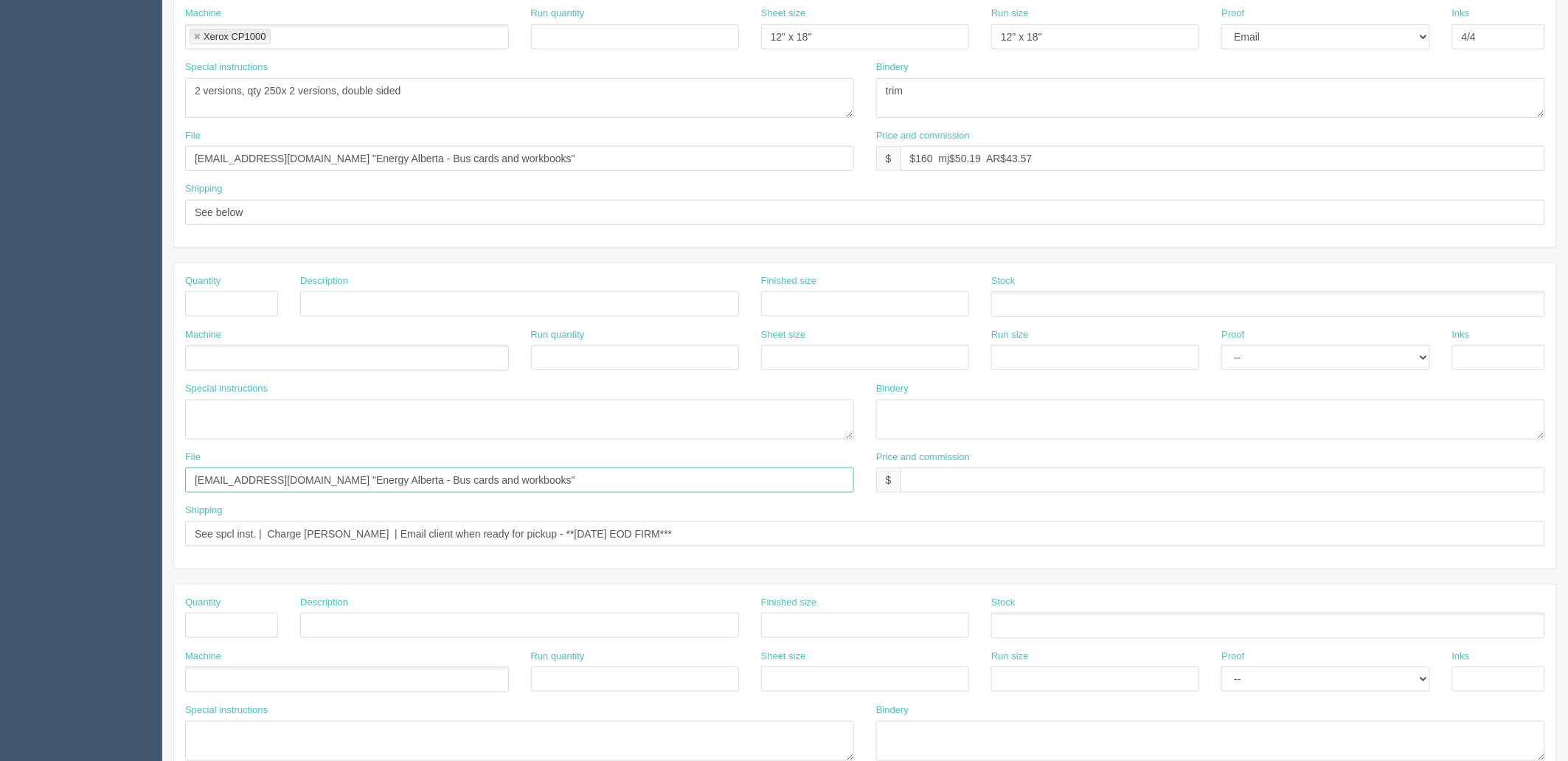
drag, startPoint x: 469, startPoint y: 483, endPoint x: -48, endPoint y: 489, distance: 517.0
click at [0, 489] on html "PrintPing Zack Edit account ( zack@allrush.ca ) Logout Dockets Estimates" at bounding box center [784, 283] width 1568 height 1339
type input """
drag, startPoint x: 709, startPoint y: 536, endPoint x: -348, endPoint y: 524, distance: 1057.1
click at [0, 524] on html "PrintPing Zack Edit account ( zack@allrush.ca ) Logout Dockets Estimates" at bounding box center [784, 283] width 1568 height 1339
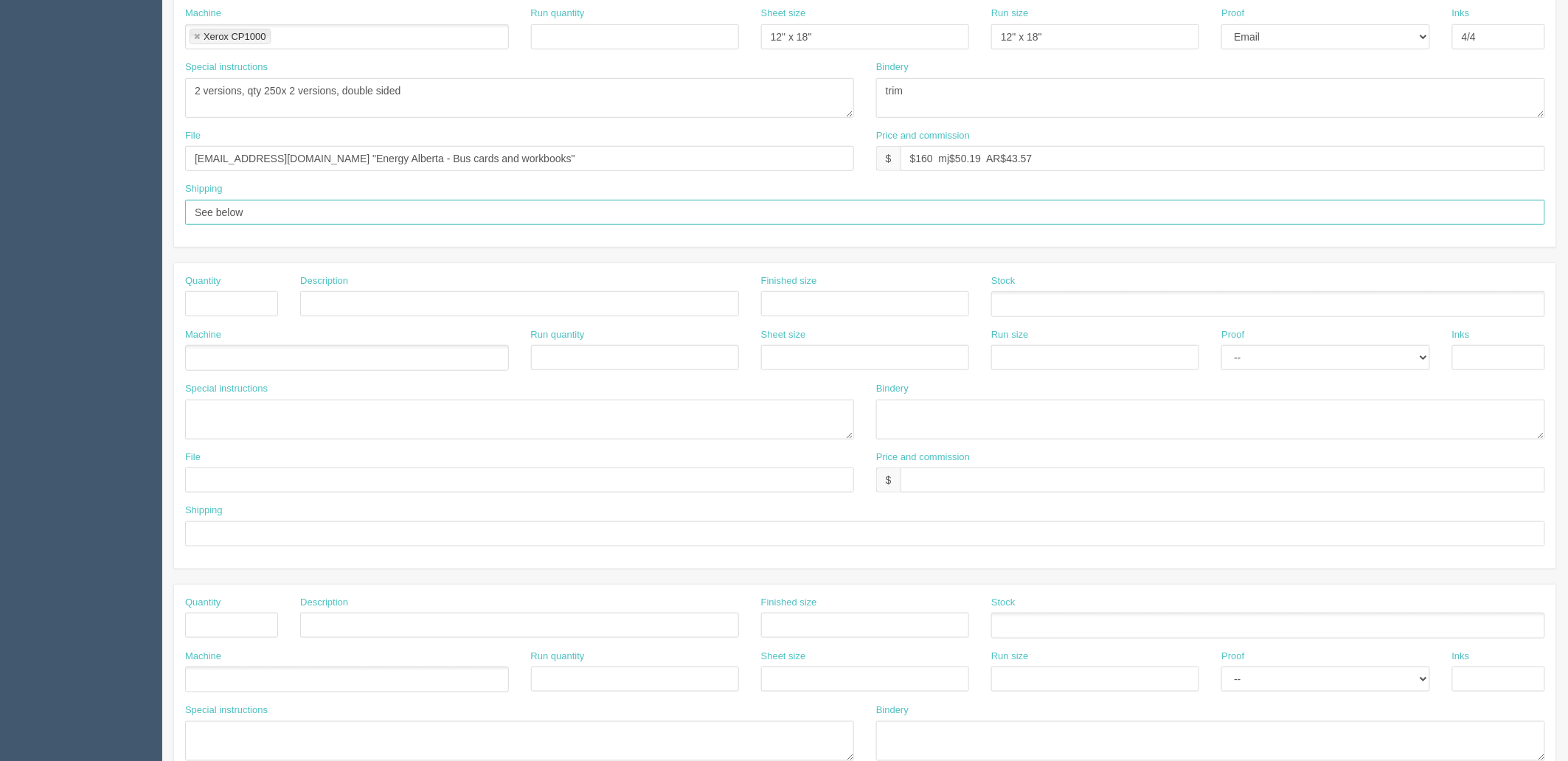
drag, startPoint x: 31, startPoint y: 204, endPoint x: 13, endPoint y: 206, distance: 18.1
click at [17, 205] on section "Dockets Estimates Customers" at bounding box center [784, 301] width 1568 height 1302
paste input "spcl inst. | Charge Scott's CC | Email client when ready for pickup - **FRIDAY …"
drag, startPoint x: 254, startPoint y: 208, endPoint x: -2, endPoint y: 218, distance: 256.2
click at [0, 218] on html "PrintPing Zack Edit account ( zack@allrush.ca ) Logout Dockets Estimates" at bounding box center [784, 283] width 1568 height 1339
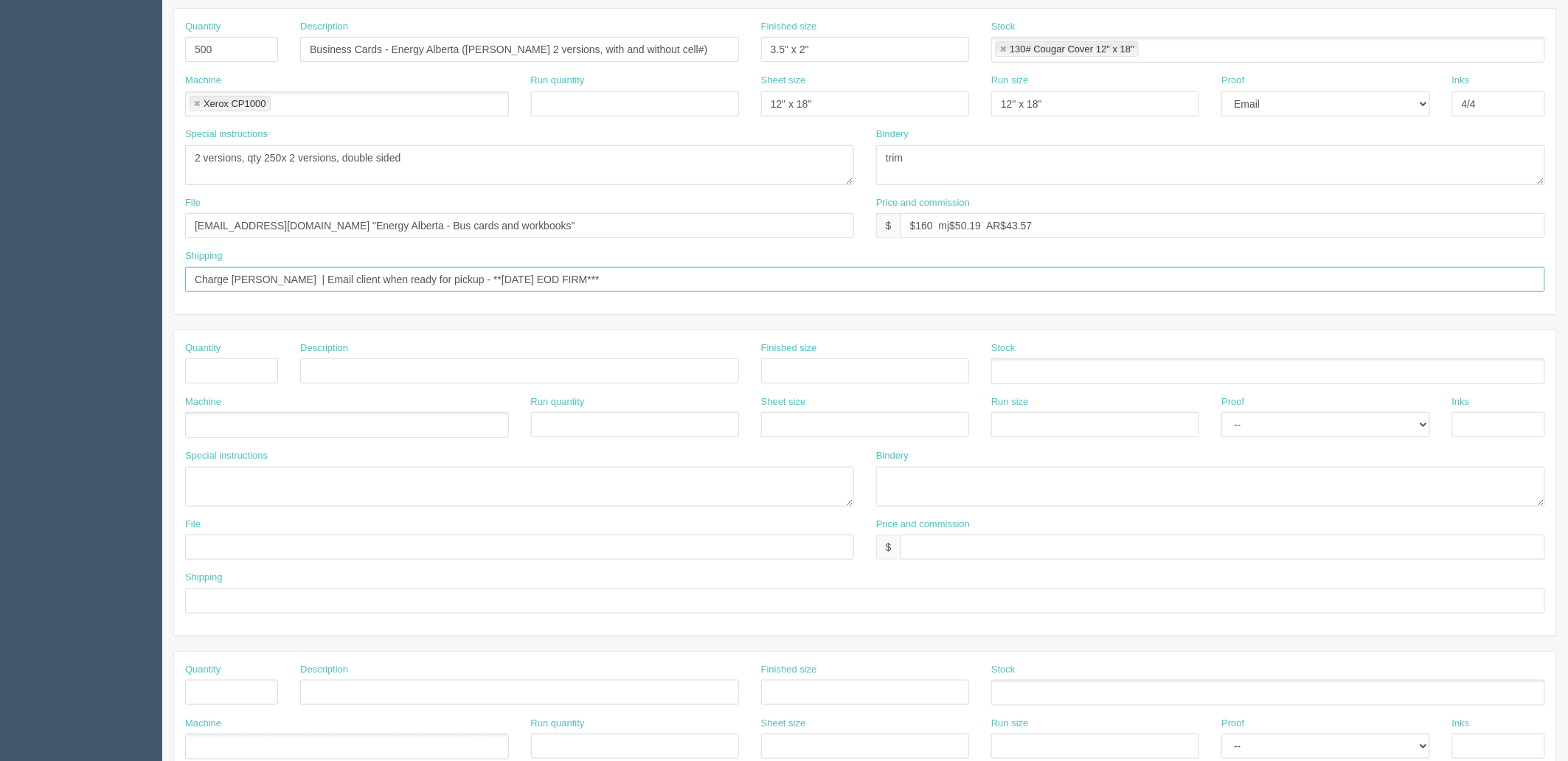
scroll to position [0, 0]
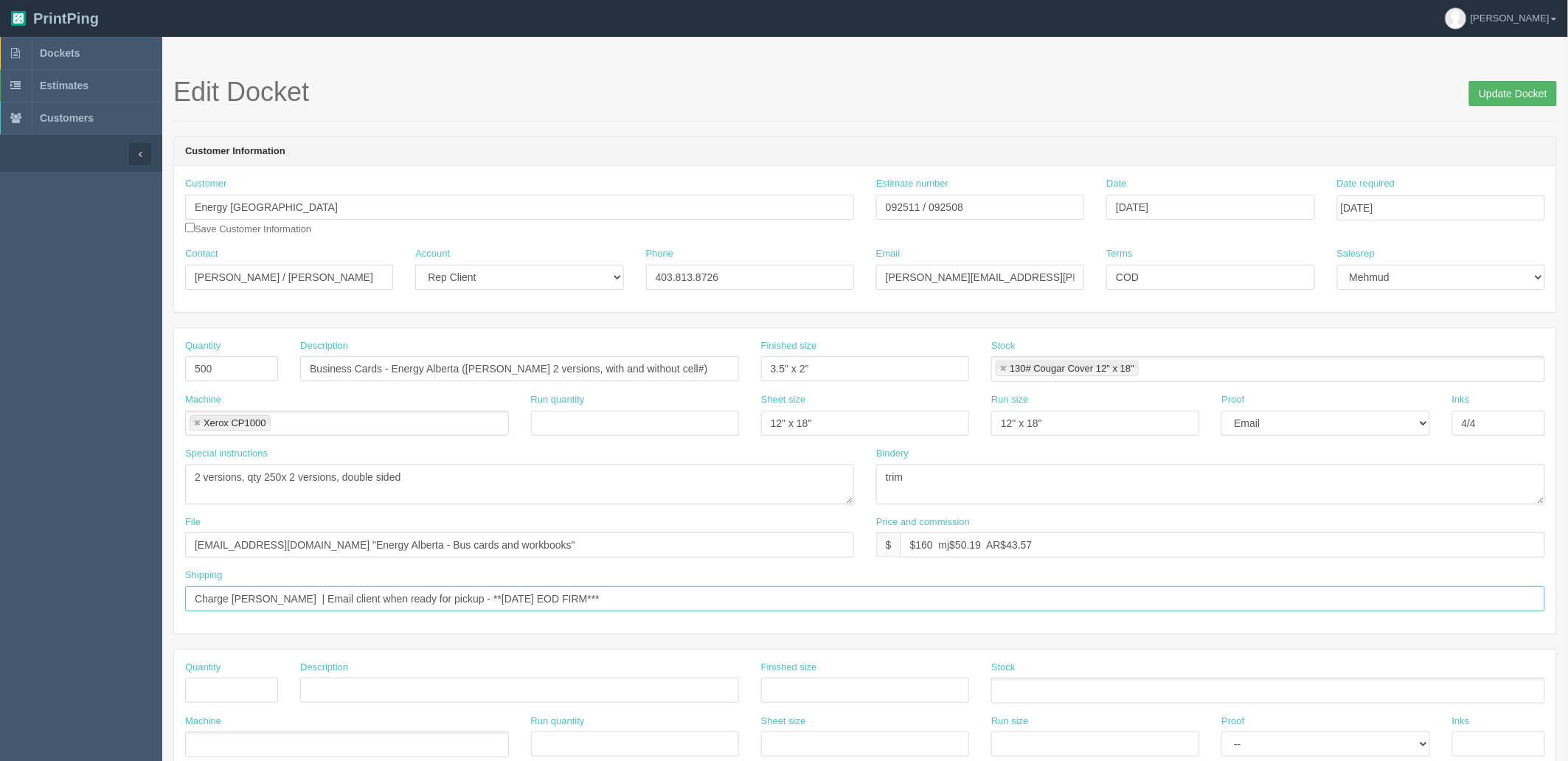
type input "Charge Scott's CC | Email client when ready for pickup - **FRIDAY EOD FIRM***"
click at [1503, 93] on input "Update Docket" at bounding box center [1513, 94] width 88 height 25
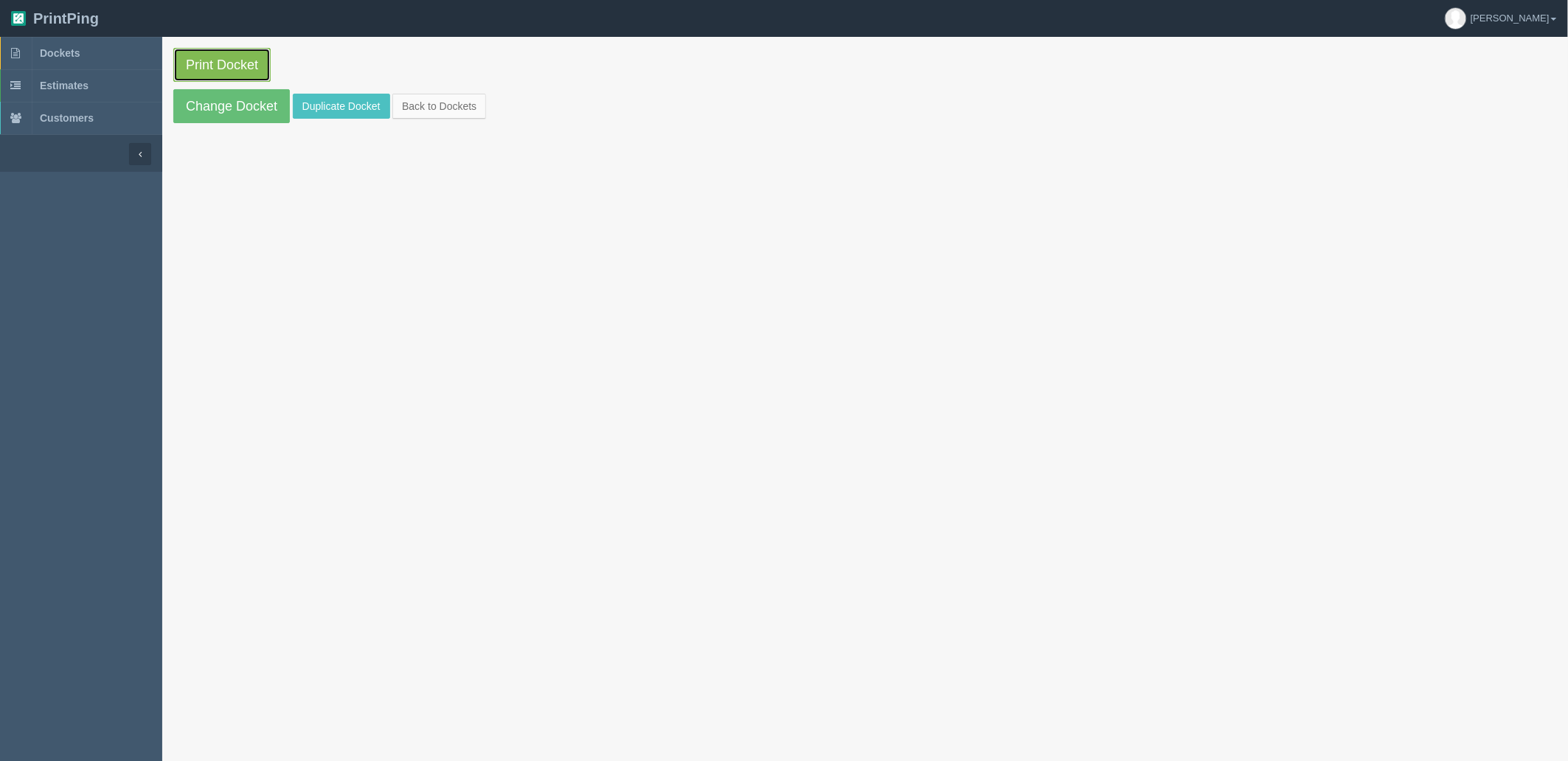
click at [227, 68] on link "Print Docket" at bounding box center [222, 65] width 98 height 34
click at [109, 53] on link "Dockets" at bounding box center [81, 53] width 162 height 32
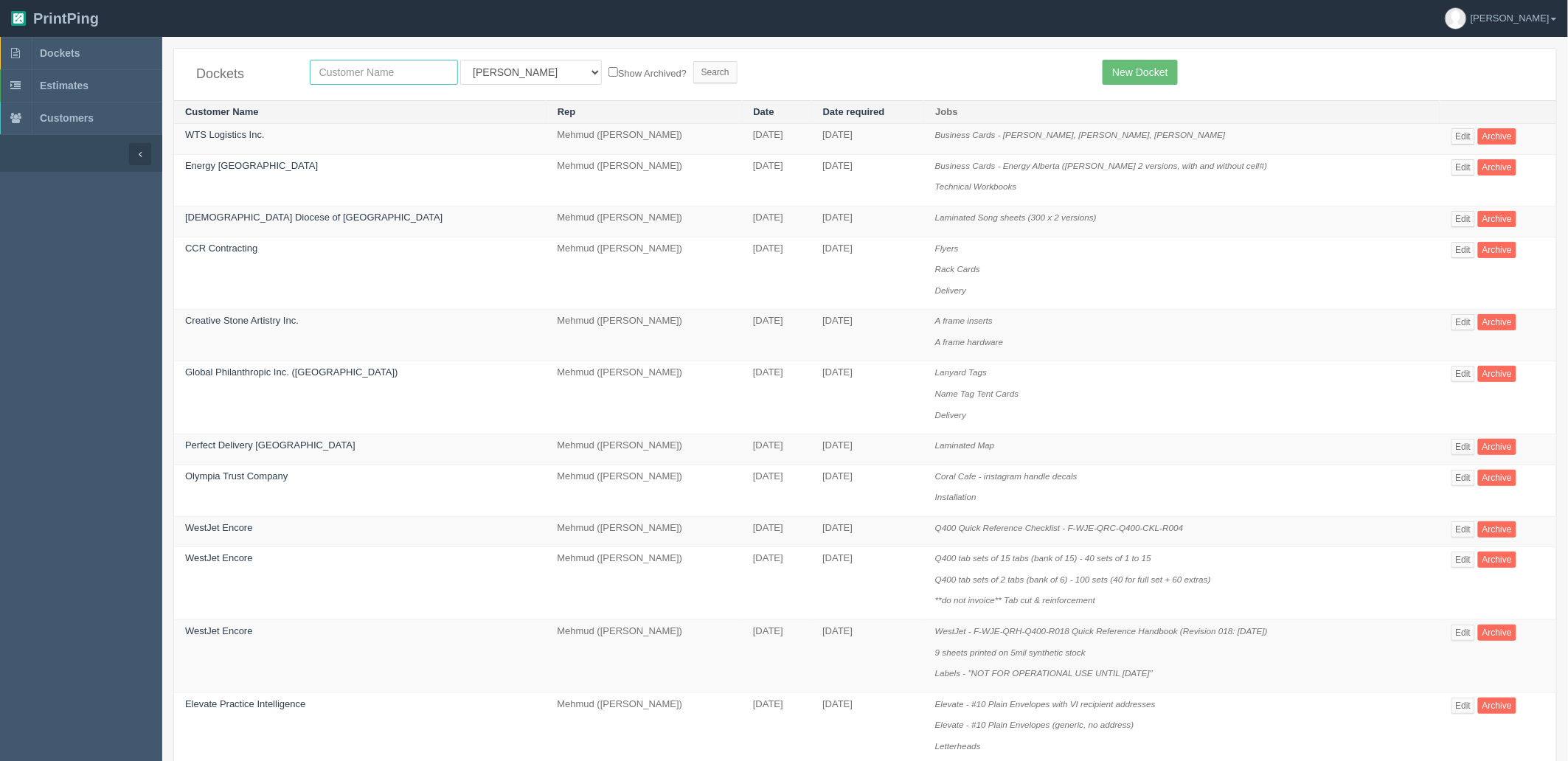
drag, startPoint x: 341, startPoint y: 75, endPoint x: 352, endPoint y: 68, distance: 13.0
click at [352, 68] on input "text" at bounding box center [384, 72] width 148 height 25
click at [420, 68] on input "text" at bounding box center [384, 72] width 148 height 25
type input "[PERSON_NAME]"
click at [693, 61] on input "Search" at bounding box center [715, 72] width 44 height 22
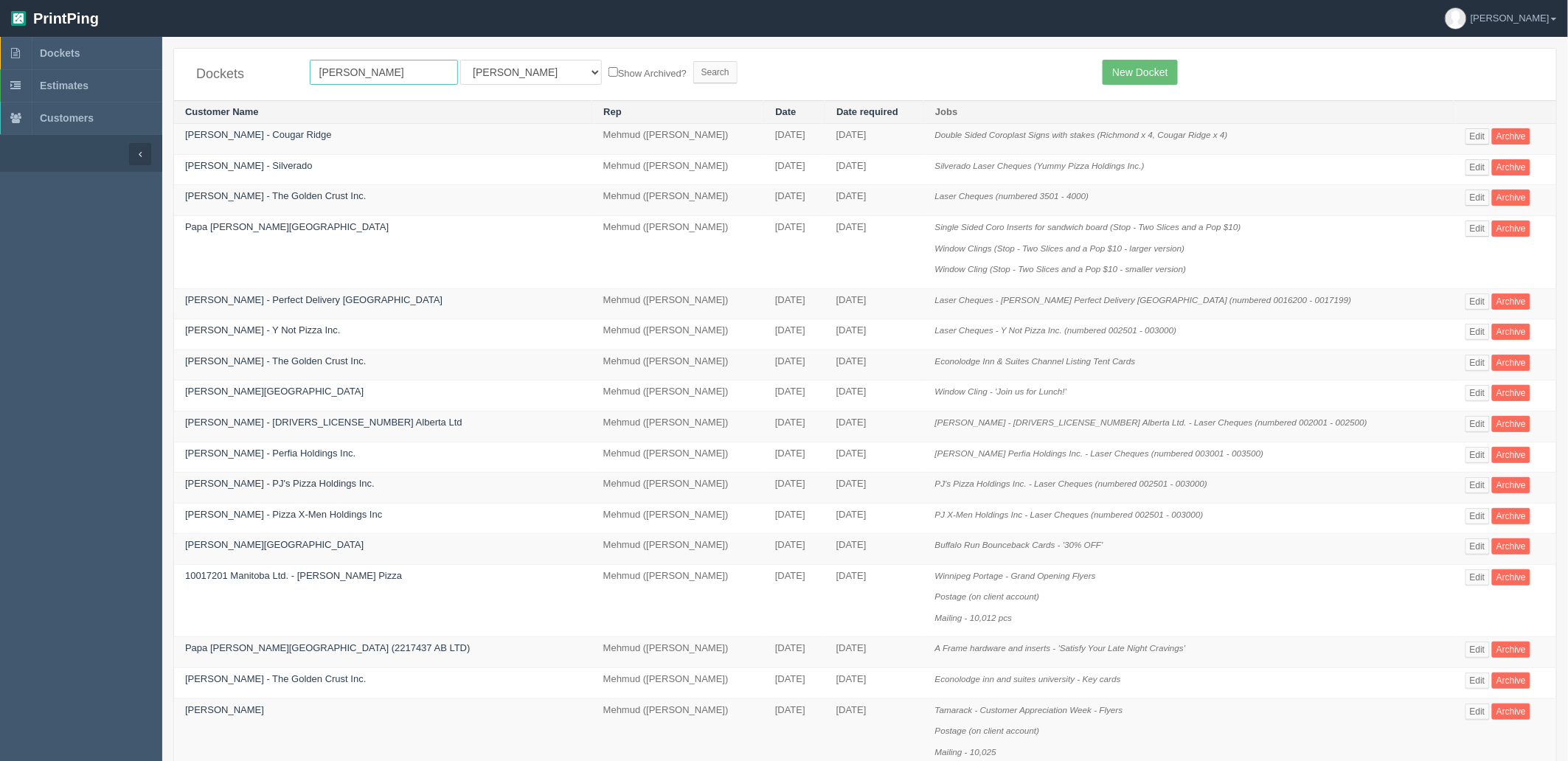
drag, startPoint x: 156, startPoint y: 30, endPoint x: 0, endPoint y: 16, distance: 156.6
click at [1, 16] on section "PrintPing Zack Edit account ( [PERSON_NAME][EMAIL_ADDRESS][DOMAIN_NAME] ) Logou…" at bounding box center [784, 597] width 1568 height 1195
type input "[PERSON_NAME]"
click at [693, 61] on input "Search" at bounding box center [715, 72] width 44 height 22
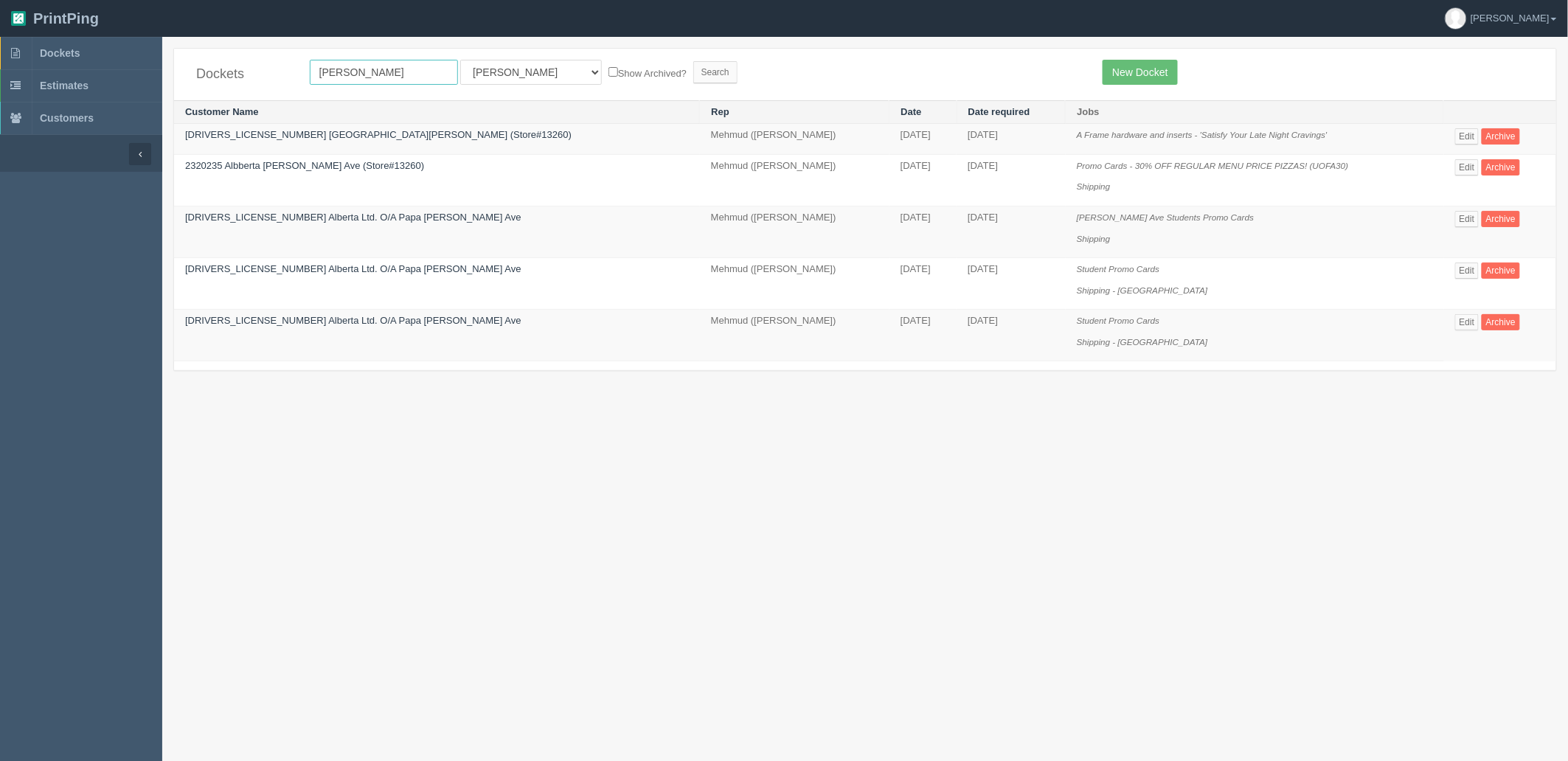
drag, startPoint x: 147, startPoint y: 49, endPoint x: 0, endPoint y: -17, distance: 161.1
click at [0, 0] on html "PrintPing Zack Edit account ( [PERSON_NAME][EMAIL_ADDRESS][DOMAIN_NAME] ) Logou…" at bounding box center [784, 399] width 1568 height 798
type input "pdc"
click at [693, 61] on input "Search" at bounding box center [715, 72] width 44 height 22
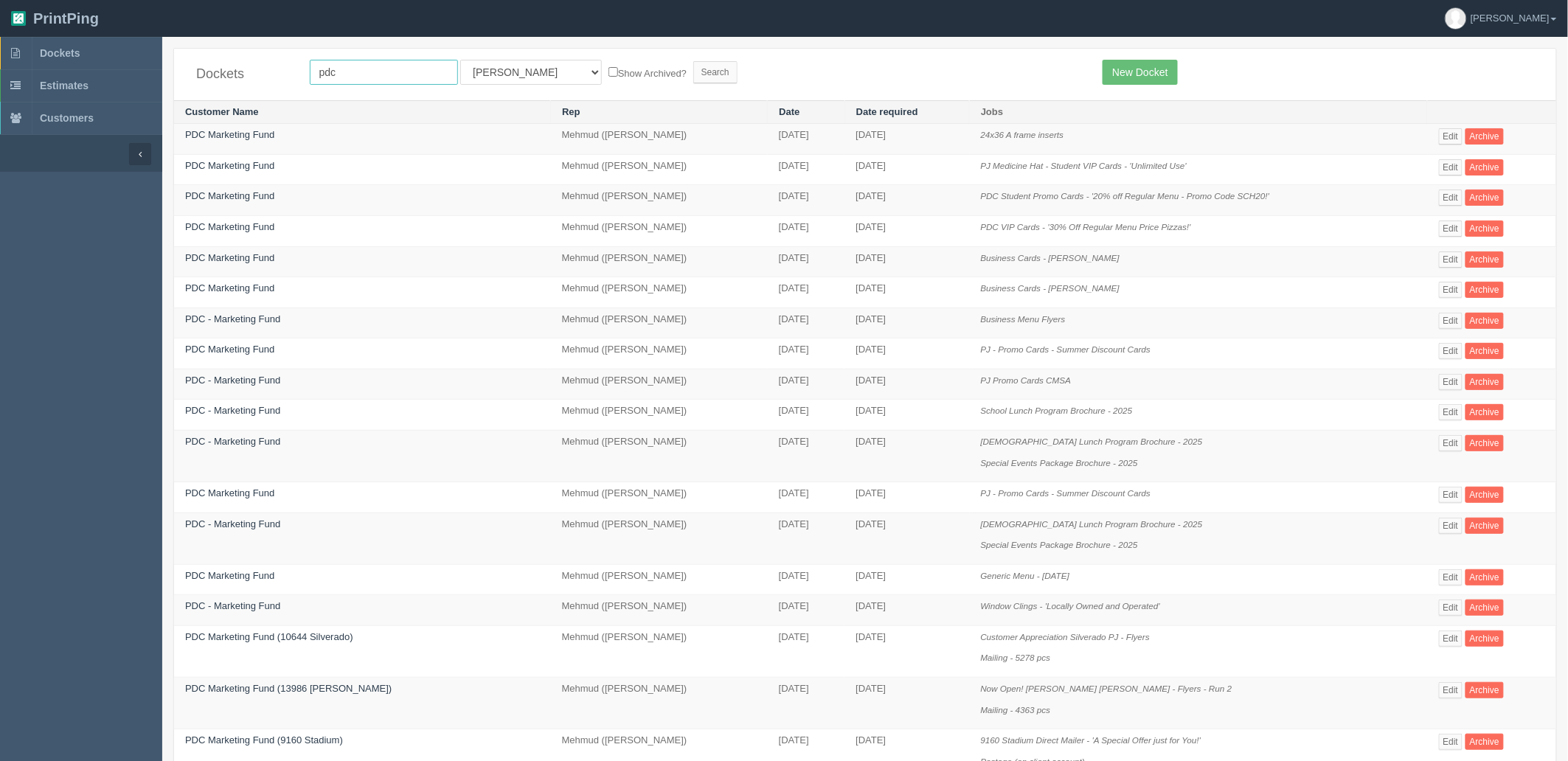
drag, startPoint x: 289, startPoint y: 57, endPoint x: 0, endPoint y: -6, distance: 295.8
click at [0, 0] on html "PrintPing Zack Edit account ( [PERSON_NAME][EMAIL_ADDRESS][DOMAIN_NAME] ) Logou…" at bounding box center [784, 576] width 1568 height 1152
type input "2320"
click at [693, 61] on input "Search" at bounding box center [715, 72] width 44 height 22
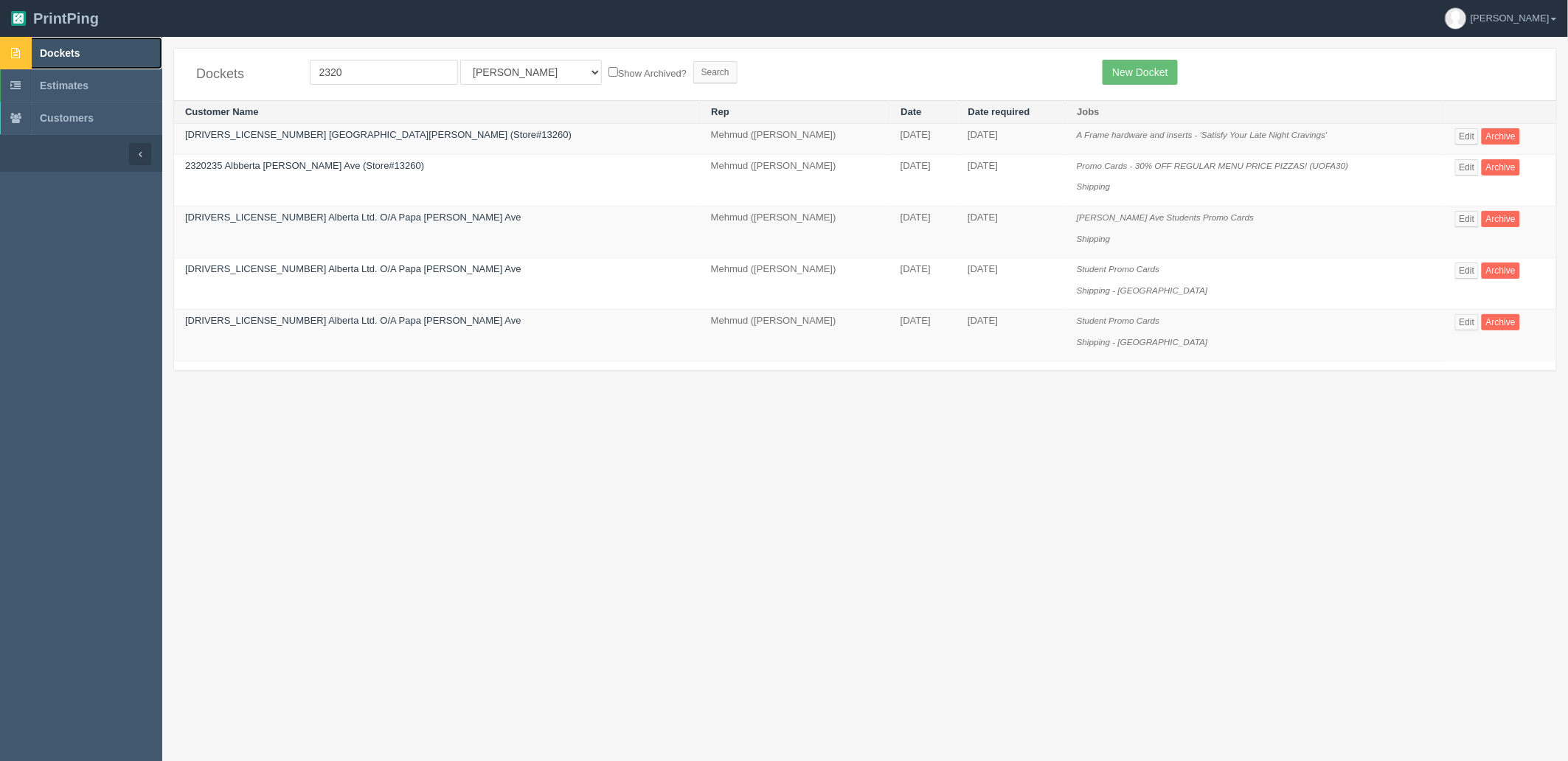
click at [98, 55] on link "Dockets" at bounding box center [81, 53] width 162 height 32
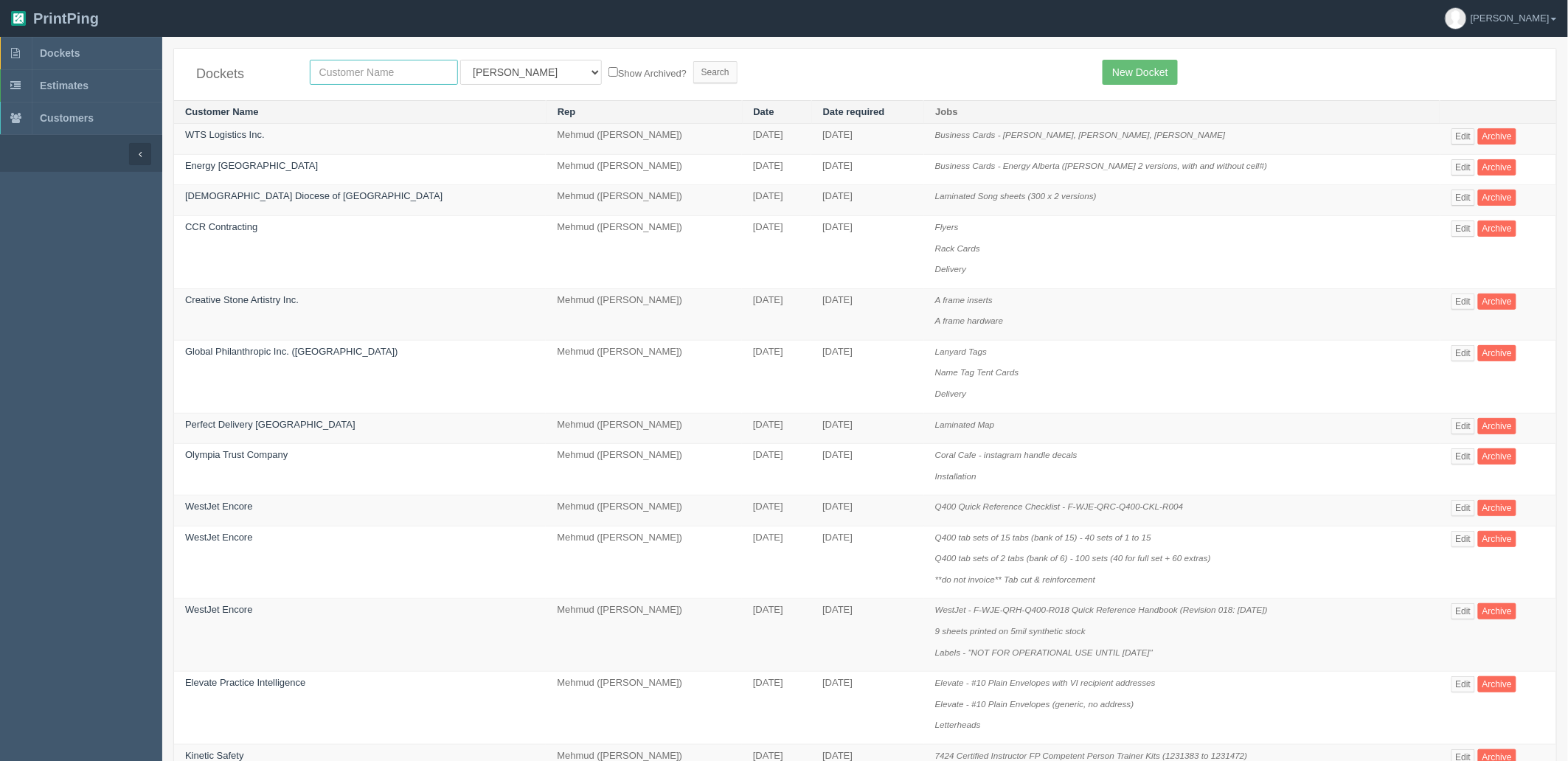
drag, startPoint x: 386, startPoint y: 74, endPoint x: 379, endPoint y: 59, distance: 16.6
click at [386, 71] on input "text" at bounding box center [384, 72] width 148 height 25
type input "unleash"
click at [693, 61] on input "Search" at bounding box center [715, 72] width 44 height 22
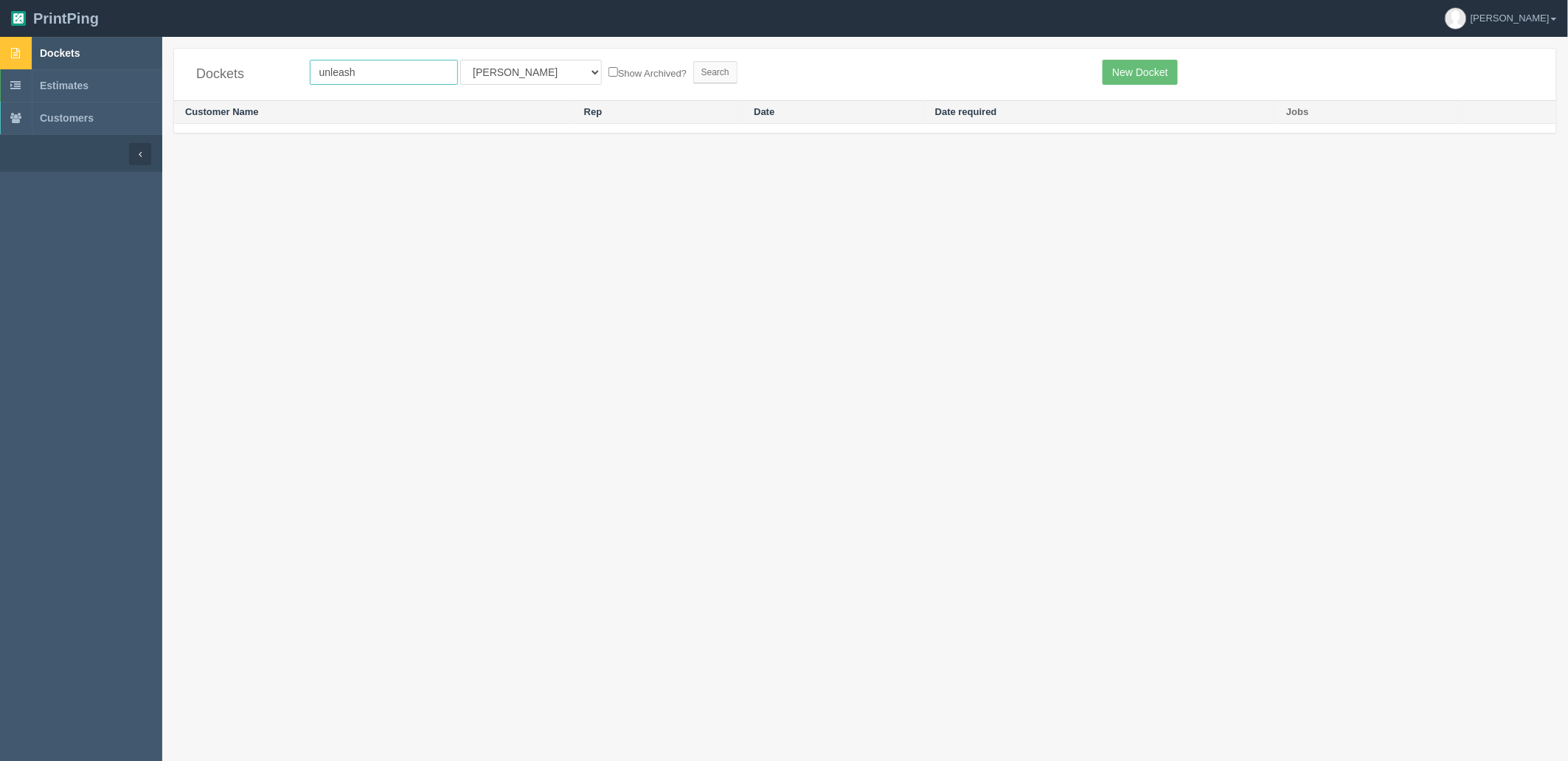
drag, startPoint x: 374, startPoint y: 66, endPoint x: 0, endPoint y: 67, distance: 374.0
click at [0, 67] on section "Dockets Estimates Customers" at bounding box center [784, 417] width 1568 height 761
type input "result"
click at [693, 61] on input "Search" at bounding box center [715, 72] width 44 height 22
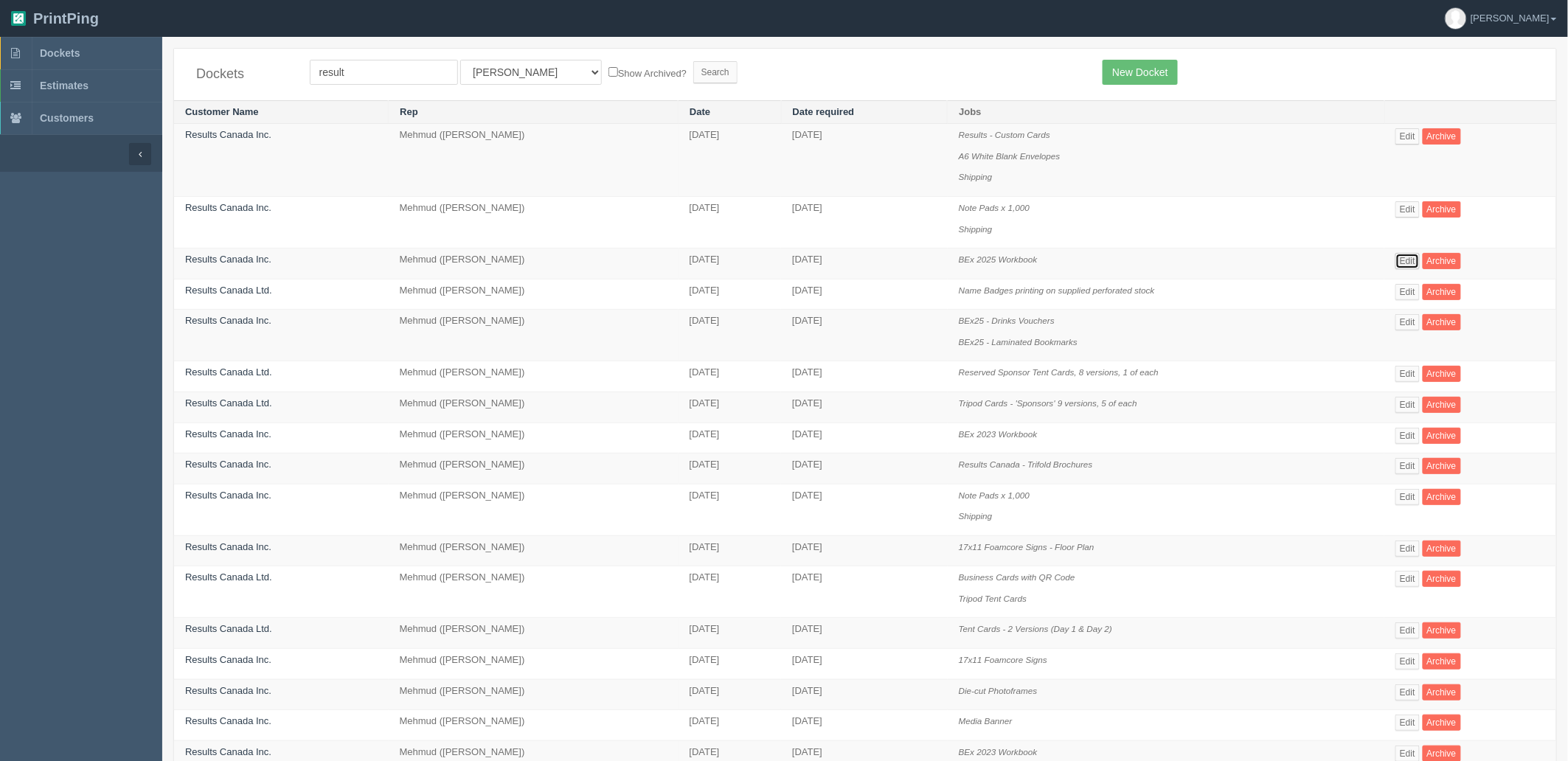
click at [1409, 258] on link "Edit" at bounding box center [1407, 261] width 24 height 17
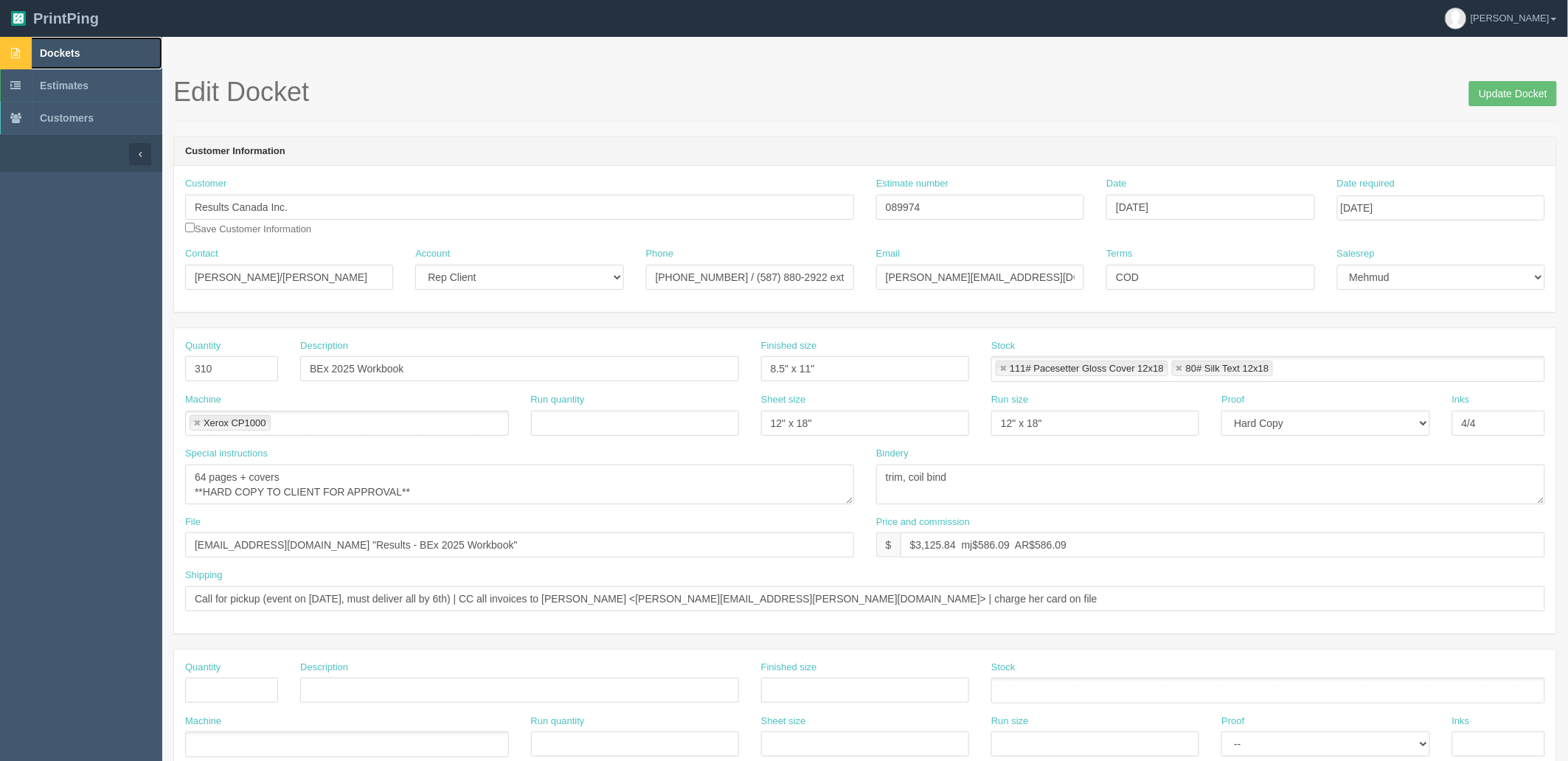
click at [65, 54] on span "Dockets" at bounding box center [60, 53] width 40 height 12
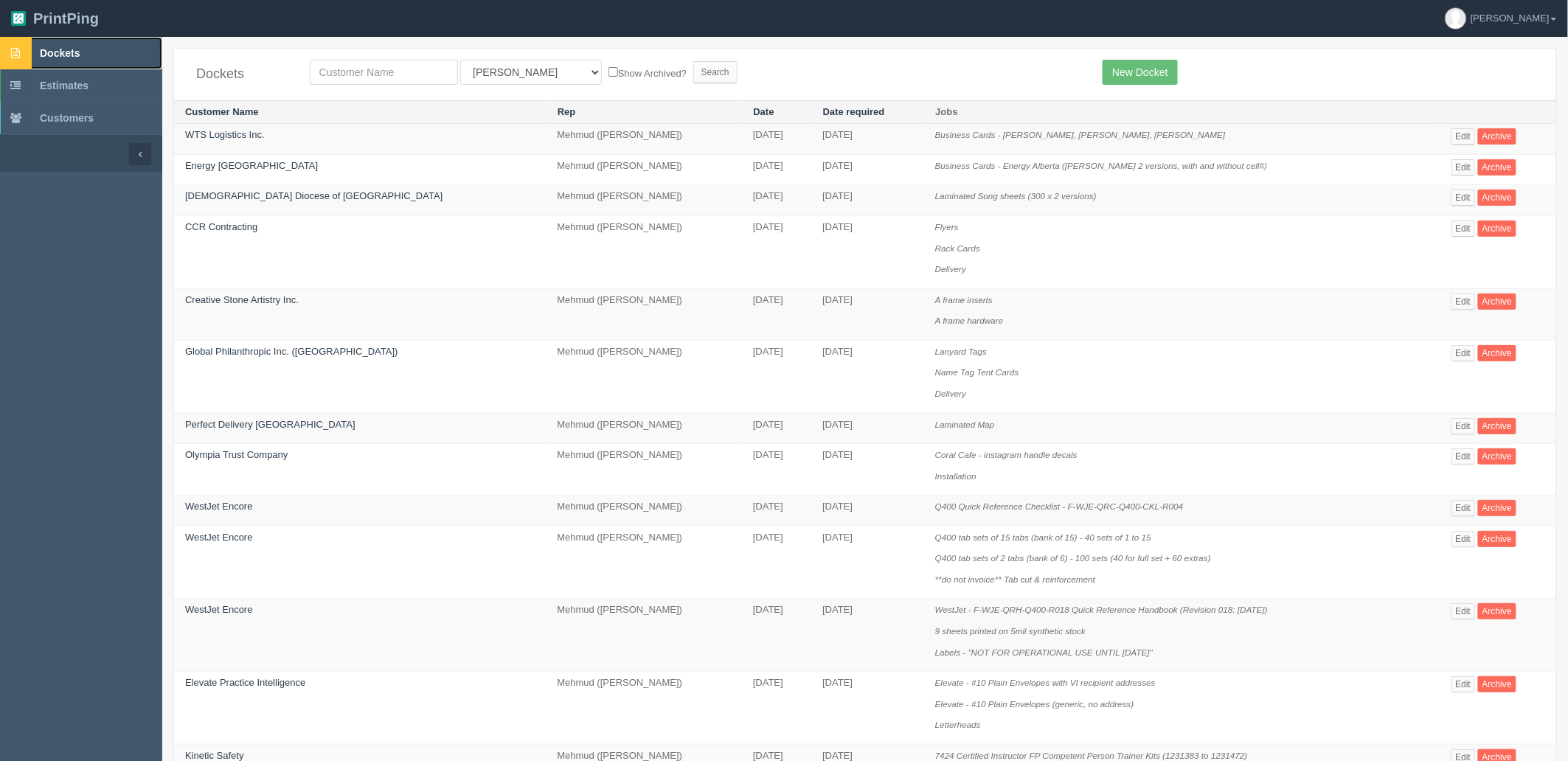
click at [79, 50] on span "Dockets" at bounding box center [60, 53] width 40 height 12
click at [385, 68] on input "text" at bounding box center [384, 72] width 148 height 25
type input "big sky"
click at [693, 61] on input "Search" at bounding box center [715, 72] width 44 height 22
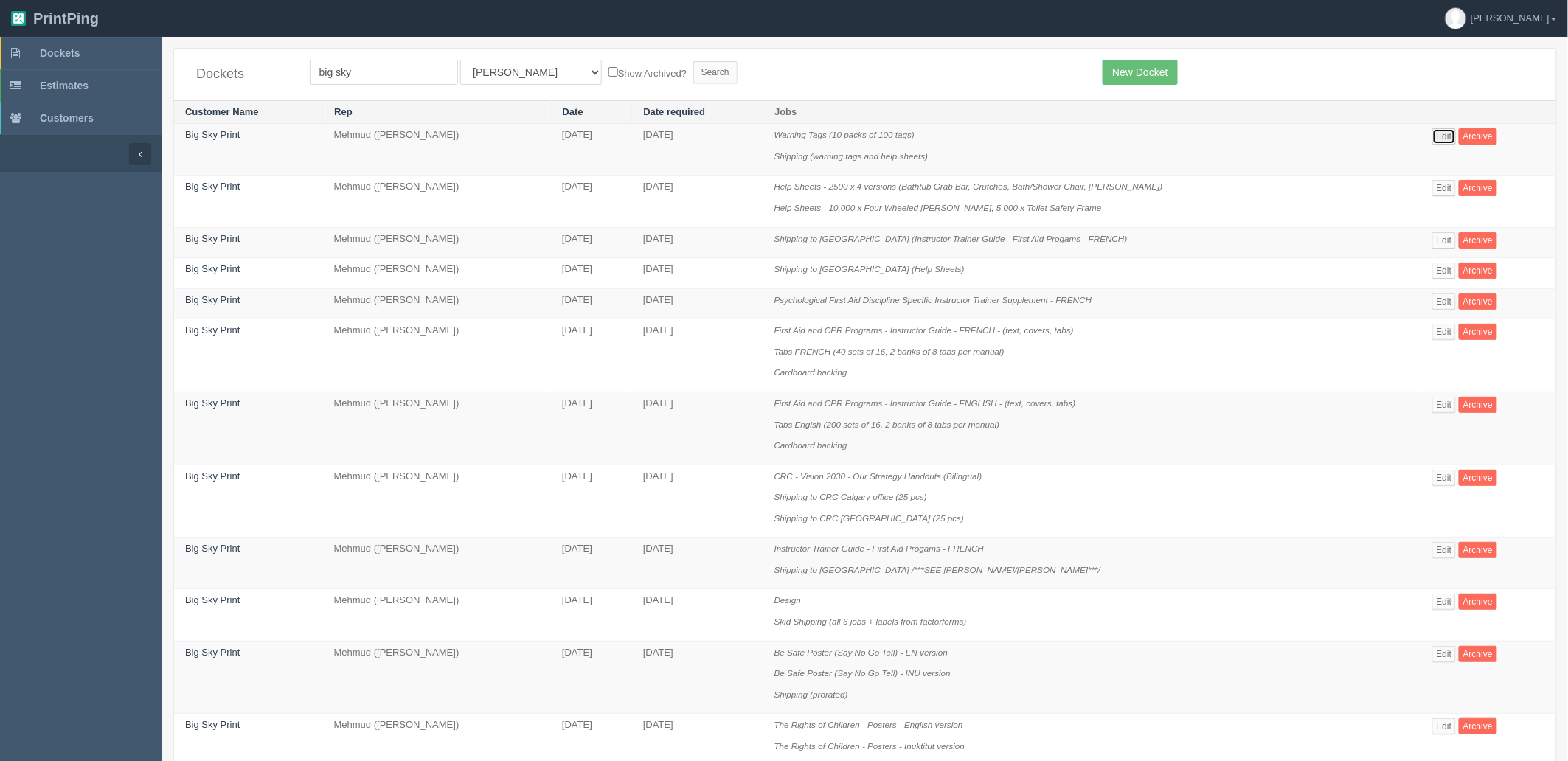
click at [1447, 135] on link "Edit" at bounding box center [1444, 136] width 24 height 17
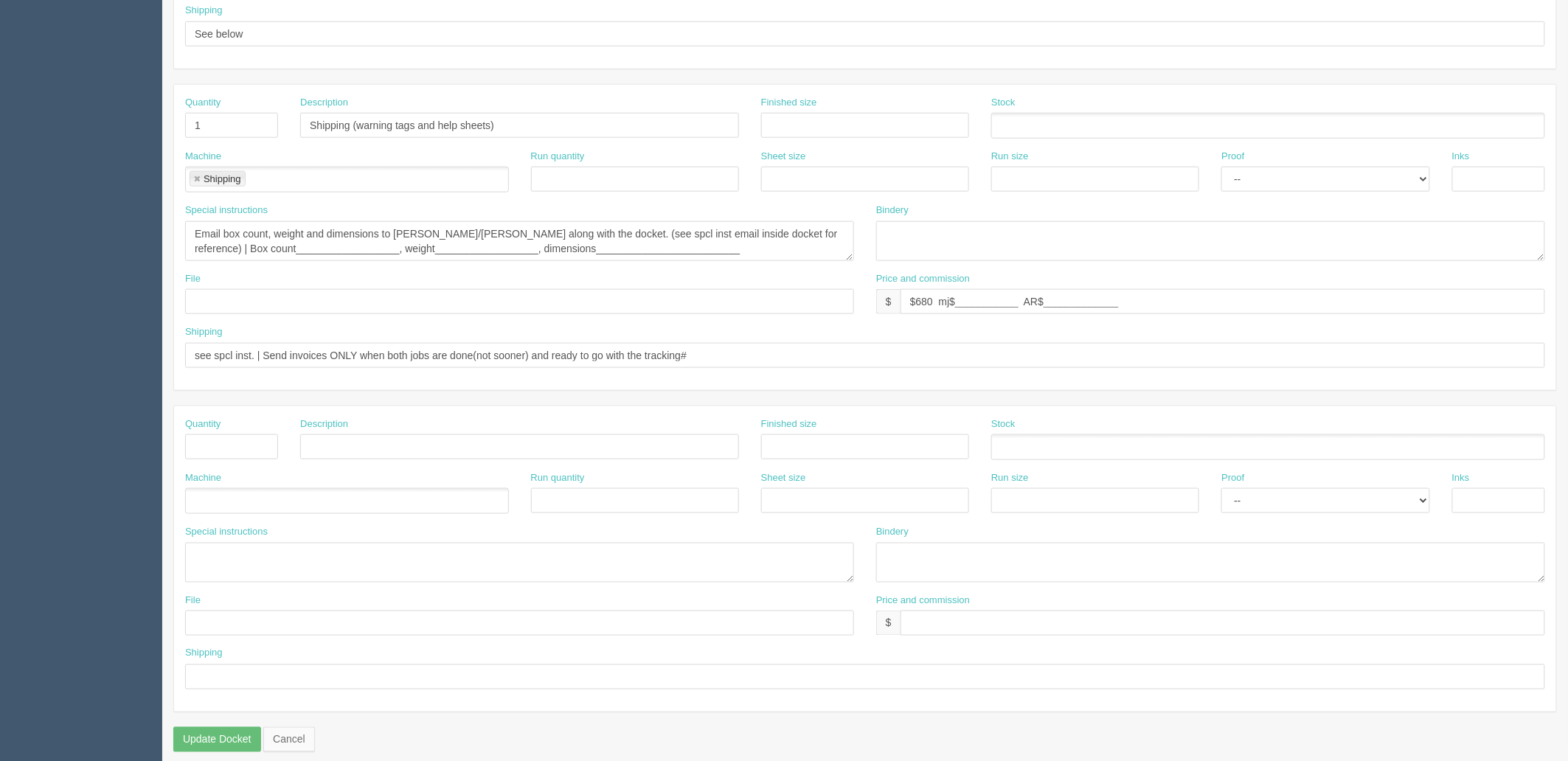
scroll to position [579, 0]
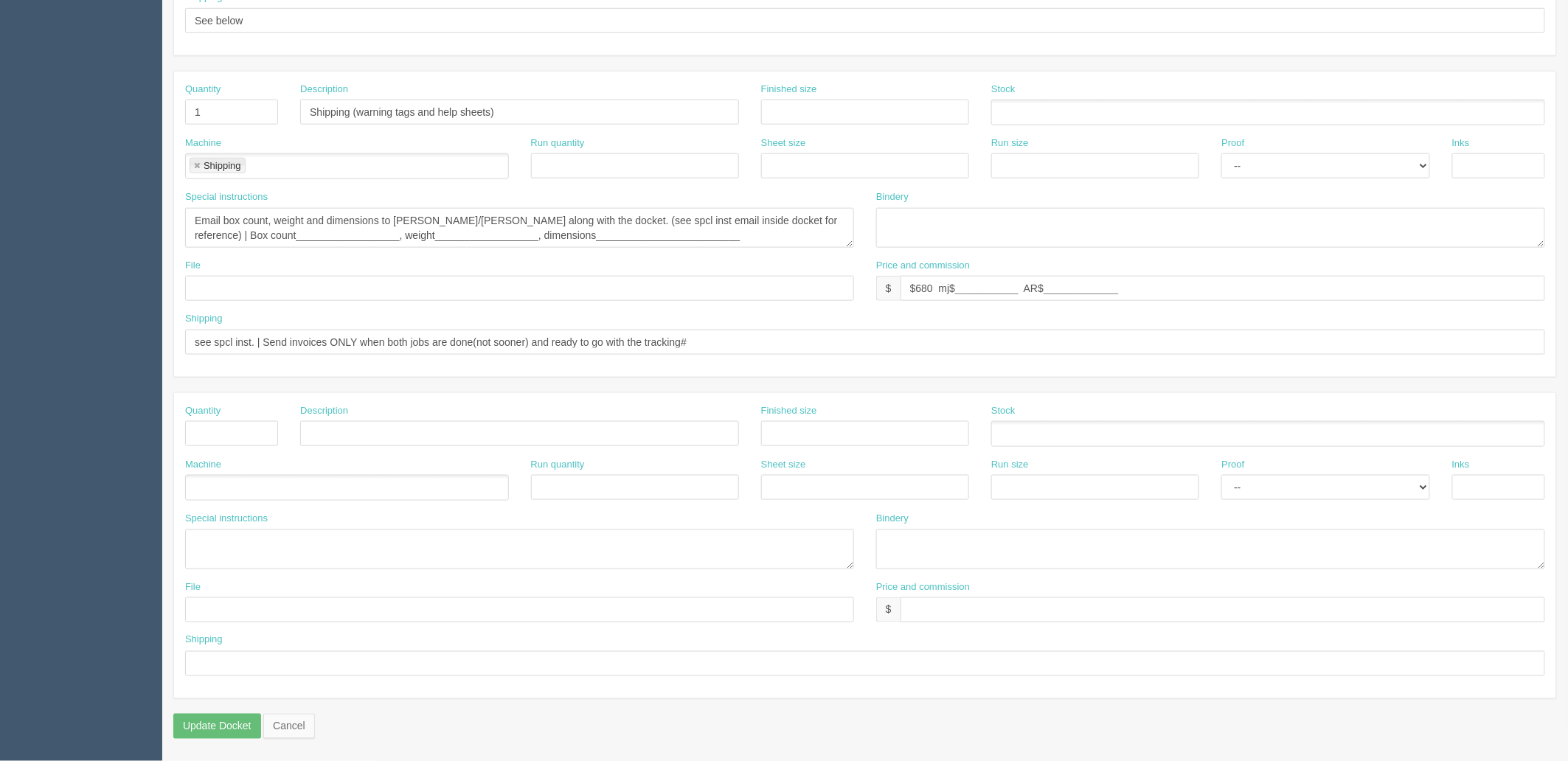
click at [262, 489] on ul at bounding box center [346, 488] width 323 height 26
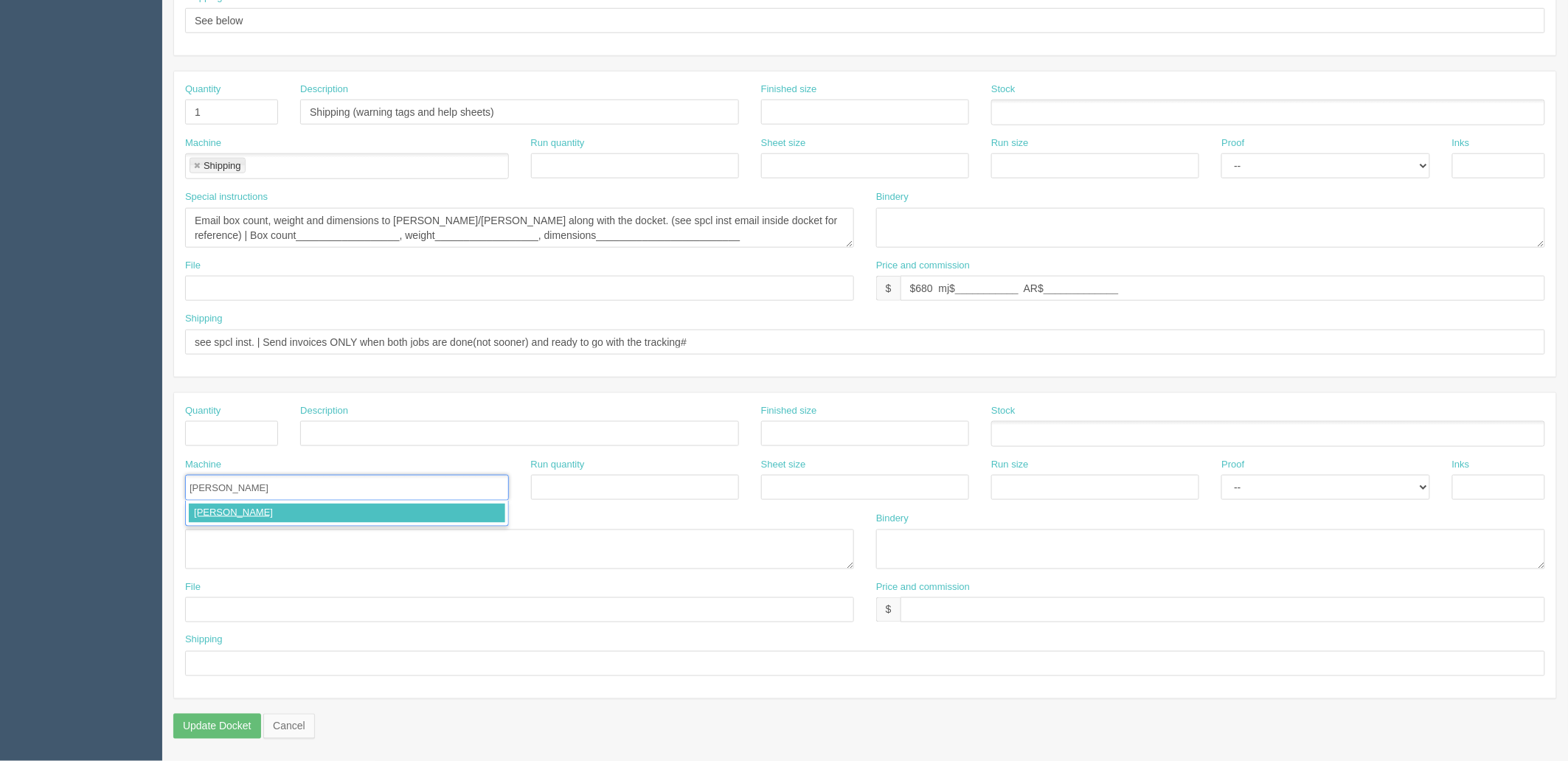
type input "[PERSON_NAME]"
click at [271, 539] on textarea at bounding box center [519, 549] width 669 height 40
paste textarea "- Skid shipping 40x44x24, 505lbs, qty 1, $285.33 - Pickup: AllRush Print and Ap…"
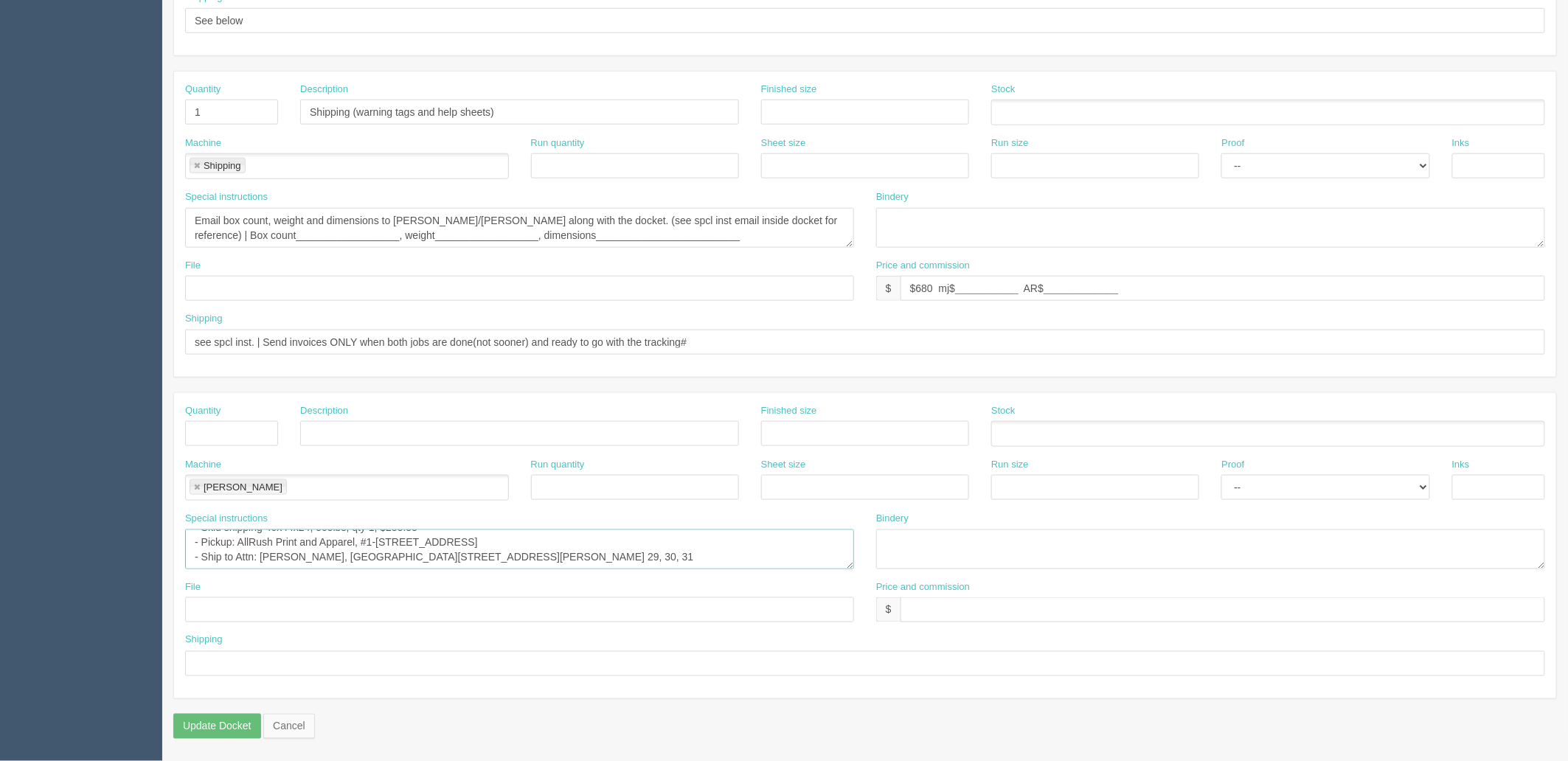
scroll to position [15, 0]
click at [527, 548] on textarea "- Skid shipping 40x44x24, 505lbs, qty 1, $285.33 - Pickup: AllRush Print and Ap…" at bounding box center [519, 549] width 669 height 40
paste textarea "1072469"
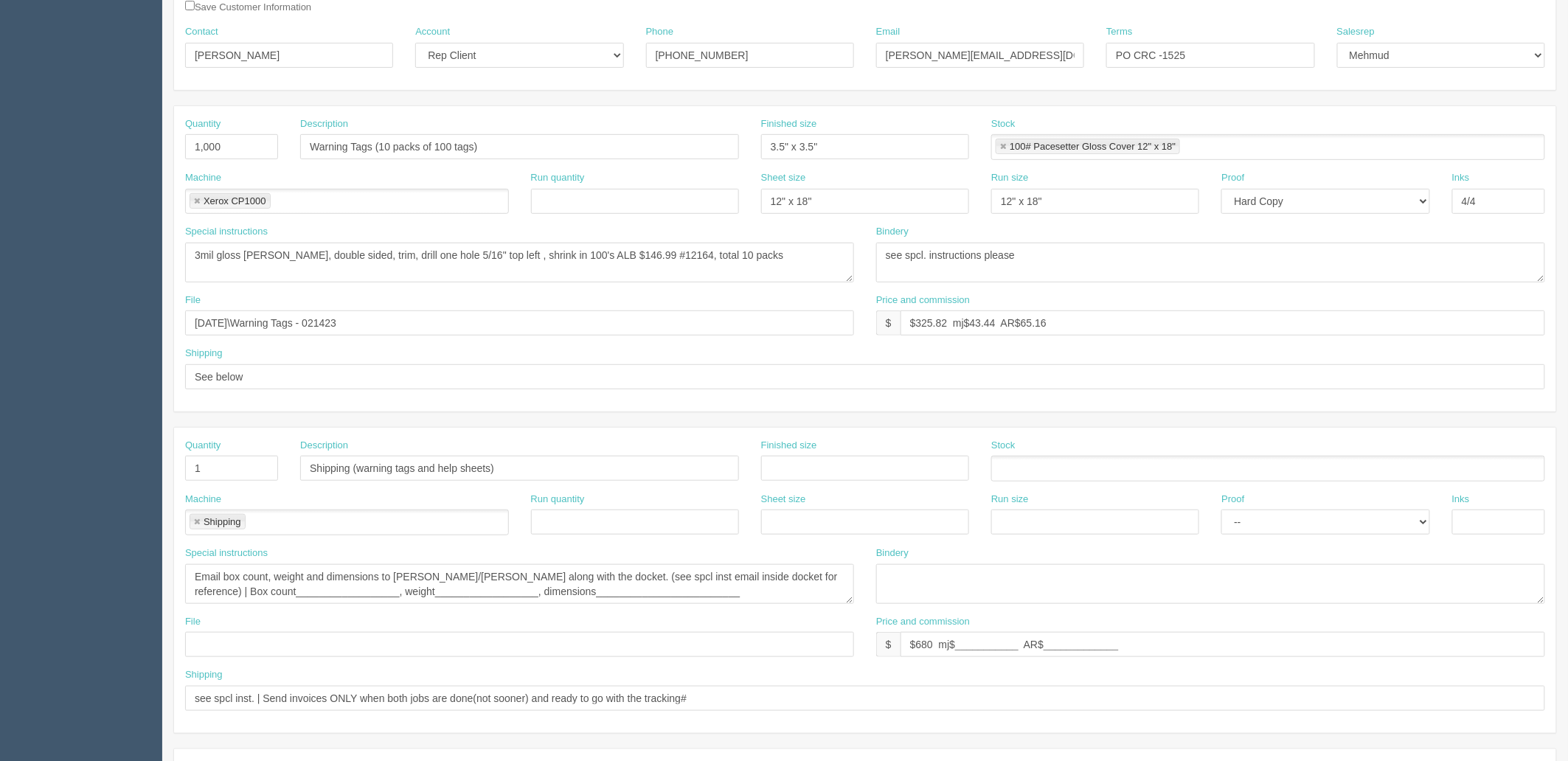
scroll to position [0, 0]
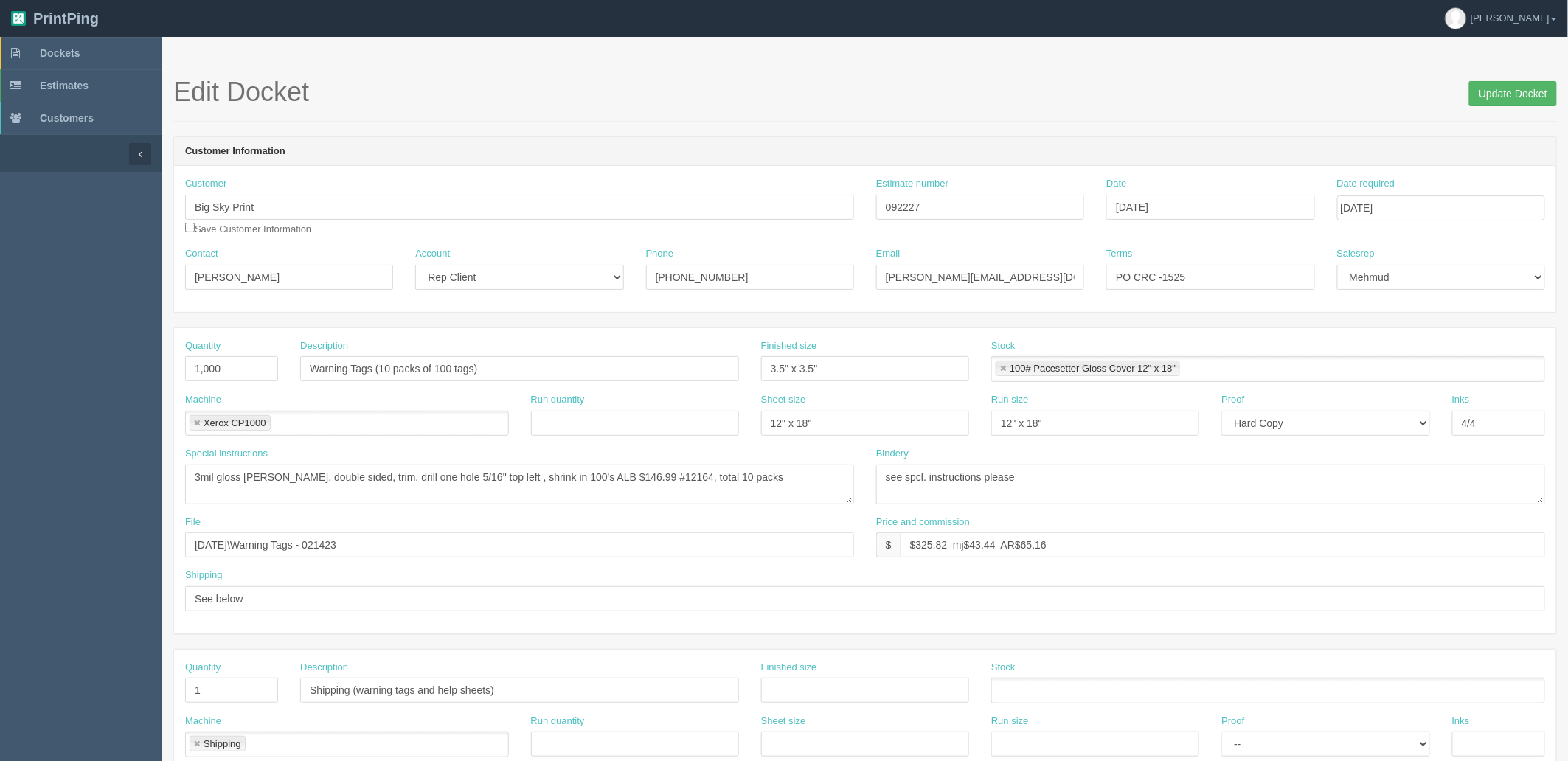
type textarea "- Quote# 1072469, Skid shipping 40x44x24, 505lbs, qty 1, $285.33 - Pickup: AllR…"
click at [1493, 85] on input "Update Docket" at bounding box center [1513, 94] width 88 height 25
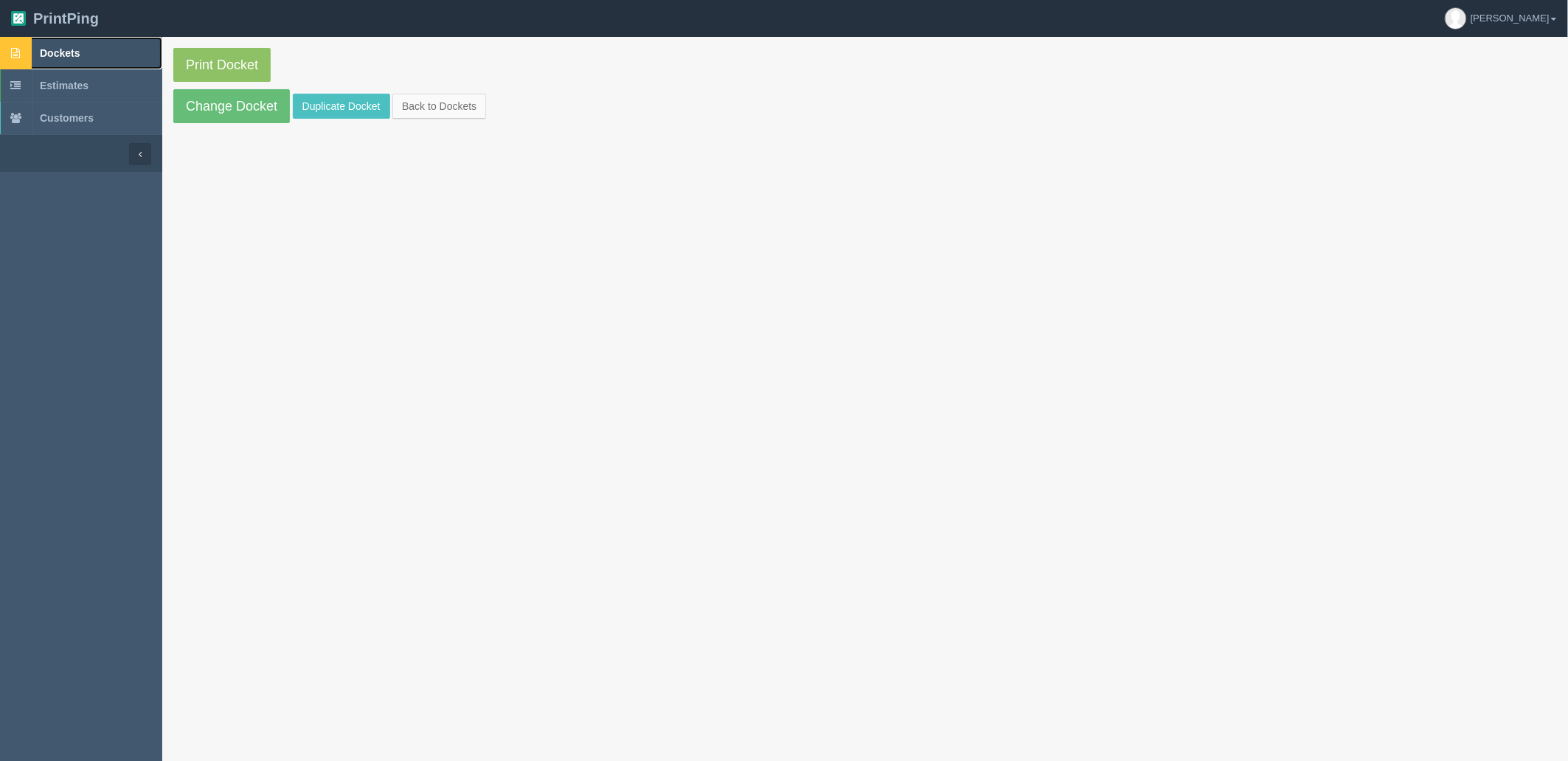
click at [116, 55] on link "Dockets" at bounding box center [81, 53] width 162 height 32
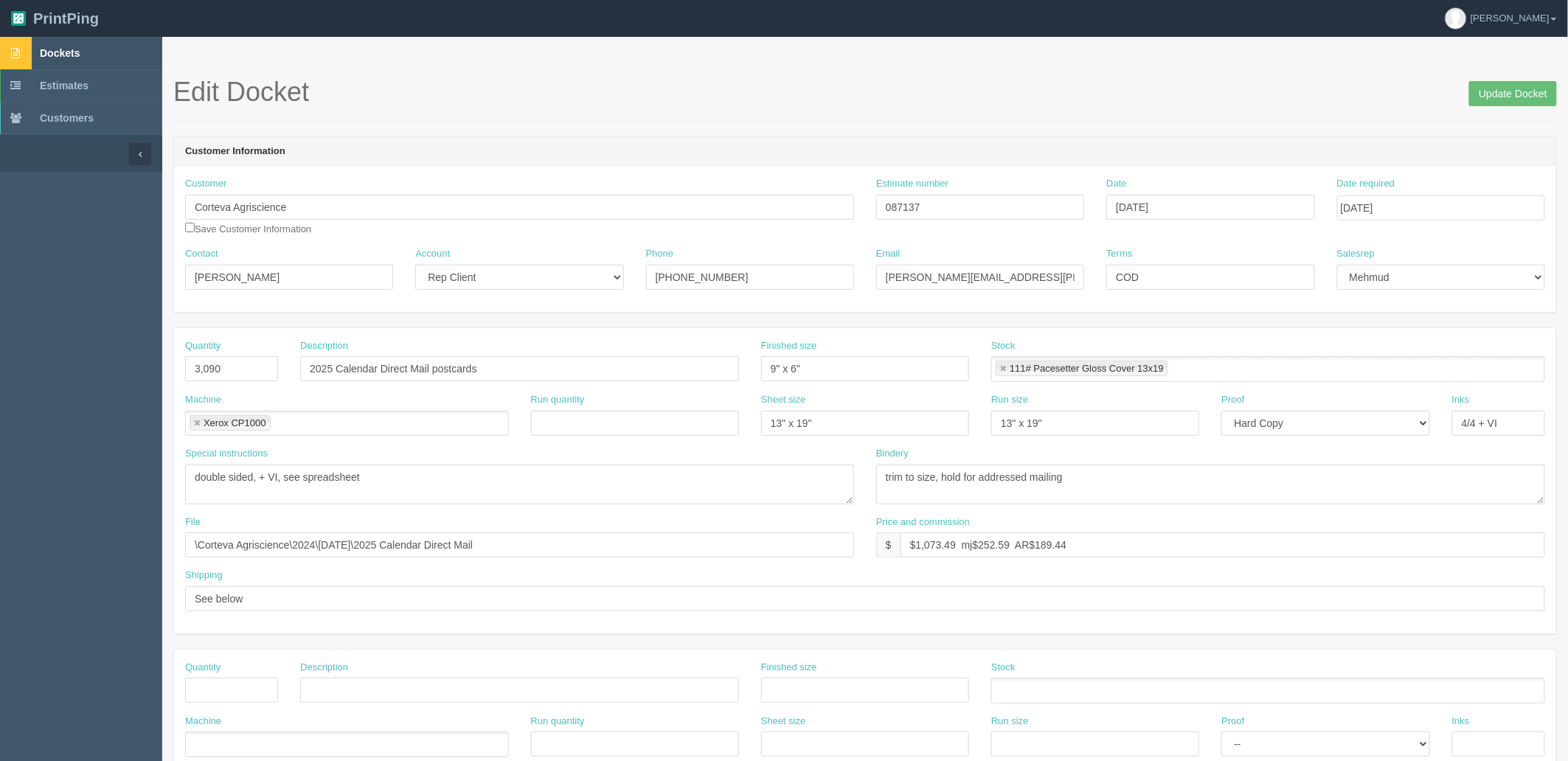
click at [88, 55] on link "Dockets" at bounding box center [81, 53] width 162 height 32
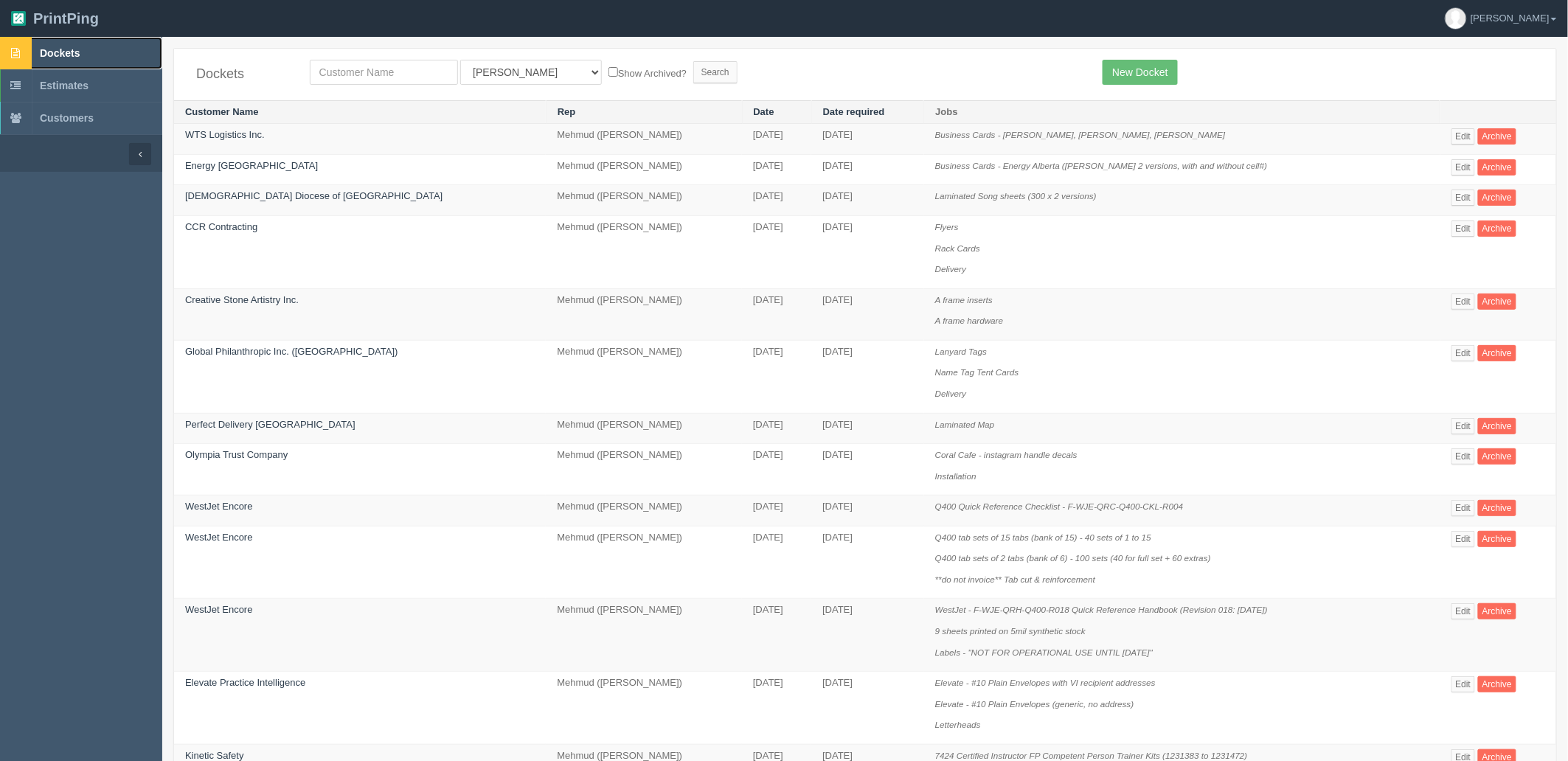
click at [75, 50] on span "Dockets" at bounding box center [60, 53] width 40 height 12
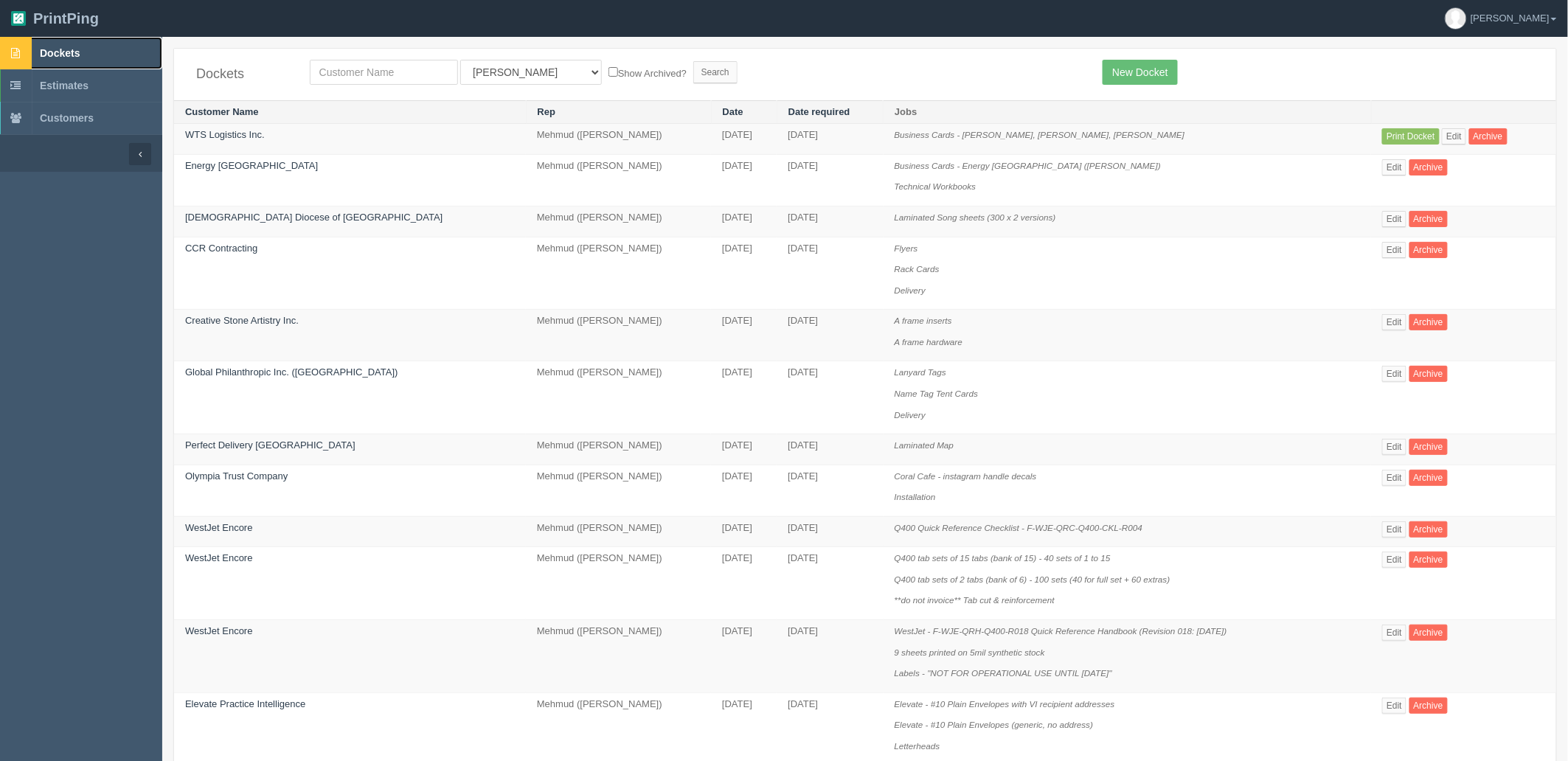
click at [92, 52] on link "Dockets" at bounding box center [81, 53] width 162 height 32
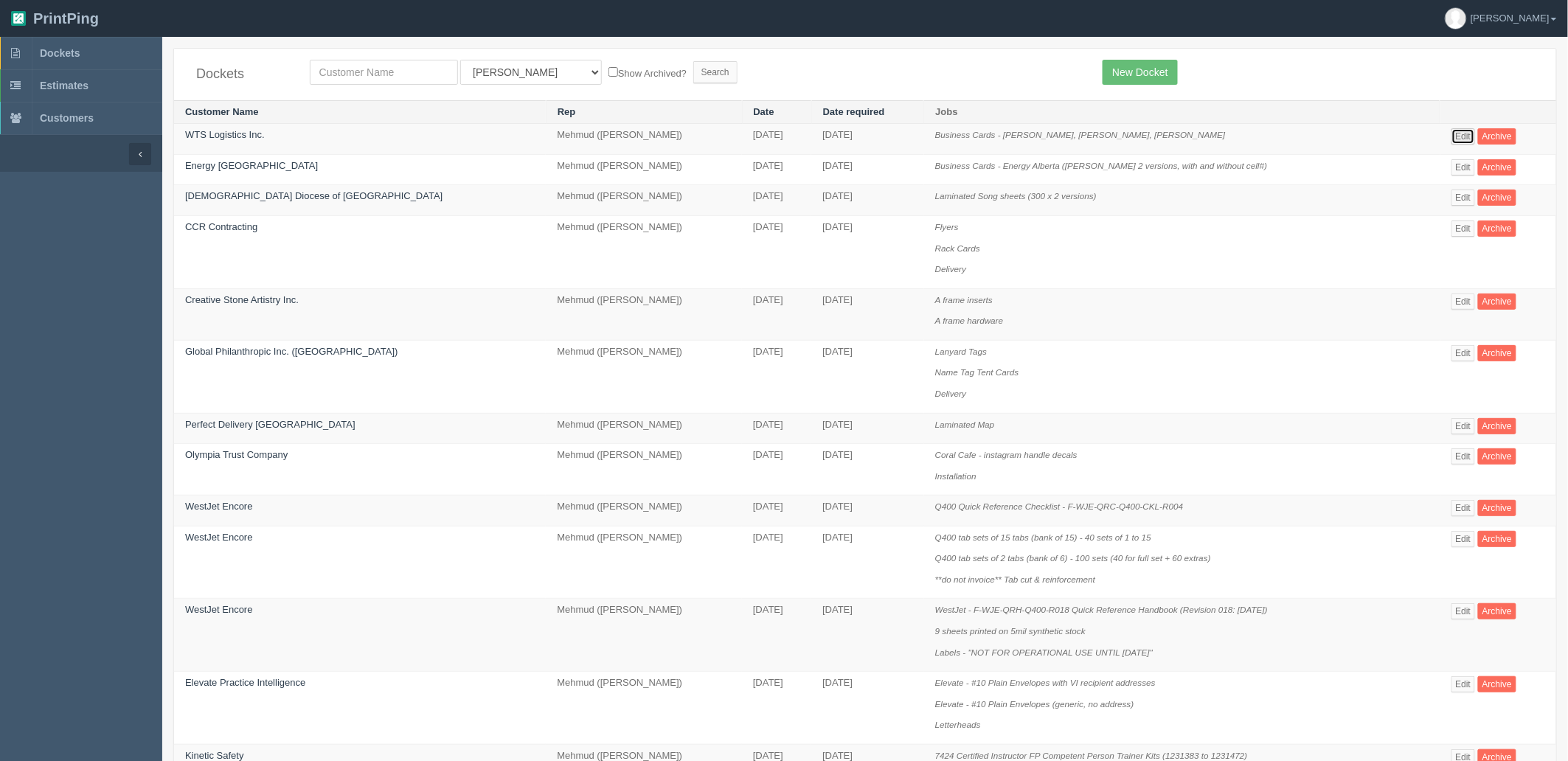
click at [1452, 136] on link "Edit" at bounding box center [1463, 136] width 24 height 17
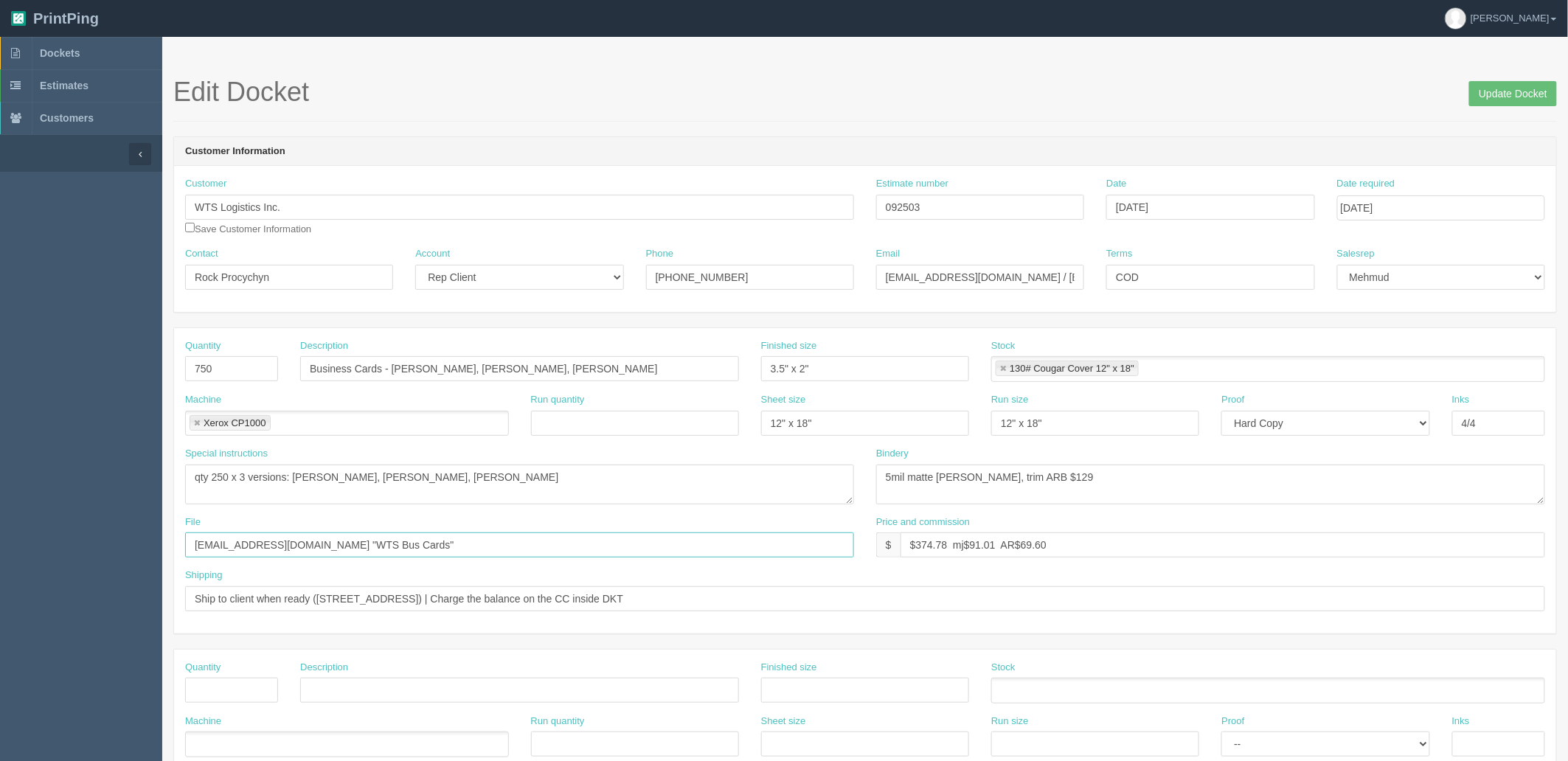
click at [489, 536] on input "[EMAIL_ADDRESS][DOMAIN_NAME] "WTS Bus Cards"" at bounding box center [519, 545] width 669 height 25
